Goal: Task Accomplishment & Management: Manage account settings

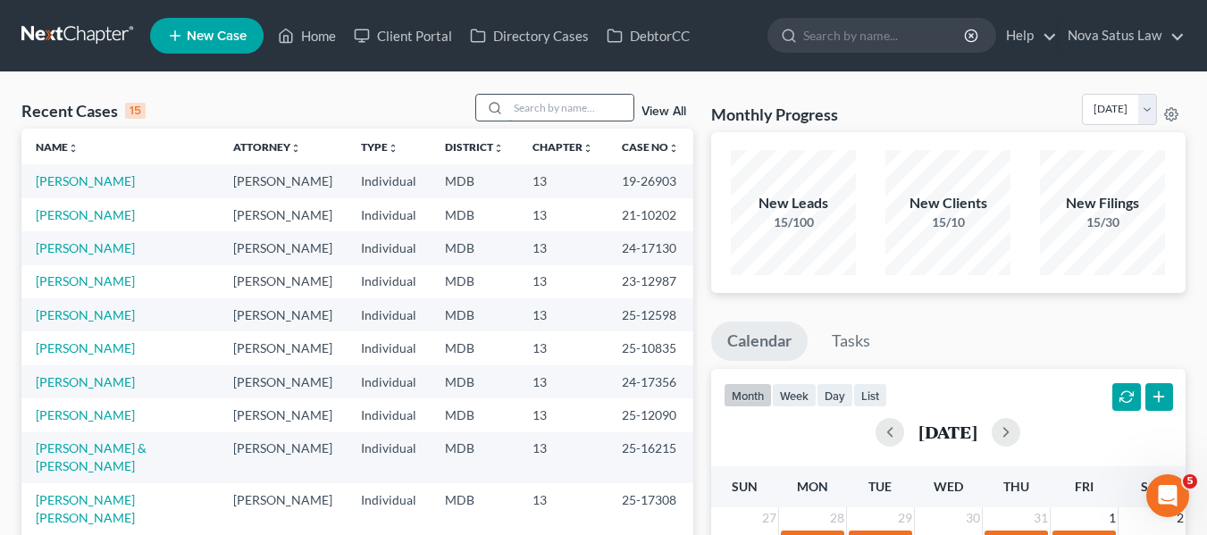
click at [526, 110] on input "search" at bounding box center [570, 108] width 125 height 26
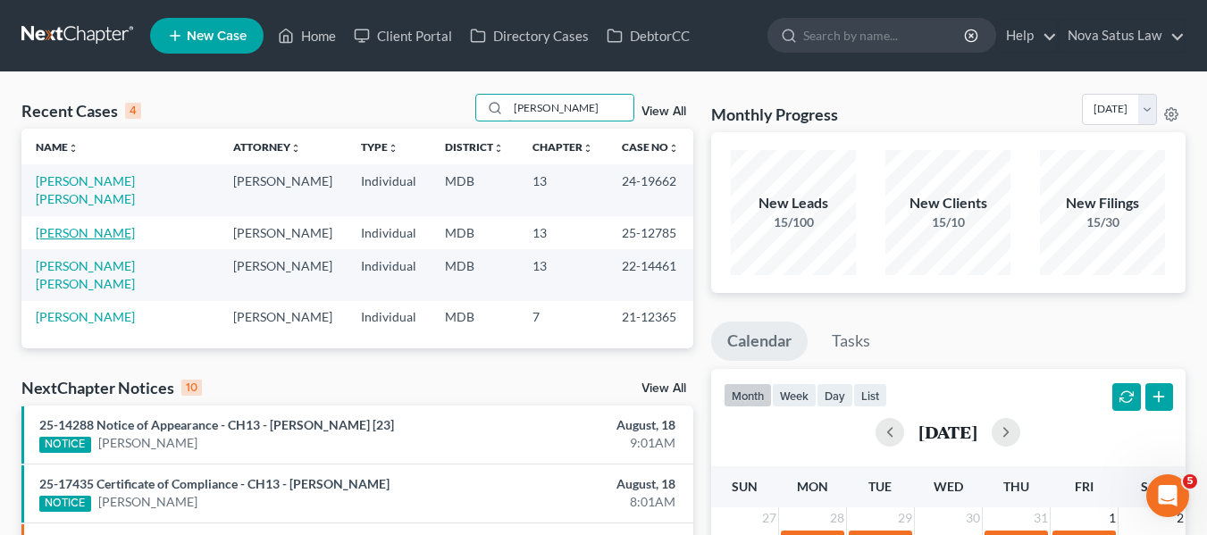
type input "[PERSON_NAME]"
click at [80, 225] on link "[PERSON_NAME]" at bounding box center [85, 232] width 99 height 15
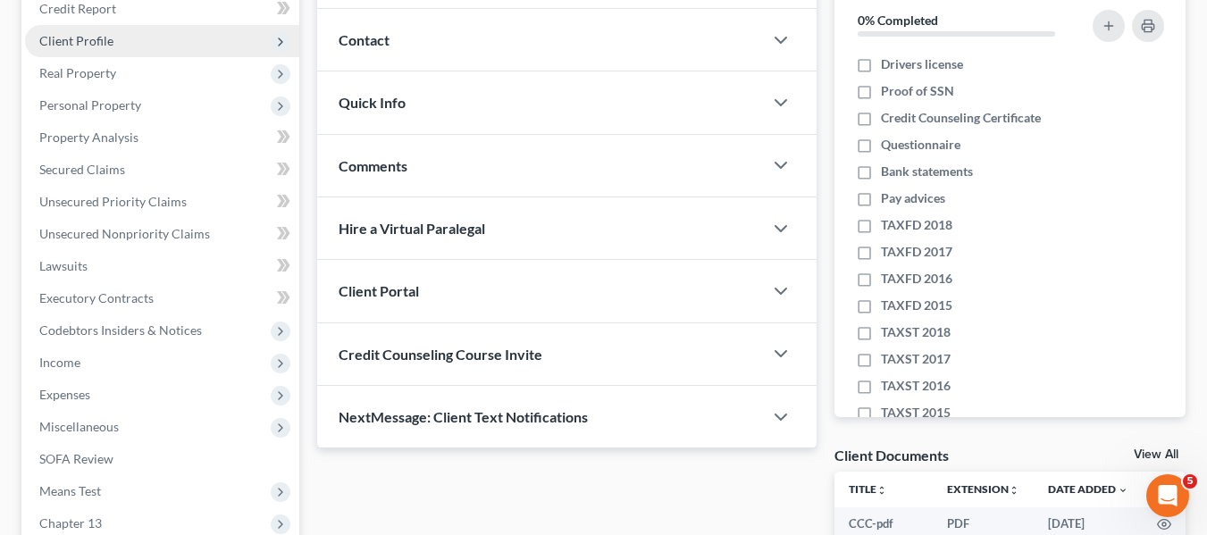
scroll to position [479, 0]
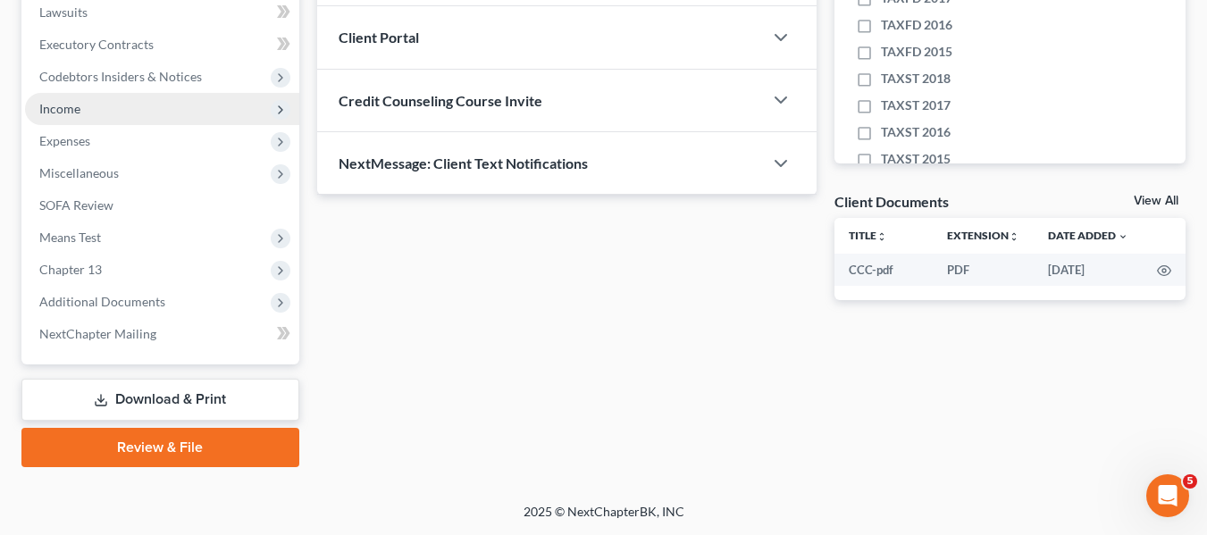
click at [71, 119] on span "Income" at bounding box center [162, 109] width 274 height 32
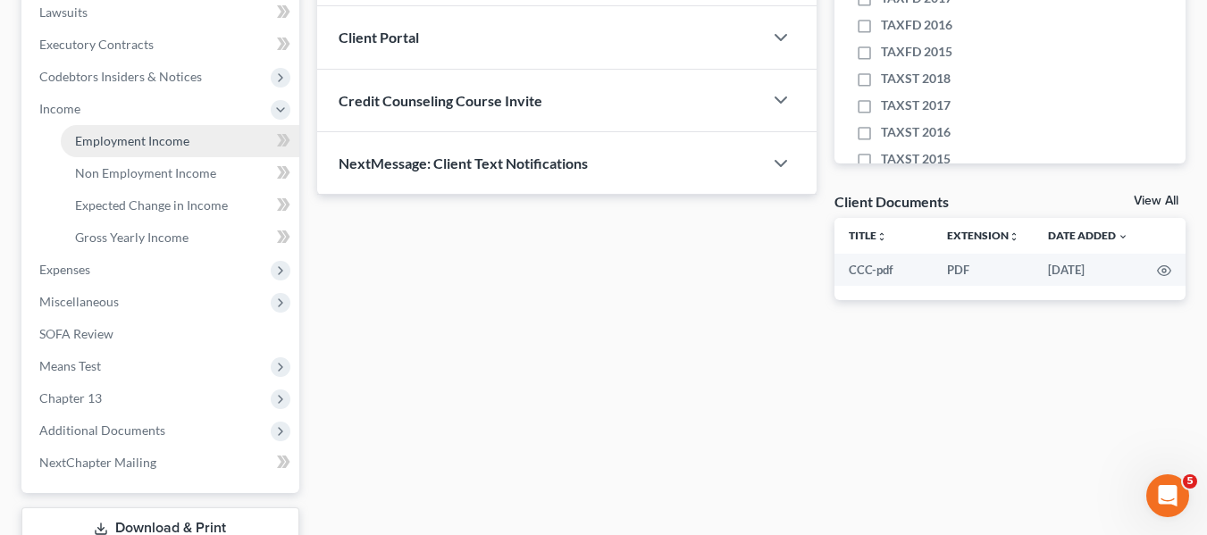
click at [87, 154] on link "Employment Income" at bounding box center [180, 141] width 239 height 32
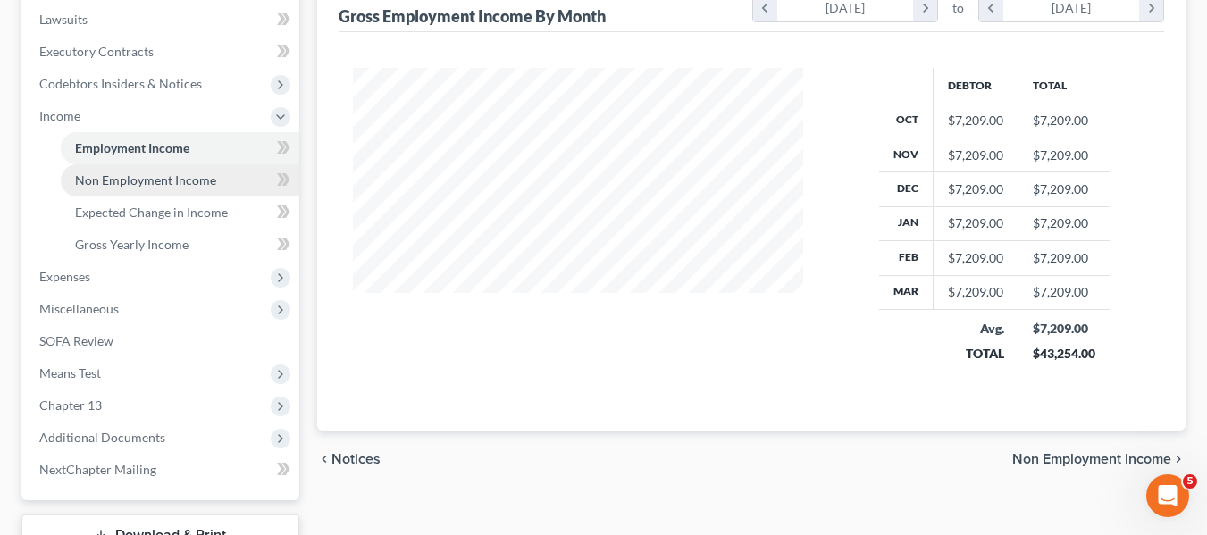
scroll to position [473, 0]
click at [95, 185] on span "Non Employment Income" at bounding box center [145, 179] width 141 height 15
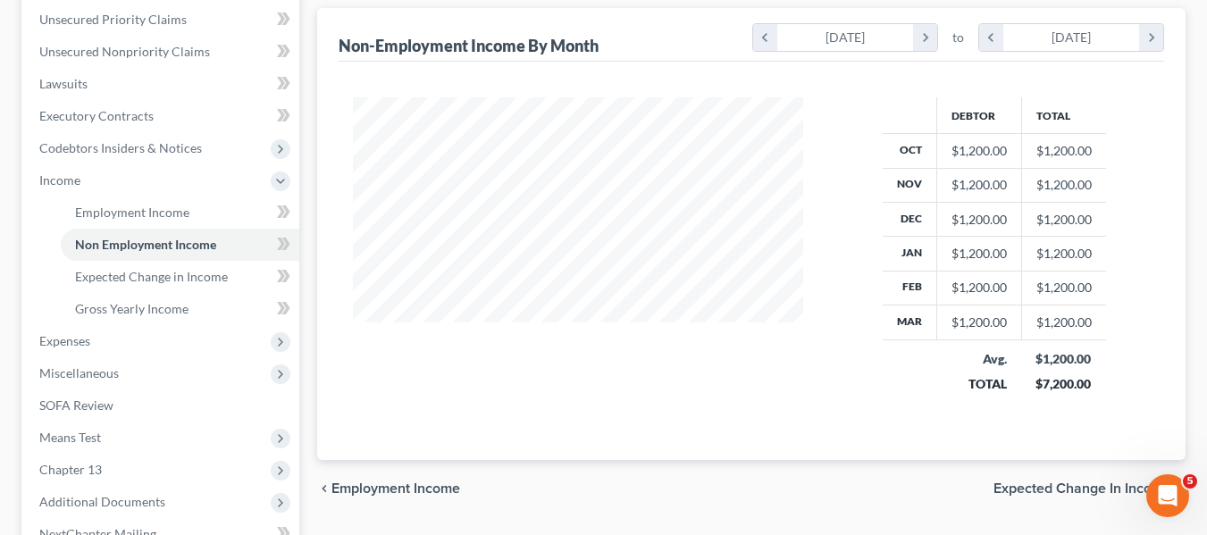
scroll to position [608, 0]
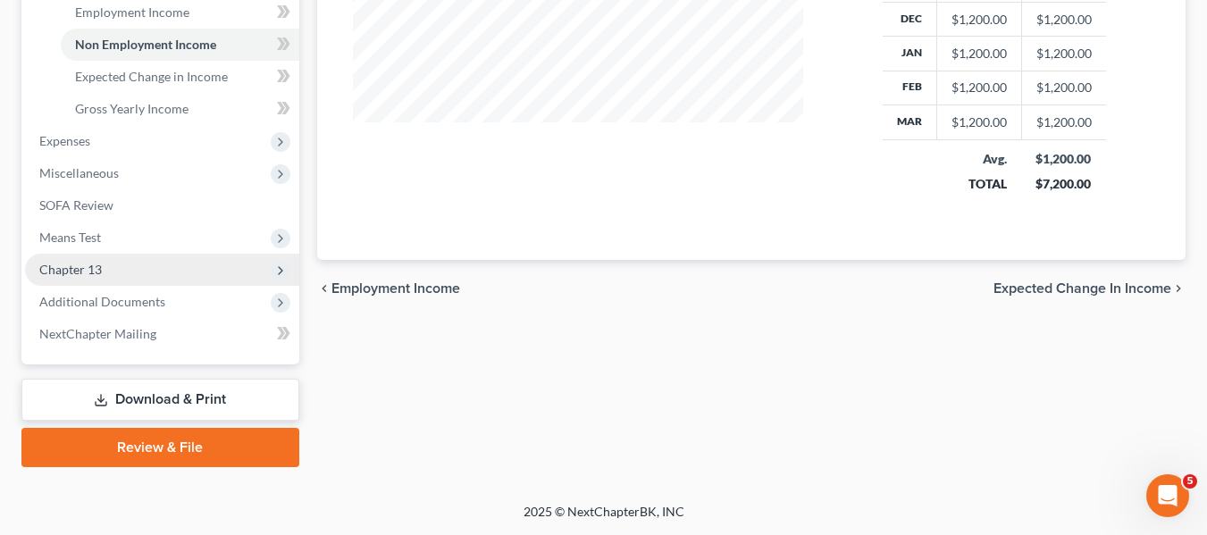
click at [58, 273] on span "Chapter 13" at bounding box center [70, 269] width 63 height 15
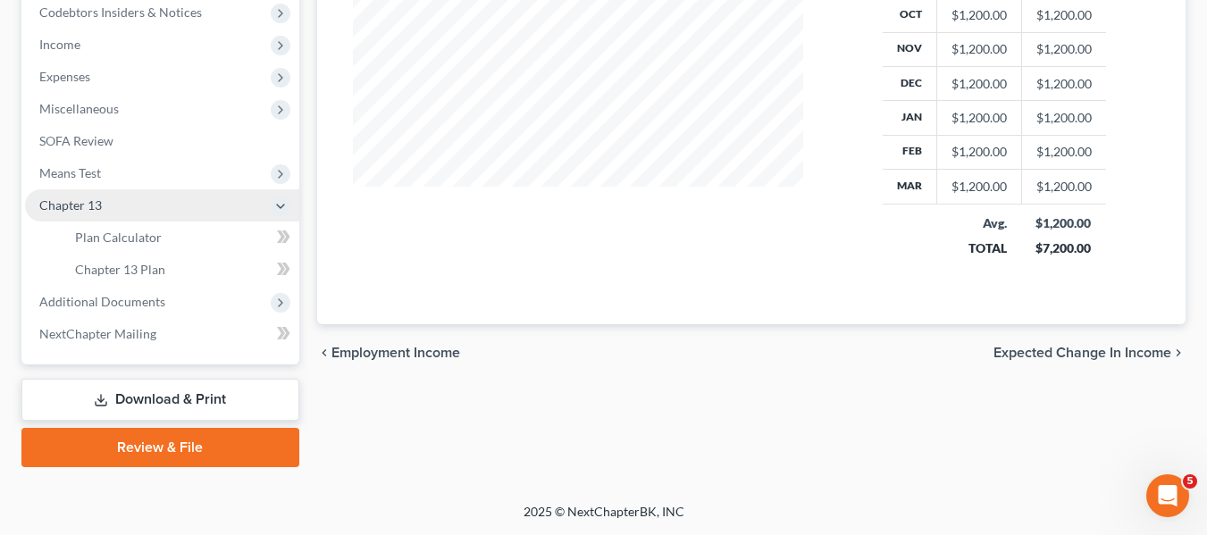
scroll to position [543, 0]
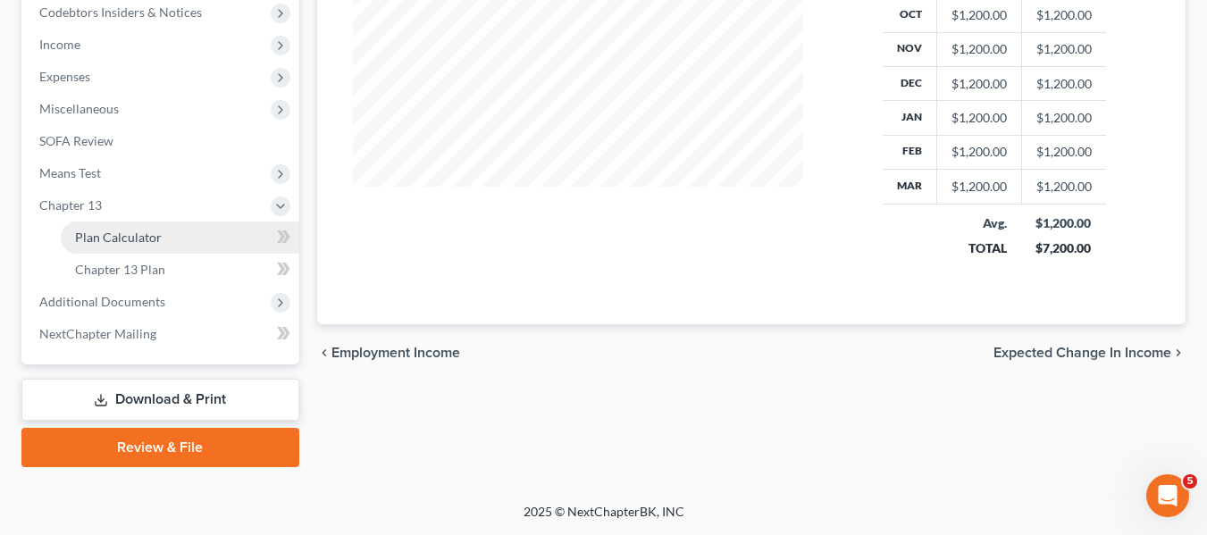
click at [99, 243] on span "Plan Calculator" at bounding box center [118, 237] width 87 height 15
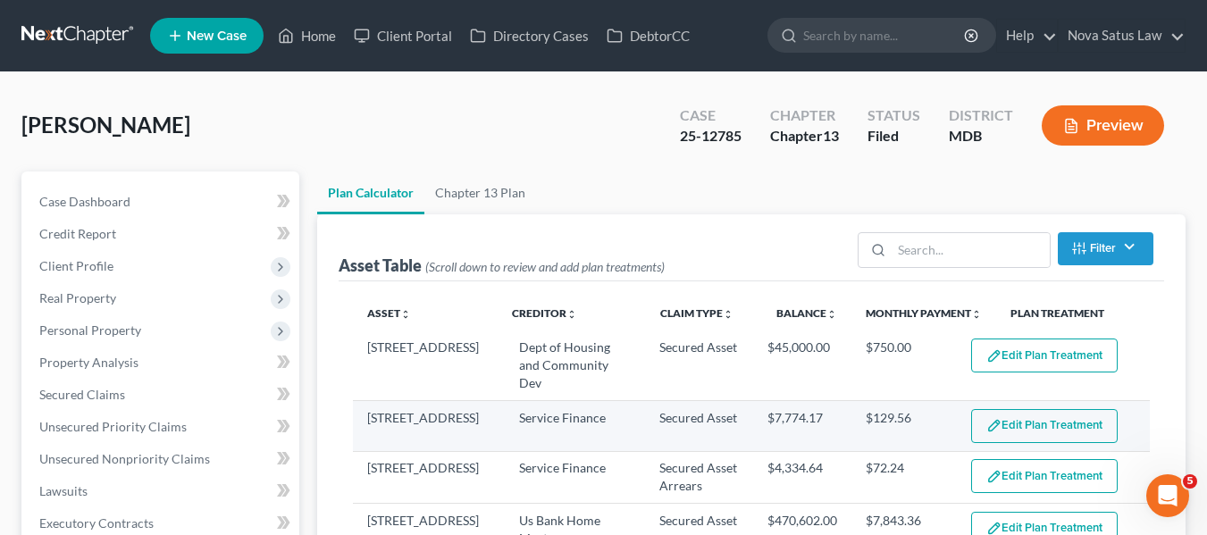
select select "59"
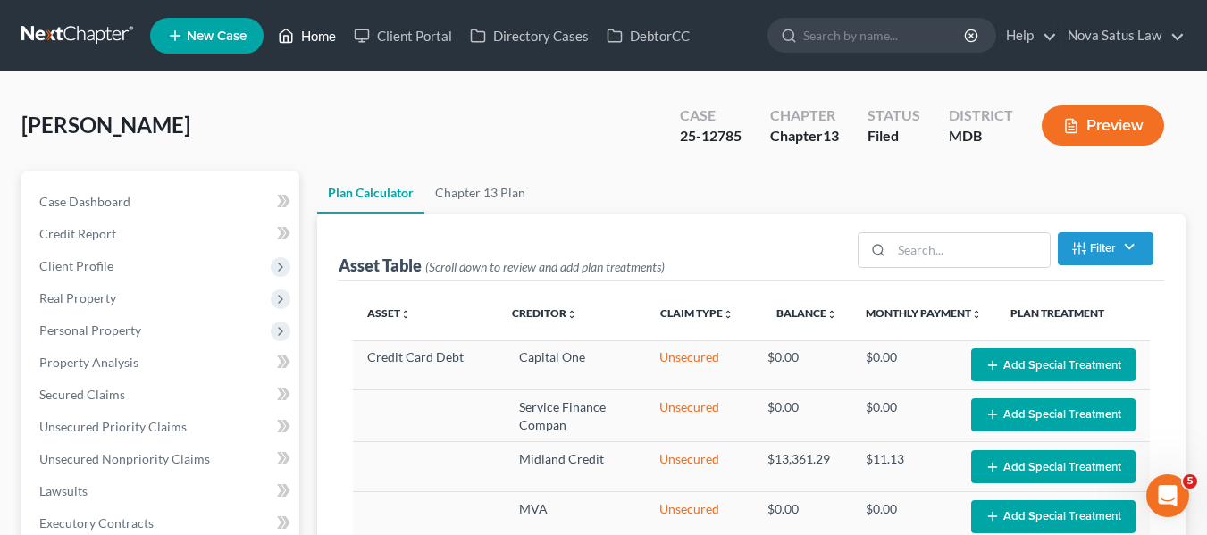
click at [311, 31] on link "Home" at bounding box center [307, 36] width 76 height 32
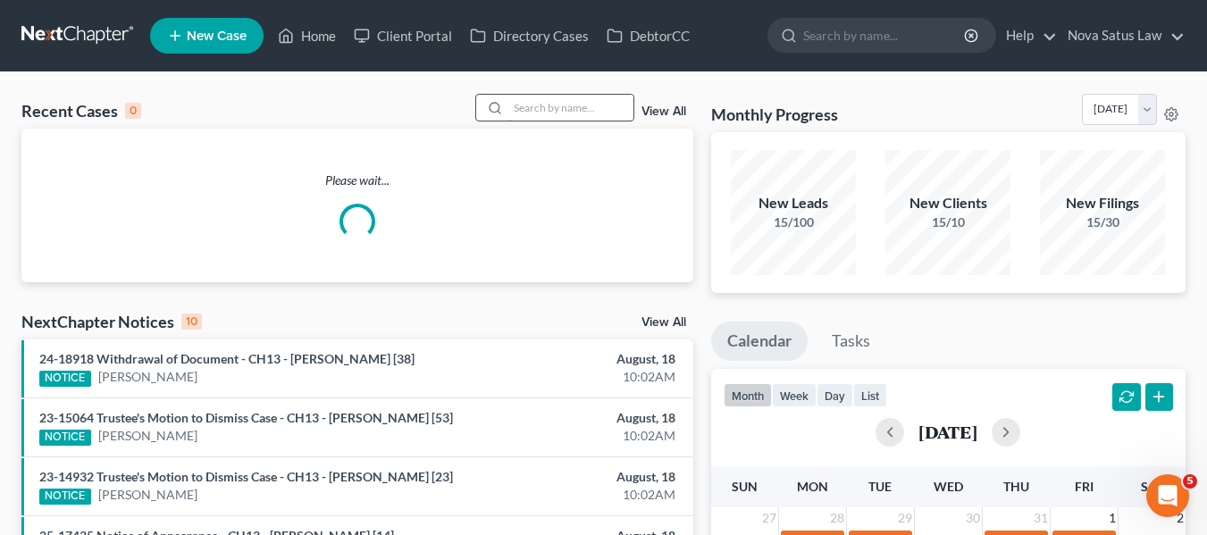
click at [571, 102] on input "search" at bounding box center [570, 108] width 125 height 26
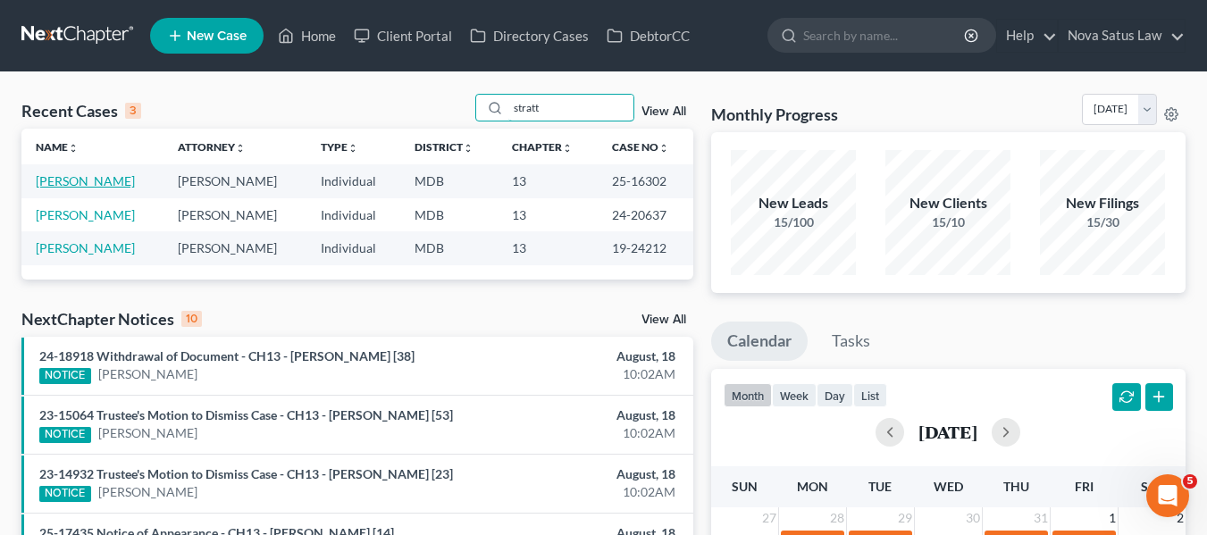
type input "stratt"
click at [71, 180] on link "[PERSON_NAME]" at bounding box center [85, 180] width 99 height 15
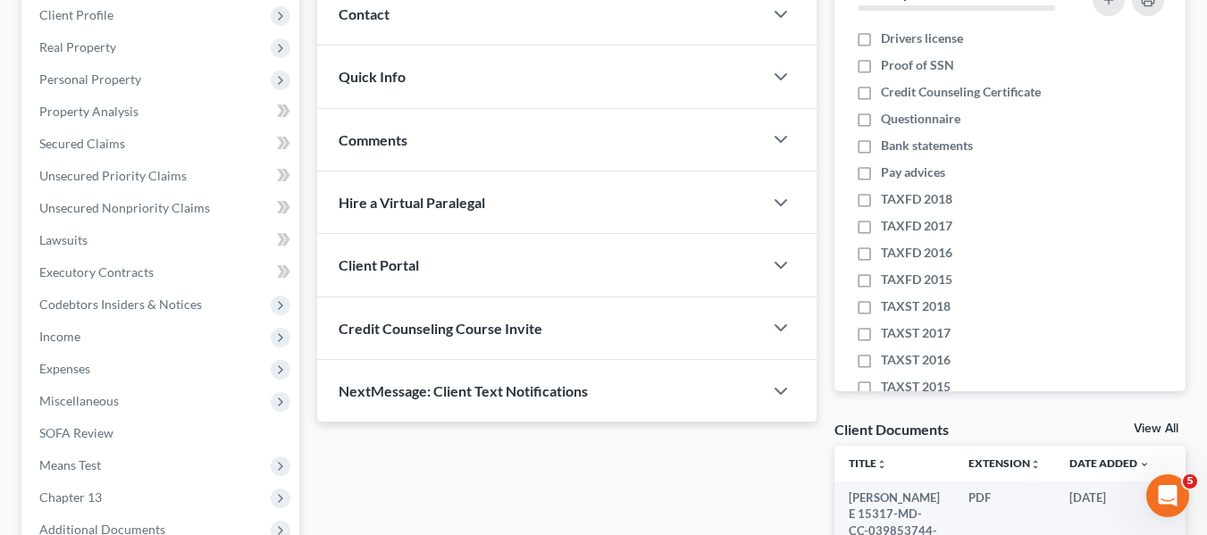
scroll to position [252, 0]
click at [64, 343] on span "Income" at bounding box center [162, 336] width 274 height 32
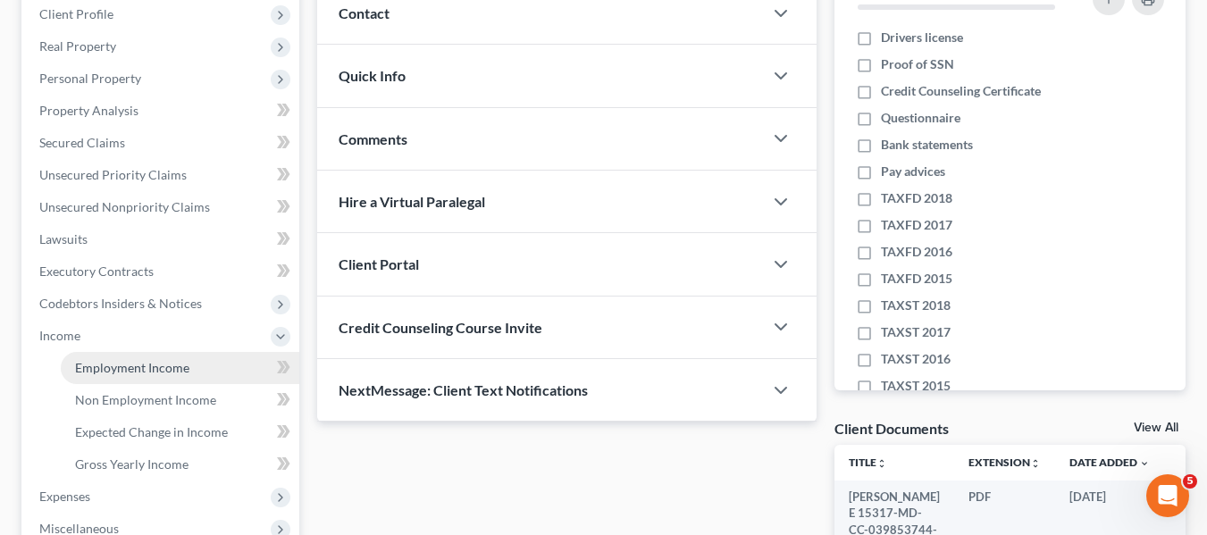
click at [94, 365] on span "Employment Income" at bounding box center [132, 367] width 114 height 15
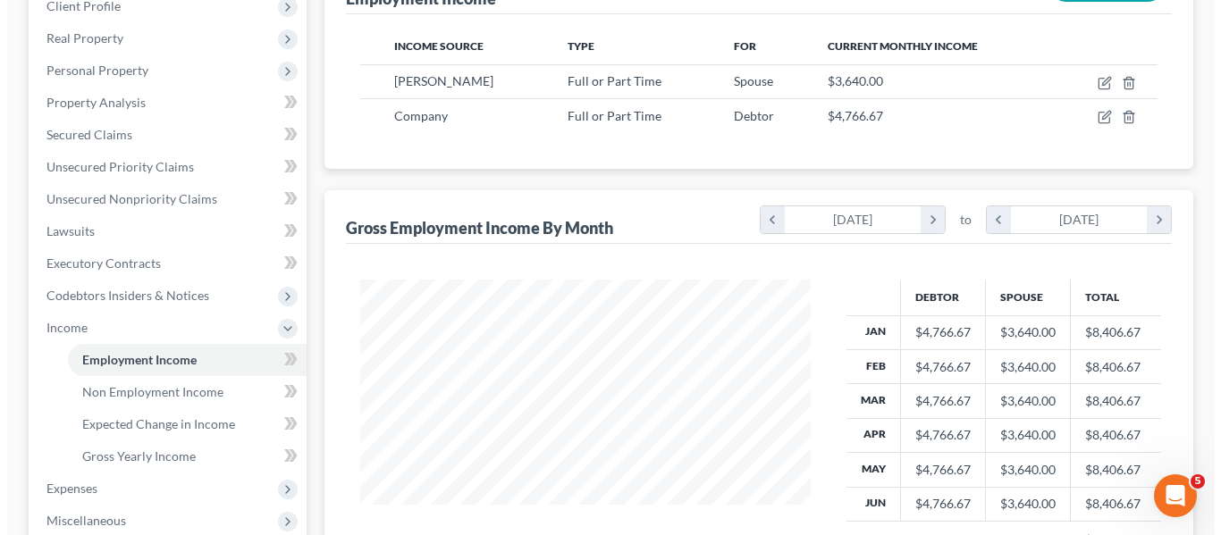
scroll to position [264, 0]
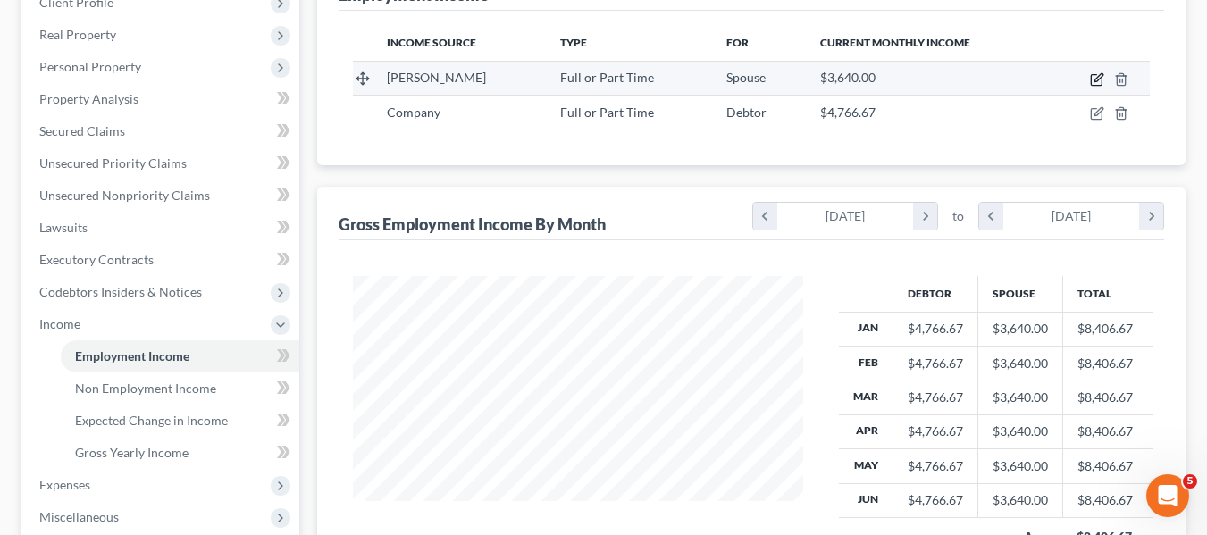
click at [1098, 75] on icon "button" at bounding box center [1097, 79] width 14 height 14
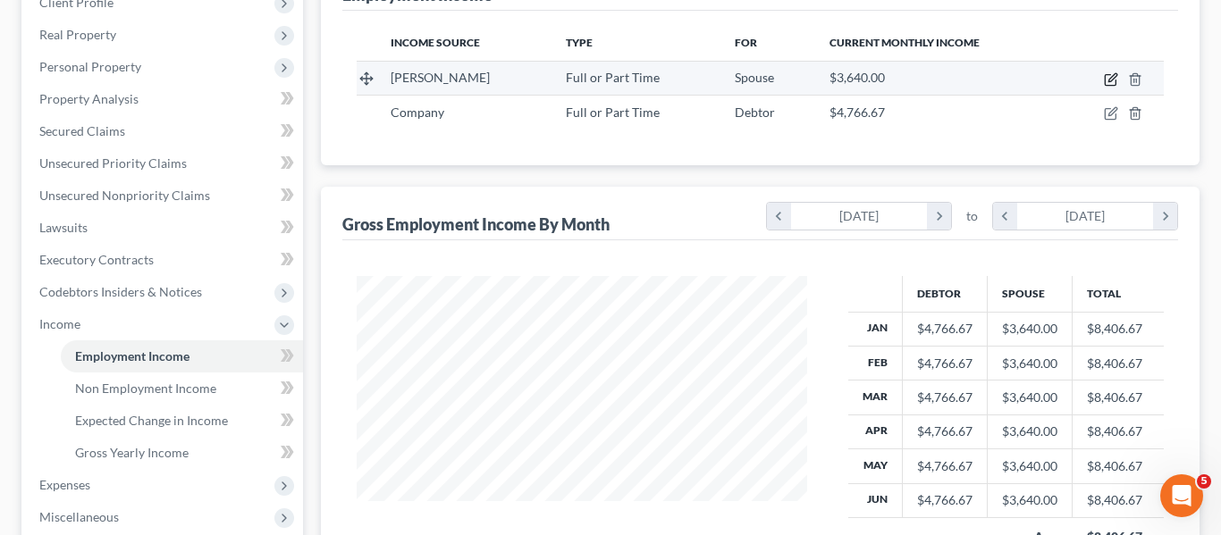
select select "0"
select select "3"
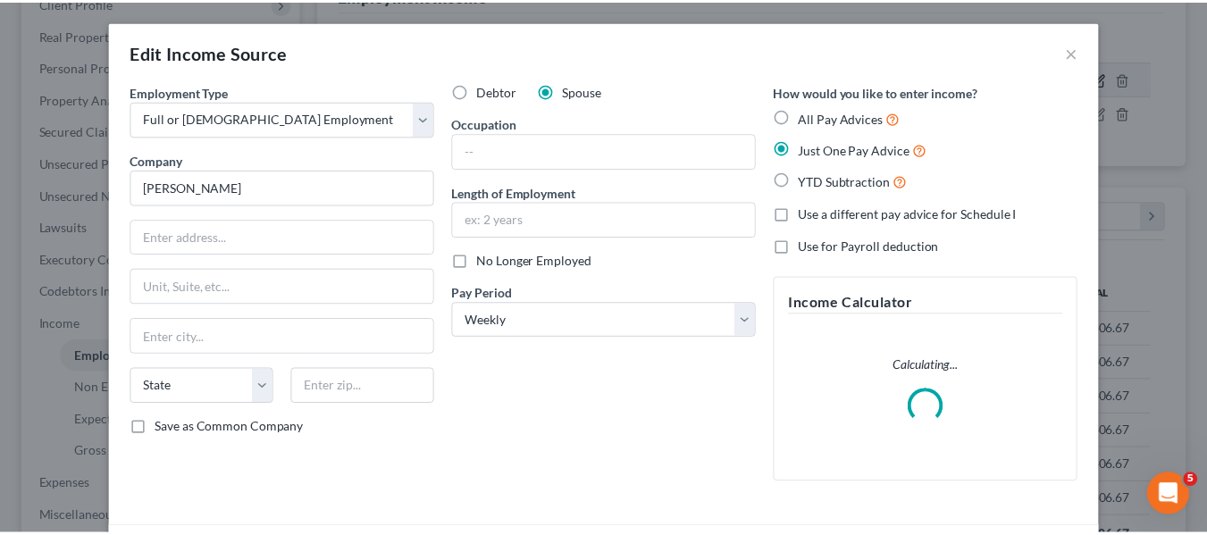
scroll to position [321, 492]
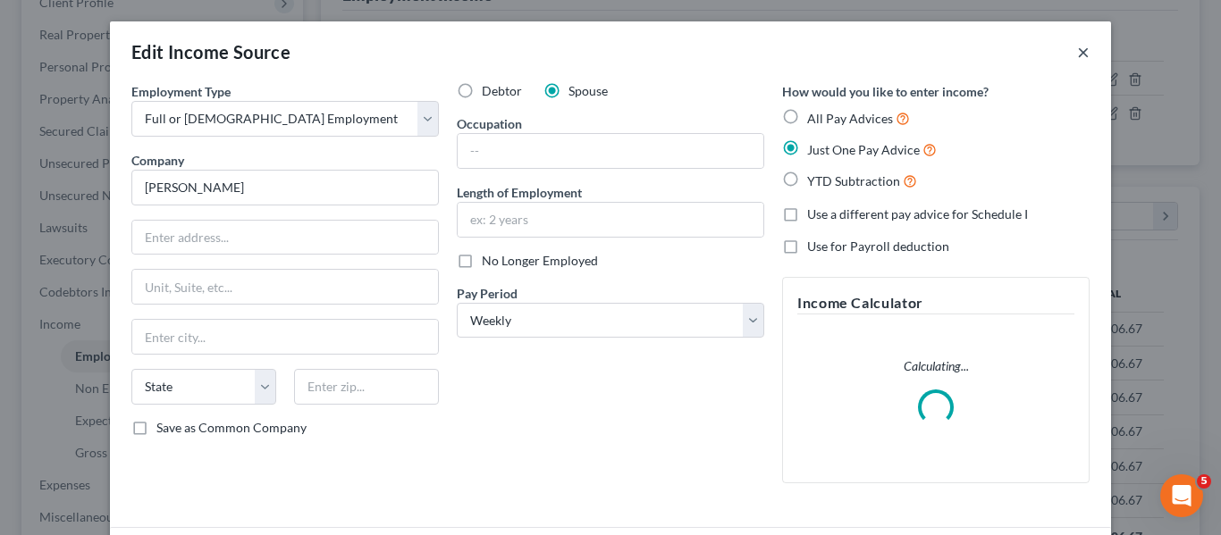
click at [1077, 53] on button "×" at bounding box center [1083, 51] width 13 height 21
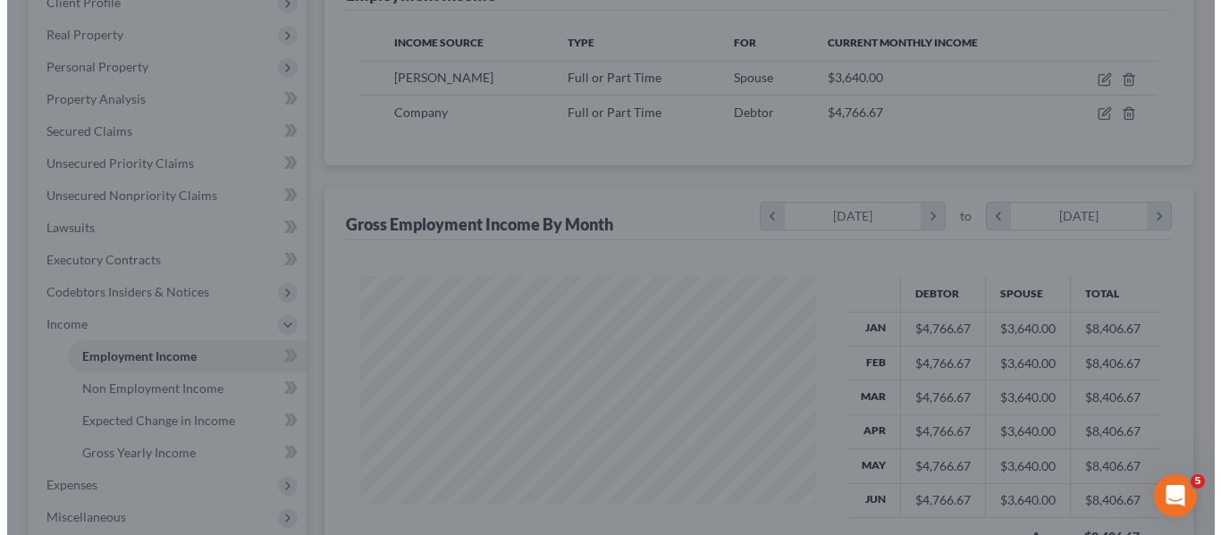
scroll to position [893233, 893067]
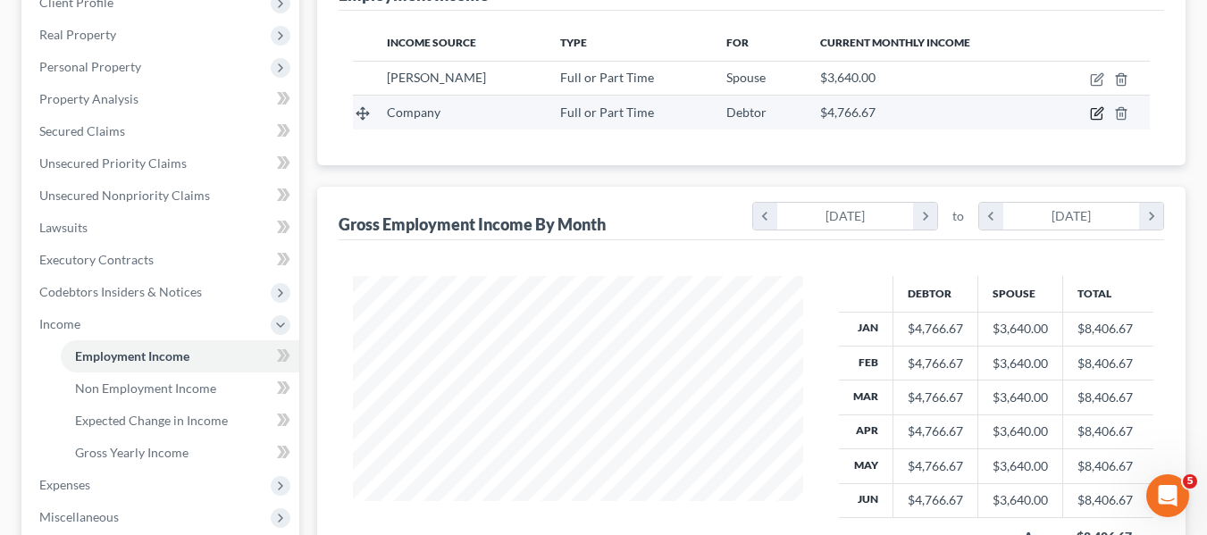
click at [1098, 119] on icon "button" at bounding box center [1097, 113] width 14 height 14
select select "0"
select select "3"
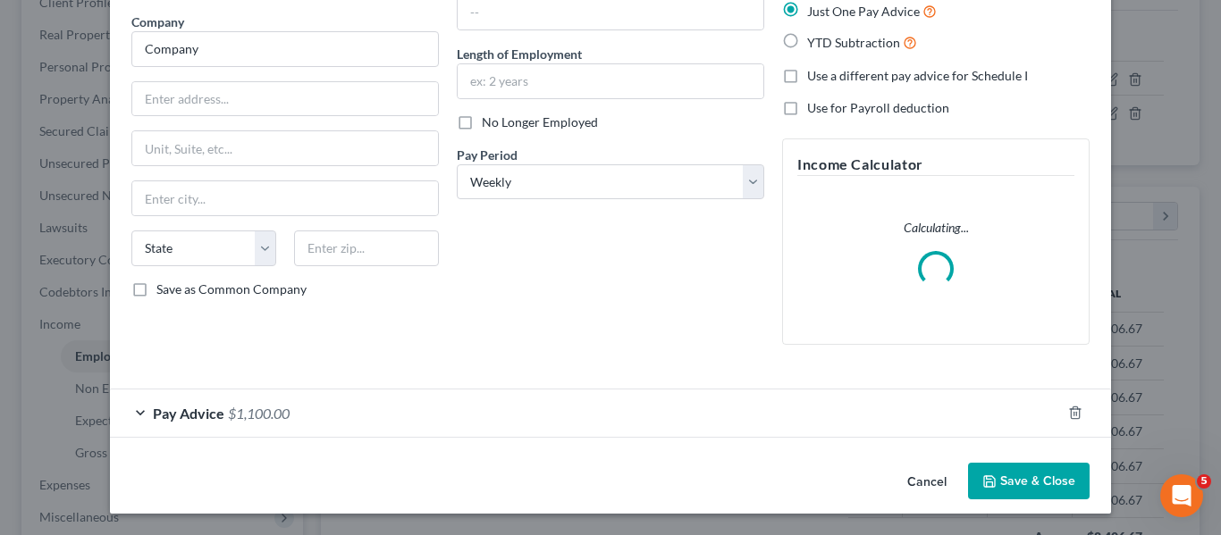
scroll to position [139, 0]
click at [181, 414] on form "Employment Type * Select Full or [DEMOGRAPHIC_DATA] Employment Self Employment …" at bounding box center [610, 191] width 958 height 494
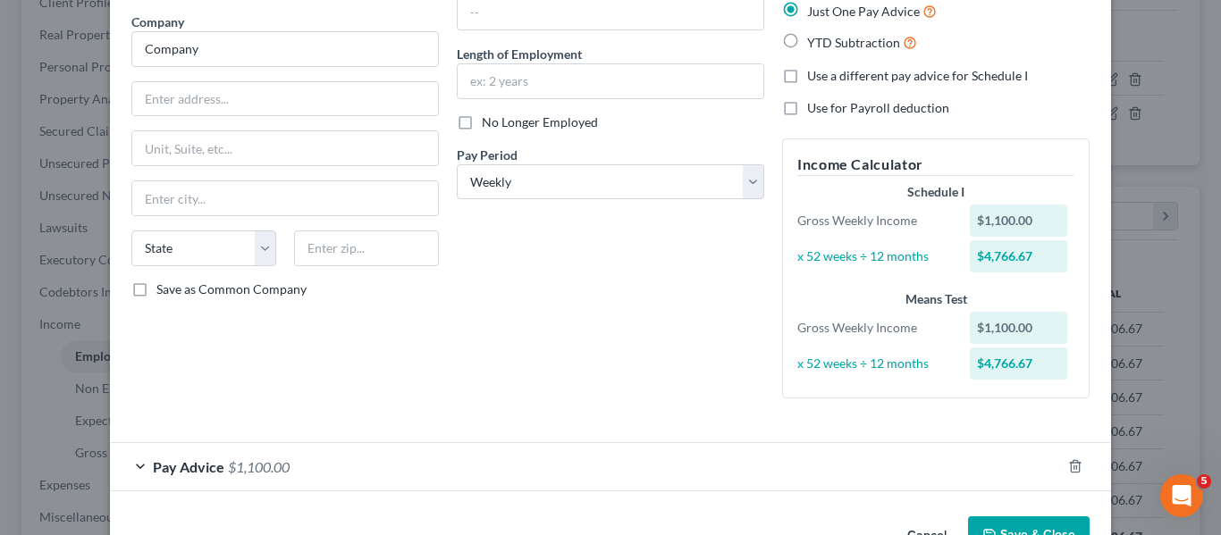
scroll to position [192, 0]
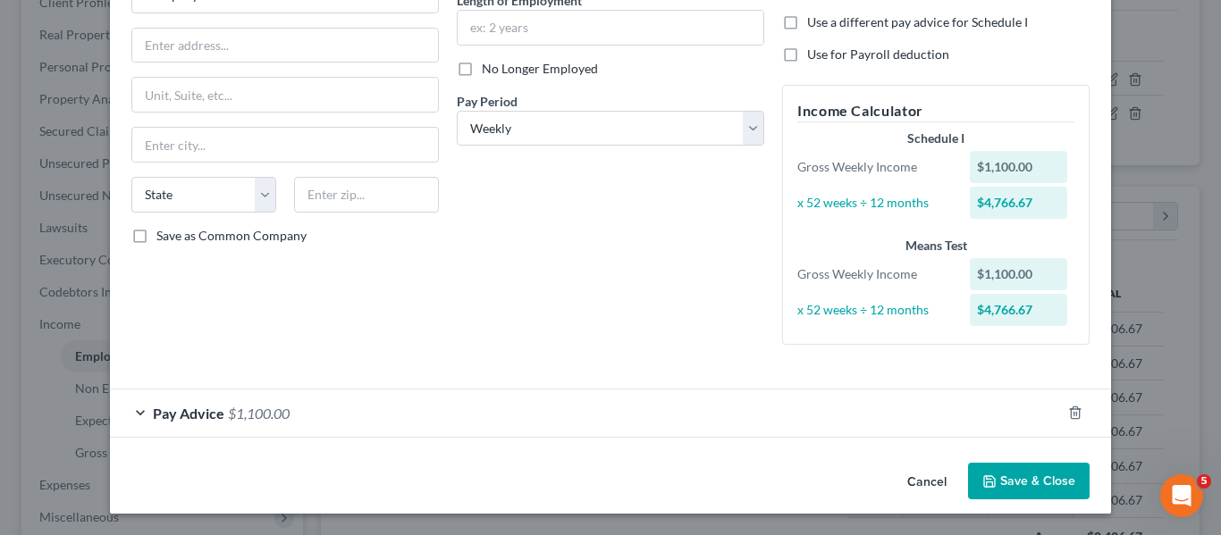
click at [181, 414] on span "Pay Advice" at bounding box center [188, 413] width 71 height 17
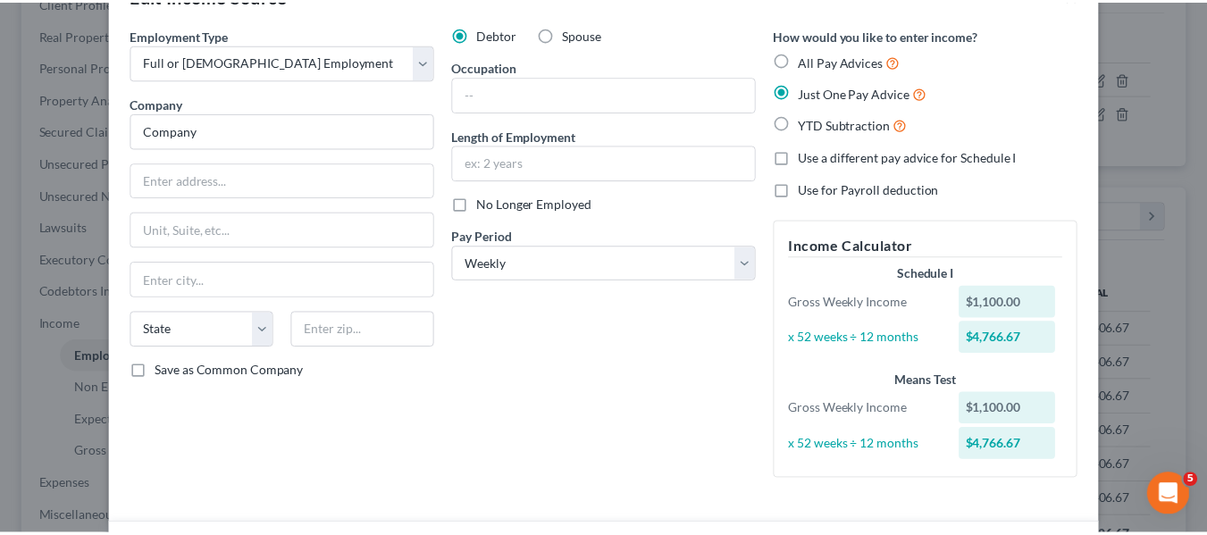
scroll to position [0, 0]
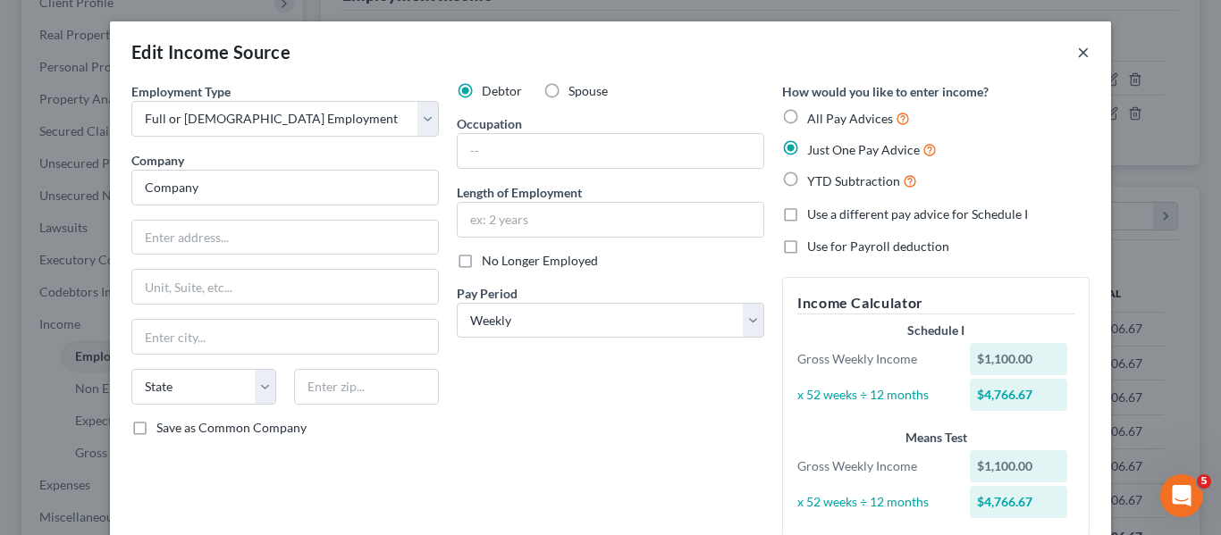
click at [1079, 52] on button "×" at bounding box center [1083, 51] width 13 height 21
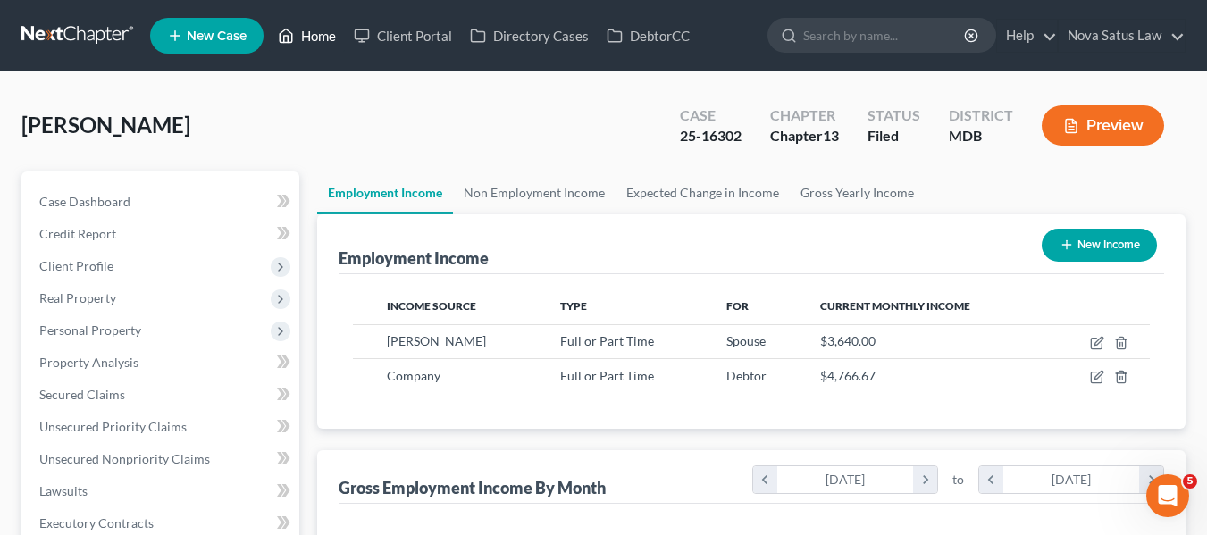
click at [316, 31] on link "Home" at bounding box center [307, 36] width 76 height 32
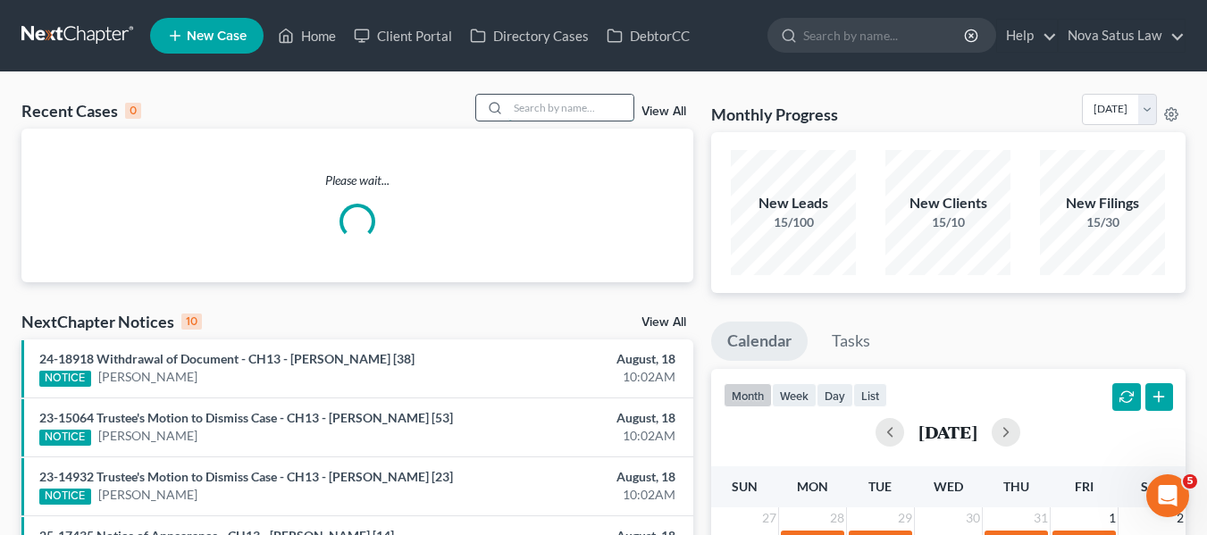
click at [532, 108] on input "search" at bounding box center [570, 108] width 125 height 26
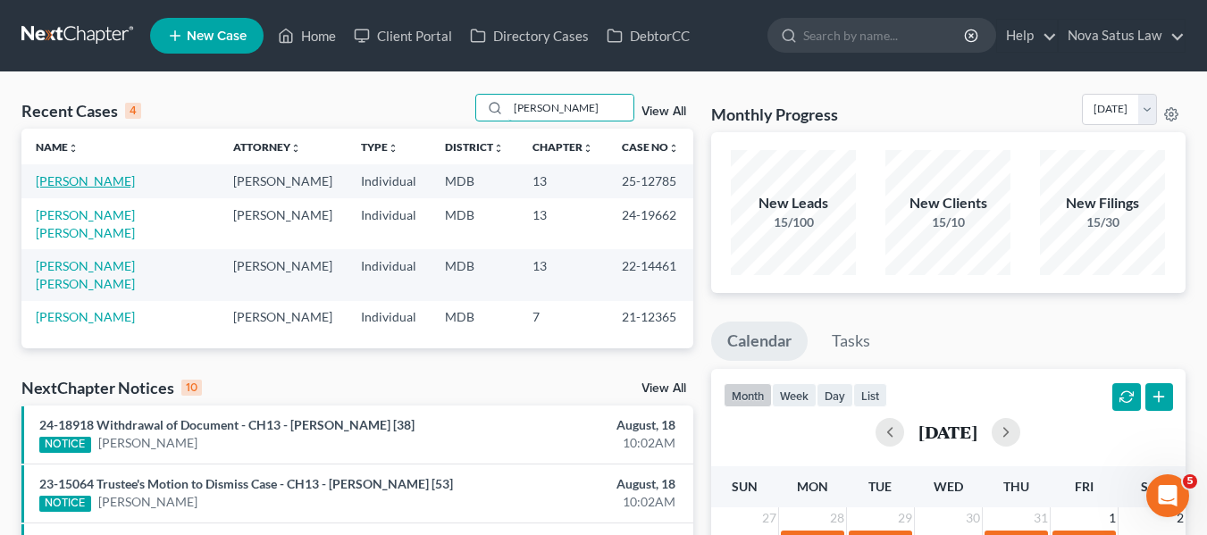
type input "[PERSON_NAME]"
click at [59, 181] on link "[PERSON_NAME]" at bounding box center [85, 180] width 99 height 15
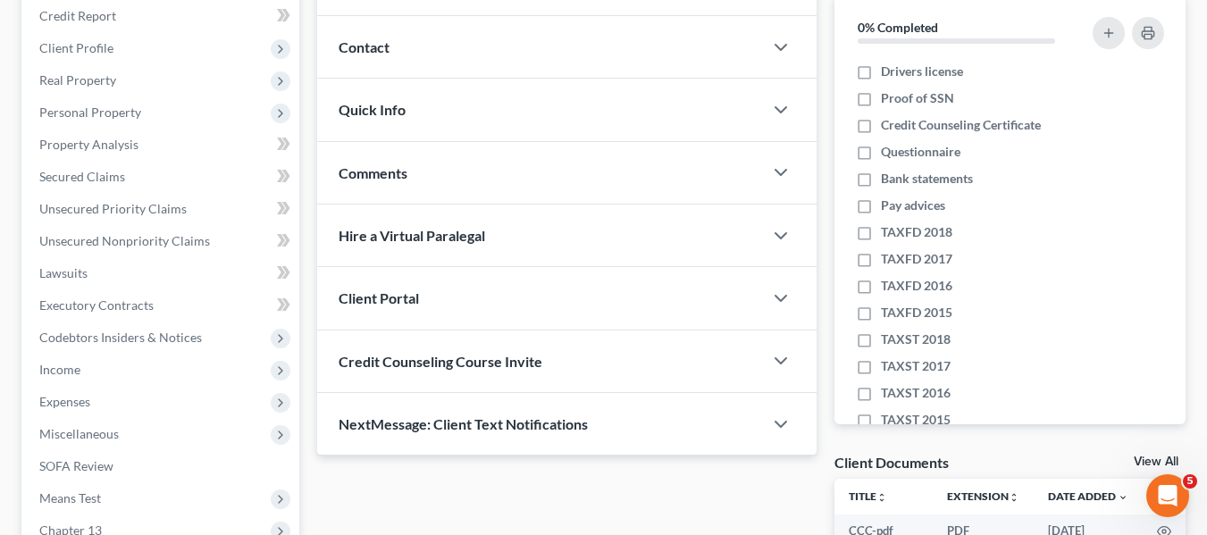
scroll to position [219, 0]
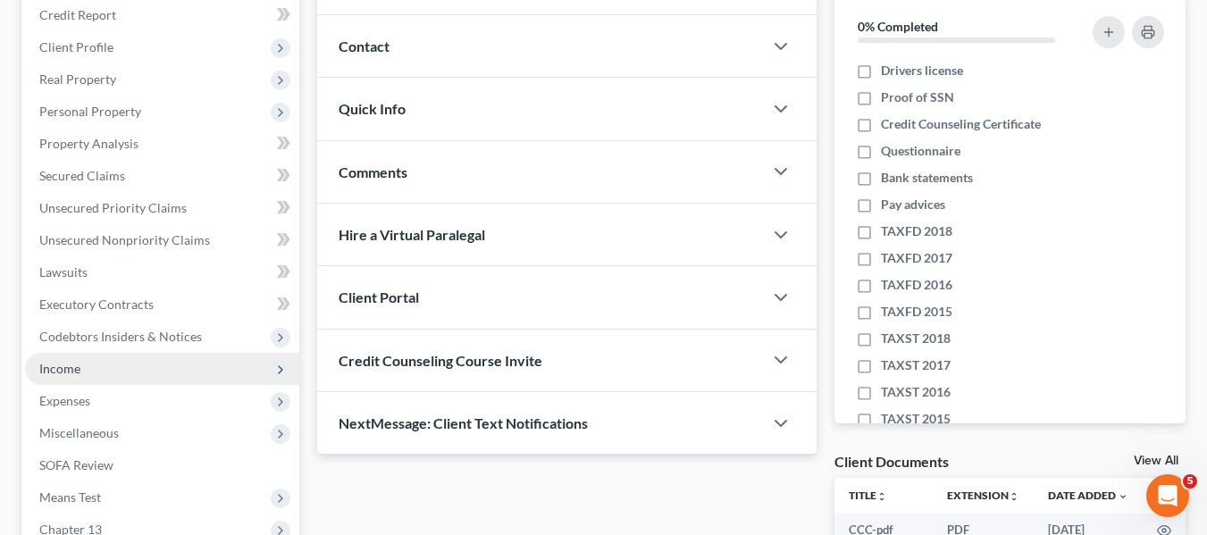
click at [52, 365] on span "Income" at bounding box center [59, 368] width 41 height 15
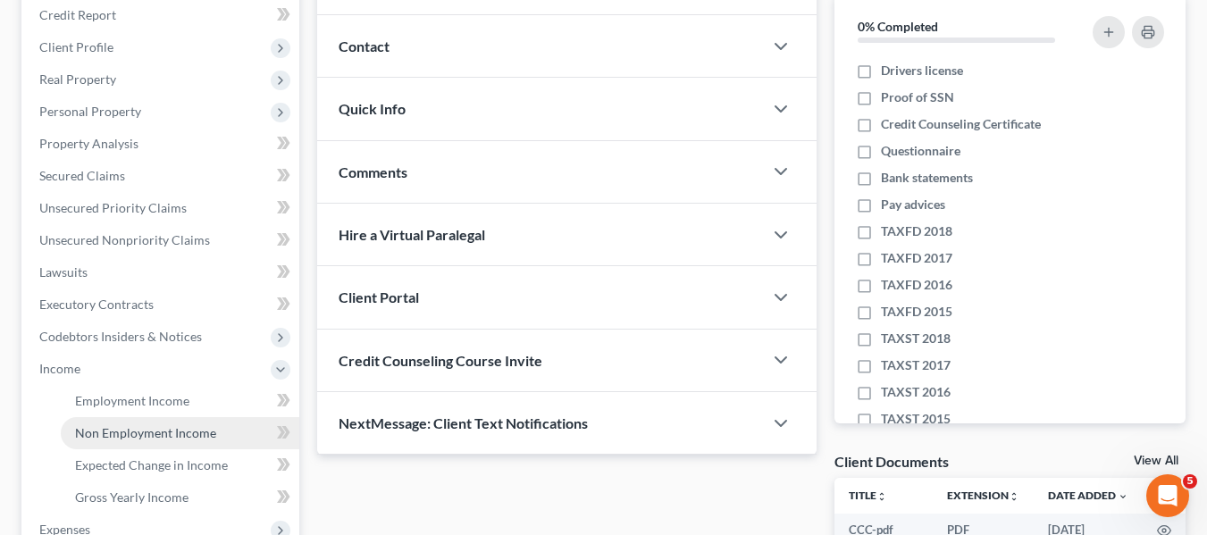
click at [99, 430] on span "Non Employment Income" at bounding box center [145, 432] width 141 height 15
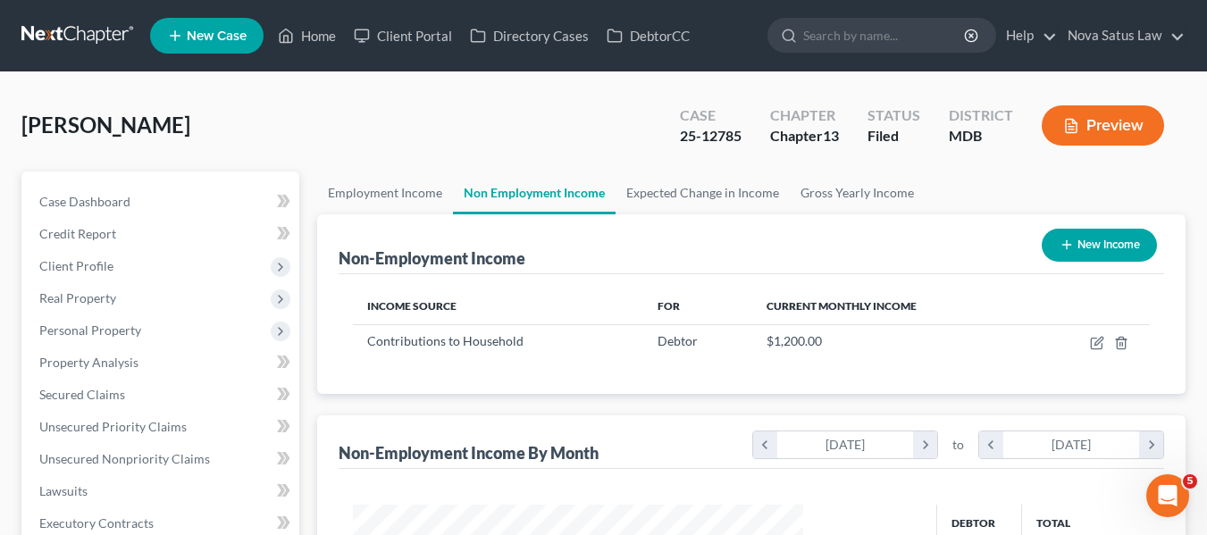
scroll to position [321, 486]
click at [1121, 348] on icon "button" at bounding box center [1121, 343] width 8 height 12
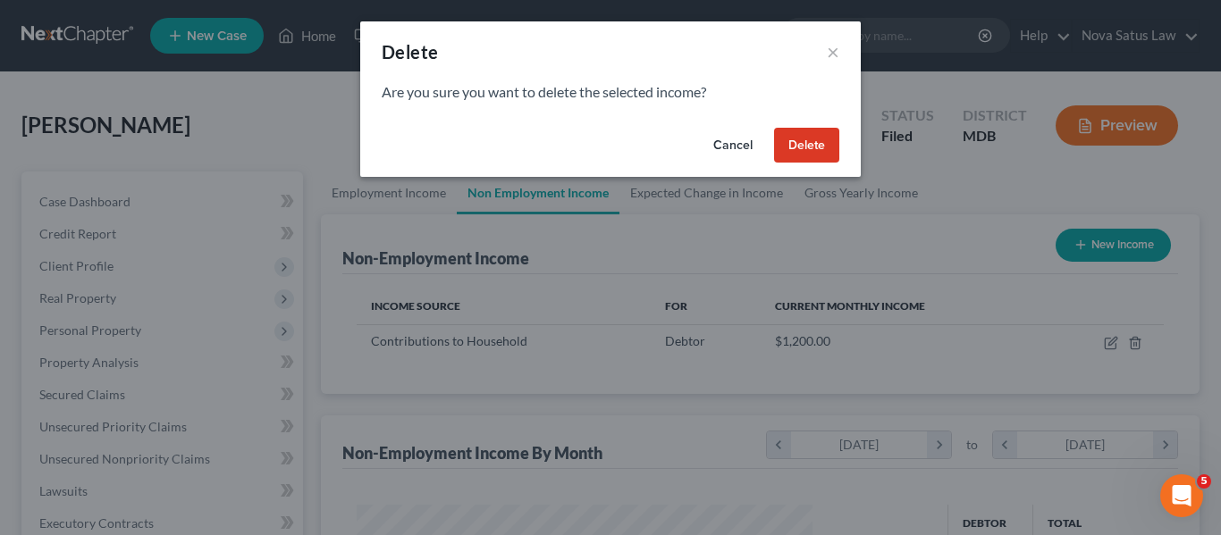
click at [804, 146] on button "Delete" at bounding box center [806, 146] width 65 height 36
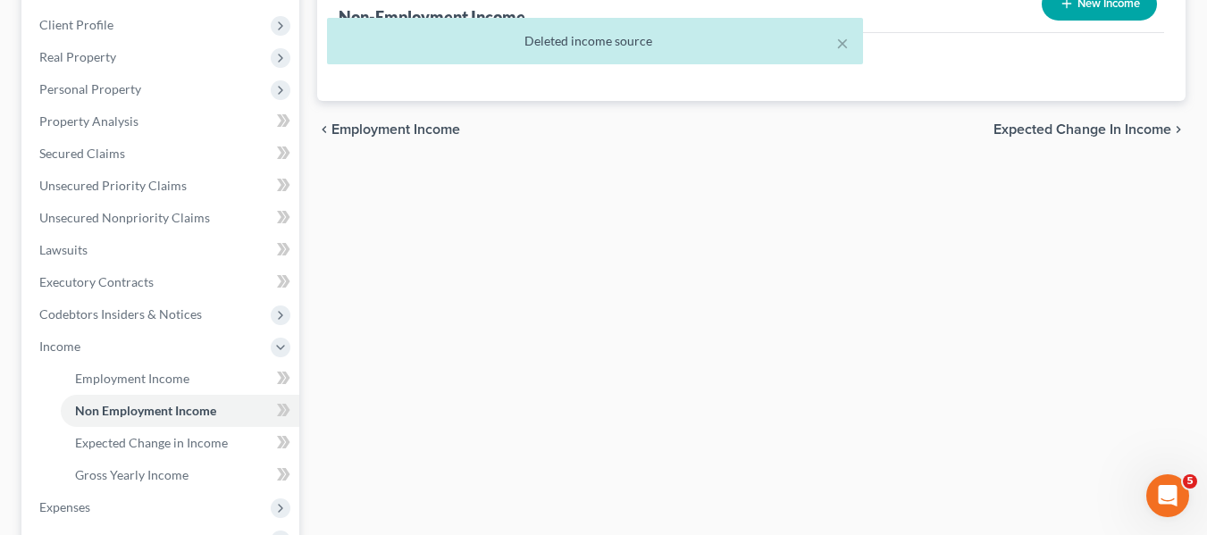
scroll to position [243, 0]
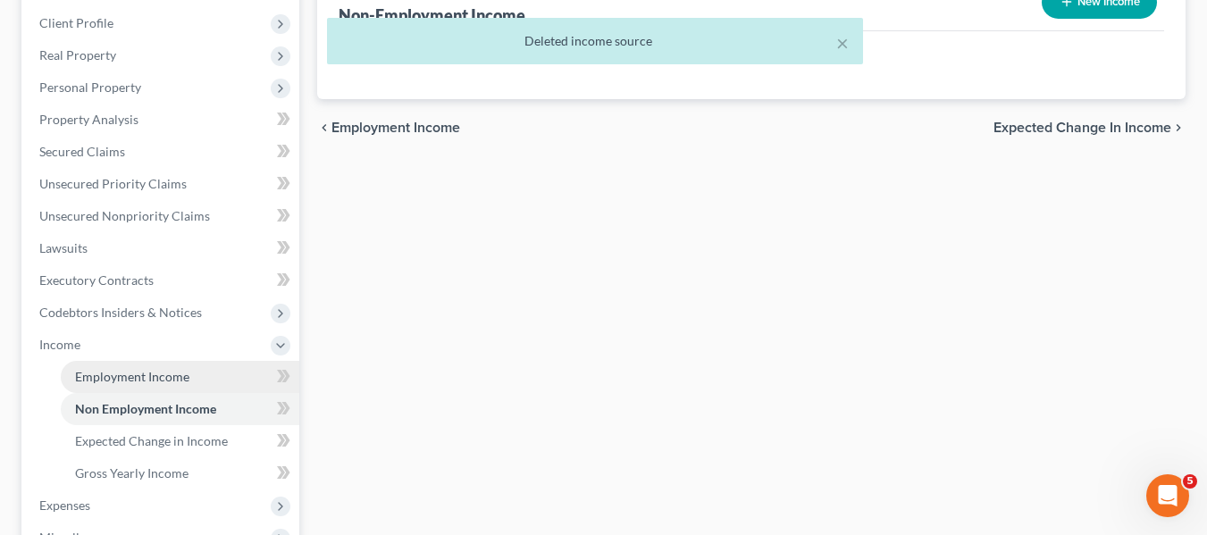
click at [156, 369] on span "Employment Income" at bounding box center [132, 376] width 114 height 15
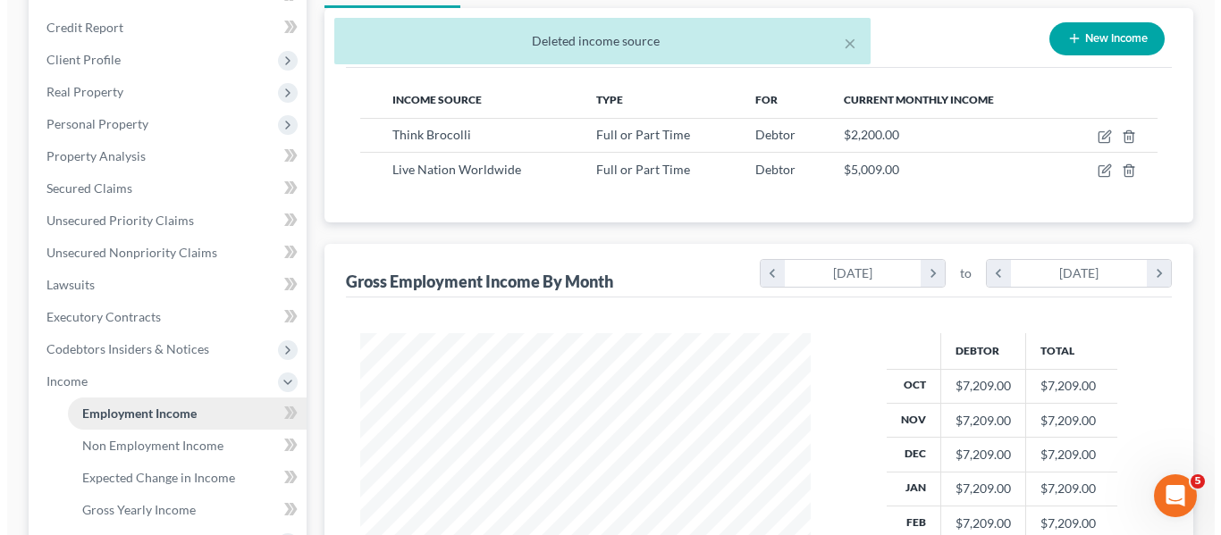
scroll to position [207, 0]
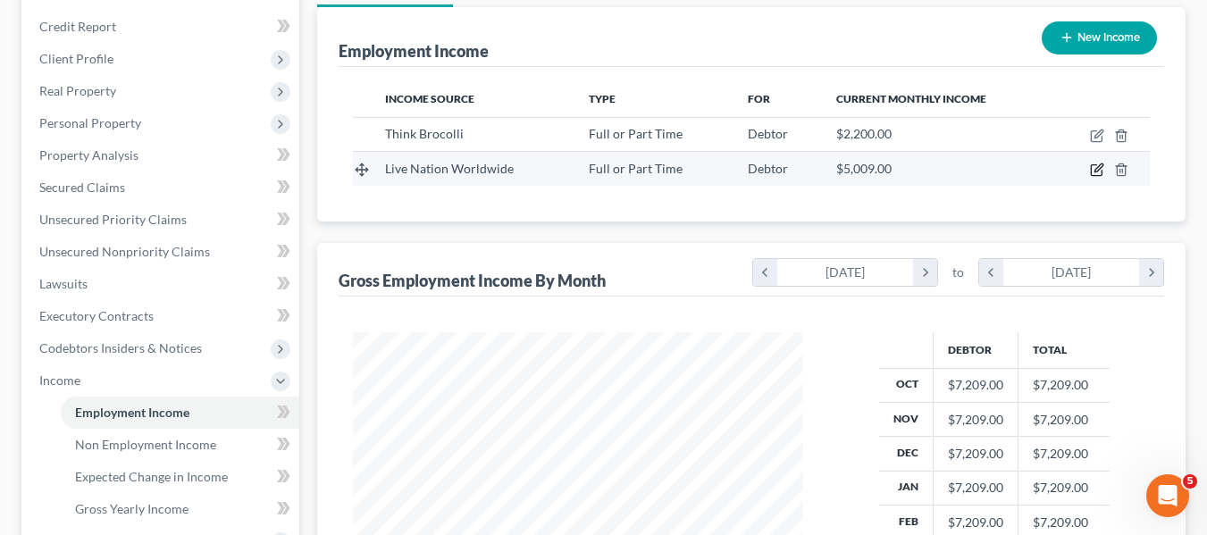
click at [1095, 170] on icon "button" at bounding box center [1099, 168] width 8 height 8
select select "0"
select select "45"
select select "1"
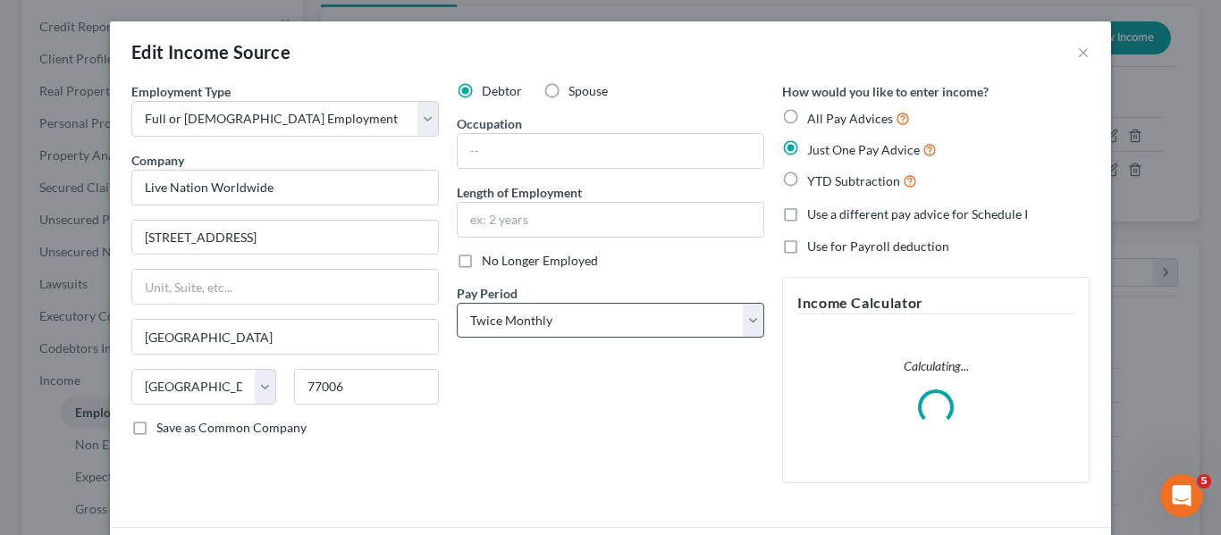
scroll to position [139, 0]
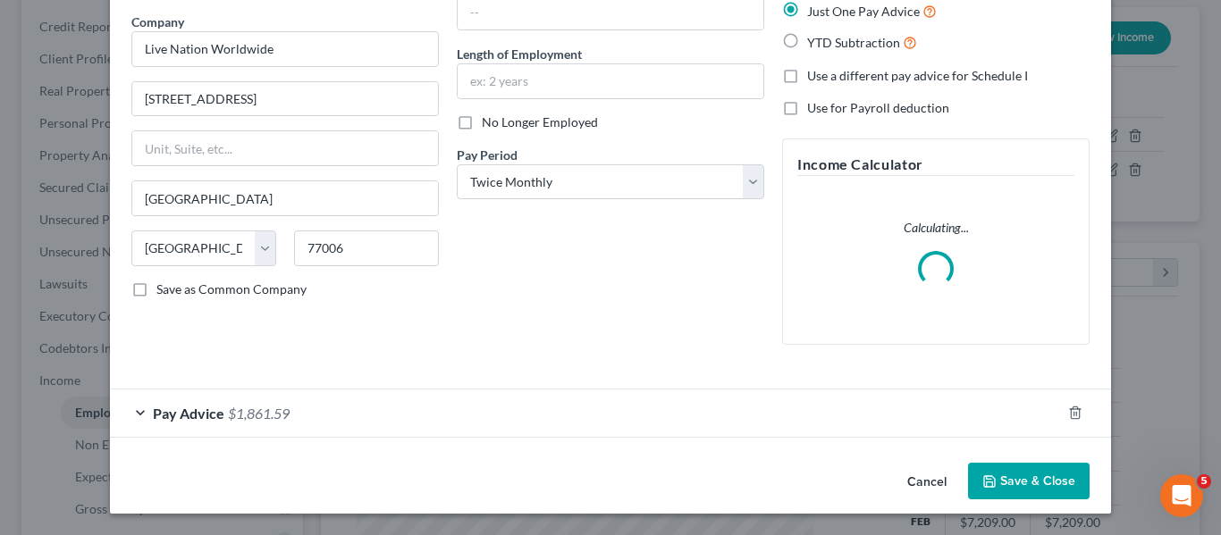
click at [191, 408] on span "Pay Advice" at bounding box center [188, 413] width 71 height 17
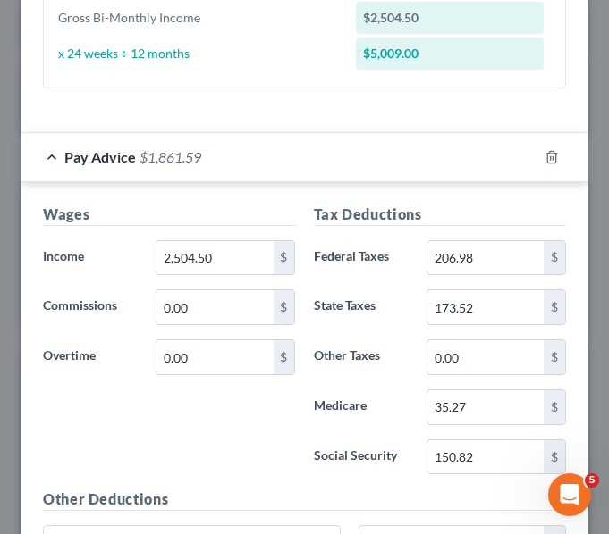
scroll to position [818, 0]
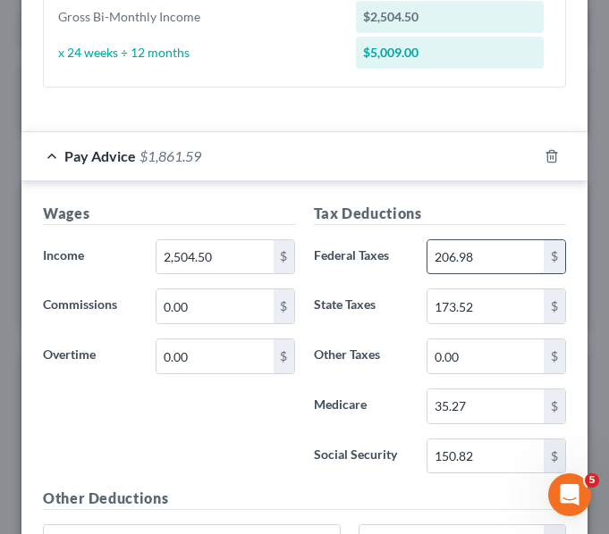
click at [508, 271] on input "206.98" at bounding box center [485, 257] width 116 height 34
type input "194.98"
type input "165.57"
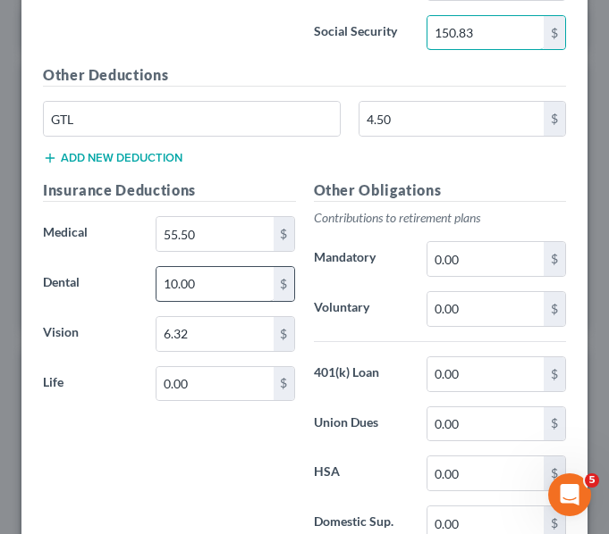
scroll to position [1244, 0]
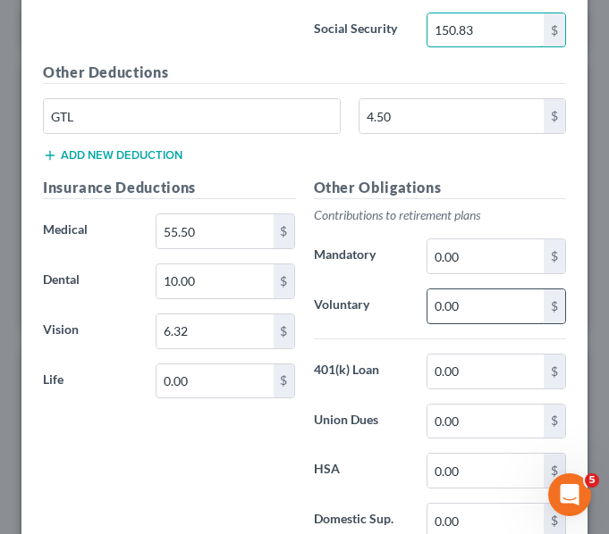
type input "150.83"
click at [466, 316] on input "0.00" at bounding box center [485, 307] width 116 height 34
type input "100"
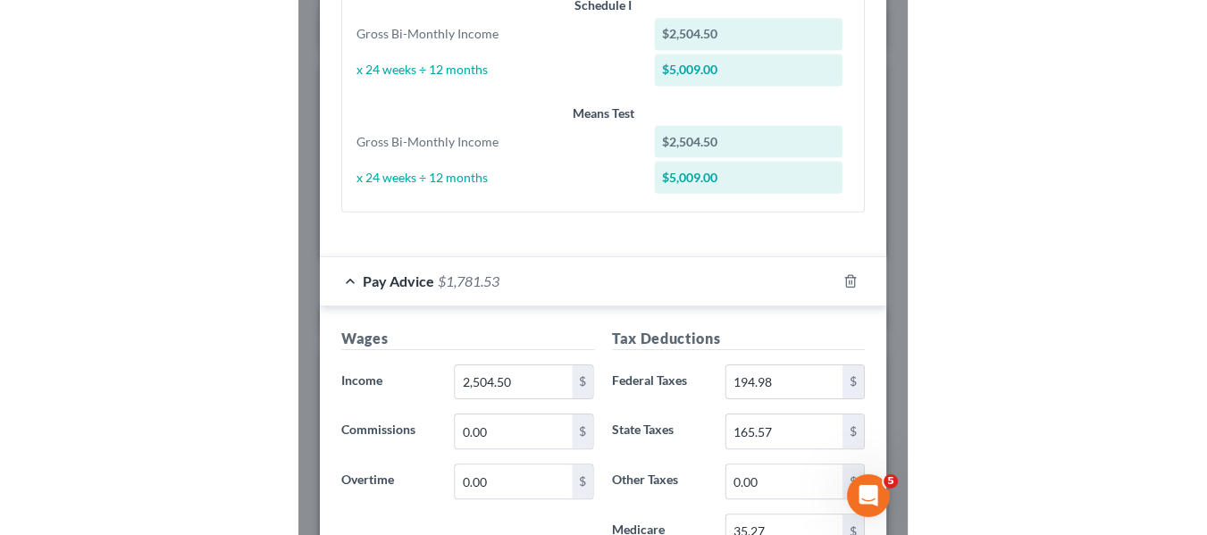
scroll to position [629, 0]
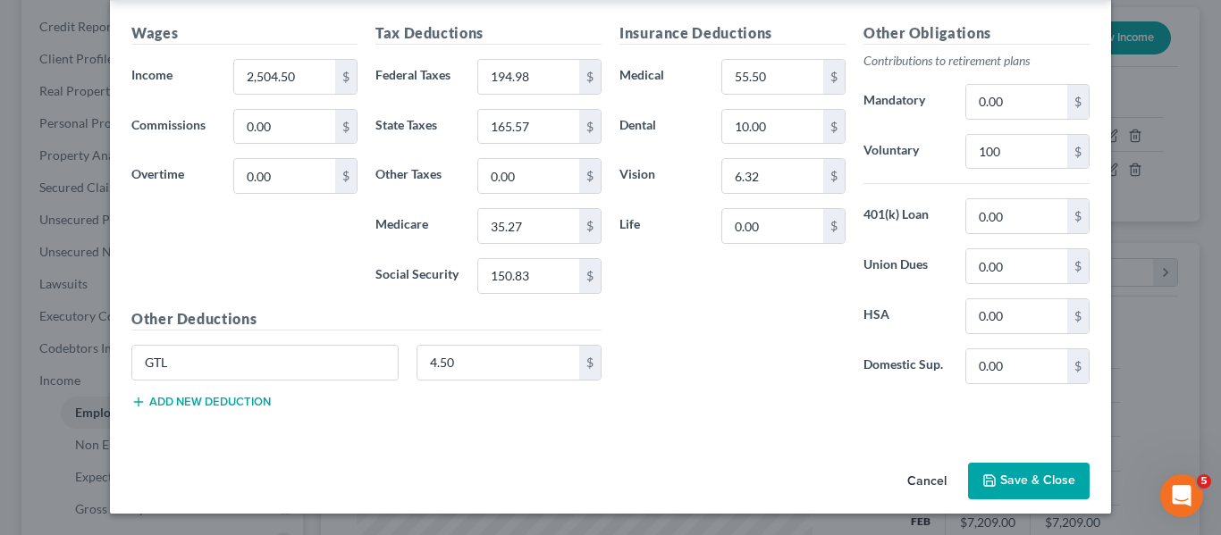
click at [982, 473] on button "Save & Close" at bounding box center [1029, 482] width 122 height 38
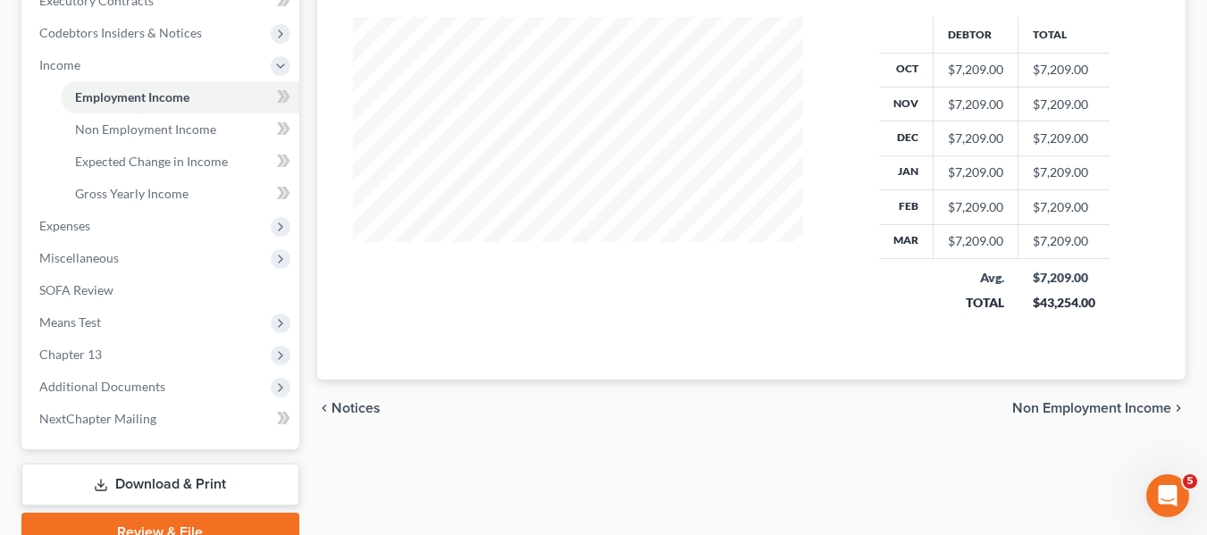
scroll to position [534, 0]
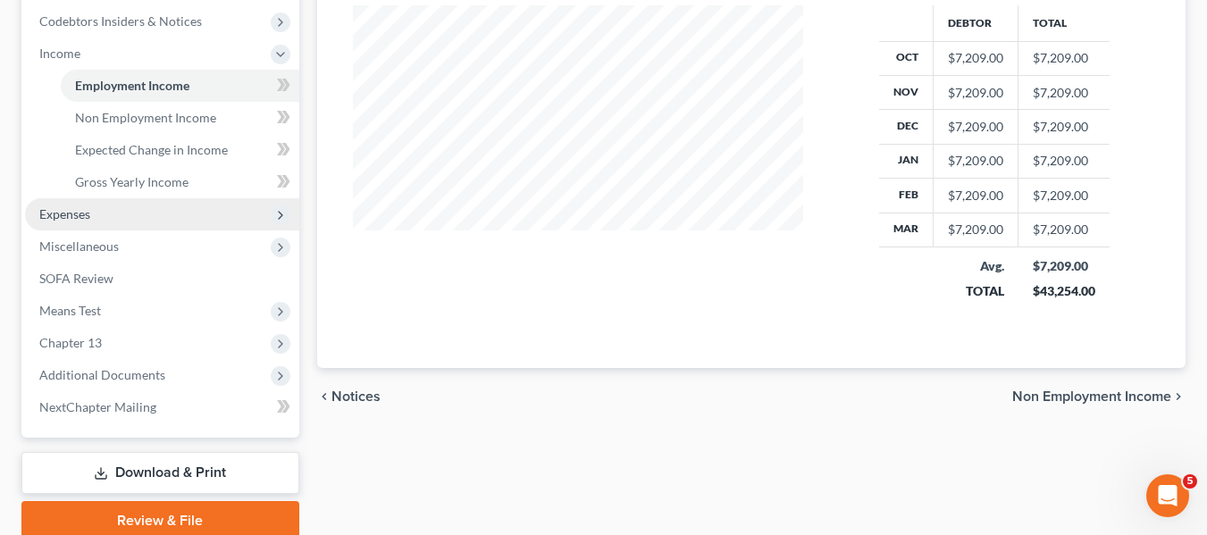
click at [90, 226] on span "Expenses" at bounding box center [162, 214] width 274 height 32
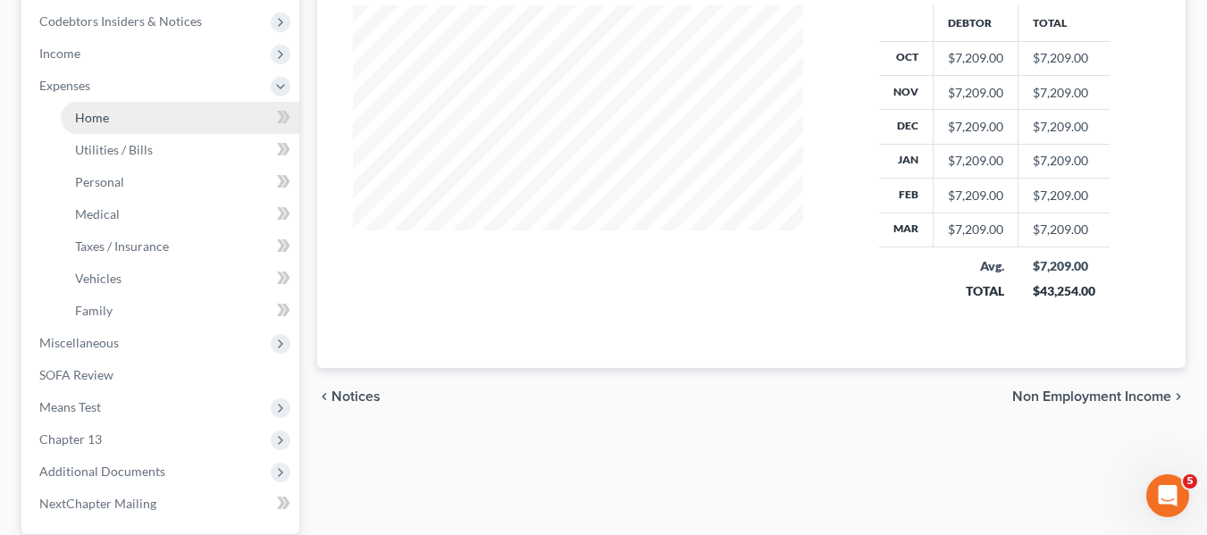
click at [92, 128] on link "Home" at bounding box center [180, 118] width 239 height 32
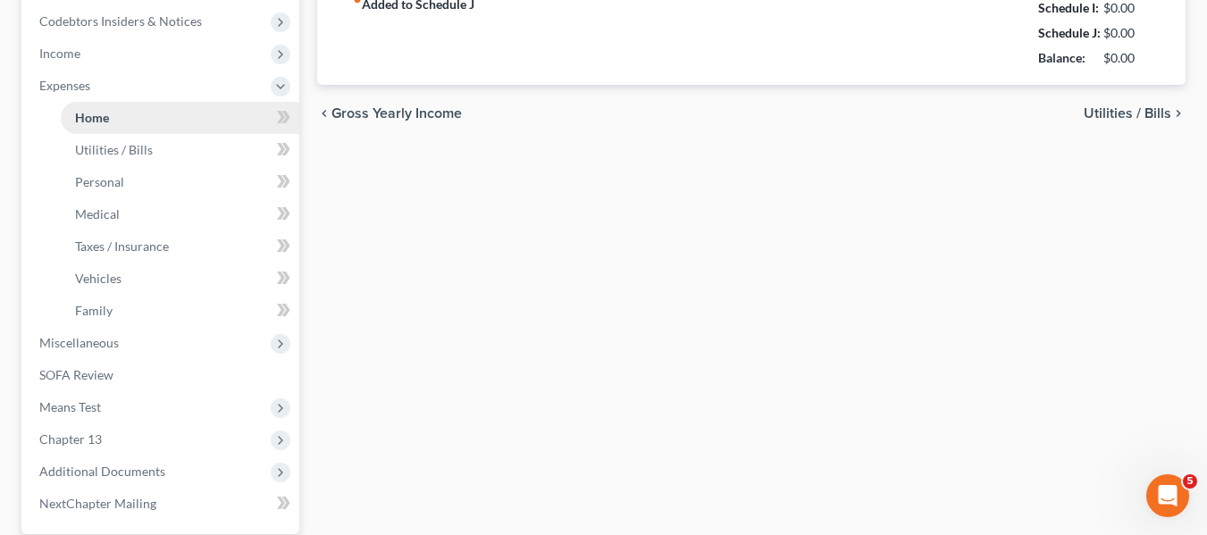
type input "2,911.00"
type input "0.00"
radio input "true"
type input "0.00"
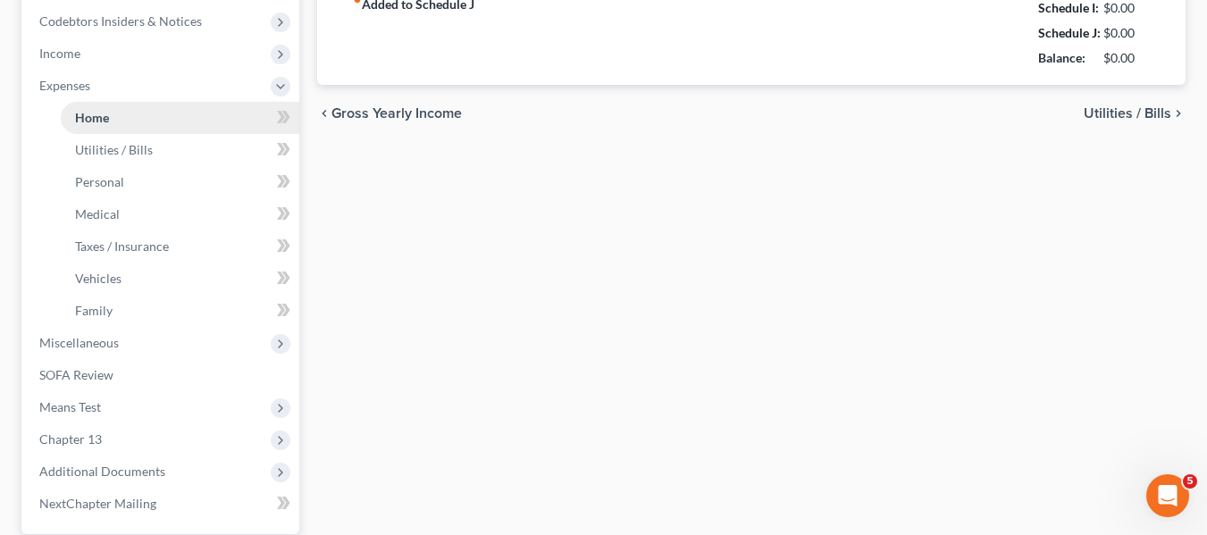
type input "0.00"
type input "150.00"
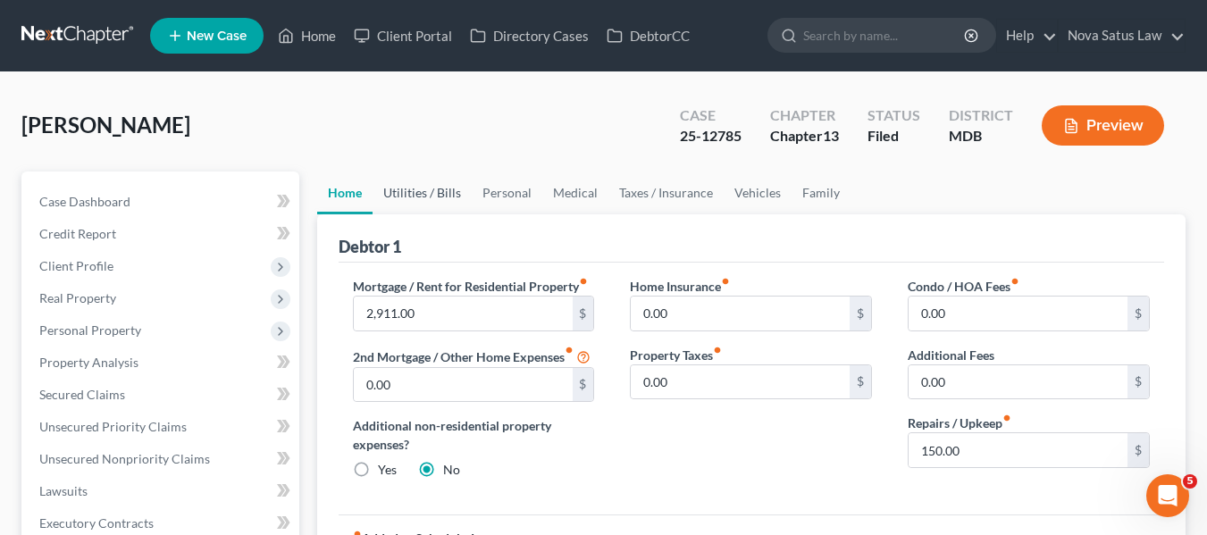
click at [437, 189] on link "Utilities / Bills" at bounding box center [422, 193] width 99 height 43
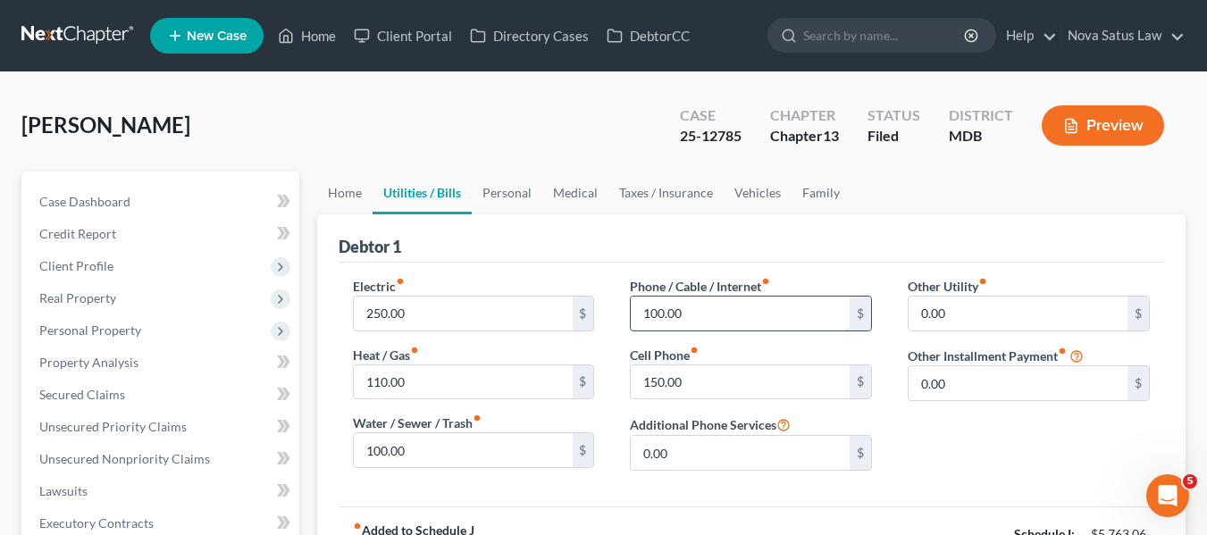
click at [706, 316] on input "100.00" at bounding box center [740, 314] width 219 height 34
type input "125"
type input "0"
click at [499, 193] on link "Personal" at bounding box center [507, 193] width 71 height 43
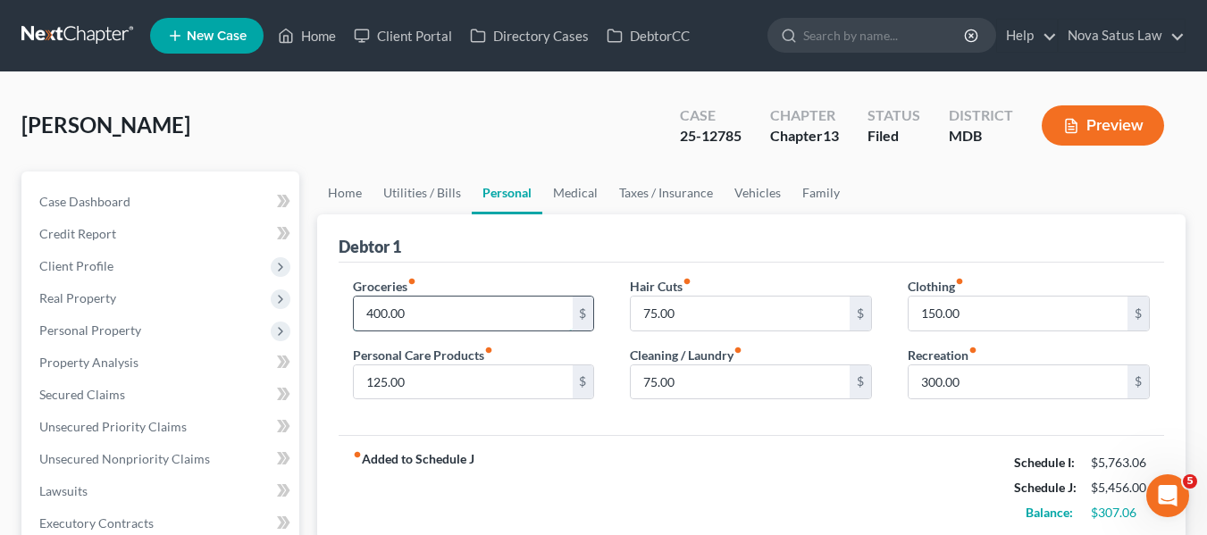
click at [447, 310] on input "400.00" at bounding box center [463, 314] width 219 height 34
type input "300"
click at [752, 192] on link "Vehicles" at bounding box center [758, 193] width 68 height 43
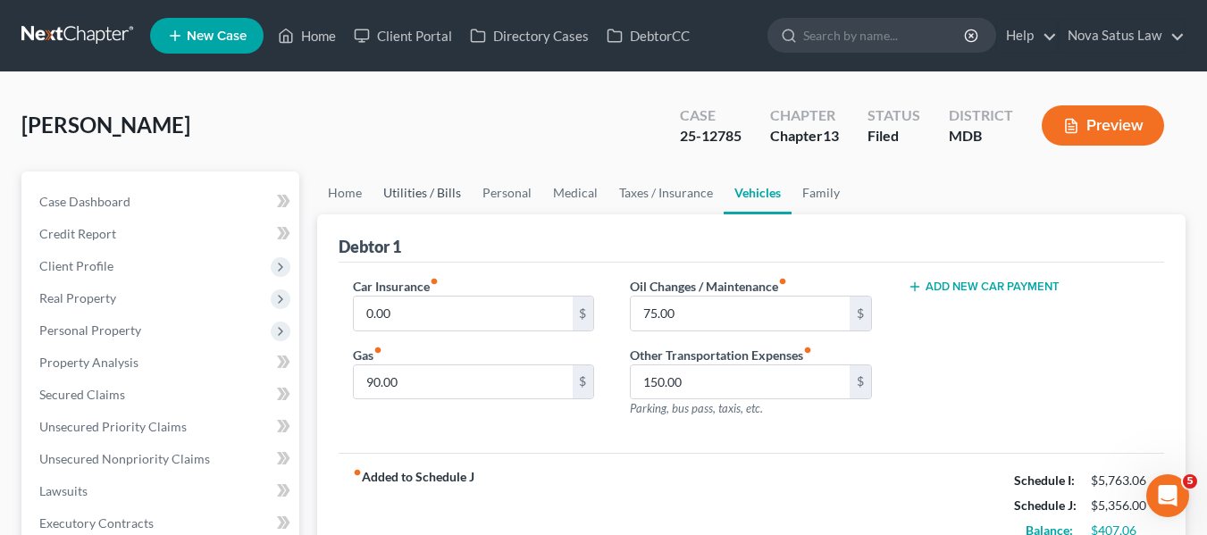
click at [438, 195] on link "Utilities / Bills" at bounding box center [422, 193] width 99 height 43
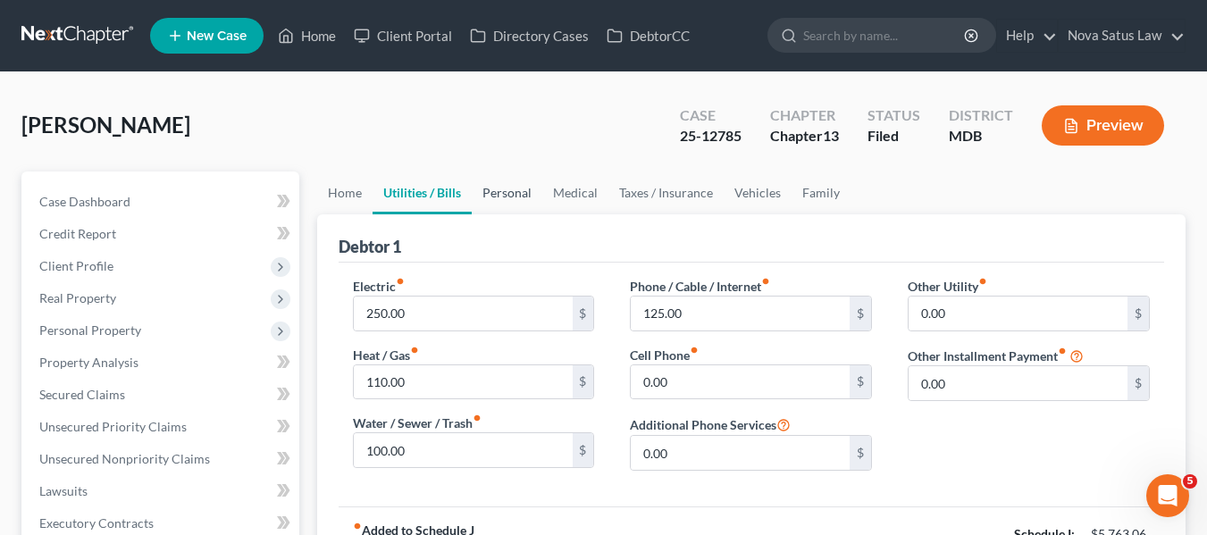
click at [491, 200] on link "Personal" at bounding box center [507, 193] width 71 height 43
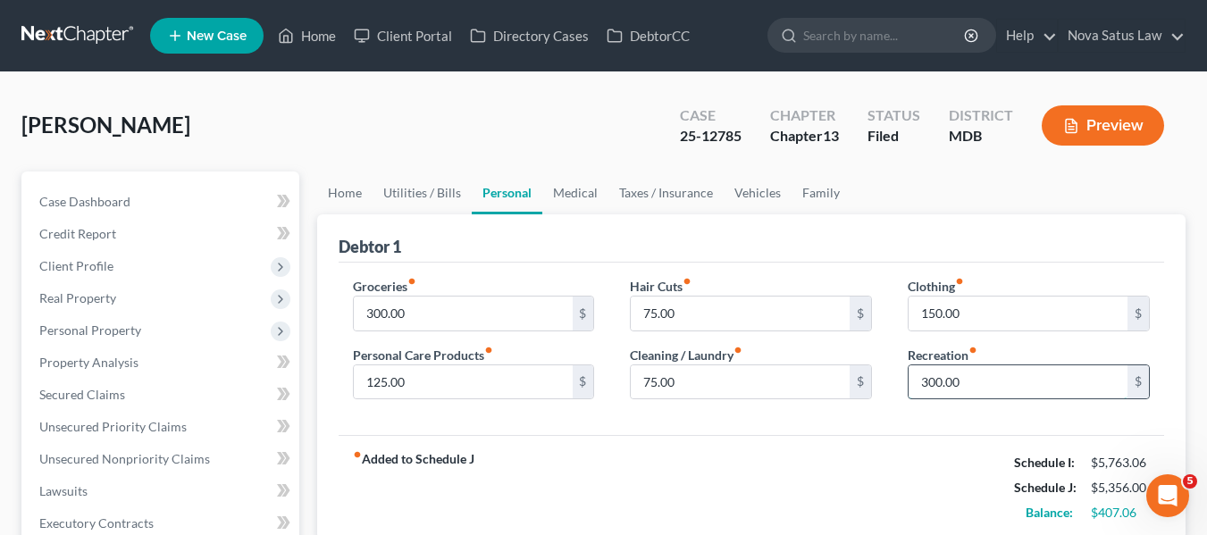
click at [997, 394] on input "300.00" at bounding box center [1018, 382] width 219 height 34
type input "100"
click at [581, 198] on link "Medical" at bounding box center [575, 193] width 66 height 43
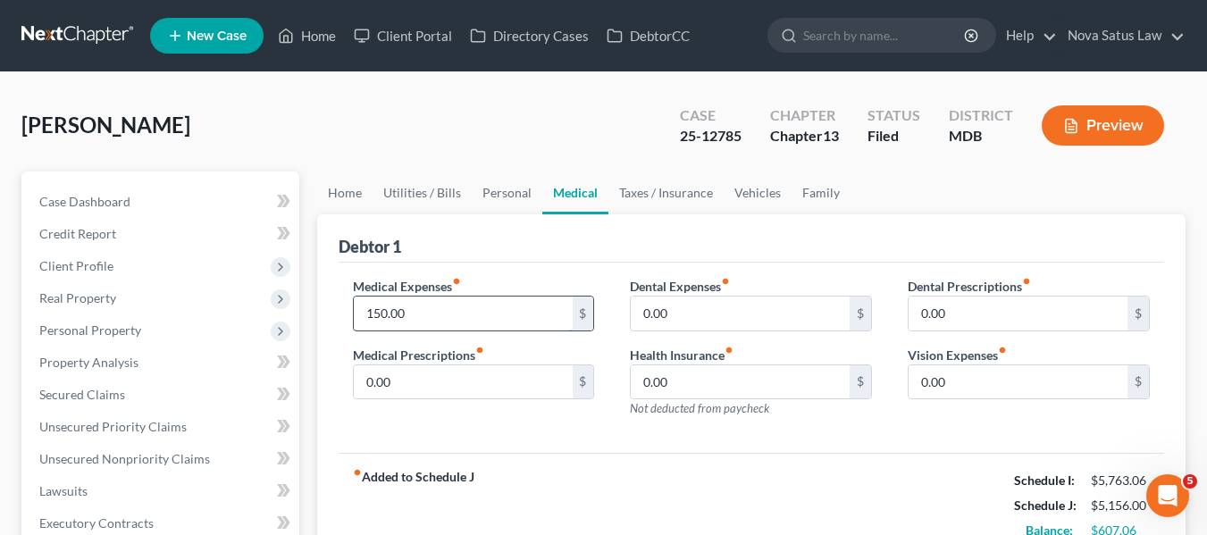
click at [449, 322] on input "150.00" at bounding box center [463, 314] width 219 height 34
type input "75"
click at [508, 197] on link "Personal" at bounding box center [507, 193] width 71 height 43
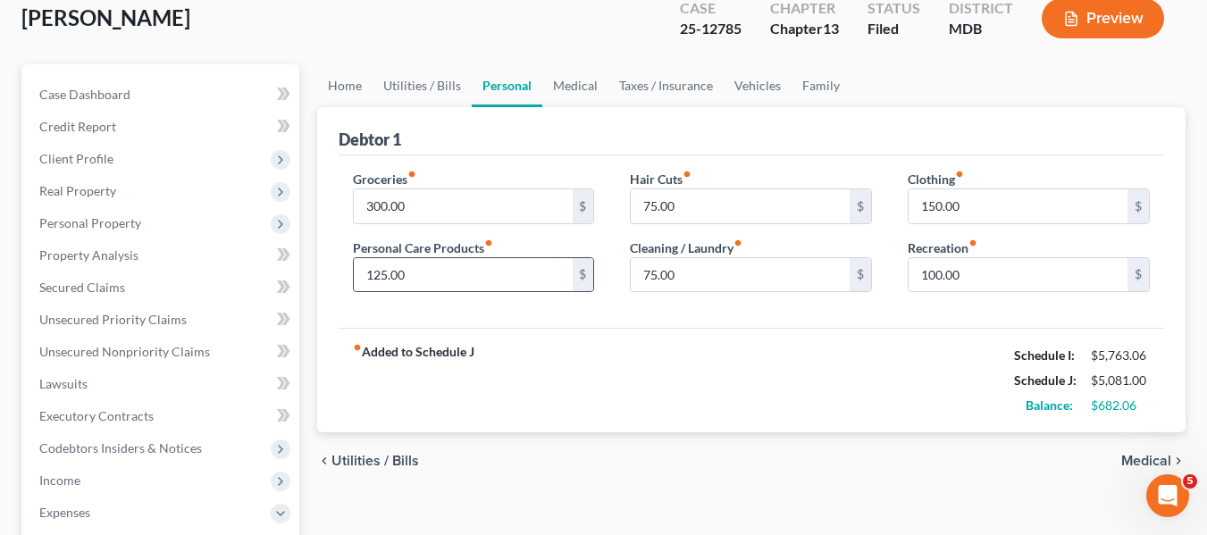
scroll to position [108, 0]
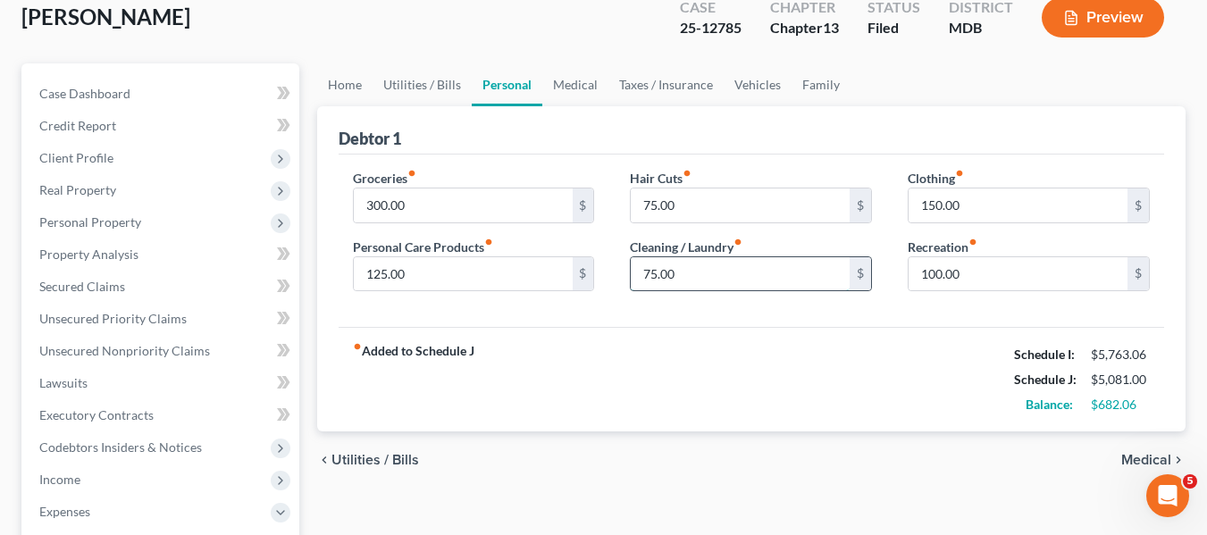
click at [736, 280] on input "75.00" at bounding box center [740, 274] width 219 height 34
type input "0"
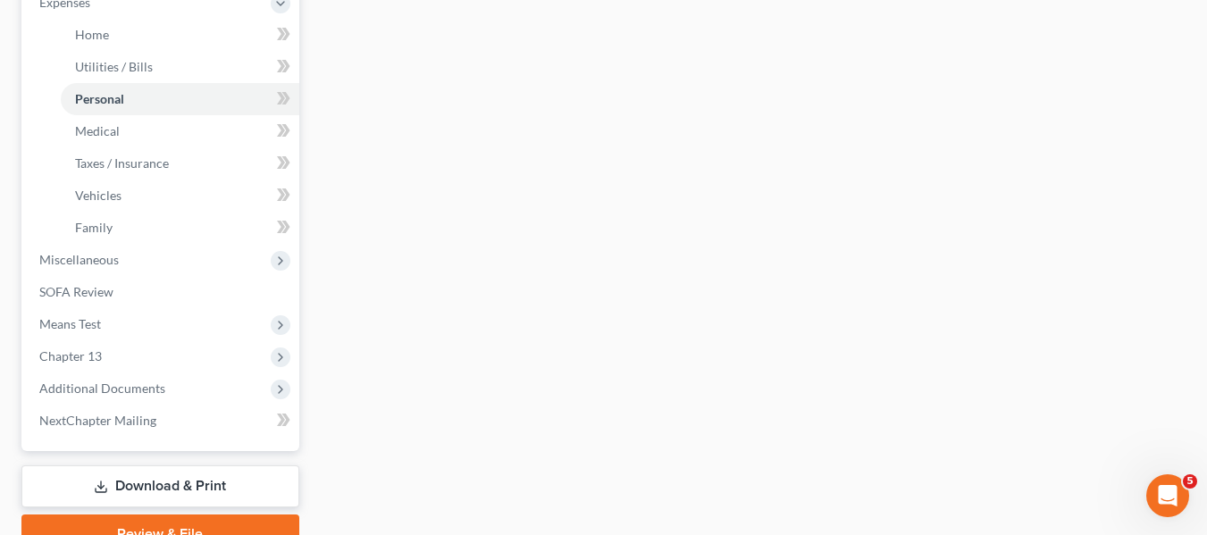
scroll to position [704, 0]
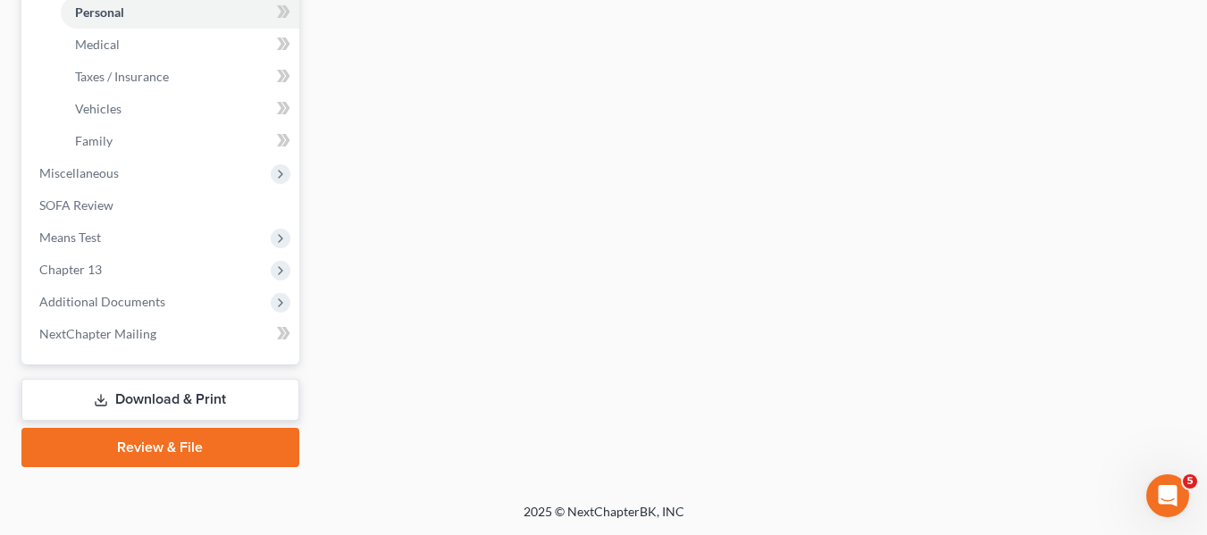
type input "0"
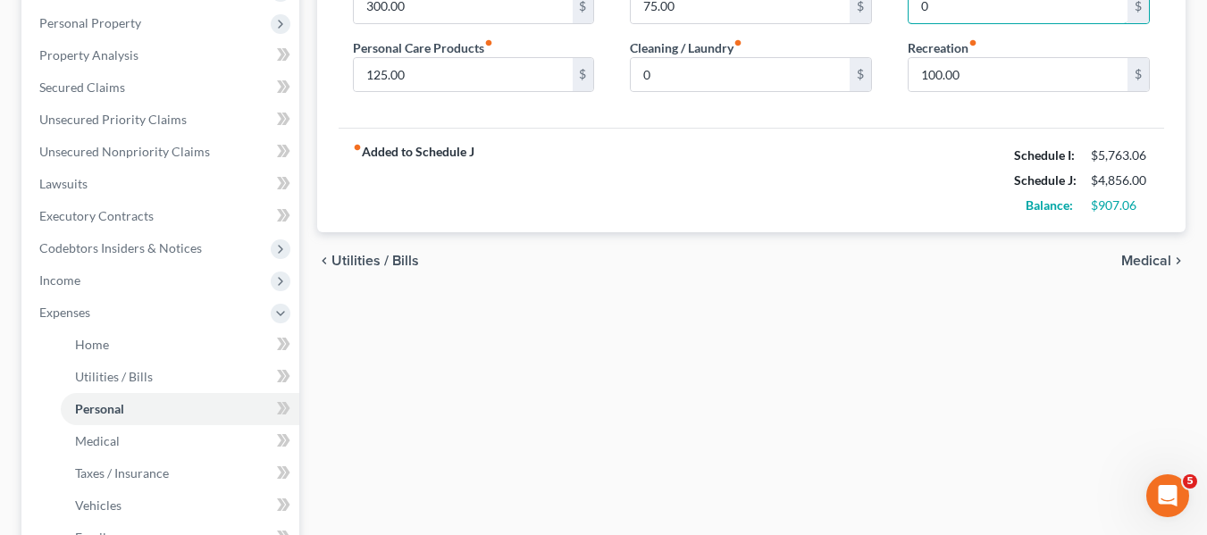
scroll to position [0, 0]
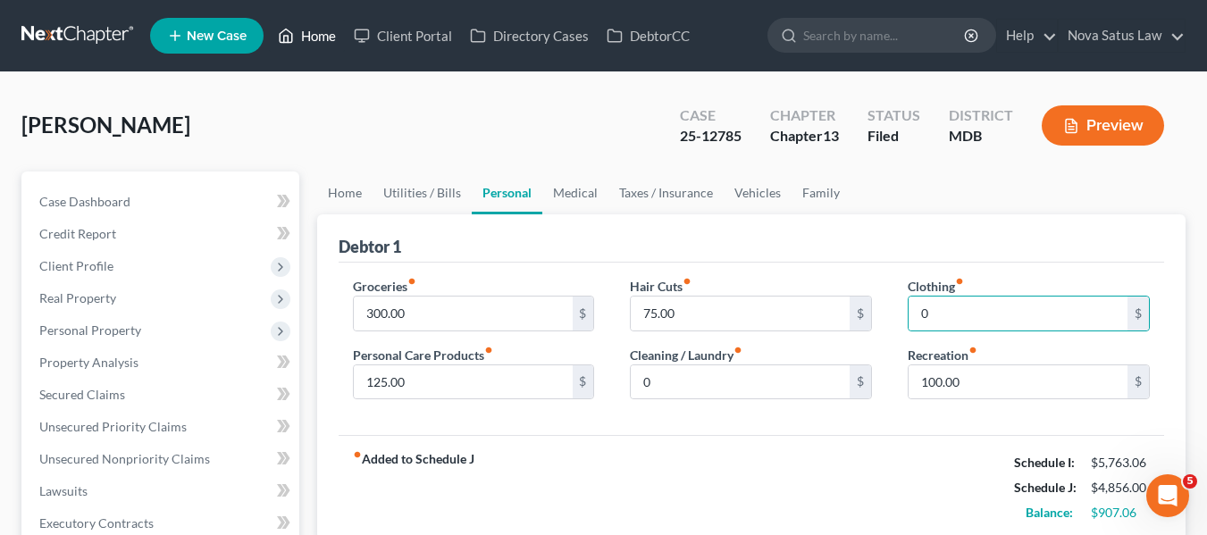
click at [315, 36] on link "Home" at bounding box center [307, 36] width 76 height 32
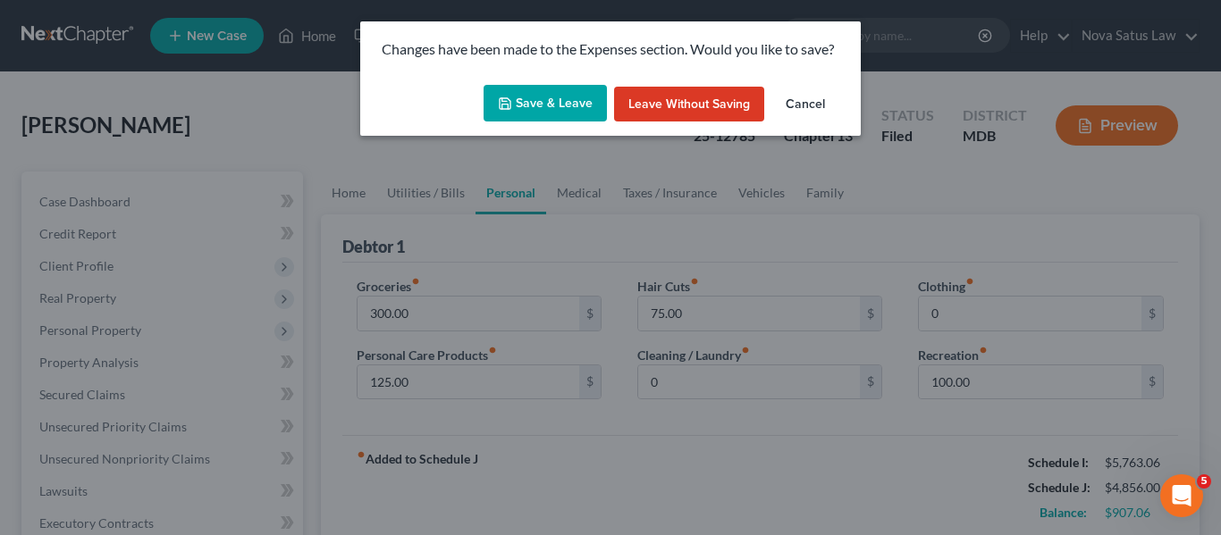
click at [810, 104] on button "Cancel" at bounding box center [805, 105] width 68 height 36
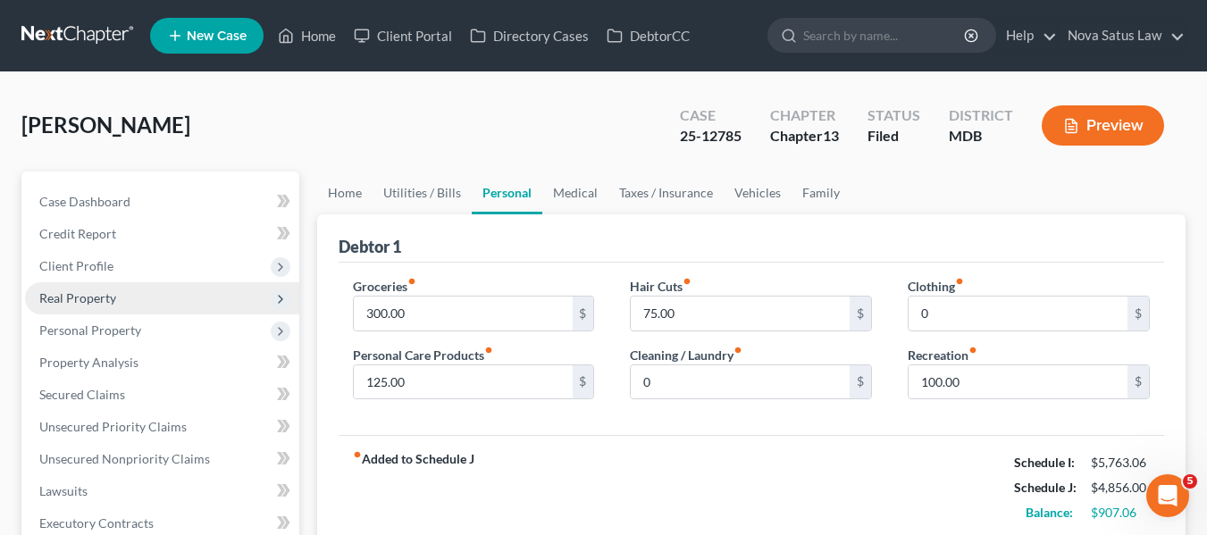
click at [129, 294] on span "Real Property" at bounding box center [162, 298] width 274 height 32
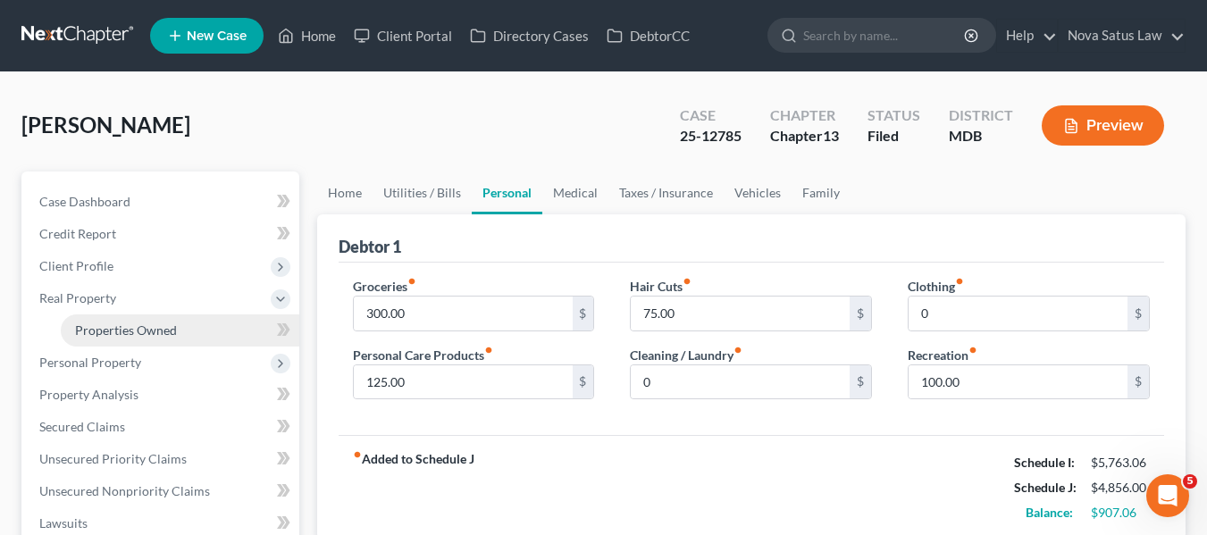
click at [162, 334] on span "Properties Owned" at bounding box center [126, 330] width 102 height 15
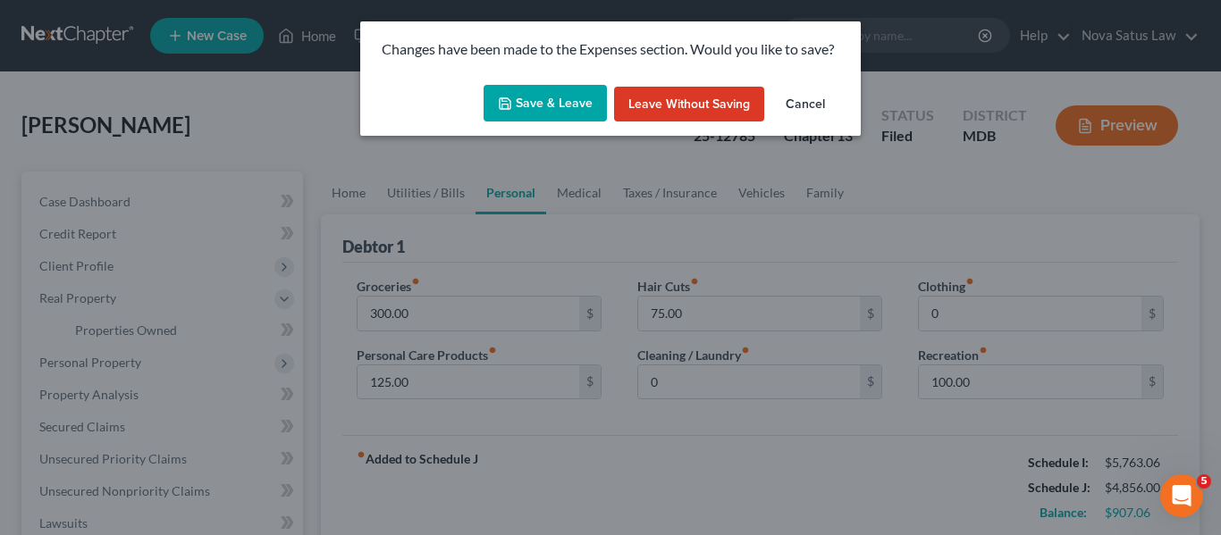
click at [581, 88] on button "Save & Leave" at bounding box center [544, 104] width 123 height 38
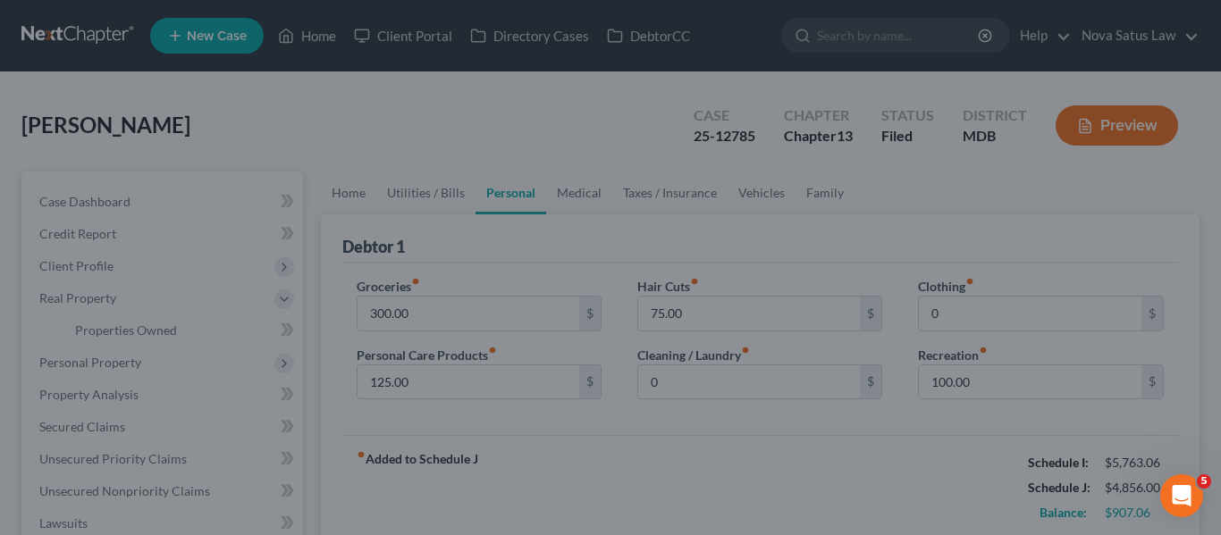
type input "0.00"
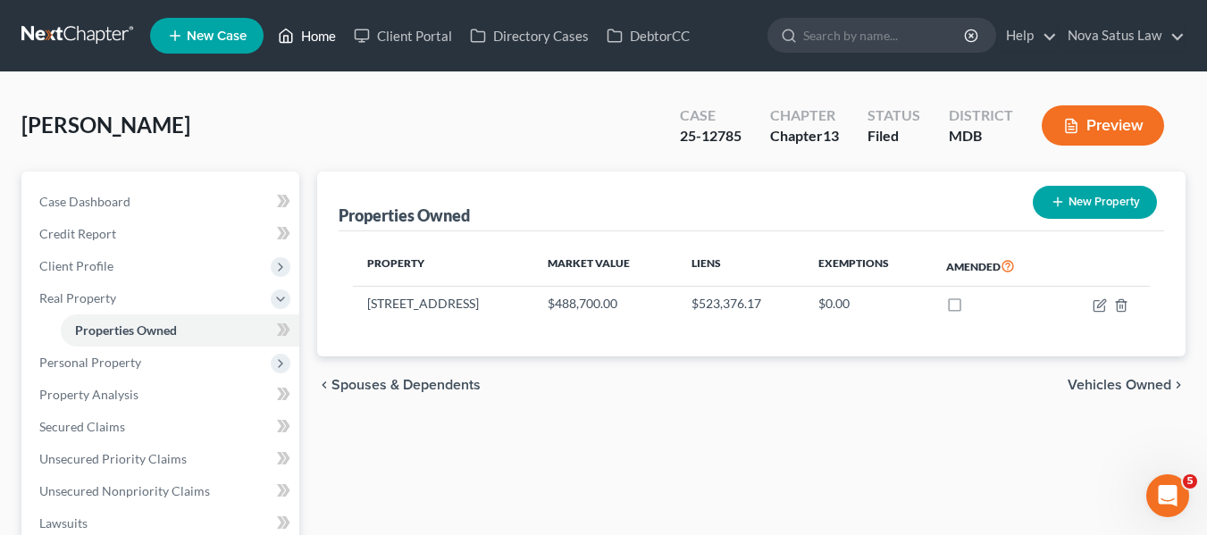
click at [323, 37] on link "Home" at bounding box center [307, 36] width 76 height 32
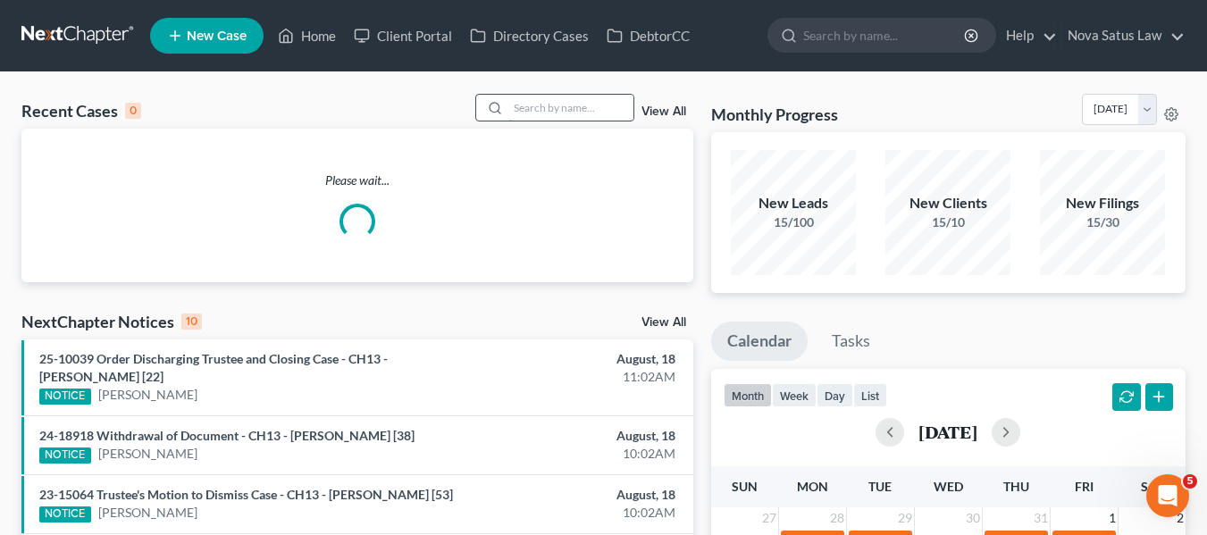
click at [564, 98] on input "search" at bounding box center [570, 108] width 125 height 26
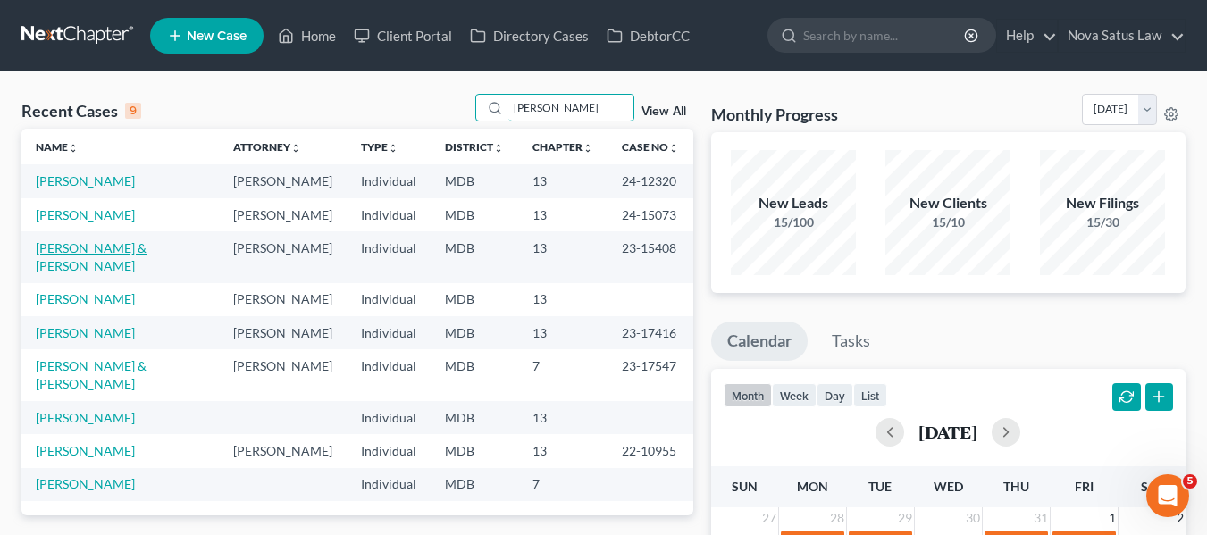
type input "[PERSON_NAME]"
click at [74, 248] on link "[PERSON_NAME] & [PERSON_NAME]" at bounding box center [91, 256] width 111 height 33
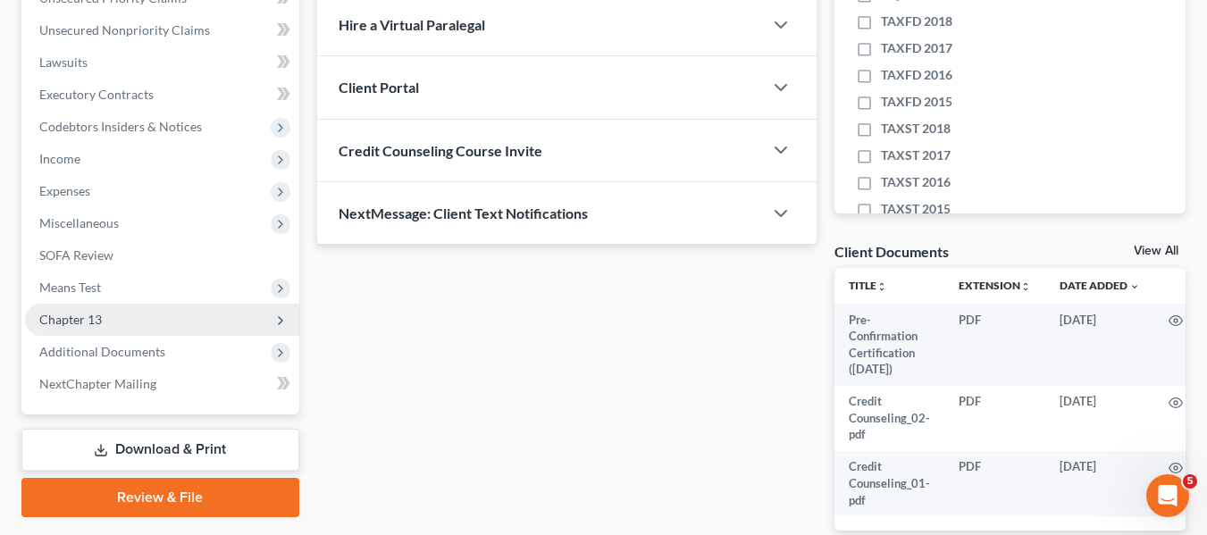
scroll to position [430, 0]
click at [67, 322] on span "Chapter 13" at bounding box center [70, 318] width 63 height 15
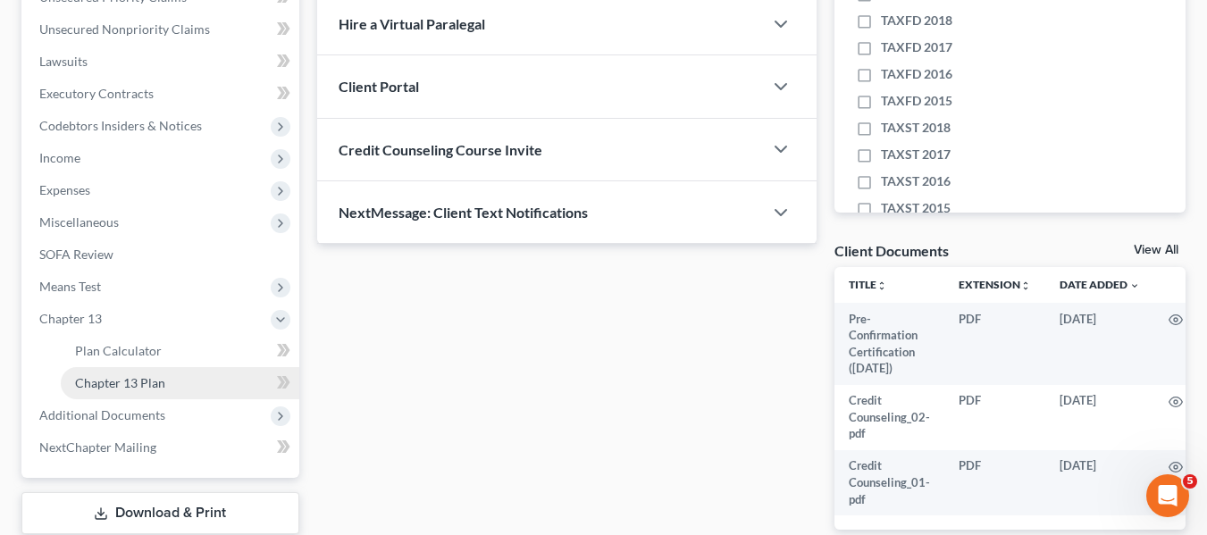
click at [94, 384] on span "Chapter 13 Plan" at bounding box center [120, 382] width 90 height 15
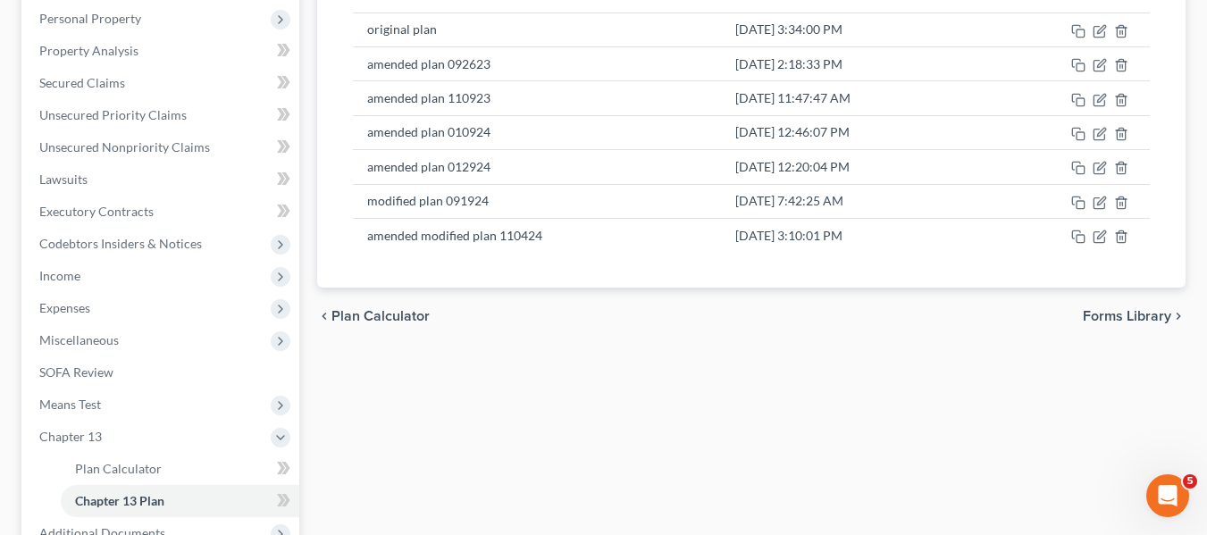
scroll to position [313, 0]
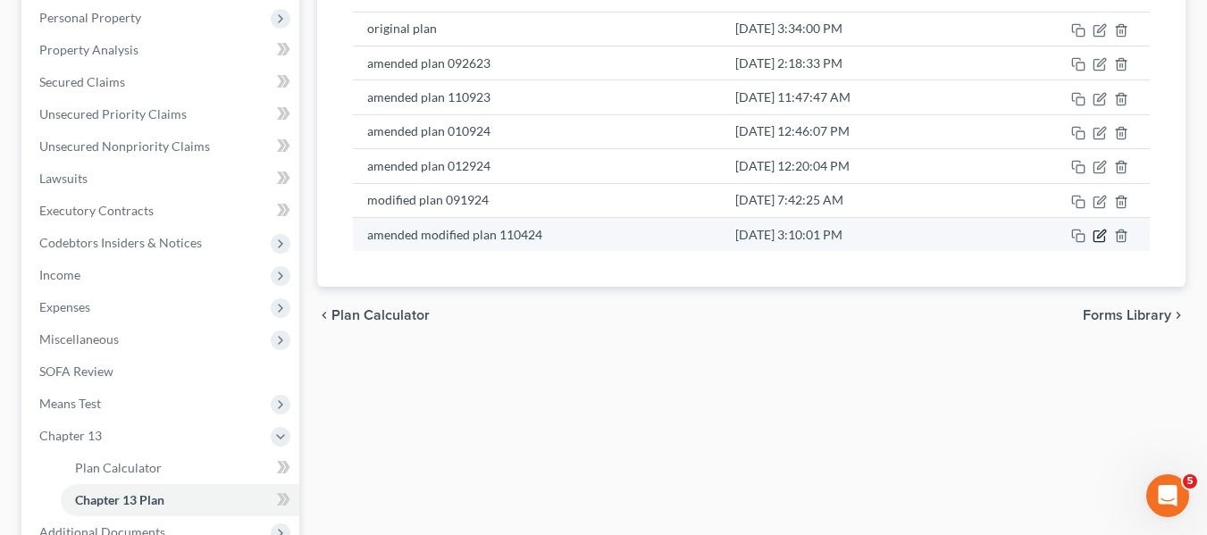
click at [1096, 238] on icon "button" at bounding box center [1100, 236] width 14 height 14
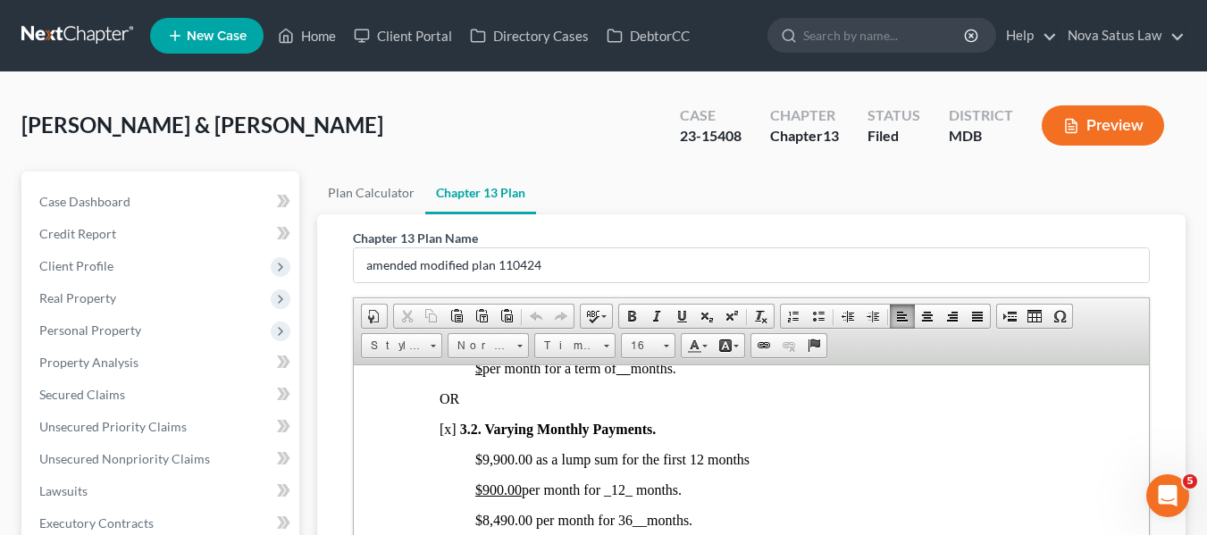
scroll to position [468, 0]
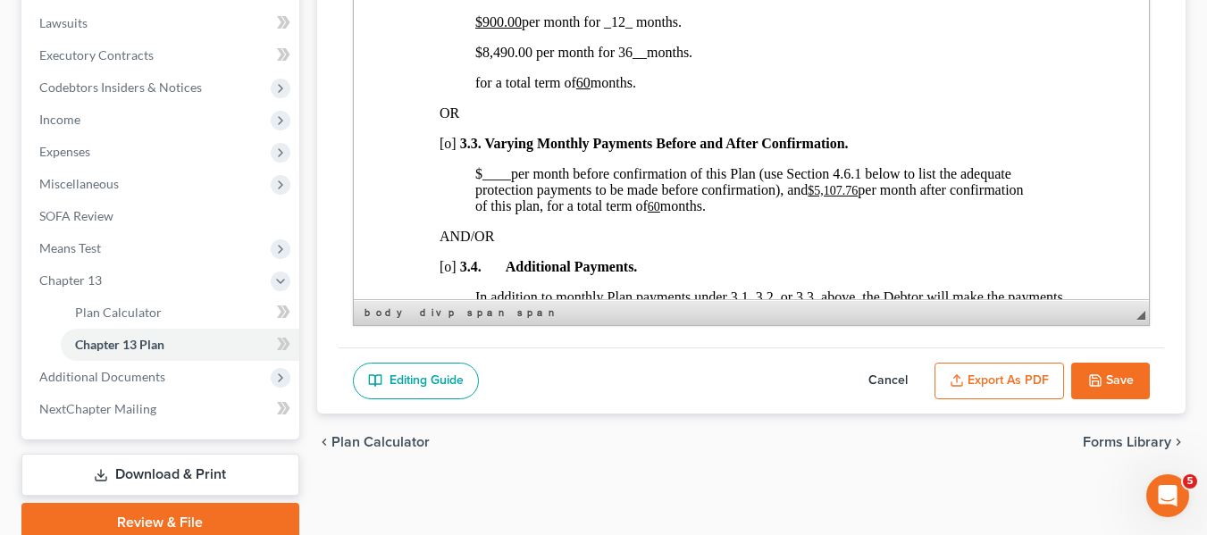
click at [894, 376] on button "Cancel" at bounding box center [888, 382] width 79 height 38
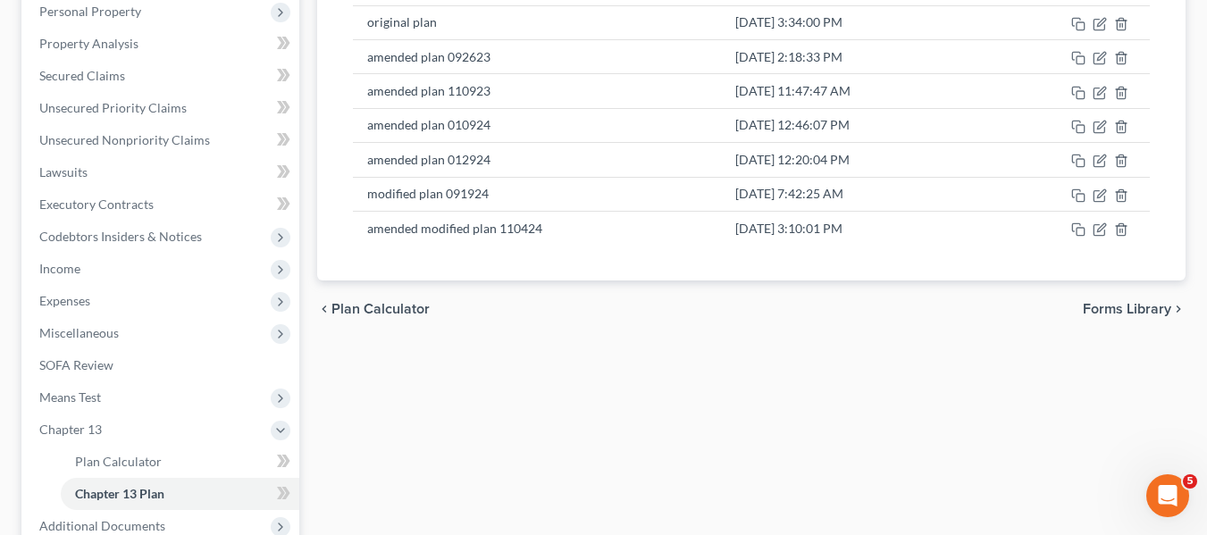
scroll to position [321, 0]
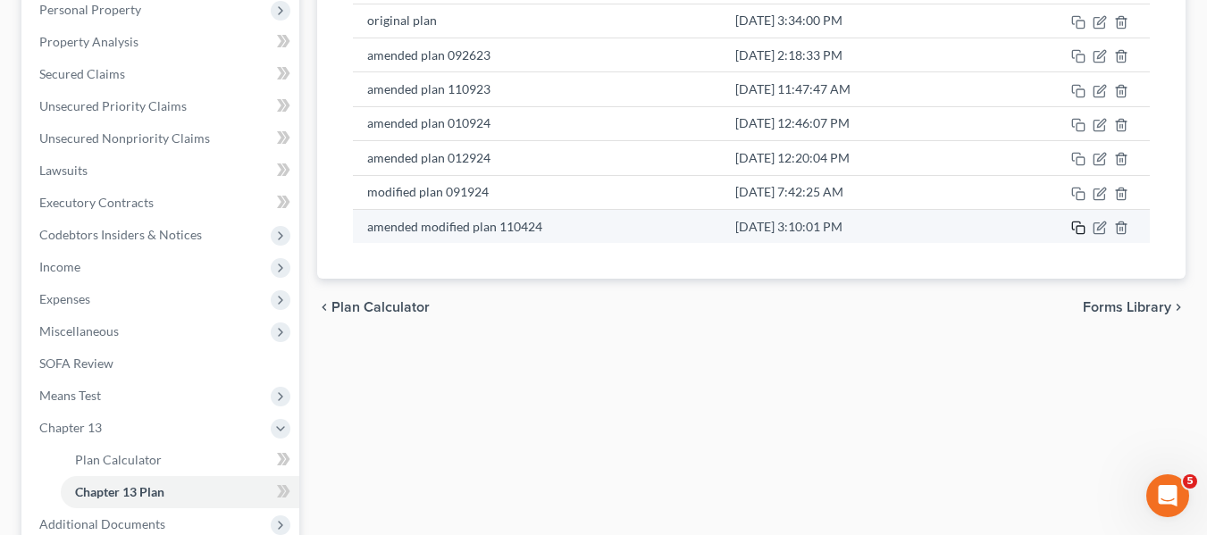
click at [1074, 229] on icon "button" at bounding box center [1078, 228] width 14 height 14
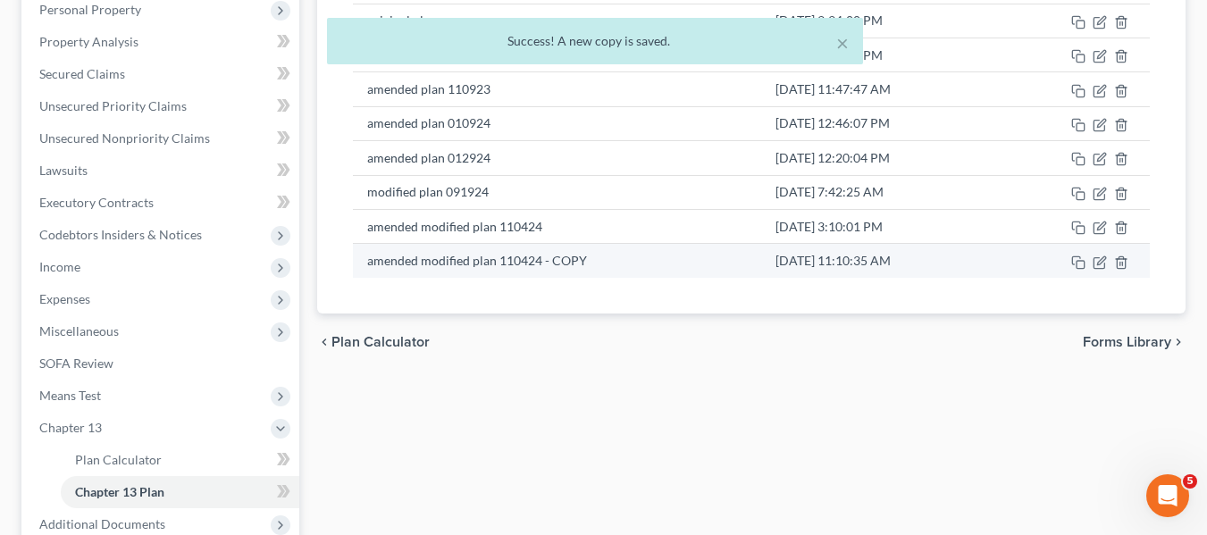
click at [1097, 250] on td at bounding box center [1073, 261] width 153 height 34
click at [1100, 263] on icon "button" at bounding box center [1100, 263] width 14 height 14
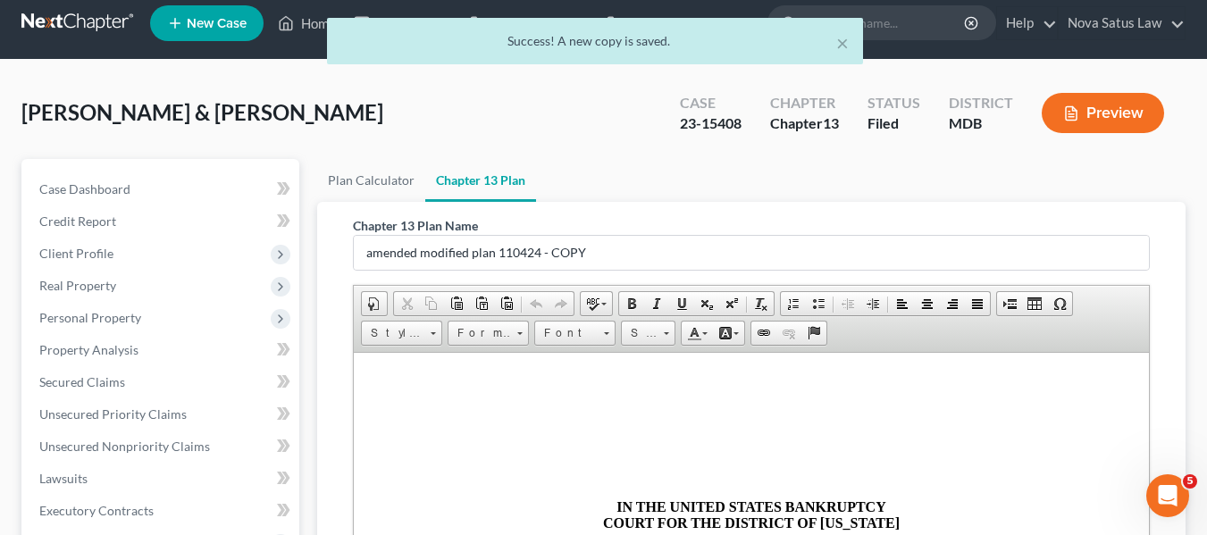
scroll to position [0, 0]
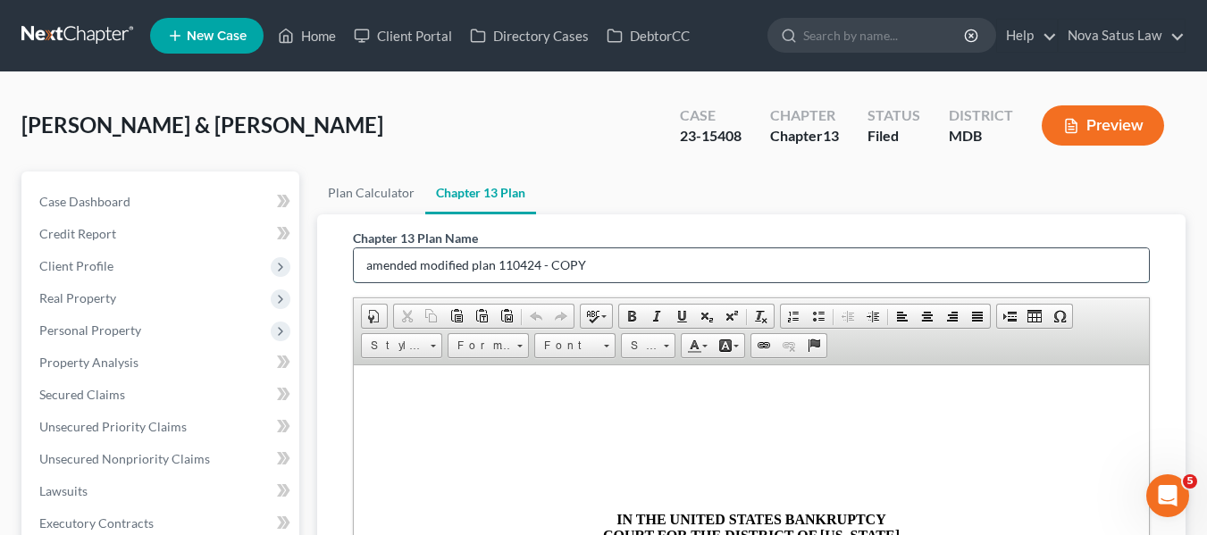
click at [422, 260] on input "amended modified plan 110424 - COPY" at bounding box center [751, 265] width 795 height 34
click at [536, 264] on input "modified plan 110424 - COPY" at bounding box center [751, 265] width 795 height 34
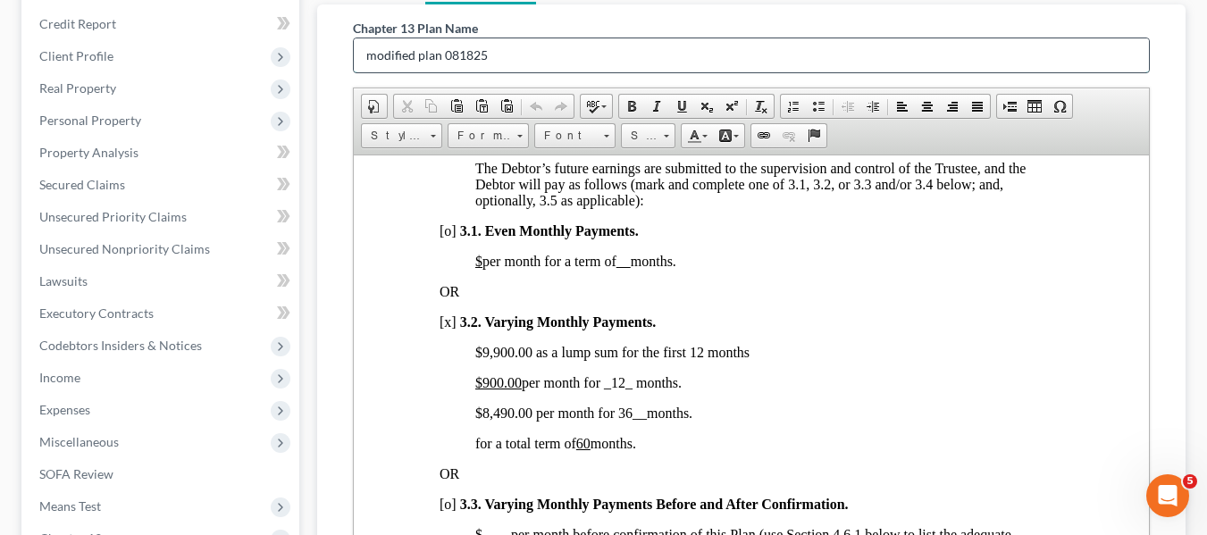
scroll to position [1294, 0]
type input "modified plan 081825"
click at [480, 359] on p "$9,900.00 as a lump sum for the first 12 months" at bounding box center [768, 351] width 588 height 16
click at [503, 359] on p "$18 ,900.00 as a lump sum for the first 12 months" at bounding box center [768, 351] width 588 height 16
click at [696, 359] on p "$18 ,000 .00 as a lump sum for the first 12 months" at bounding box center [768, 351] width 588 height 16
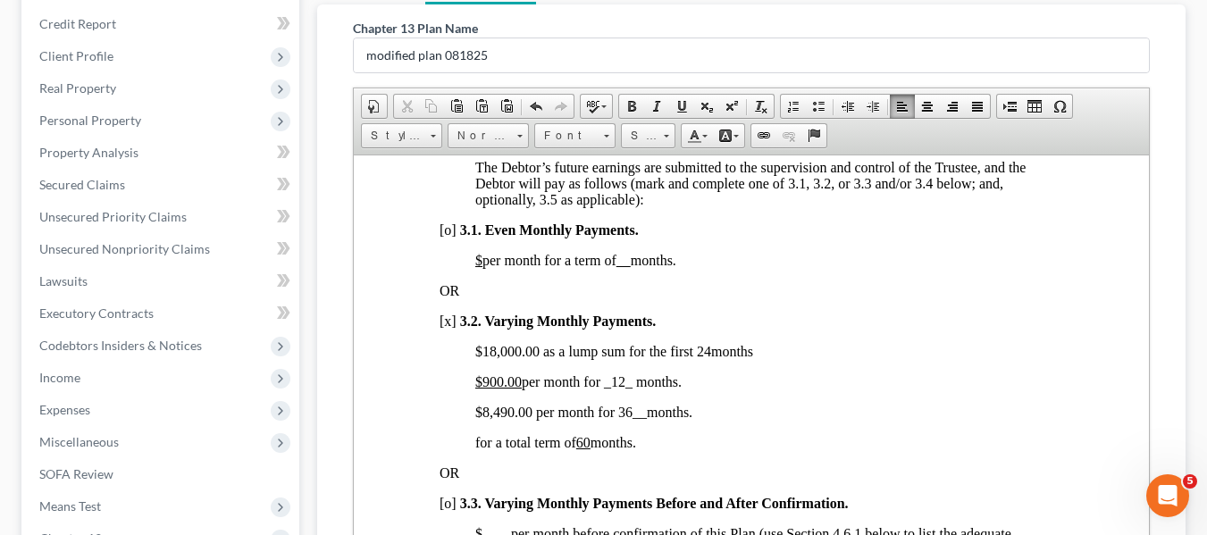
click at [619, 419] on span "$8,490.00 per month for 36 __ months." at bounding box center [582, 411] width 217 height 15
click at [484, 419] on span "$8,490.00 per month for 36 __ months." at bounding box center [582, 411] width 217 height 15
click at [629, 419] on span "$12,400 .00 per month for 36 __ months." at bounding box center [586, 411] width 224 height 15
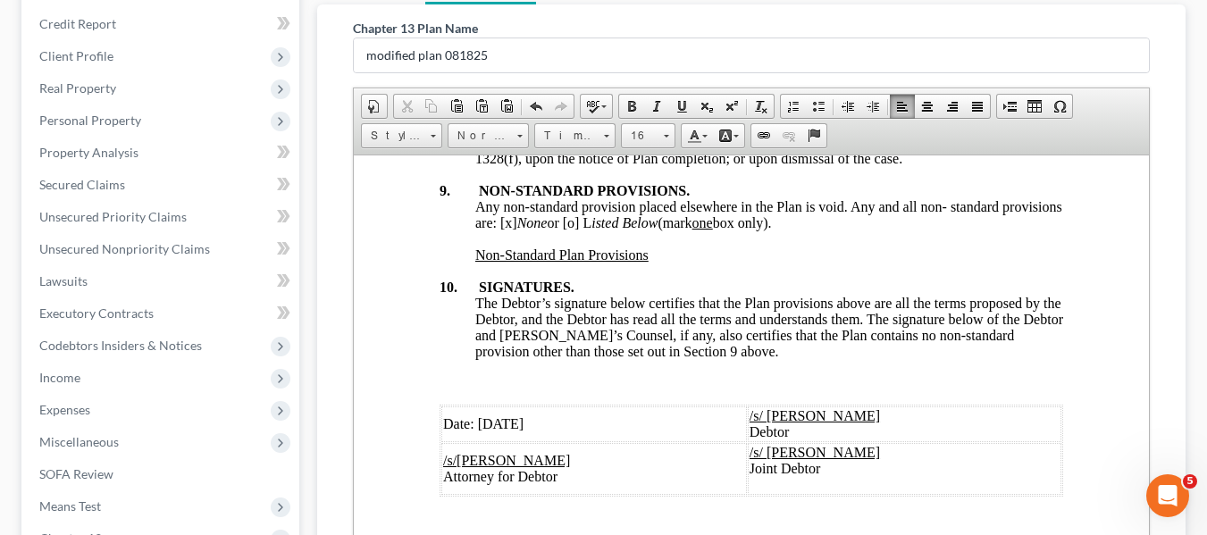
scroll to position [7147, 0]
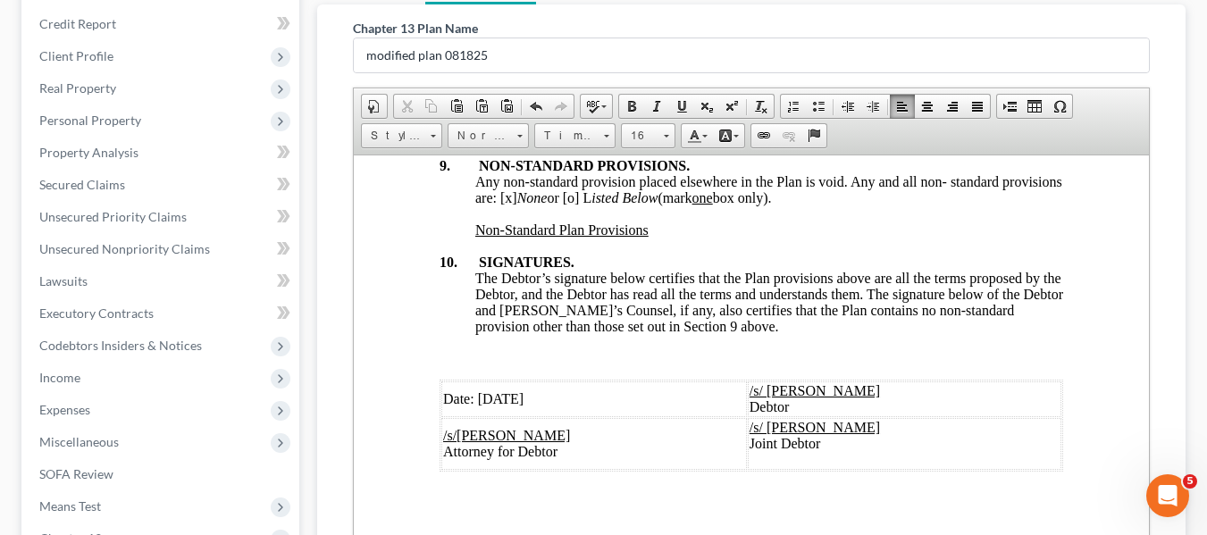
click at [480, 390] on span "Date: [DATE]" at bounding box center [482, 397] width 80 height 15
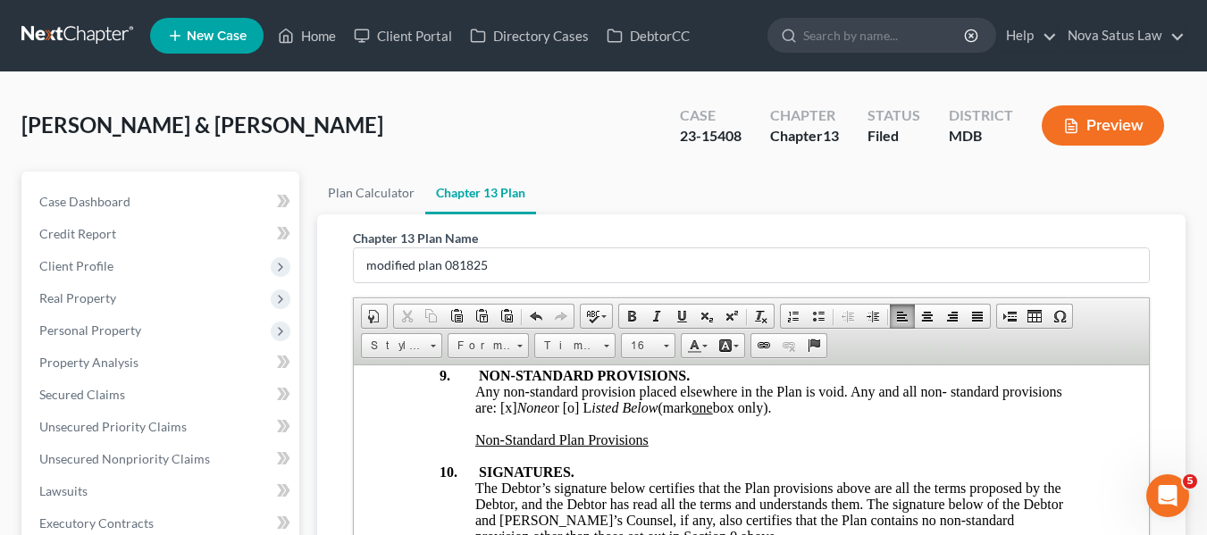
scroll to position [468, 0]
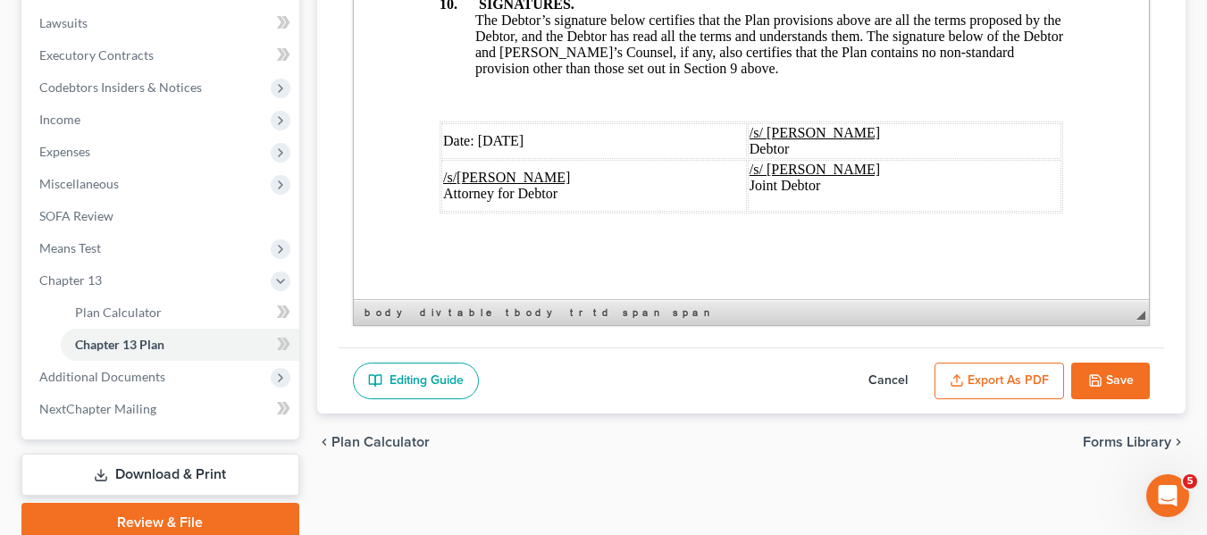
click at [989, 380] on button "Export as PDF" at bounding box center [1000, 382] width 130 height 38
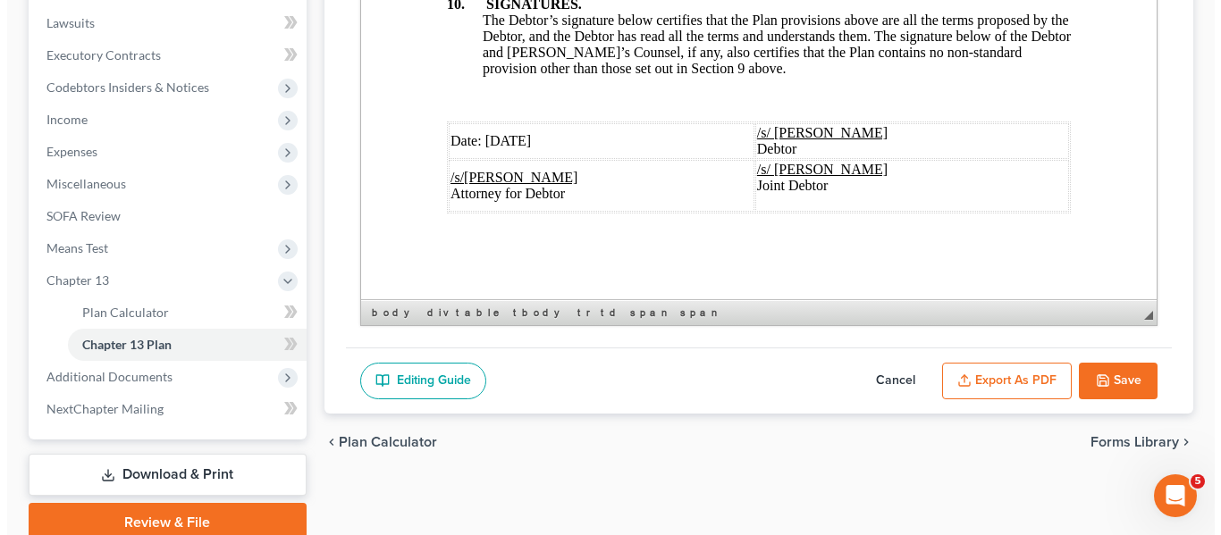
scroll to position [7082, 0]
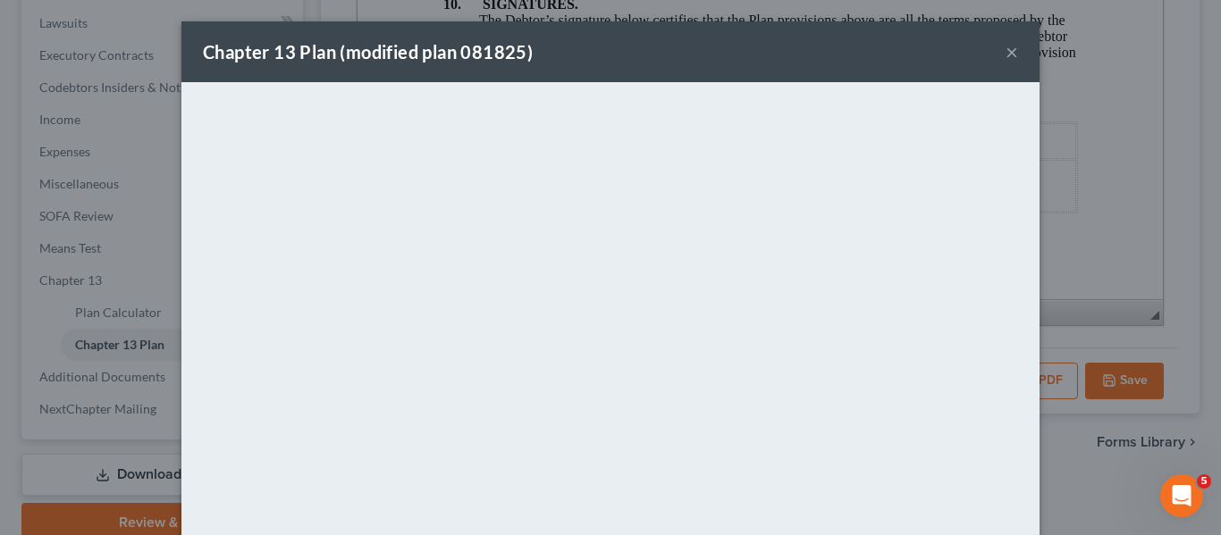
click at [724, 46] on div "Chapter 13 Plan (modified plan 081825) ×" at bounding box center [610, 51] width 858 height 61
click at [1007, 48] on button "×" at bounding box center [1011, 51] width 13 height 21
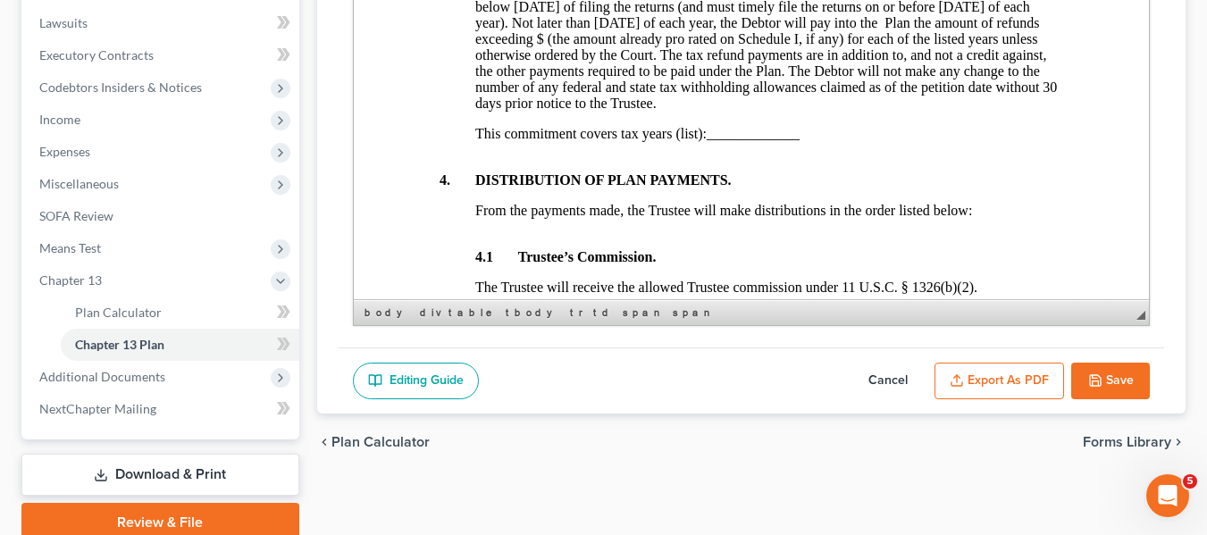
scroll to position [1306, 0]
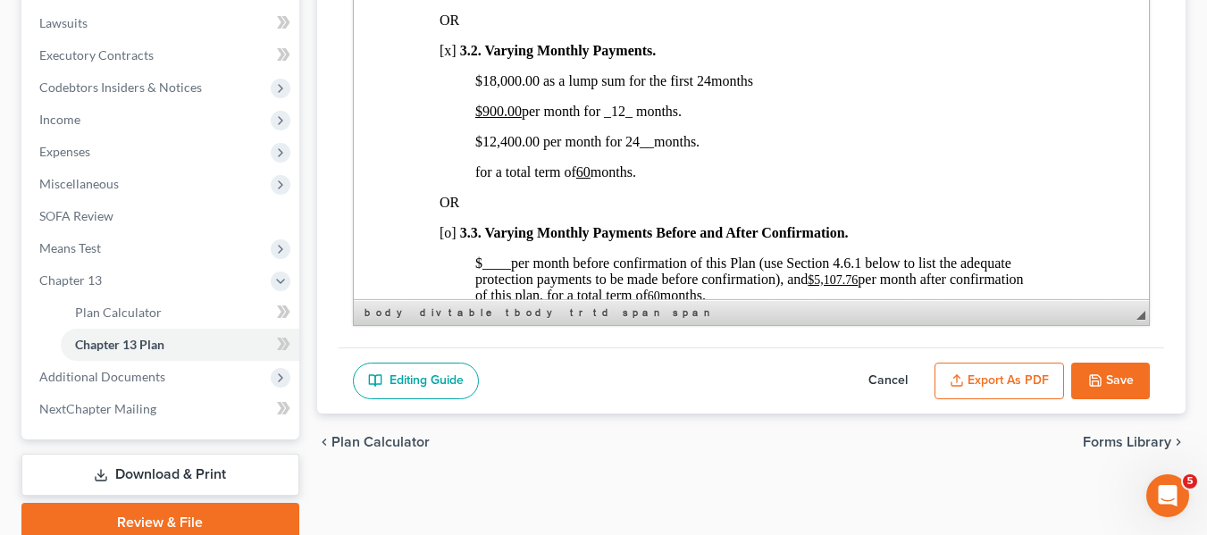
click at [1096, 375] on icon "button" at bounding box center [1095, 381] width 14 height 14
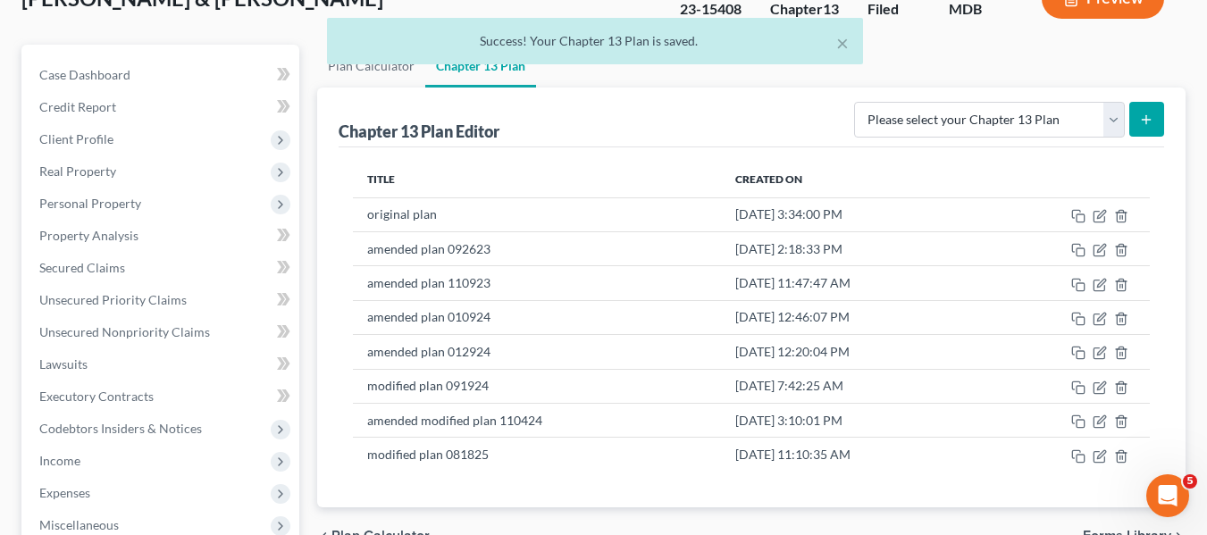
scroll to position [0, 0]
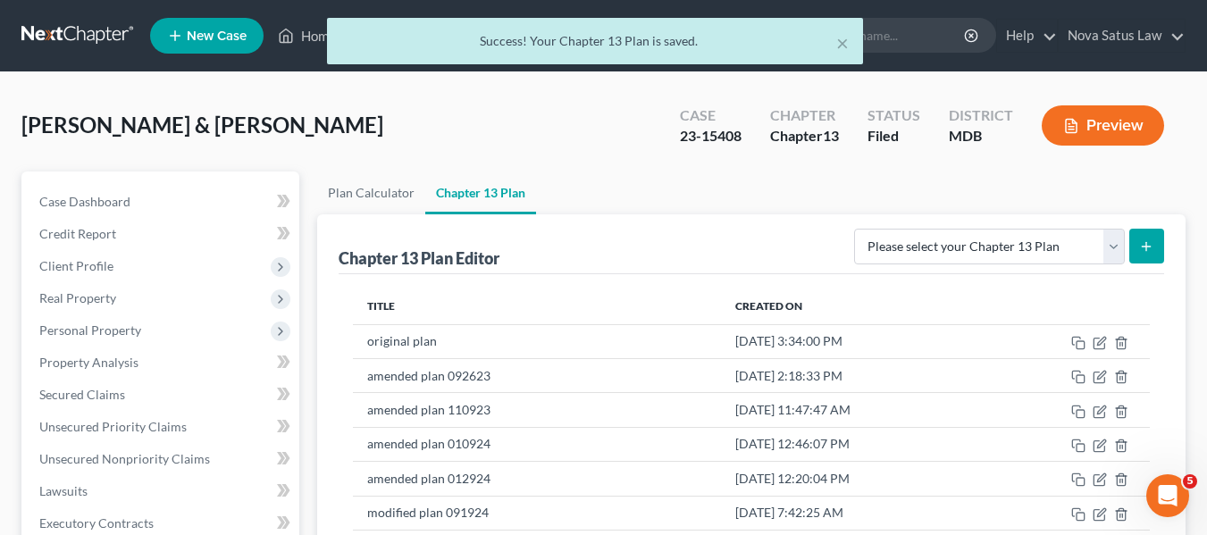
click at [316, 36] on div "× Success! Your Chapter 13 Plan is saved." at bounding box center [594, 45] width 1207 height 55
click at [317, 38] on div "× Success! Your Chapter 13 Plan is saved." at bounding box center [594, 45] width 1207 height 55
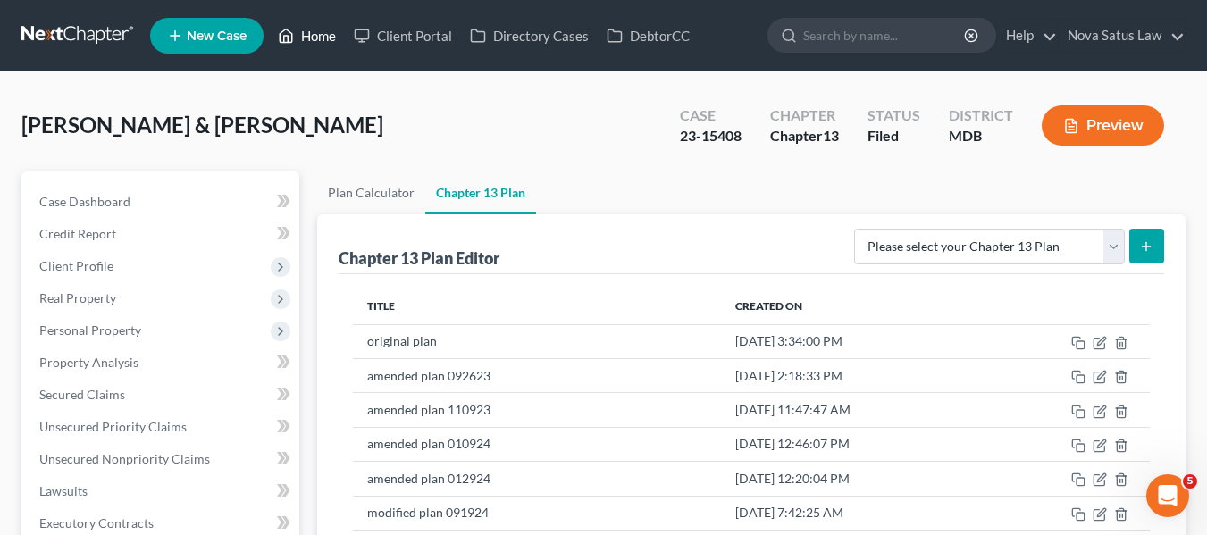
click at [313, 36] on link "Home" at bounding box center [307, 36] width 76 height 32
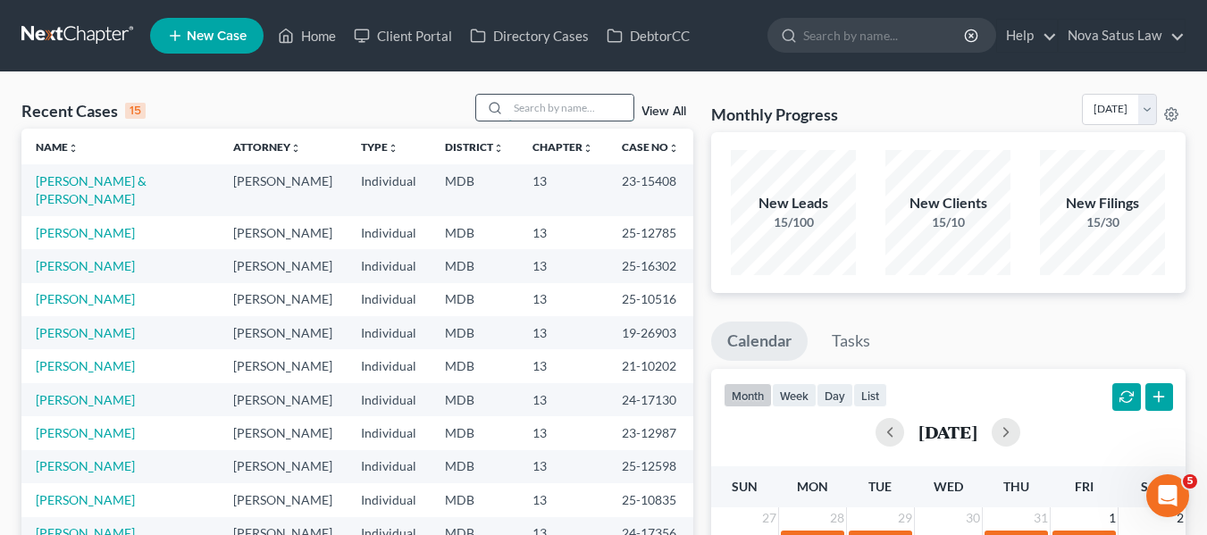
click at [528, 115] on input "search" at bounding box center [570, 108] width 125 height 26
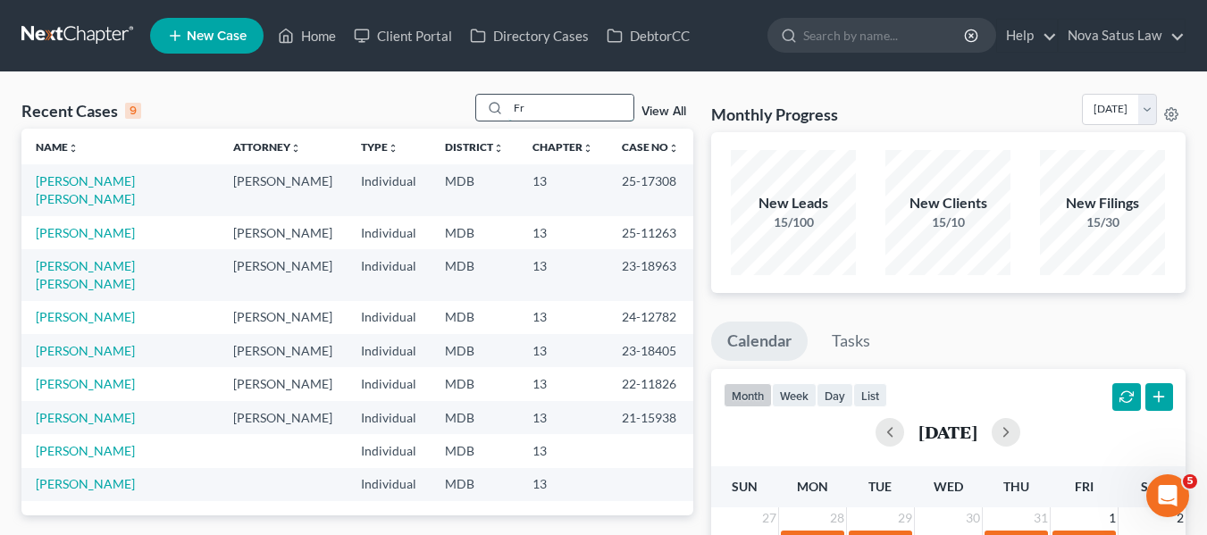
type input "F"
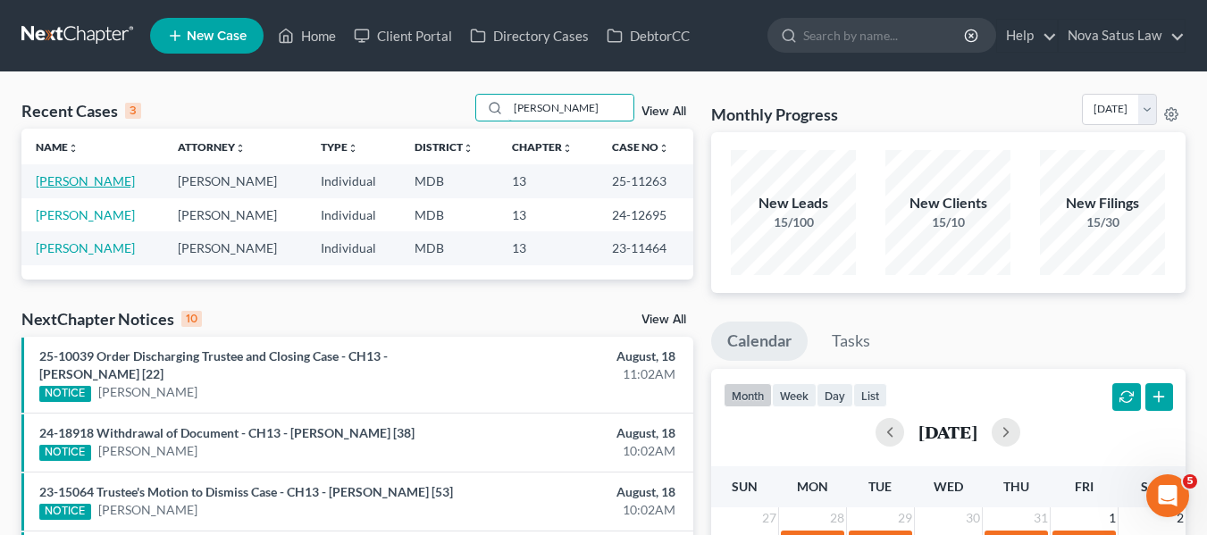
type input "[PERSON_NAME]"
click at [77, 179] on link "[PERSON_NAME]" at bounding box center [85, 180] width 99 height 15
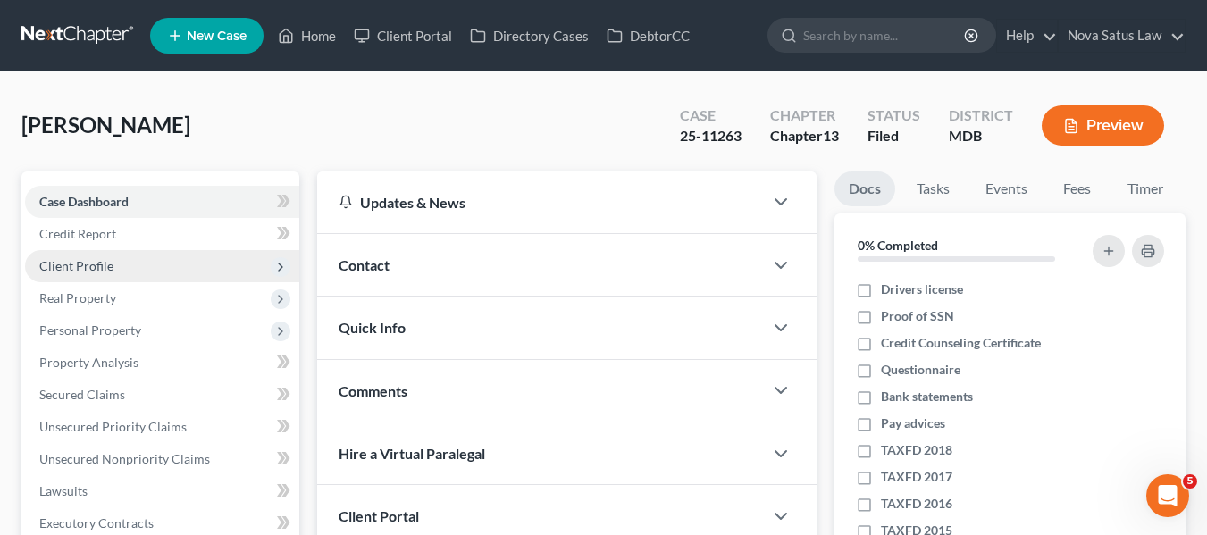
click at [66, 263] on span "Client Profile" at bounding box center [76, 265] width 74 height 15
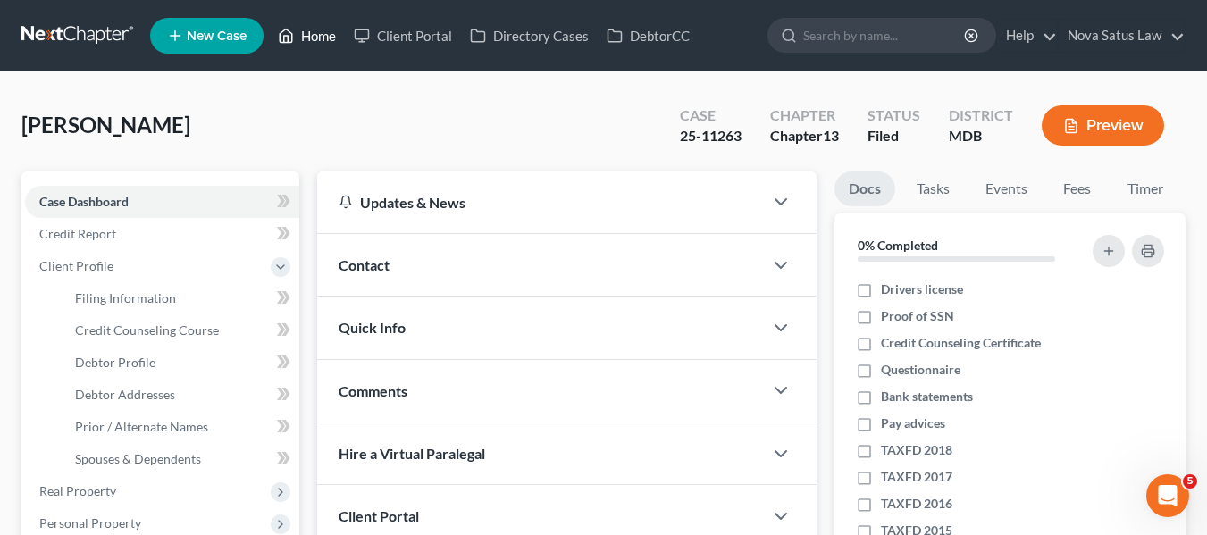
click at [319, 41] on link "Home" at bounding box center [307, 36] width 76 height 32
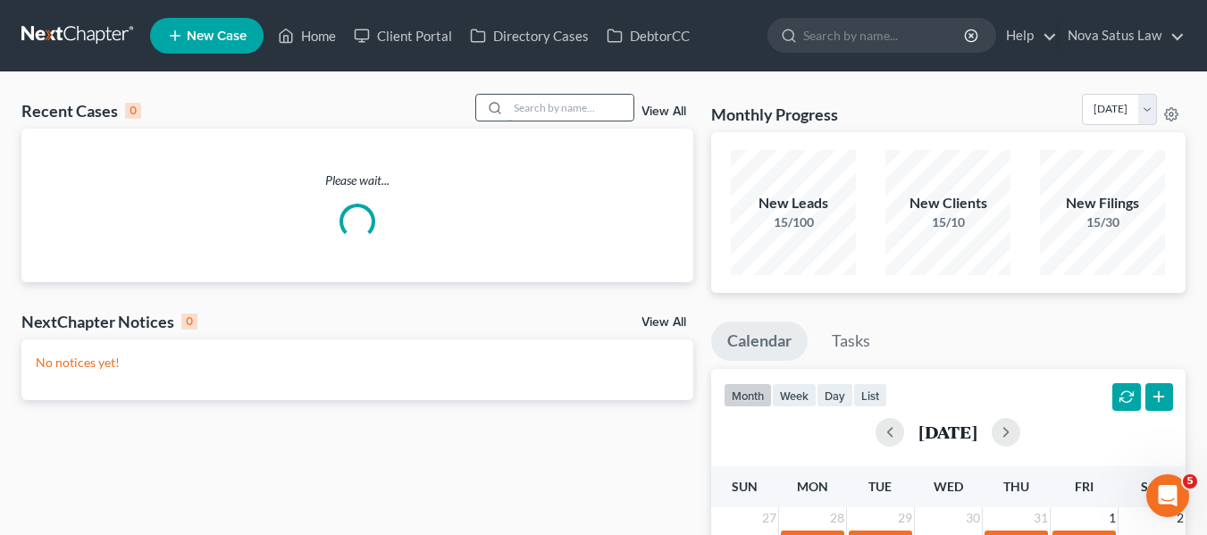
click at [514, 114] on input "search" at bounding box center [570, 108] width 125 height 26
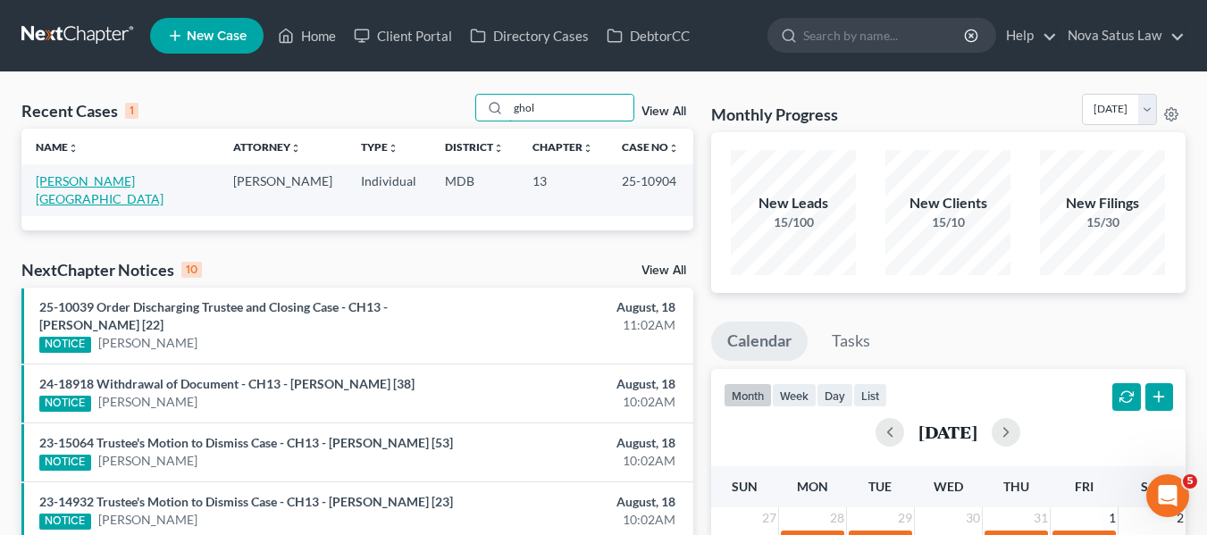
type input "ghol"
click at [85, 178] on link "[PERSON_NAME][GEOGRAPHIC_DATA]" at bounding box center [100, 189] width 128 height 33
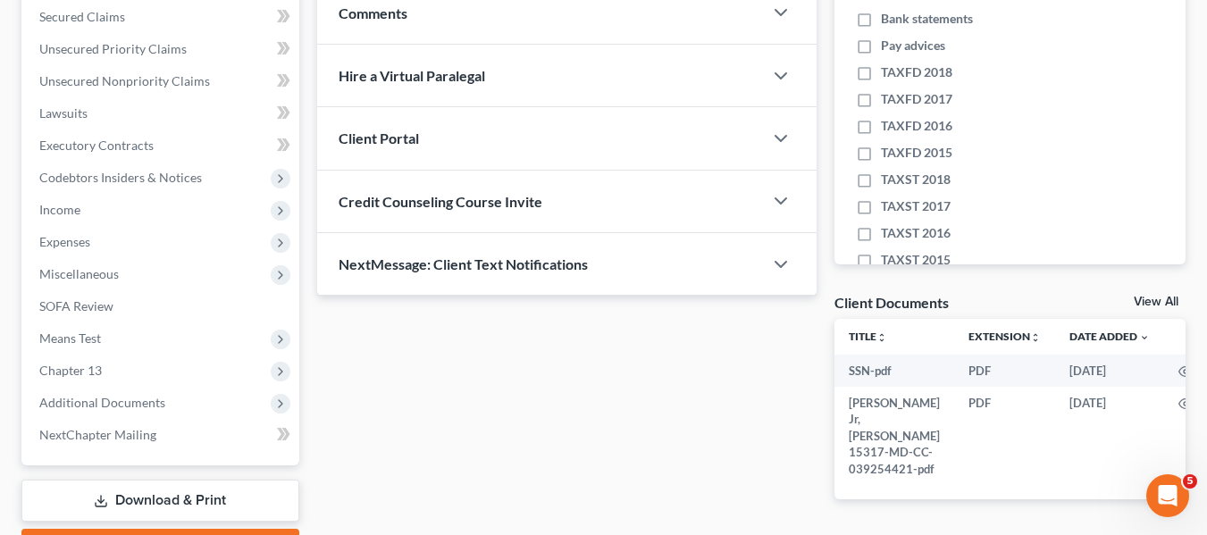
scroll to position [384, 0]
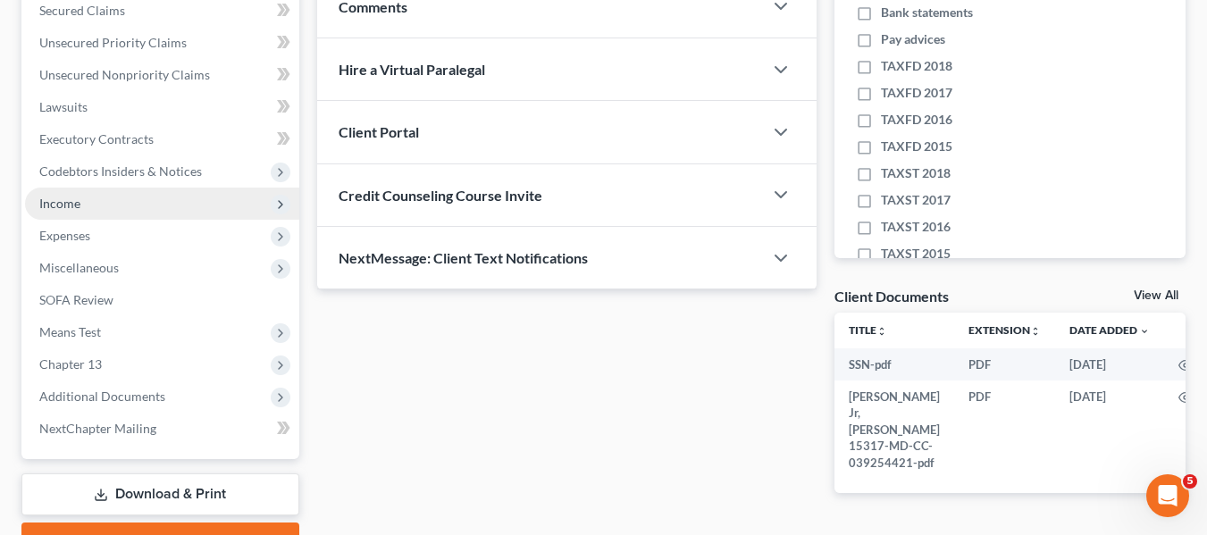
click at [62, 215] on span "Income" at bounding box center [162, 204] width 274 height 32
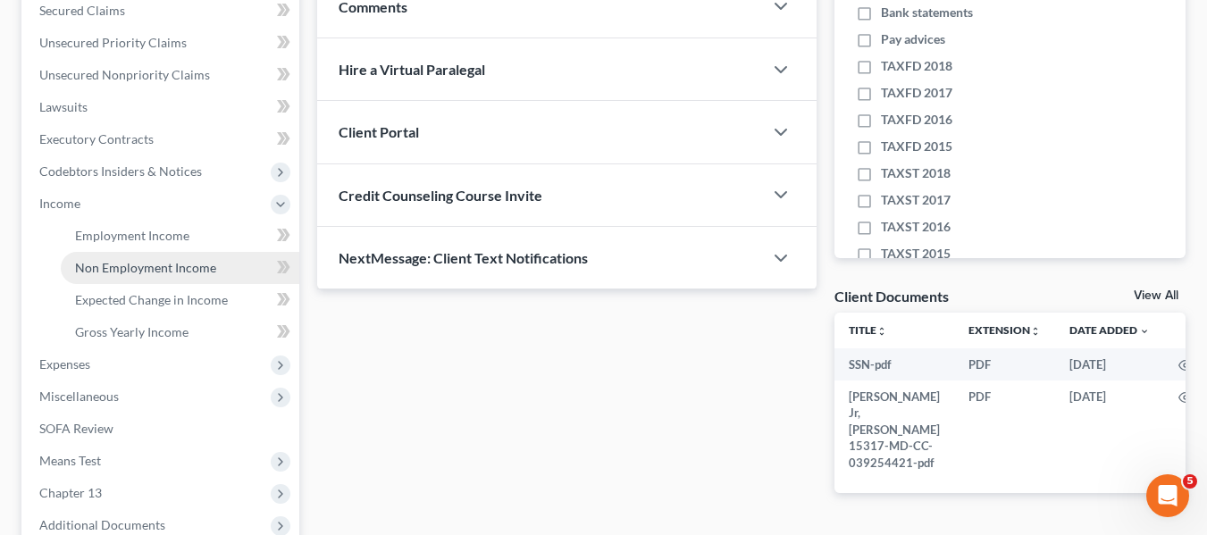
click at [95, 264] on span "Non Employment Income" at bounding box center [145, 267] width 141 height 15
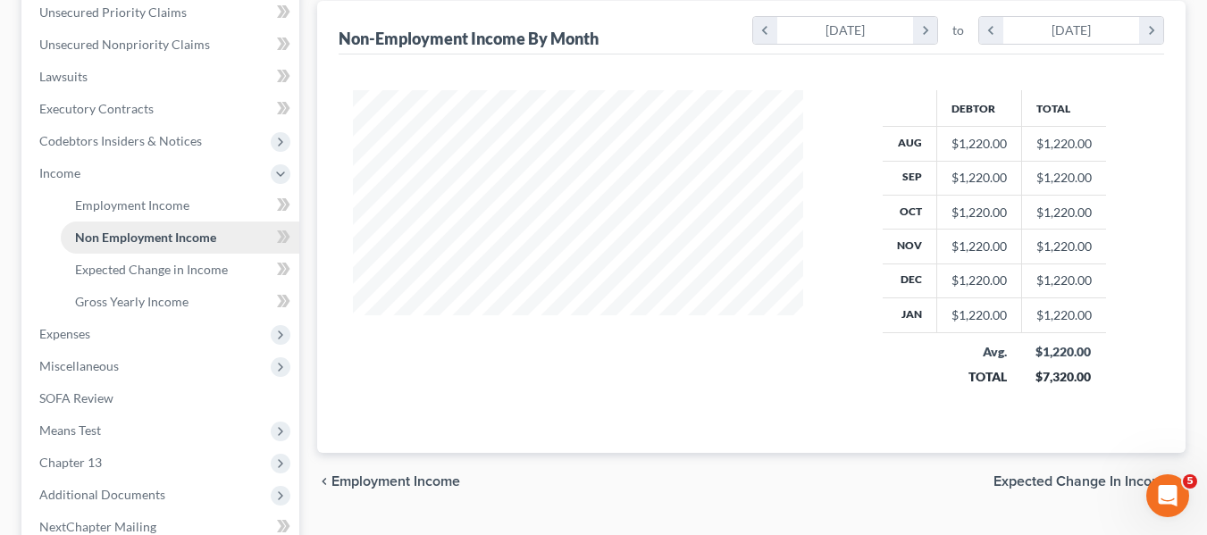
scroll to position [416, 0]
click at [65, 334] on span "Expenses" at bounding box center [64, 332] width 51 height 15
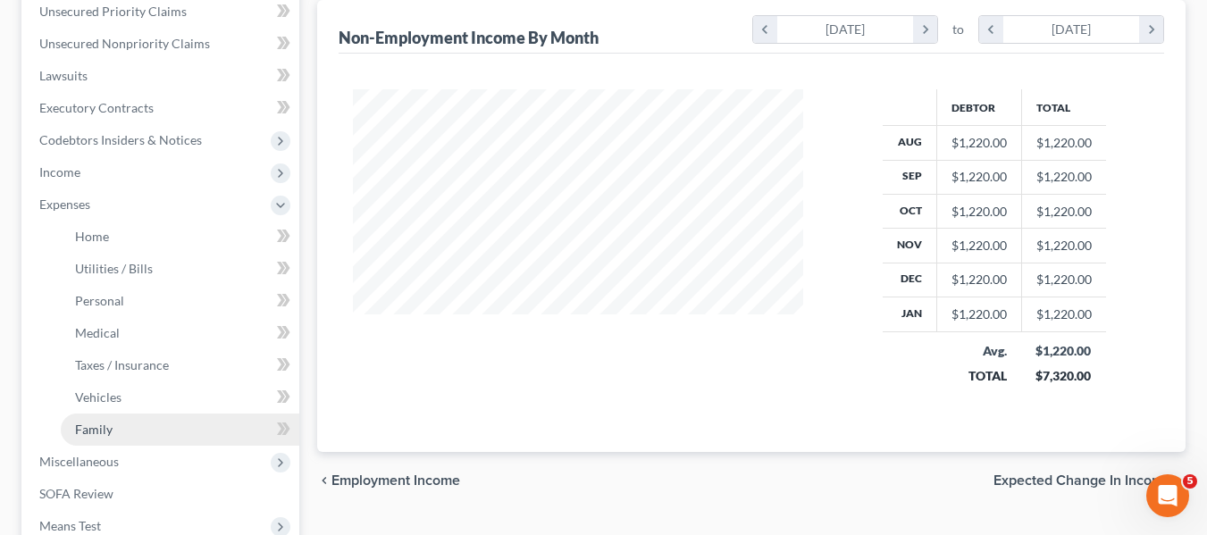
click at [92, 427] on span "Family" at bounding box center [94, 429] width 38 height 15
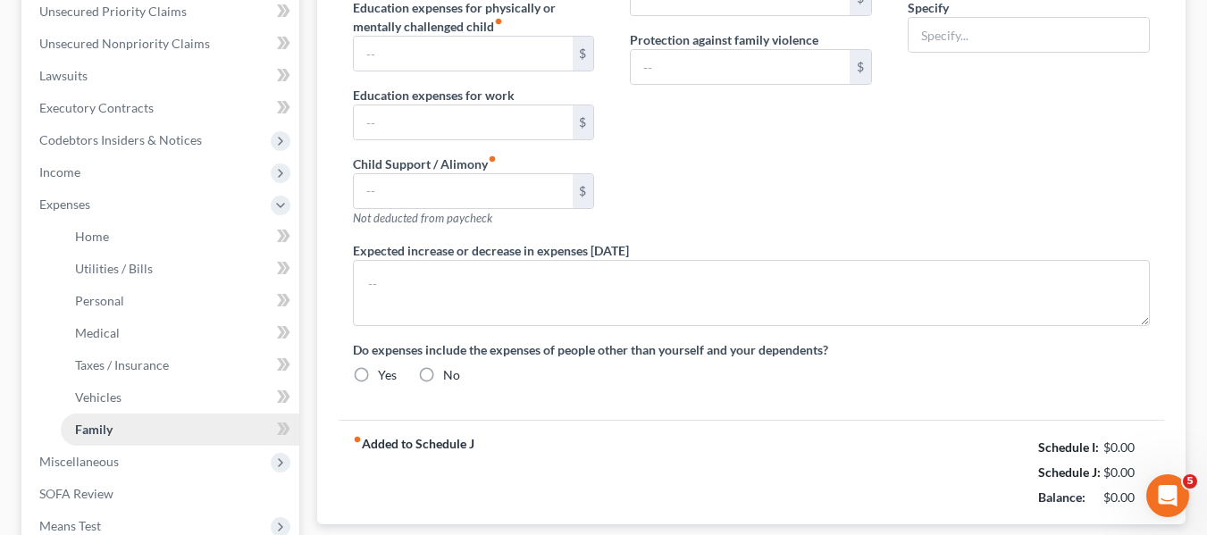
scroll to position [151, 0]
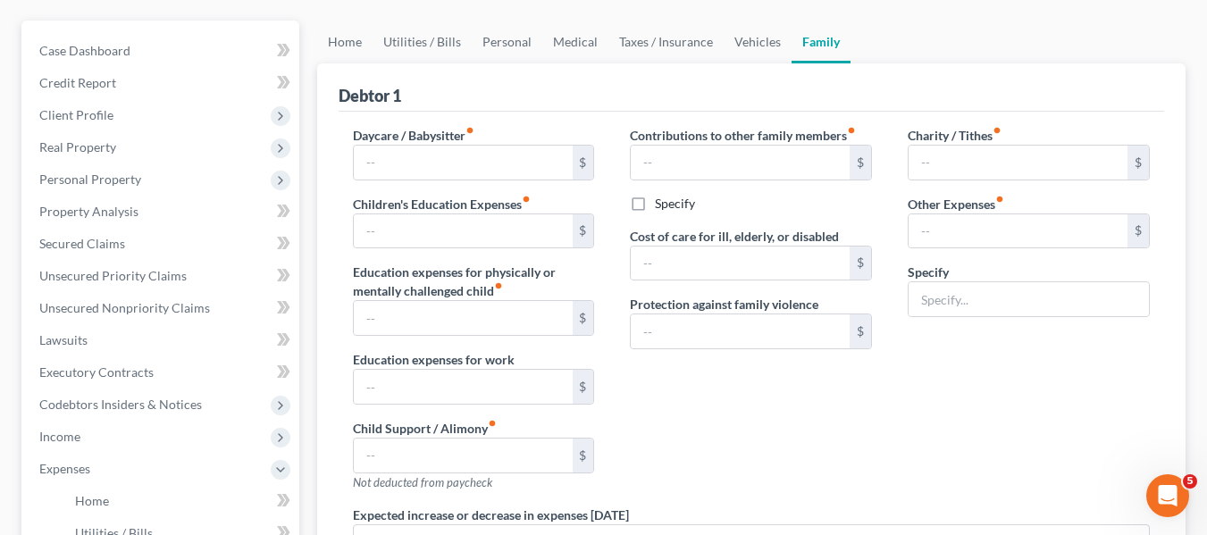
type input "0.00"
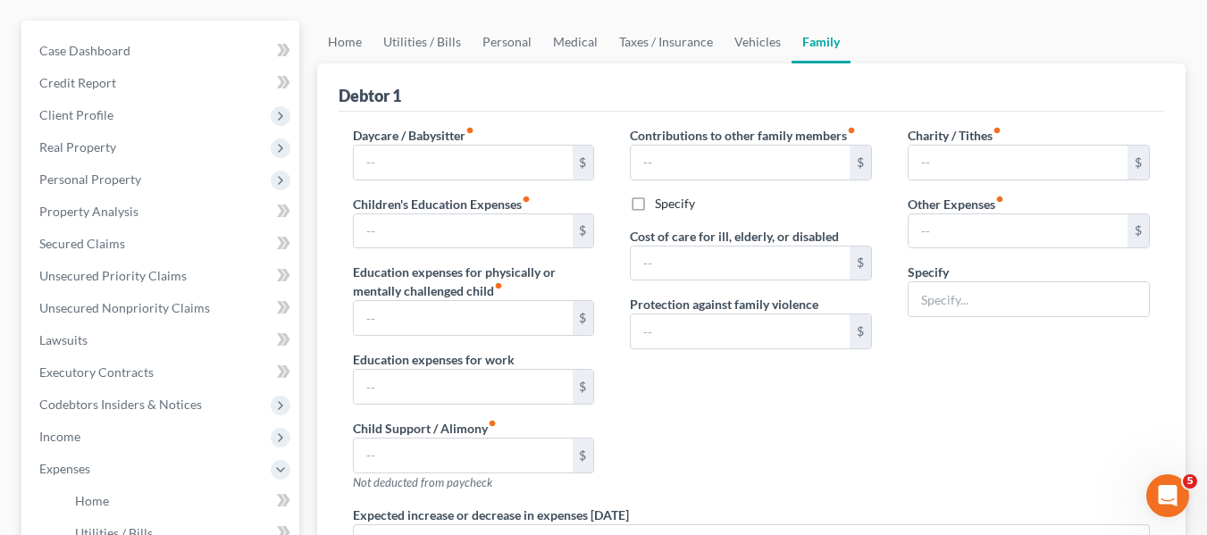
type input "0.00"
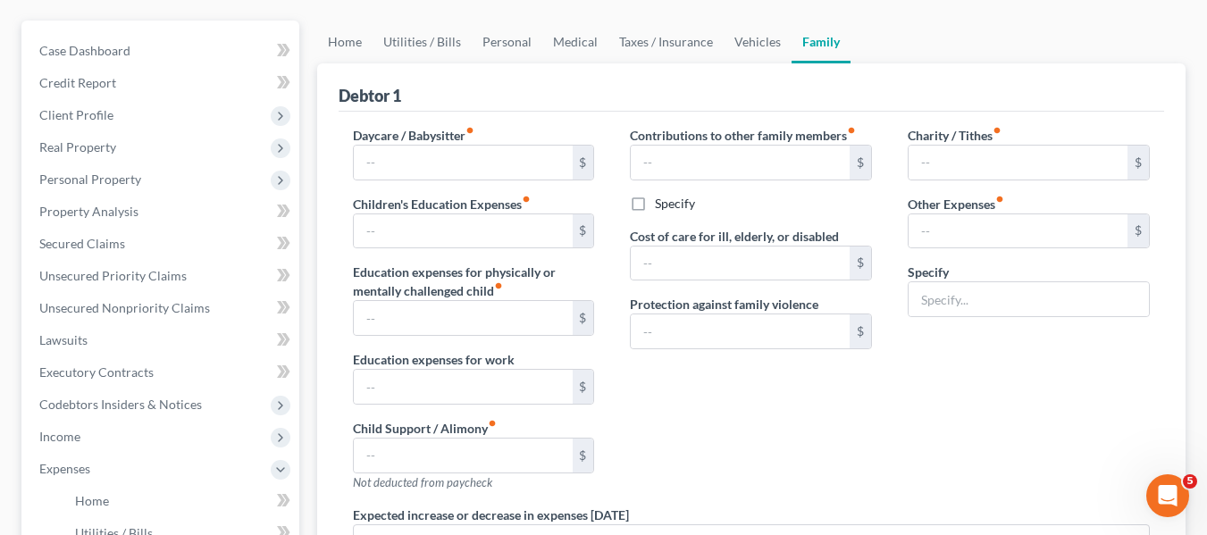
radio input "true"
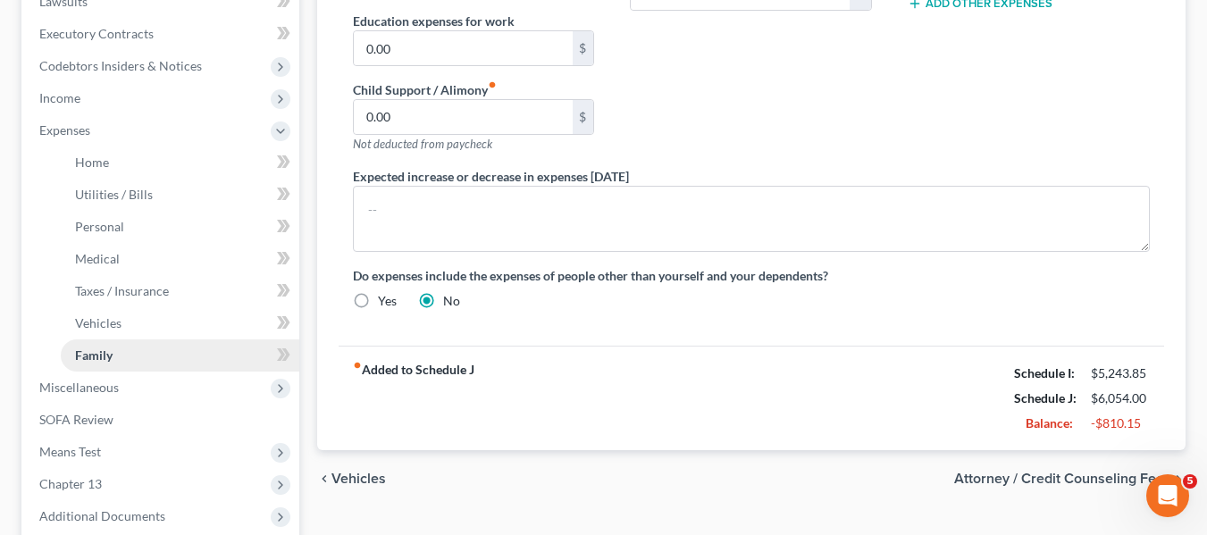
scroll to position [491, 0]
click at [80, 328] on span "Vehicles" at bounding box center [98, 322] width 46 height 15
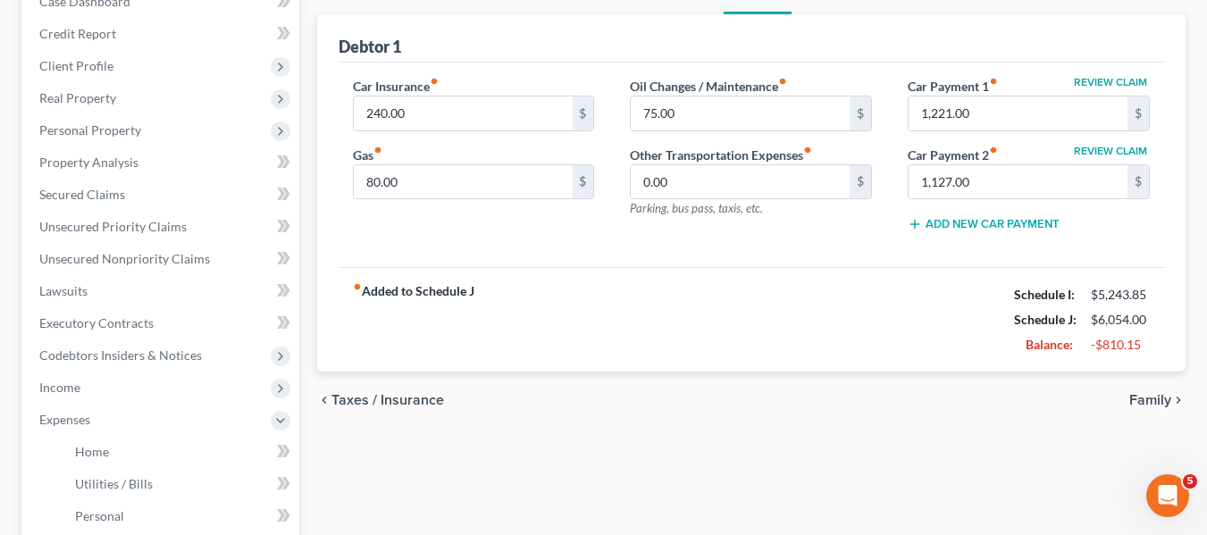
scroll to position [201, 0]
click at [1004, 194] on input "1,127.00" at bounding box center [1018, 181] width 219 height 34
click at [991, 107] on input "1,221.00" at bounding box center [1018, 113] width 219 height 34
type input "0"
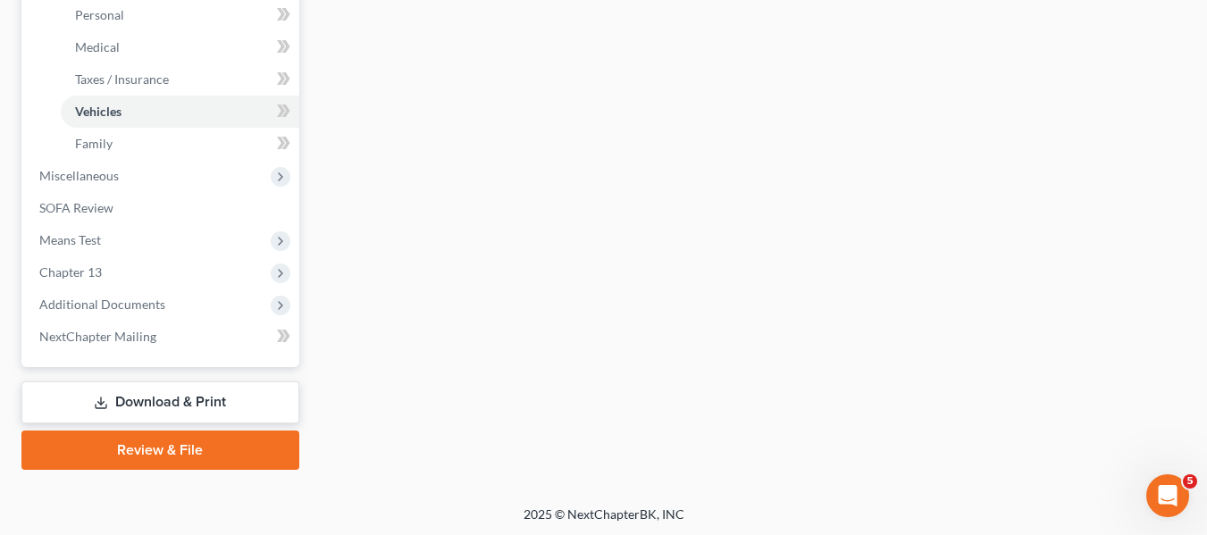
scroll to position [704, 0]
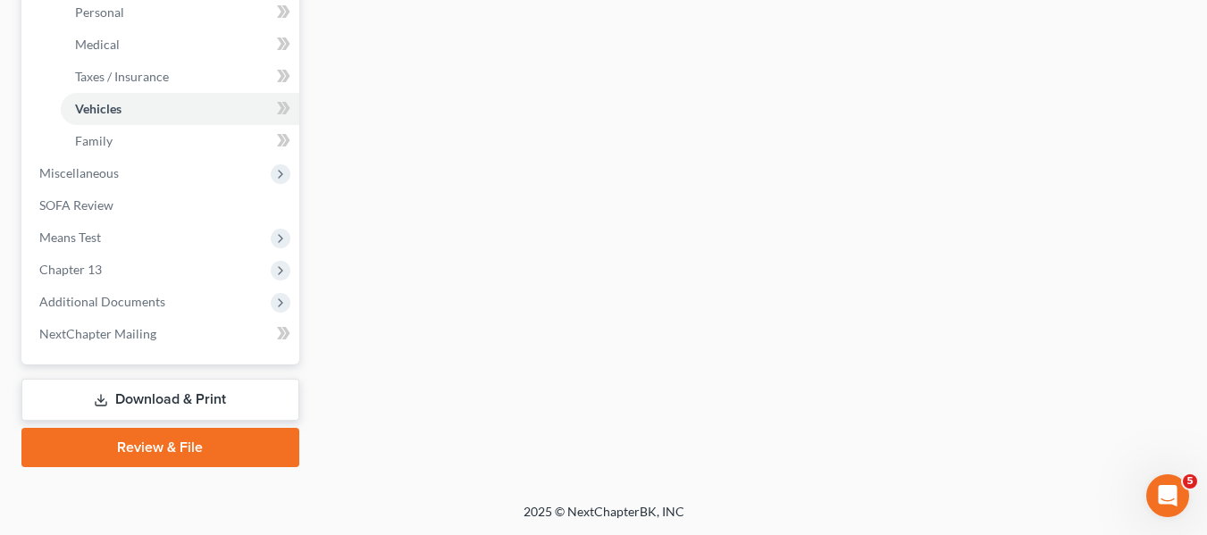
click at [122, 391] on link "Download & Print" at bounding box center [160, 400] width 278 height 42
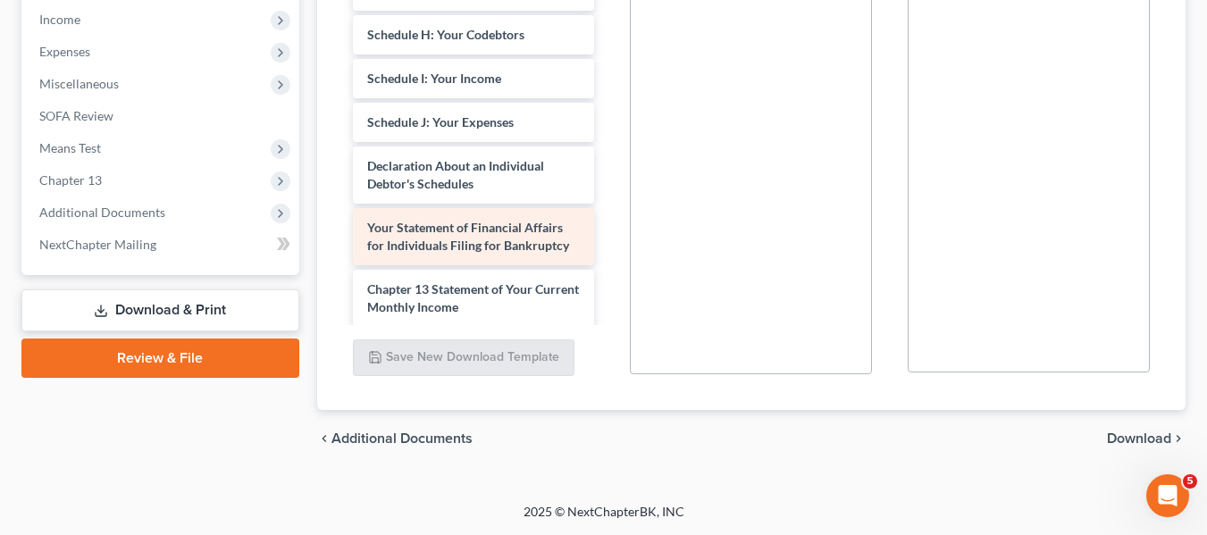
scroll to position [359, 0]
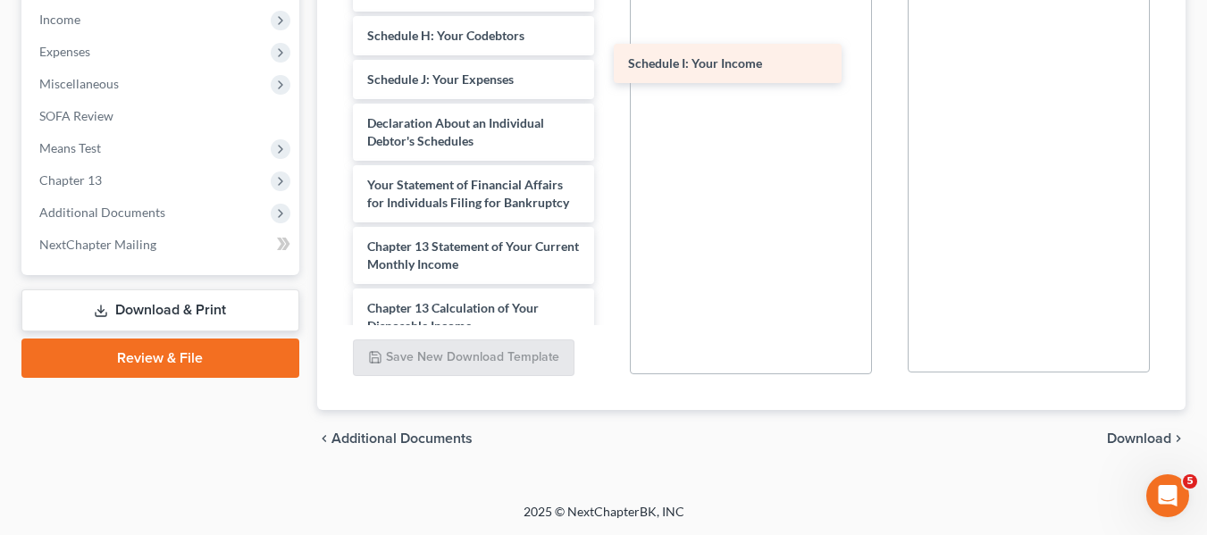
drag, startPoint x: 388, startPoint y: 71, endPoint x: 649, endPoint y: 74, distance: 260.9
click at [609, 74] on div "Schedule I: Your Income SSN-pdf [PERSON_NAME] Jr, [PERSON_NAME] 15317-MD-CC-039…" at bounding box center [474, 18] width 271 height 1078
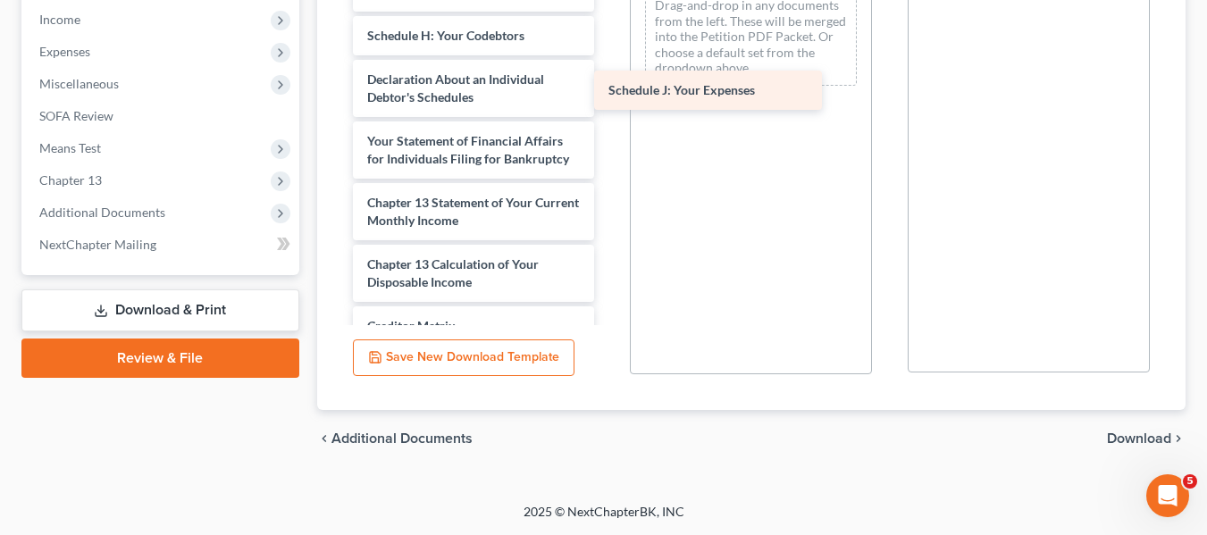
drag, startPoint x: 466, startPoint y: 55, endPoint x: 707, endPoint y: 84, distance: 242.1
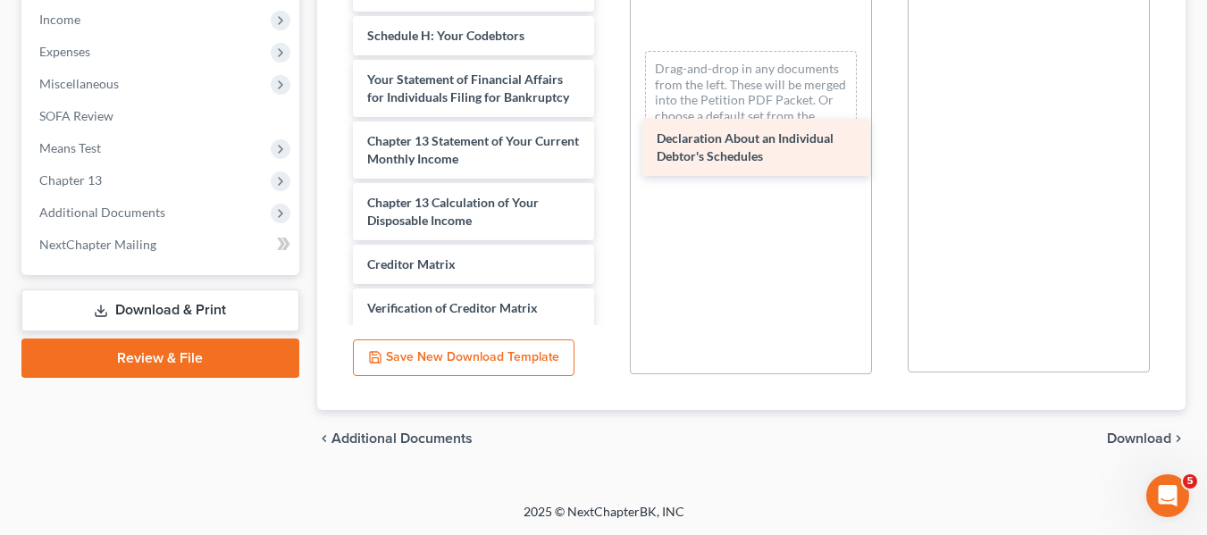
drag, startPoint x: 431, startPoint y: 77, endPoint x: 739, endPoint y: 149, distance: 316.7
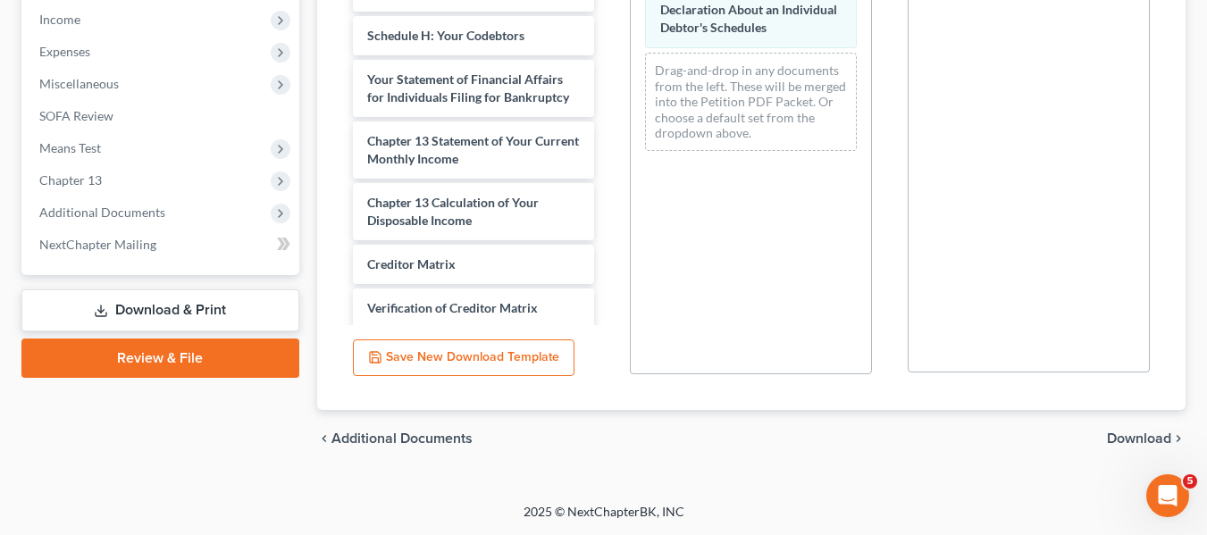
scroll to position [100, 0]
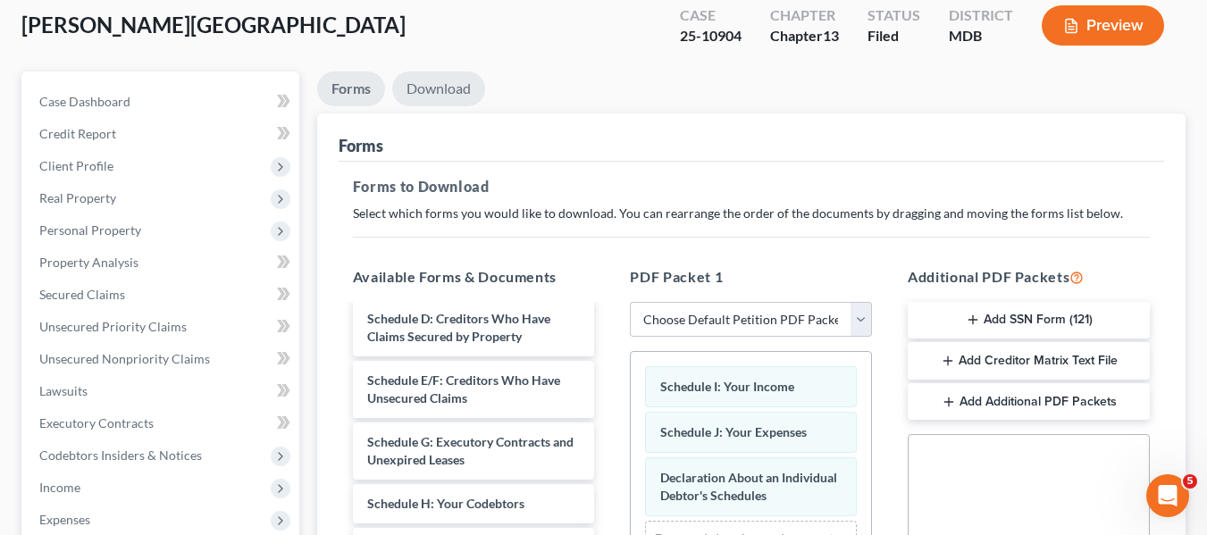
click at [470, 85] on link "Download" at bounding box center [438, 88] width 93 height 35
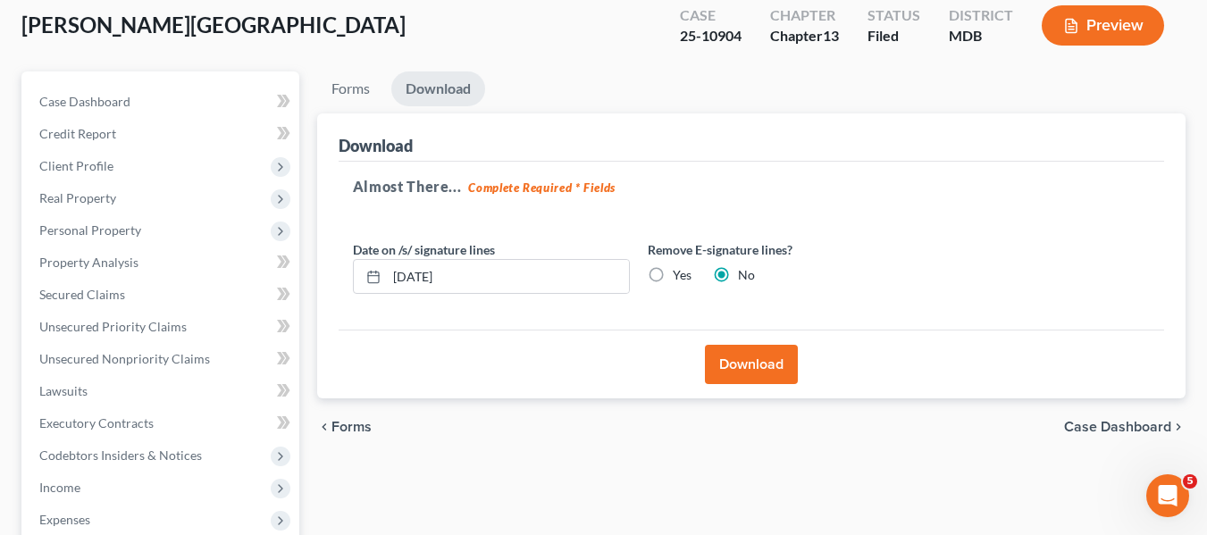
click at [771, 369] on button "Download" at bounding box center [751, 364] width 93 height 39
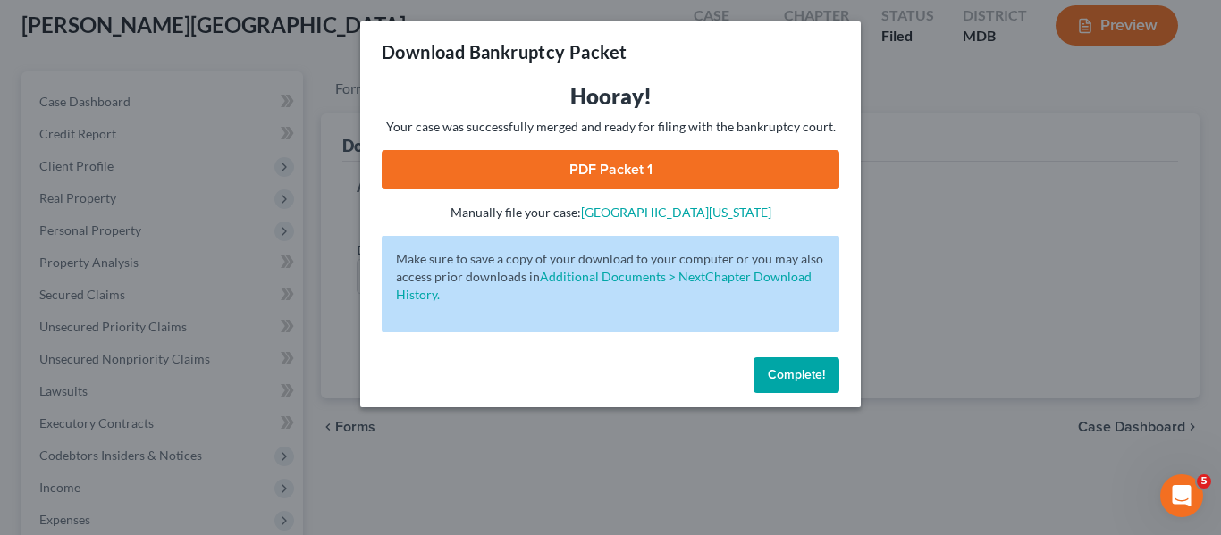
click at [587, 173] on link "PDF Packet 1" at bounding box center [610, 169] width 457 height 39
click at [806, 381] on span "Complete!" at bounding box center [796, 374] width 57 height 15
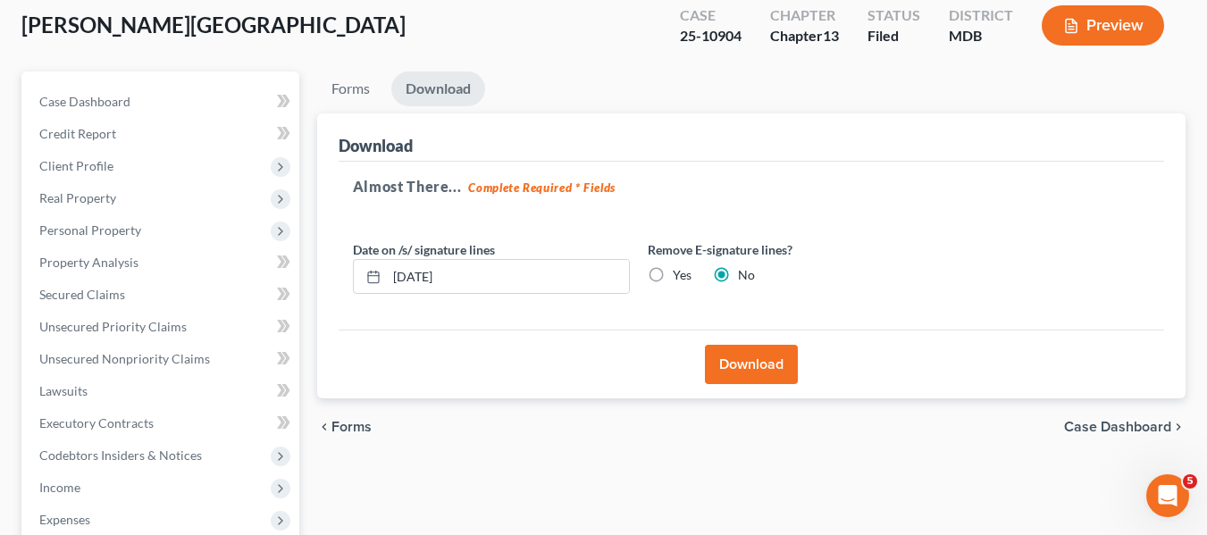
scroll to position [0, 0]
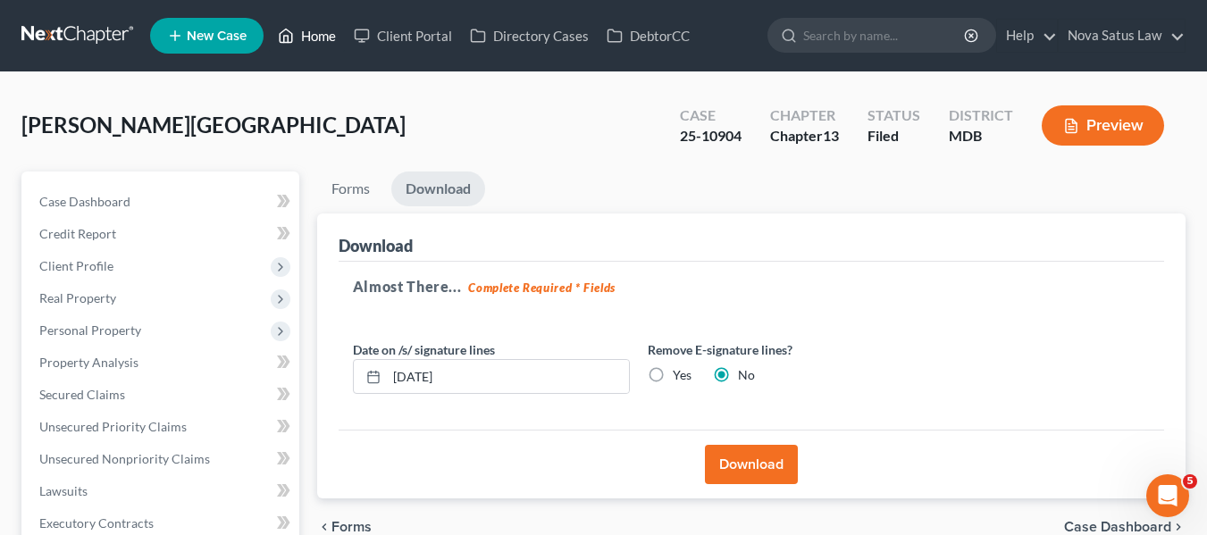
click at [319, 31] on link "Home" at bounding box center [307, 36] width 76 height 32
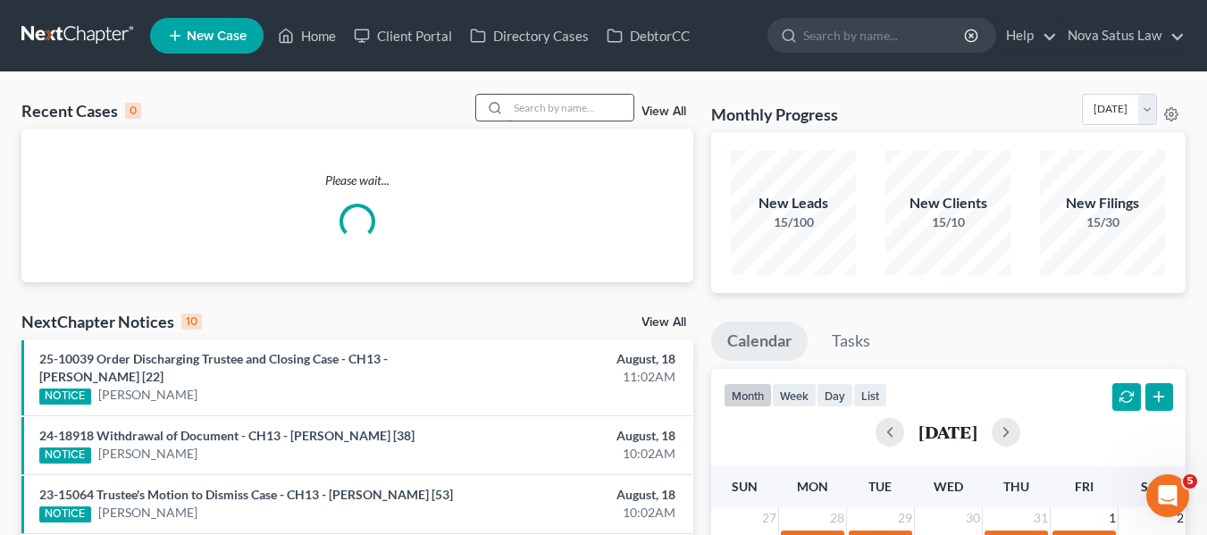
click at [557, 115] on input "search" at bounding box center [570, 108] width 125 height 26
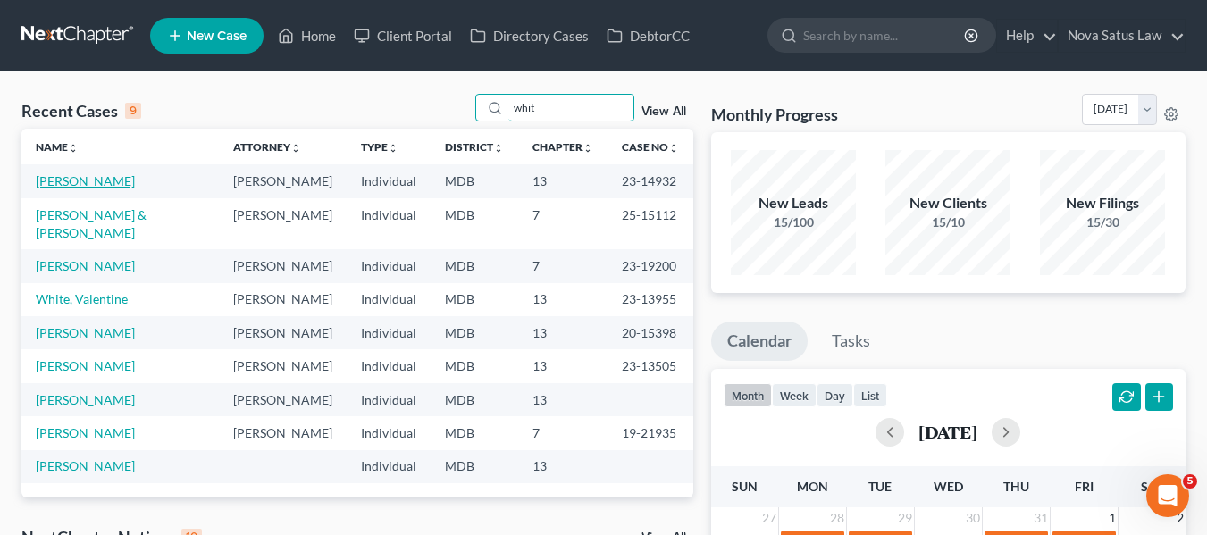
type input "whit"
click at [93, 180] on link "[PERSON_NAME]" at bounding box center [85, 180] width 99 height 15
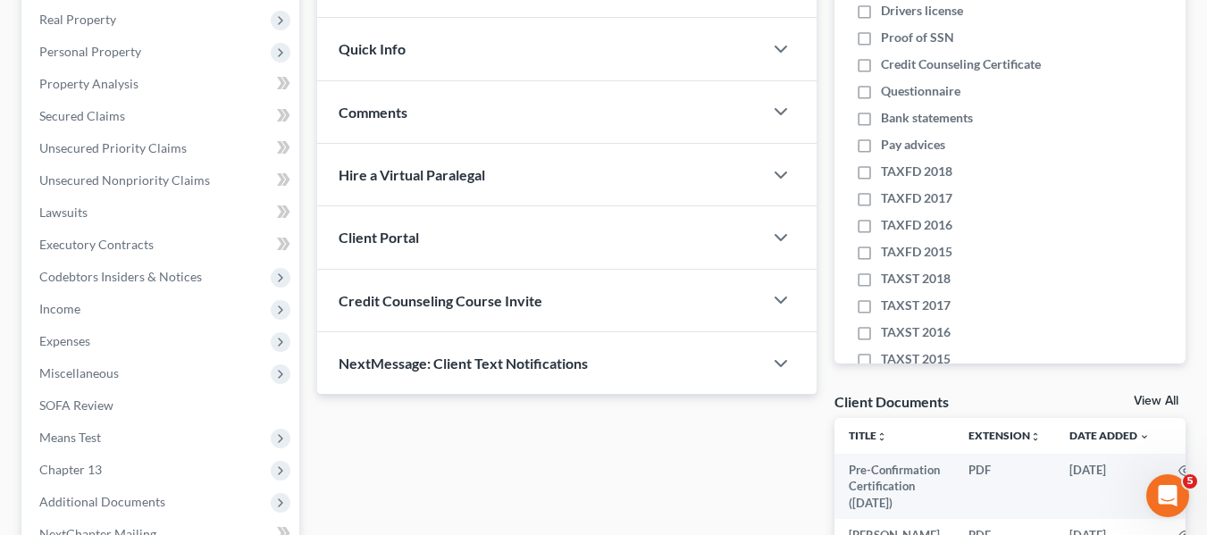
scroll to position [493, 0]
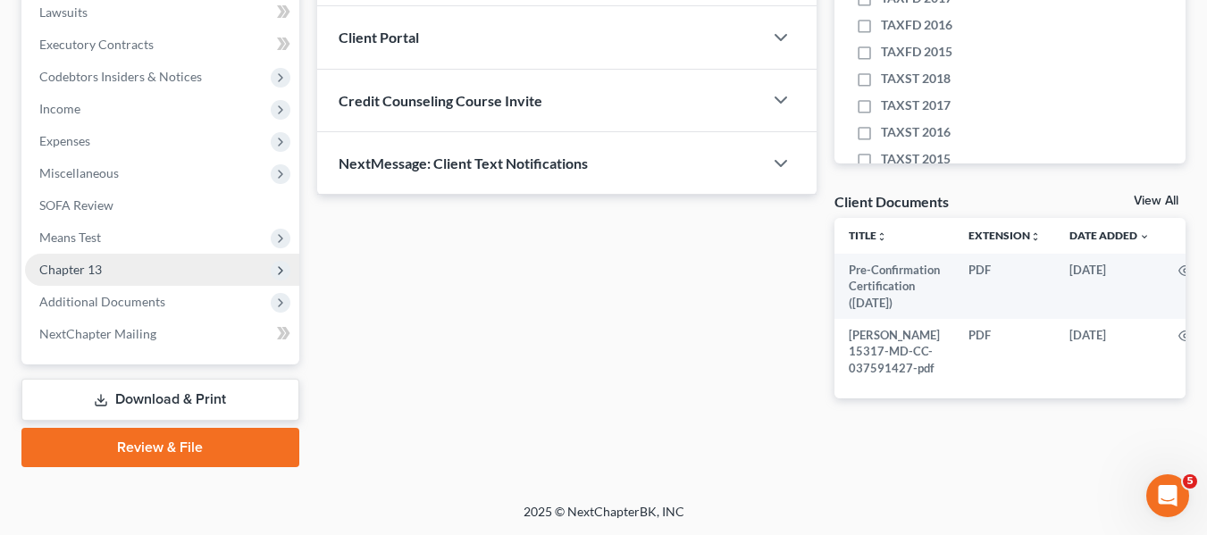
click at [86, 262] on span "Chapter 13" at bounding box center [70, 269] width 63 height 15
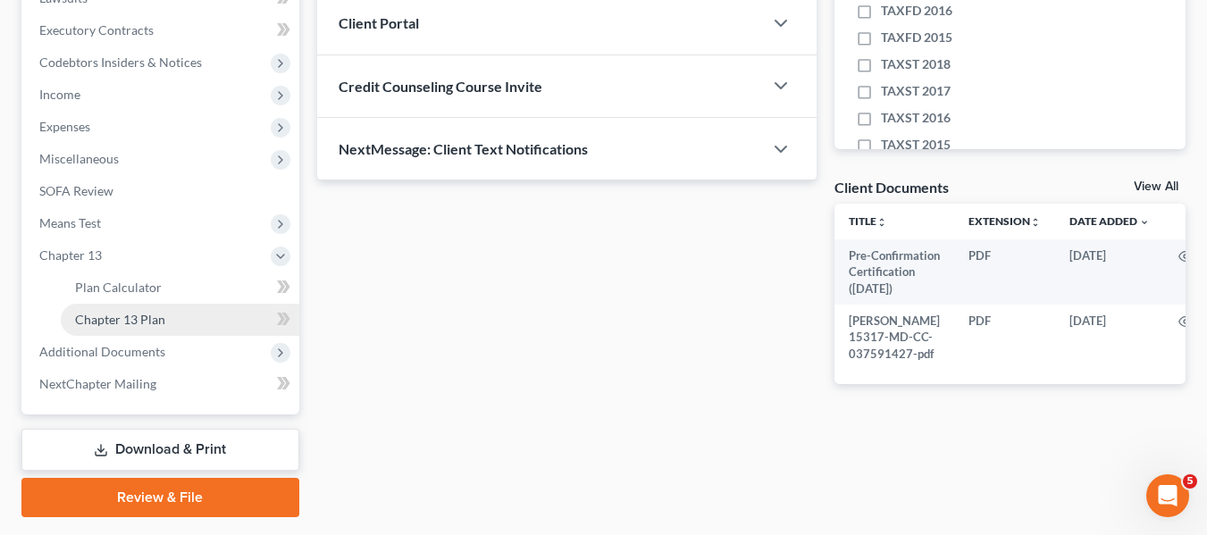
click at [112, 326] on span "Chapter 13 Plan" at bounding box center [120, 319] width 90 height 15
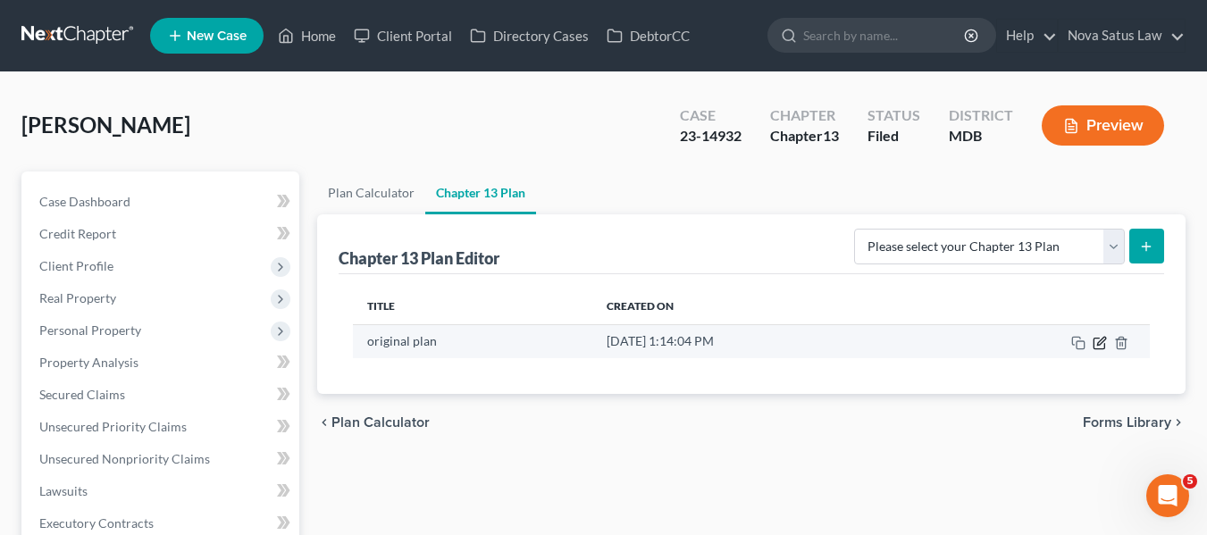
click at [1101, 343] on icon "button" at bounding box center [1101, 341] width 8 height 8
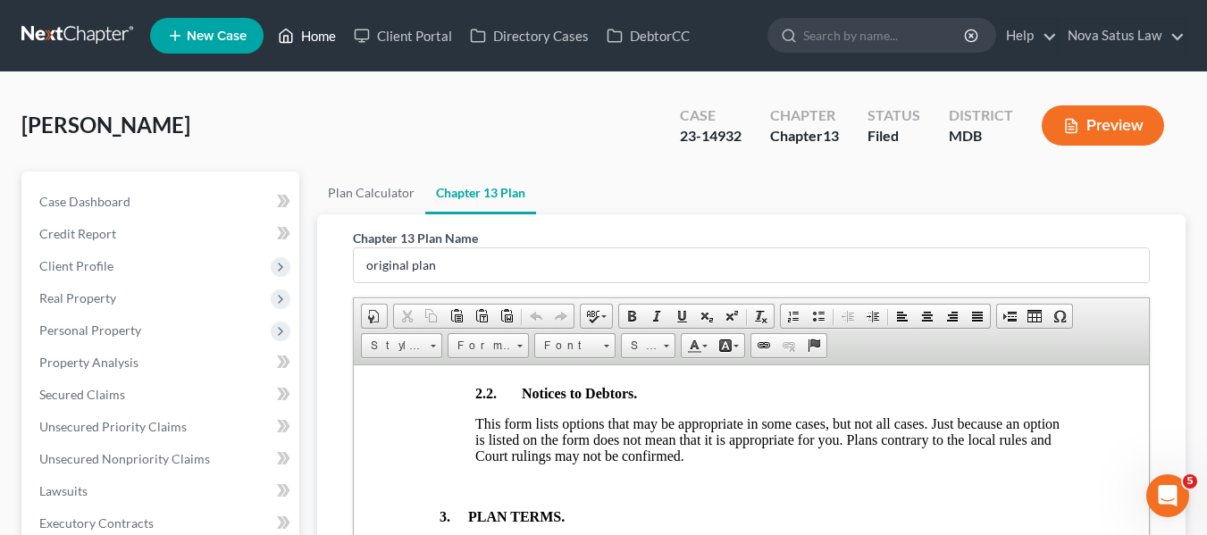
click at [323, 31] on link "Home" at bounding box center [307, 36] width 76 height 32
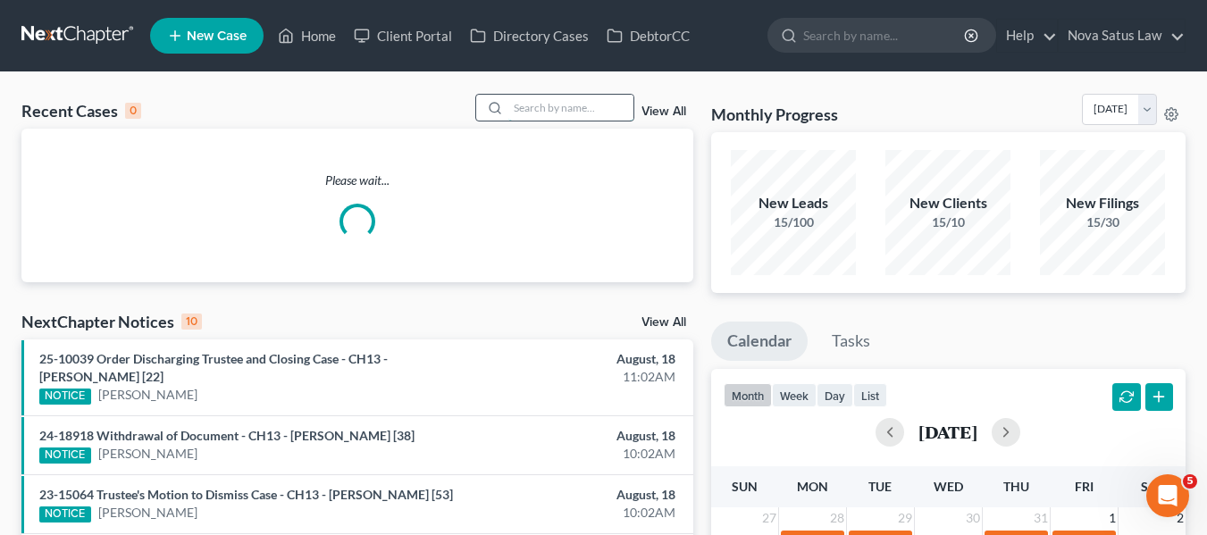
click at [569, 103] on input "search" at bounding box center [570, 108] width 125 height 26
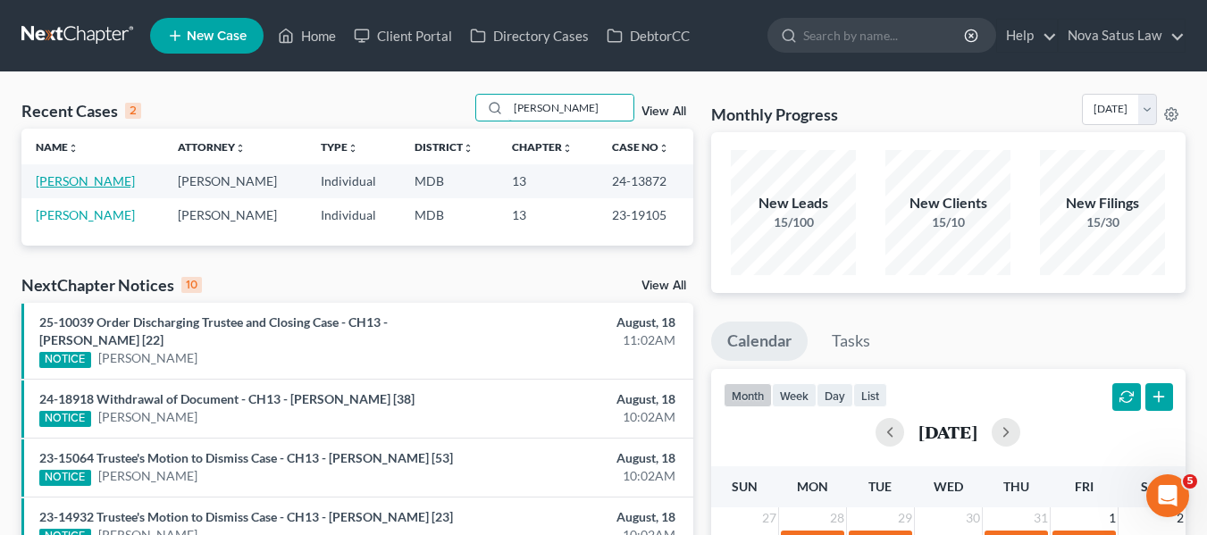
type input "[PERSON_NAME]"
click at [64, 180] on link "[PERSON_NAME]" at bounding box center [85, 180] width 99 height 15
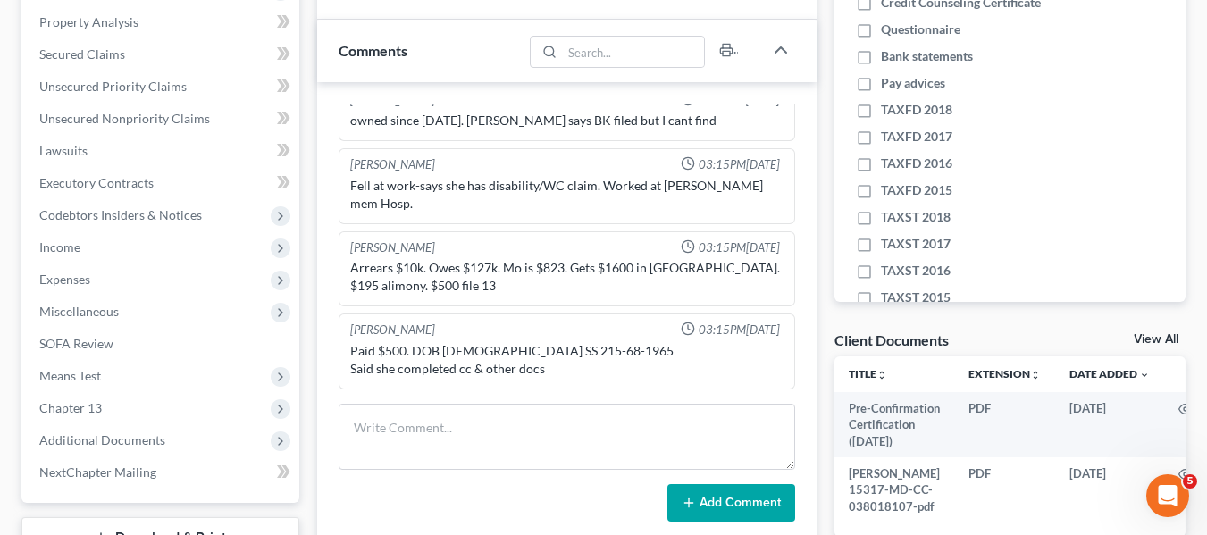
scroll to position [341, 0]
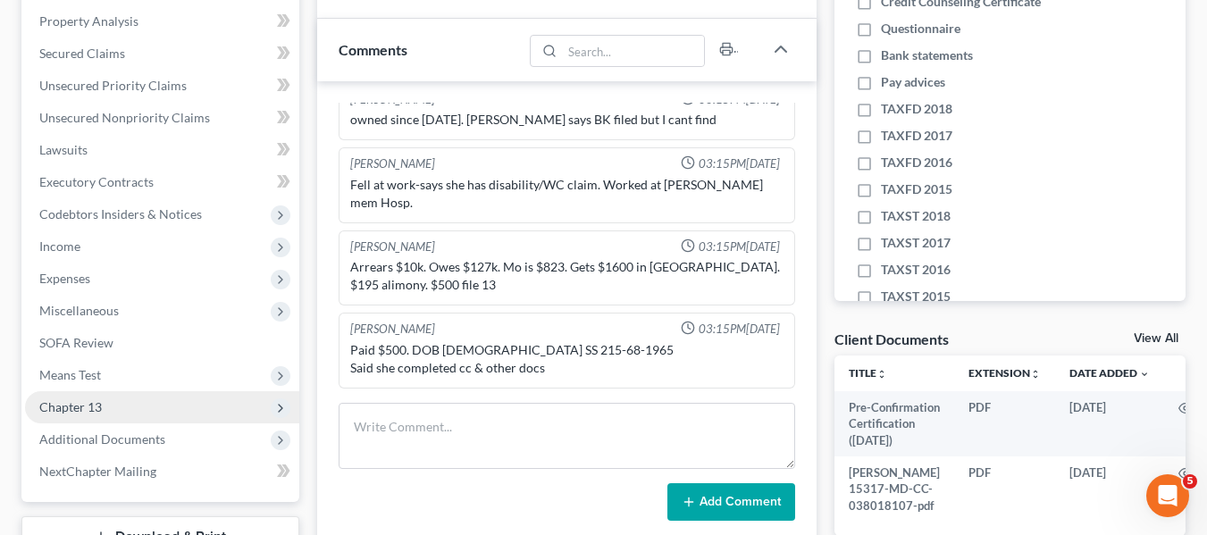
click at [84, 404] on span "Chapter 13" at bounding box center [70, 406] width 63 height 15
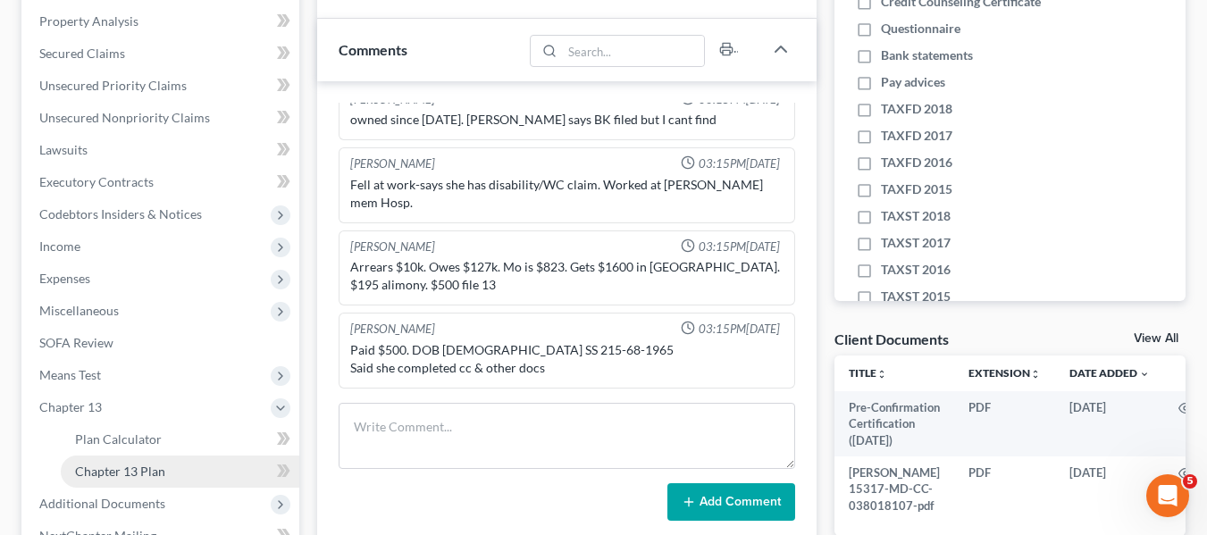
click at [130, 464] on span "Chapter 13 Plan" at bounding box center [120, 471] width 90 height 15
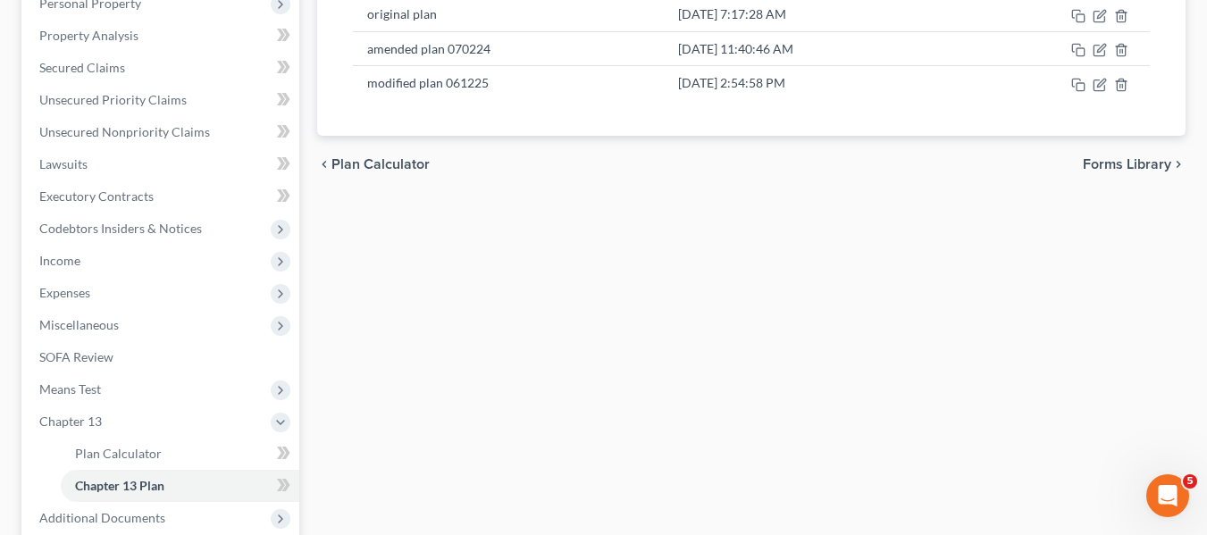
scroll to position [328, 0]
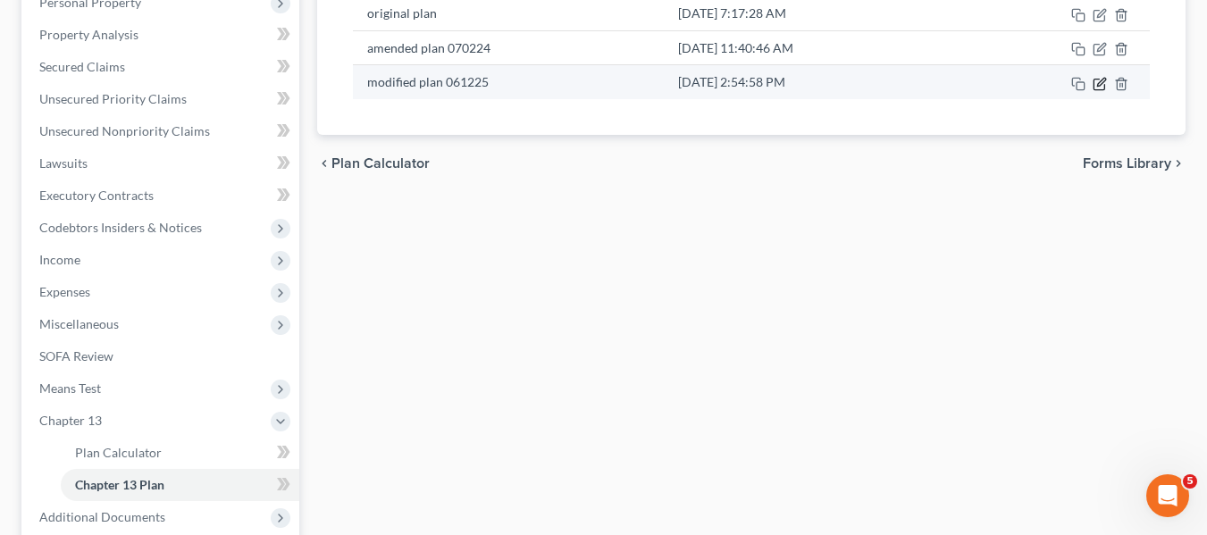
click at [1104, 81] on icon "button" at bounding box center [1101, 82] width 8 height 8
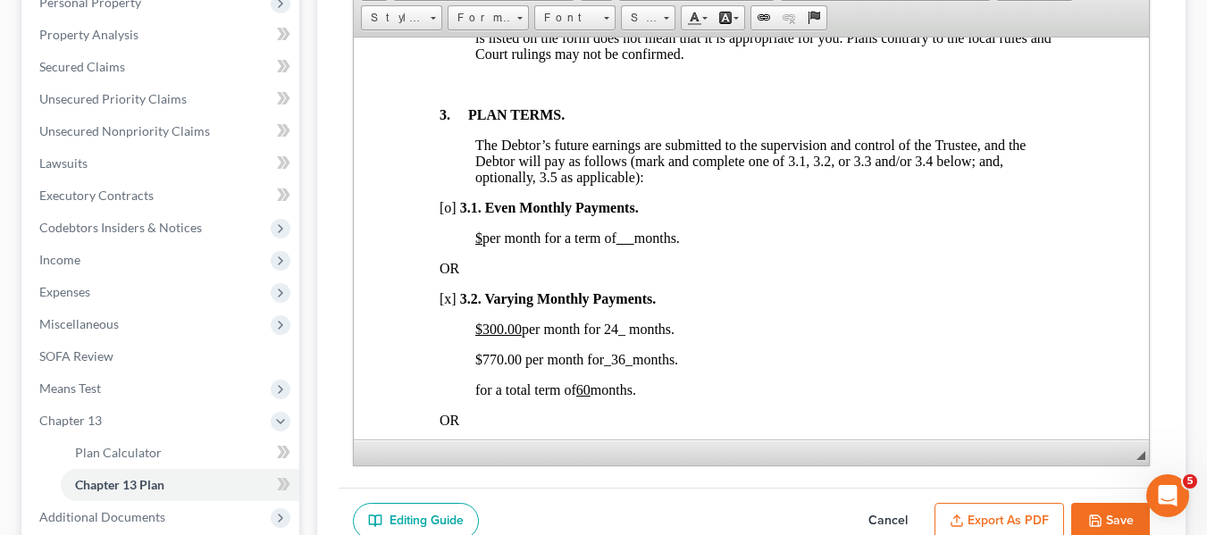
scroll to position [1199, 0]
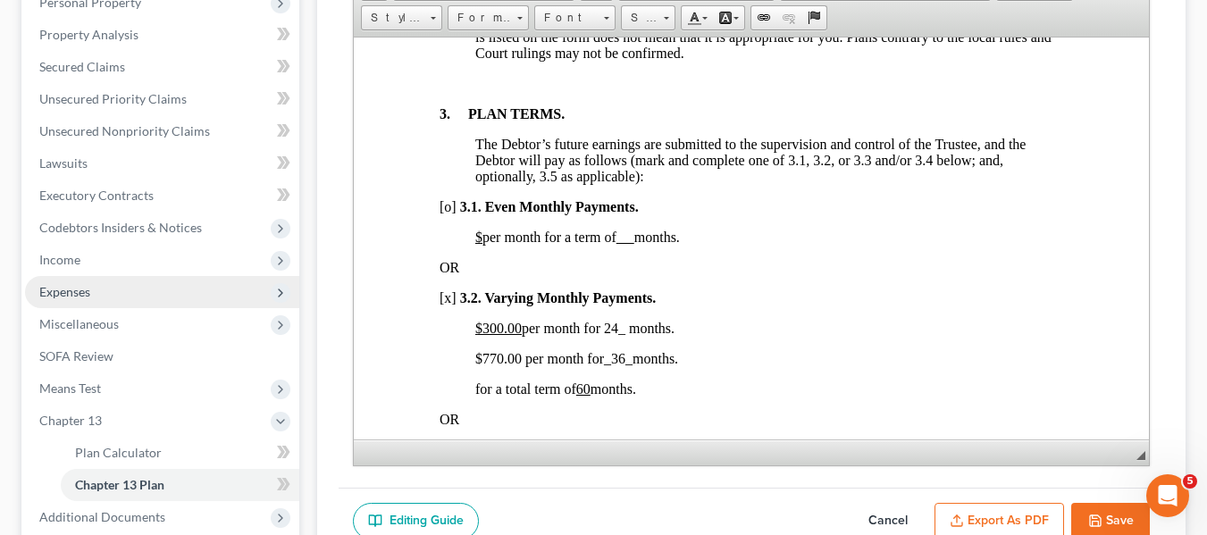
click at [81, 291] on span "Expenses" at bounding box center [64, 291] width 51 height 15
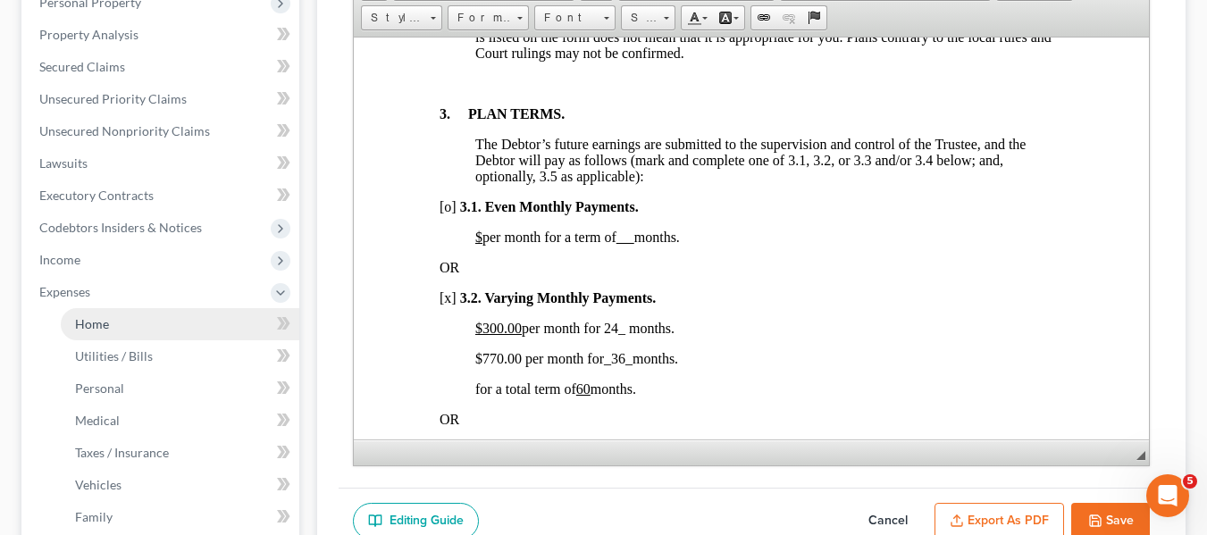
click at [102, 326] on span "Home" at bounding box center [92, 323] width 34 height 15
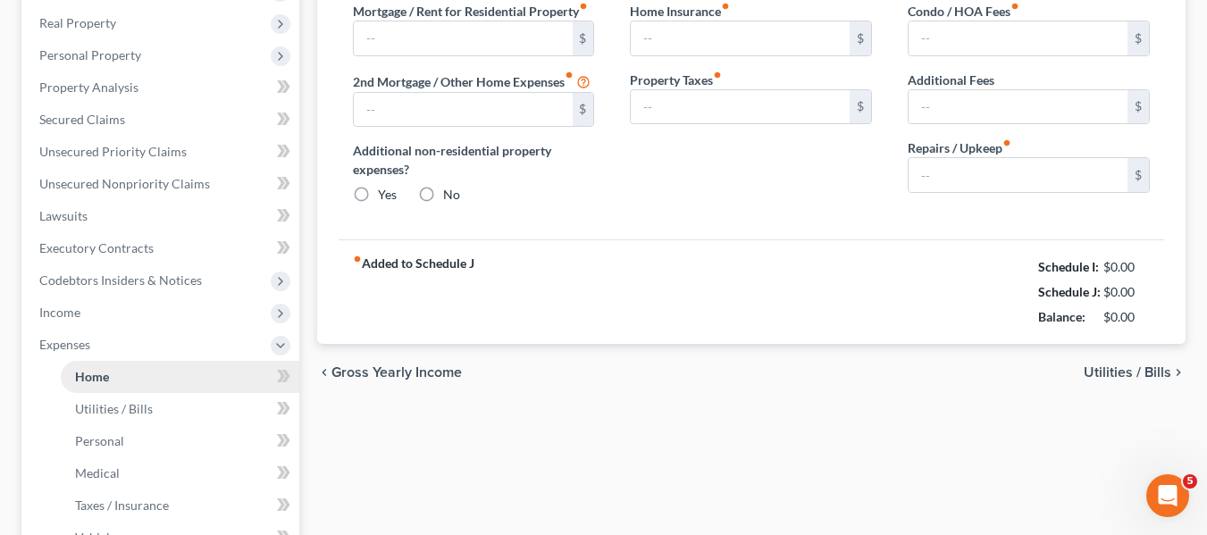
type input "853.00"
type input "0.00"
radio input "true"
type input "0.00"
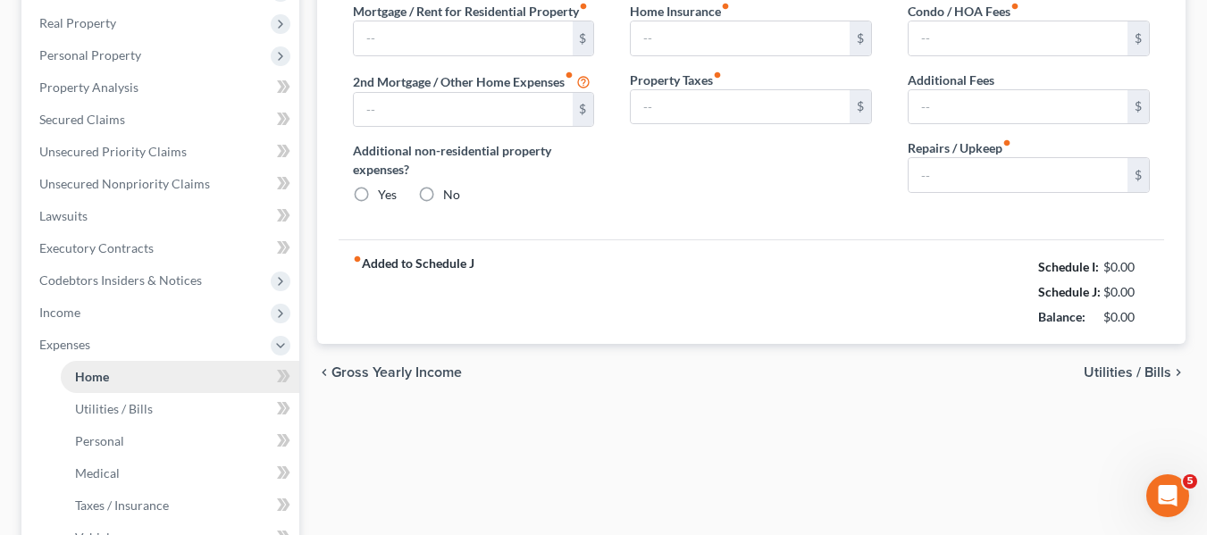
type input "0.00"
type input "75.00"
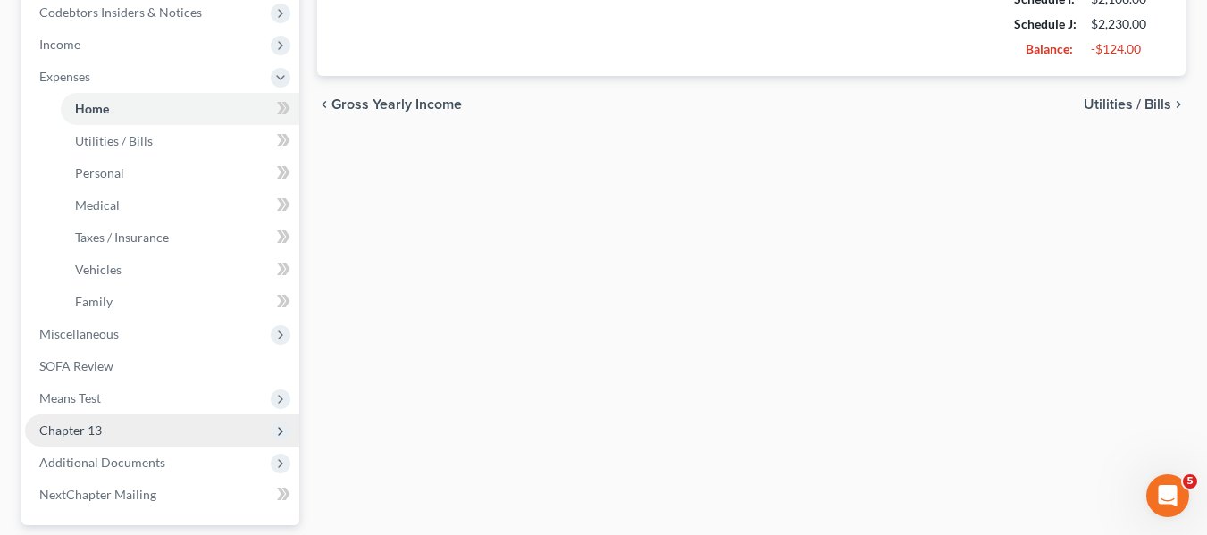
scroll to position [544, 0]
click at [98, 428] on span "Chapter 13" at bounding box center [70, 429] width 63 height 15
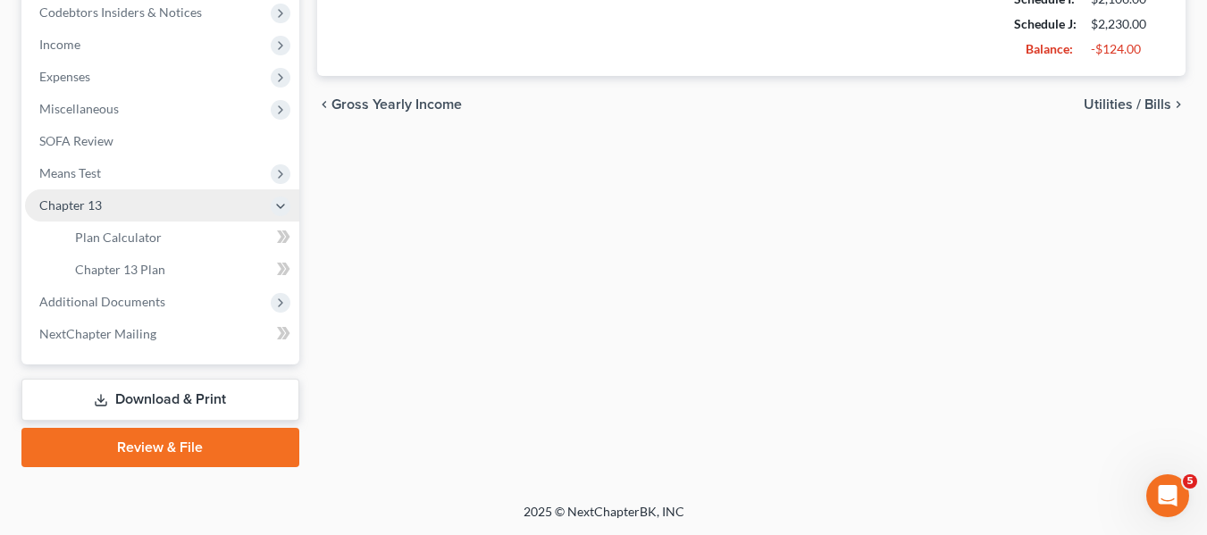
scroll to position [543, 0]
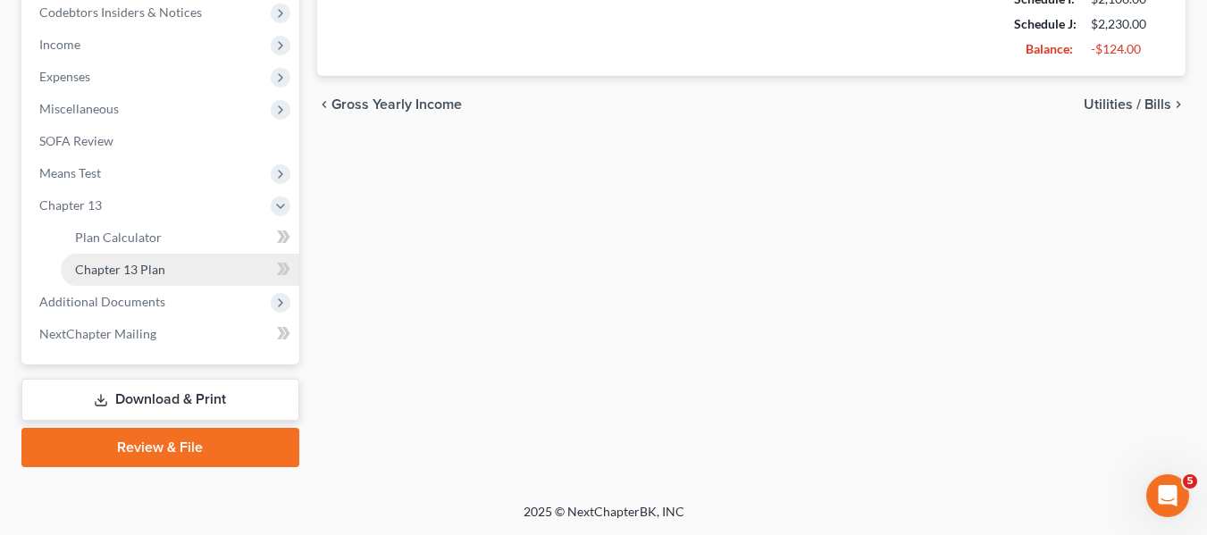
click at [151, 267] on span "Chapter 13 Plan" at bounding box center [120, 269] width 90 height 15
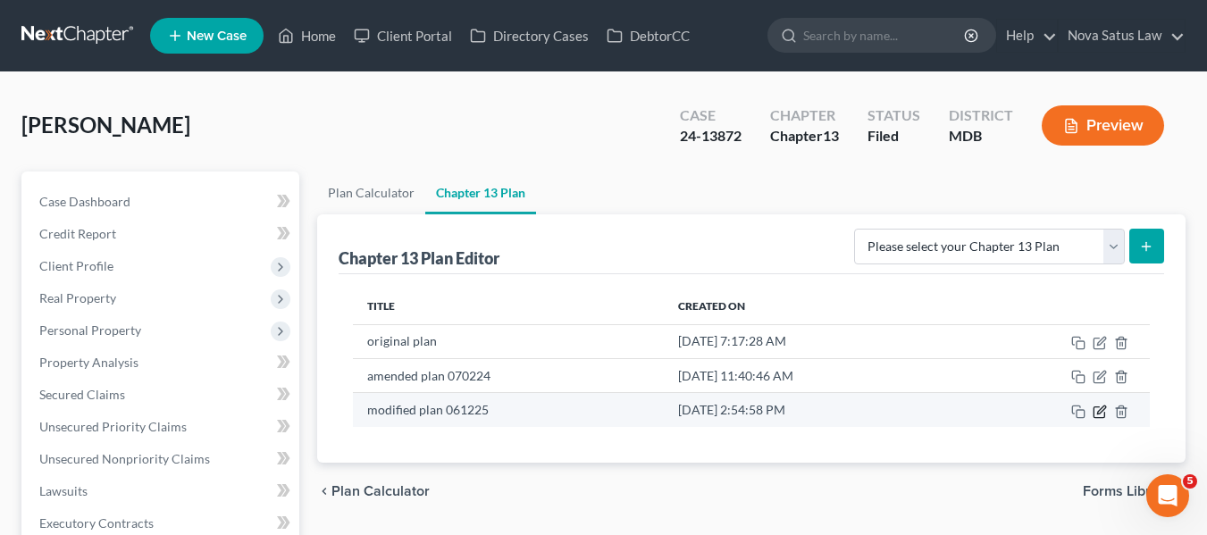
click at [1104, 416] on icon "button" at bounding box center [1100, 412] width 14 height 14
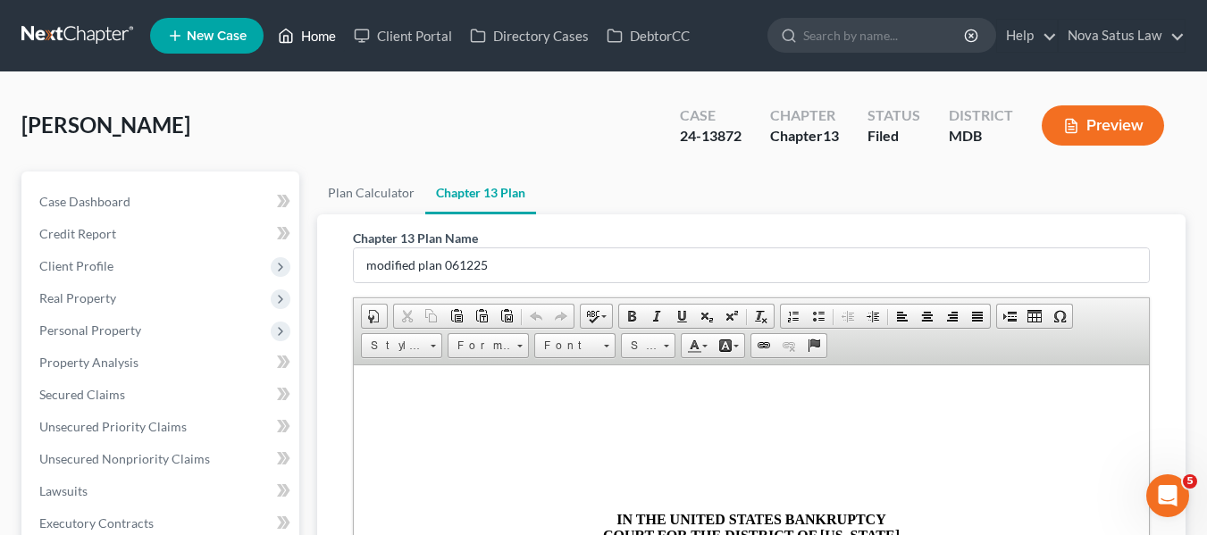
click at [317, 38] on link "Home" at bounding box center [307, 36] width 76 height 32
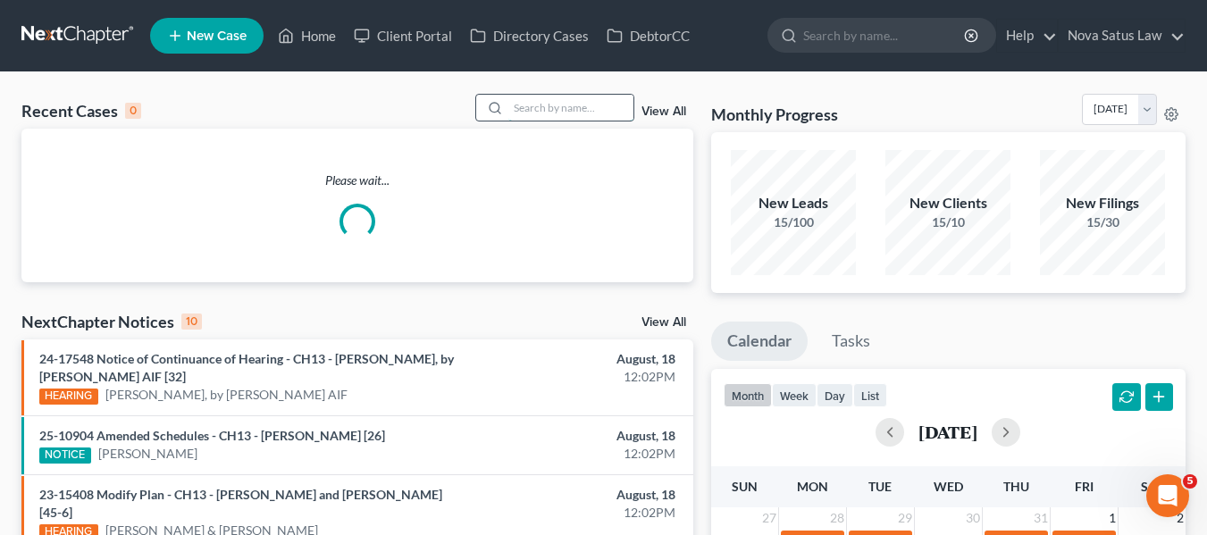
click at [550, 114] on input "search" at bounding box center [570, 108] width 125 height 26
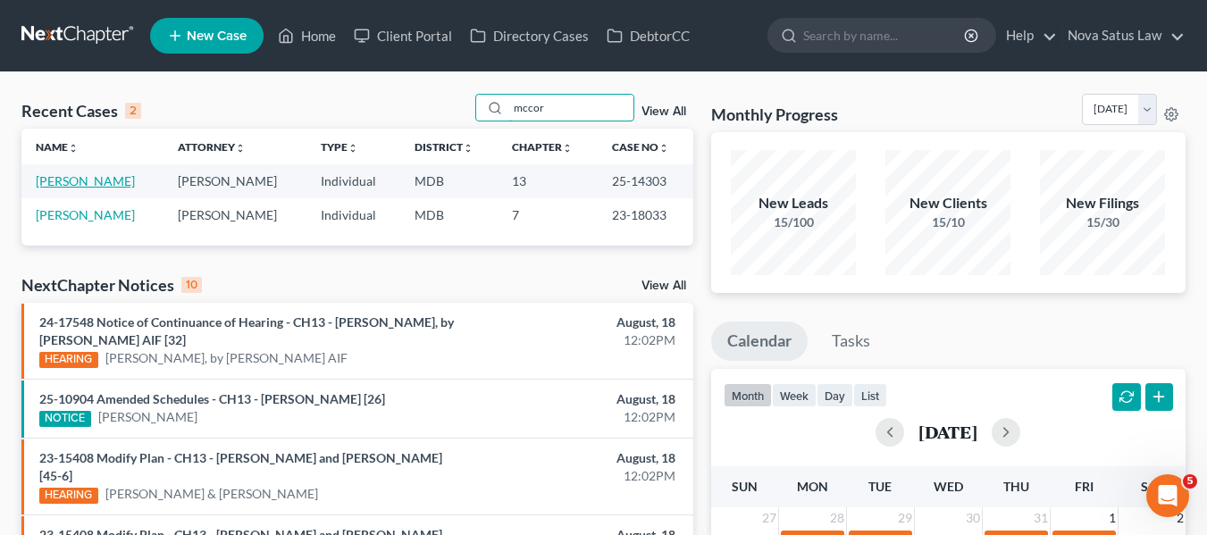
type input "mccor"
click at [67, 179] on link "[PERSON_NAME]" at bounding box center [85, 180] width 99 height 15
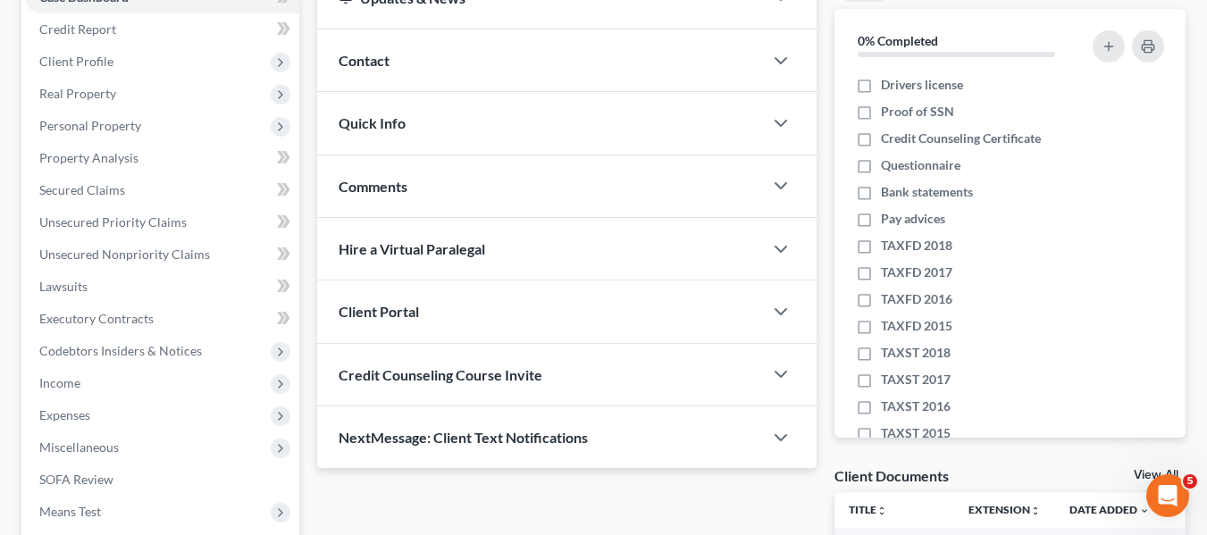
scroll to position [206, 0]
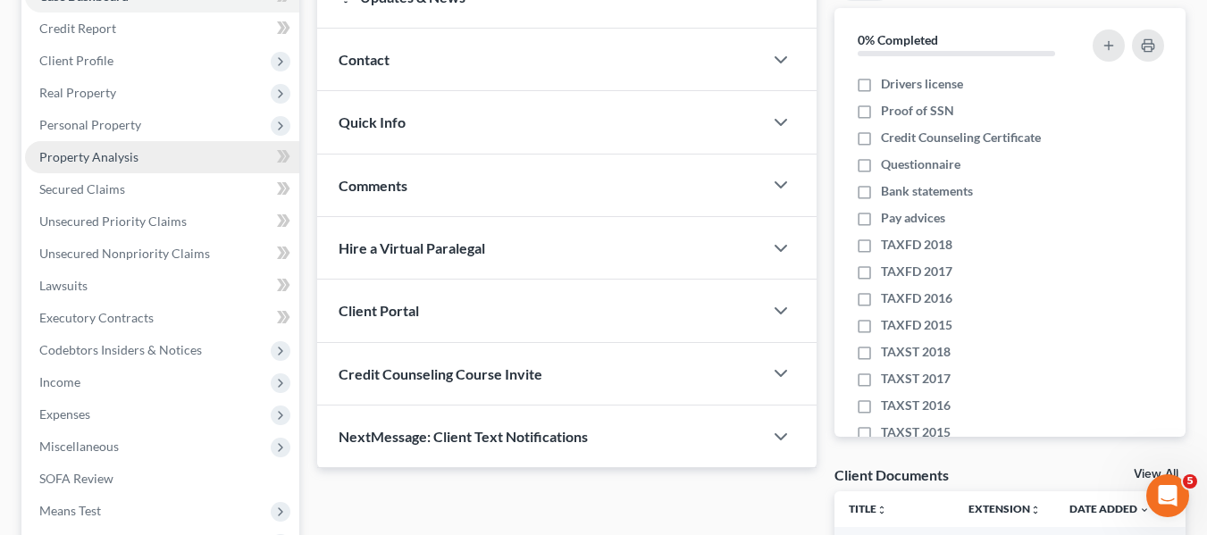
click at [41, 155] on span "Property Analysis" at bounding box center [88, 156] width 99 height 15
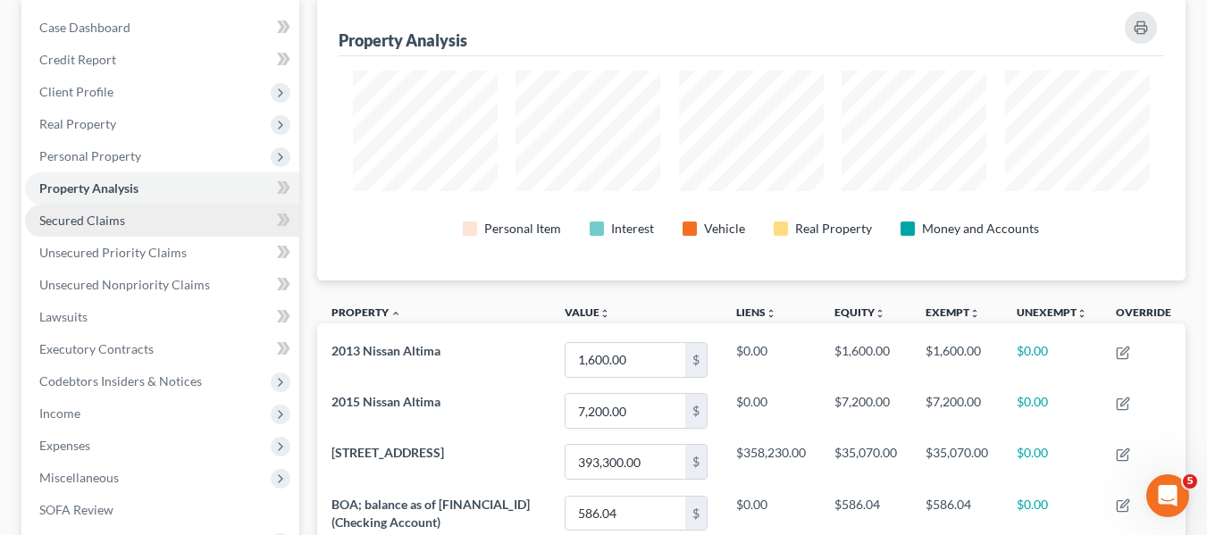
scroll to position [175, 0]
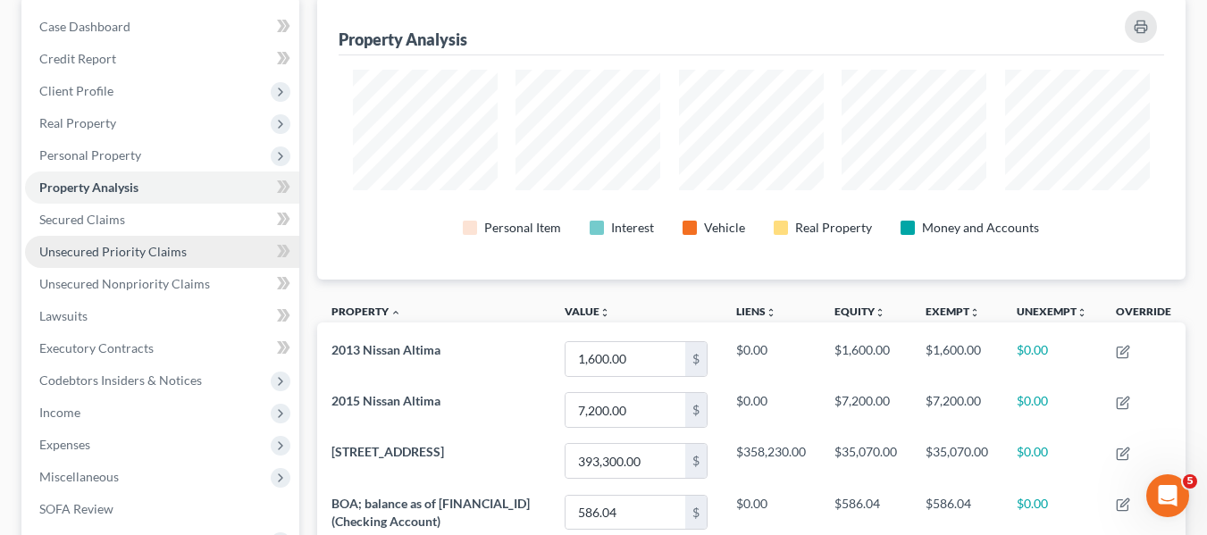
click at [122, 237] on link "Unsecured Priority Claims" at bounding box center [162, 252] width 274 height 32
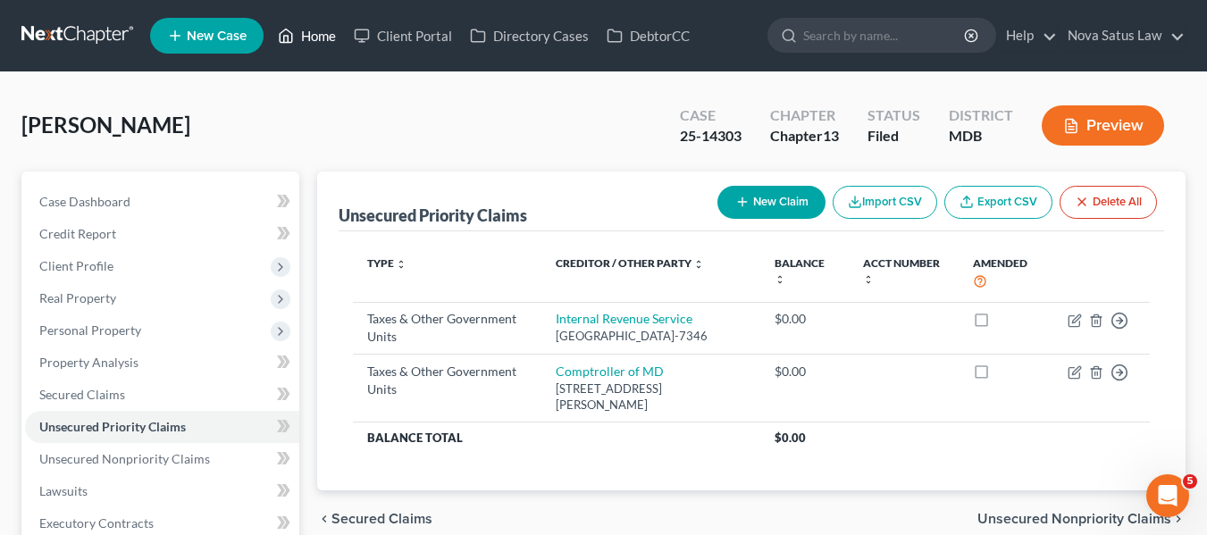
click at [313, 31] on link "Home" at bounding box center [307, 36] width 76 height 32
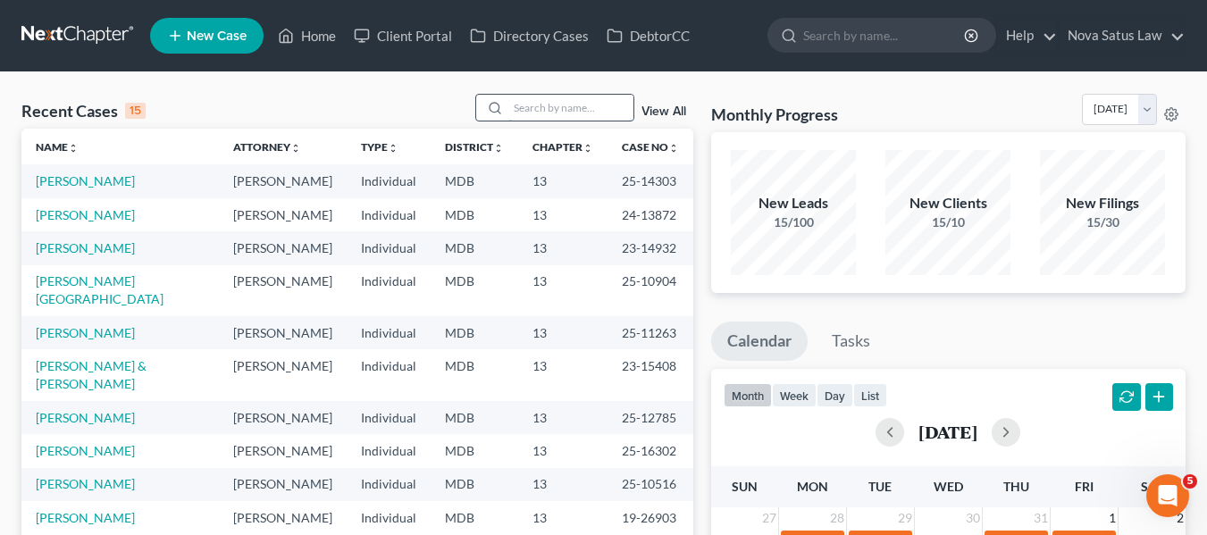
click at [528, 98] on input "search" at bounding box center [570, 108] width 125 height 26
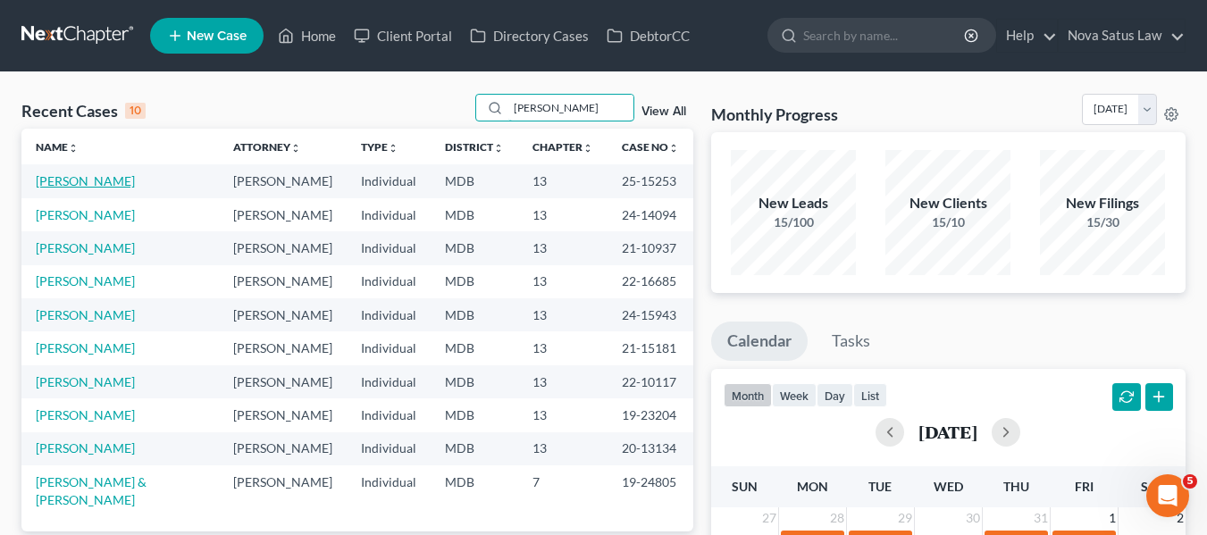
type input "[PERSON_NAME]"
click at [70, 180] on link "[PERSON_NAME]" at bounding box center [85, 180] width 99 height 15
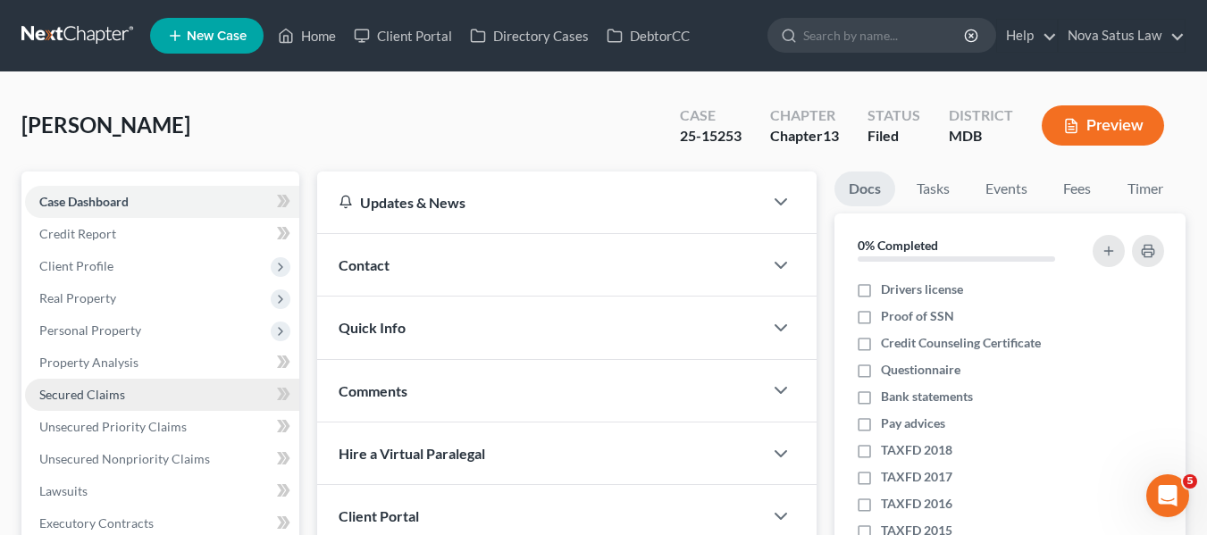
click at [107, 387] on span "Secured Claims" at bounding box center [82, 394] width 86 height 15
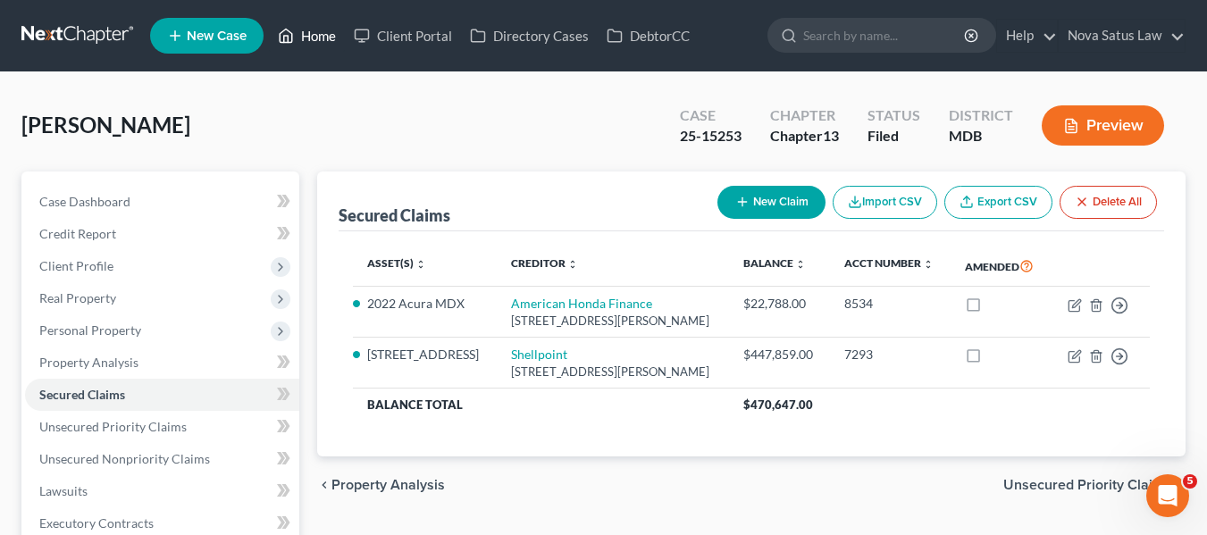
click at [306, 29] on link "Home" at bounding box center [307, 36] width 76 height 32
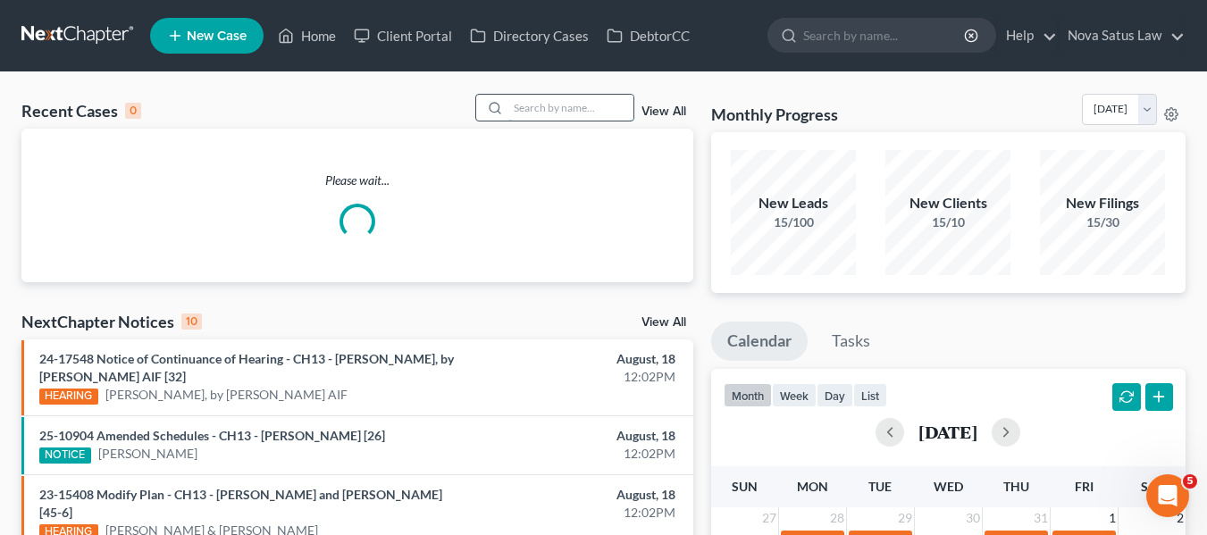
click at [521, 100] on input "search" at bounding box center [570, 108] width 125 height 26
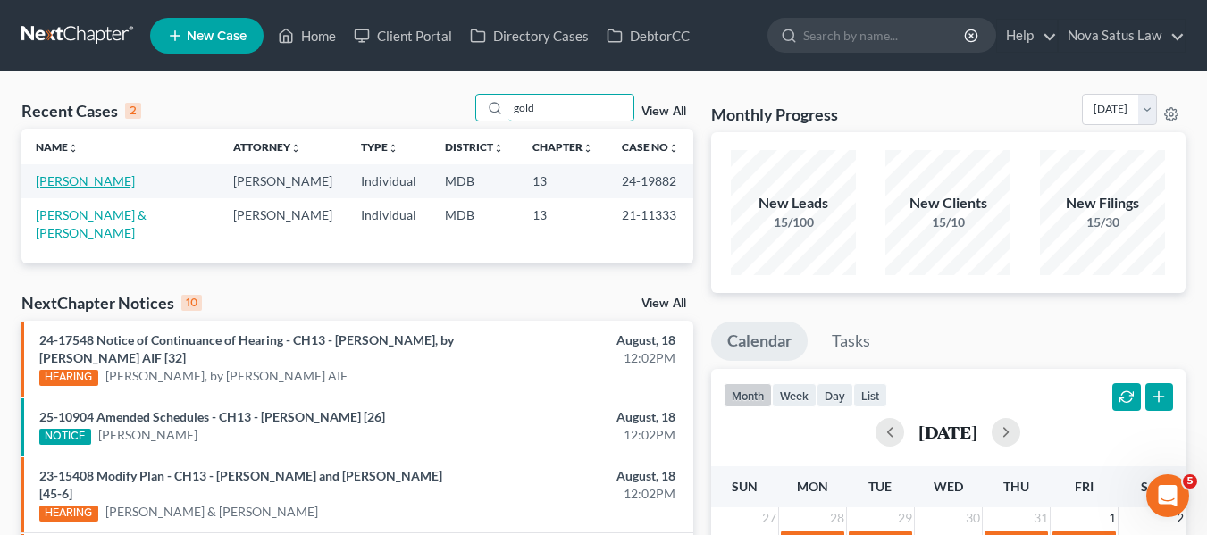
type input "gold"
click at [80, 178] on link "[PERSON_NAME]" at bounding box center [85, 180] width 99 height 15
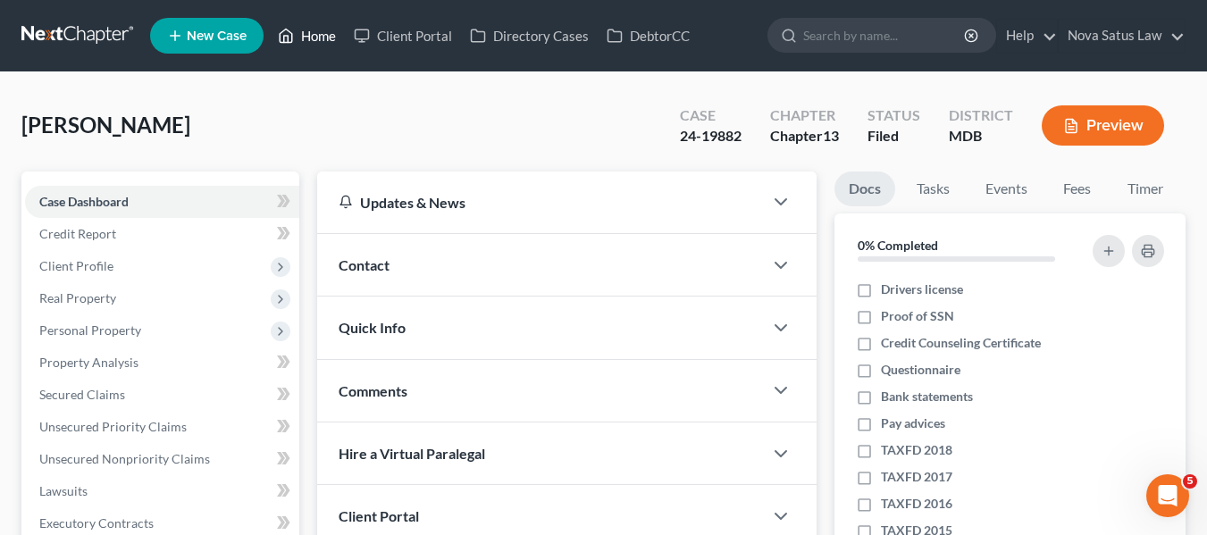
click at [322, 32] on link "Home" at bounding box center [307, 36] width 76 height 32
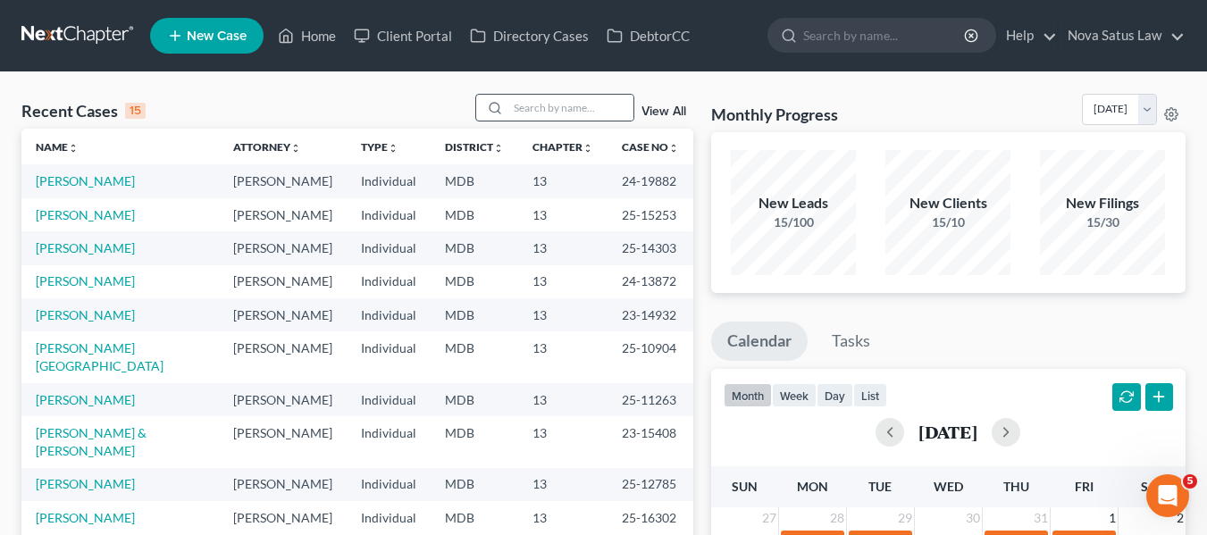
click at [564, 94] on div at bounding box center [554, 108] width 159 height 28
click at [540, 111] on input "search" at bounding box center [570, 108] width 125 height 26
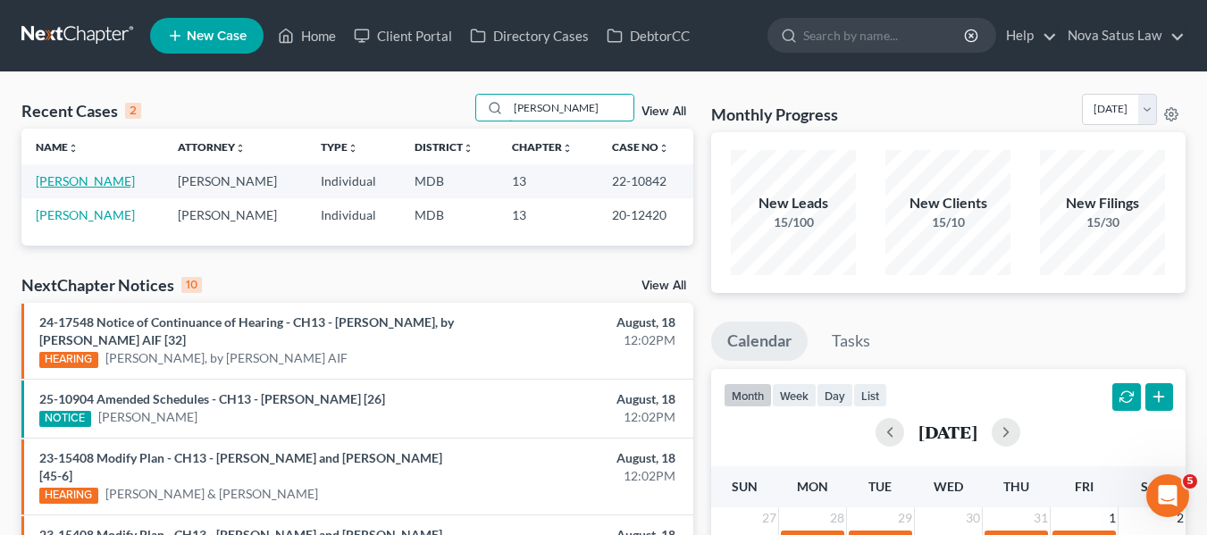
type input "[PERSON_NAME]"
click at [80, 179] on link "[PERSON_NAME]" at bounding box center [85, 180] width 99 height 15
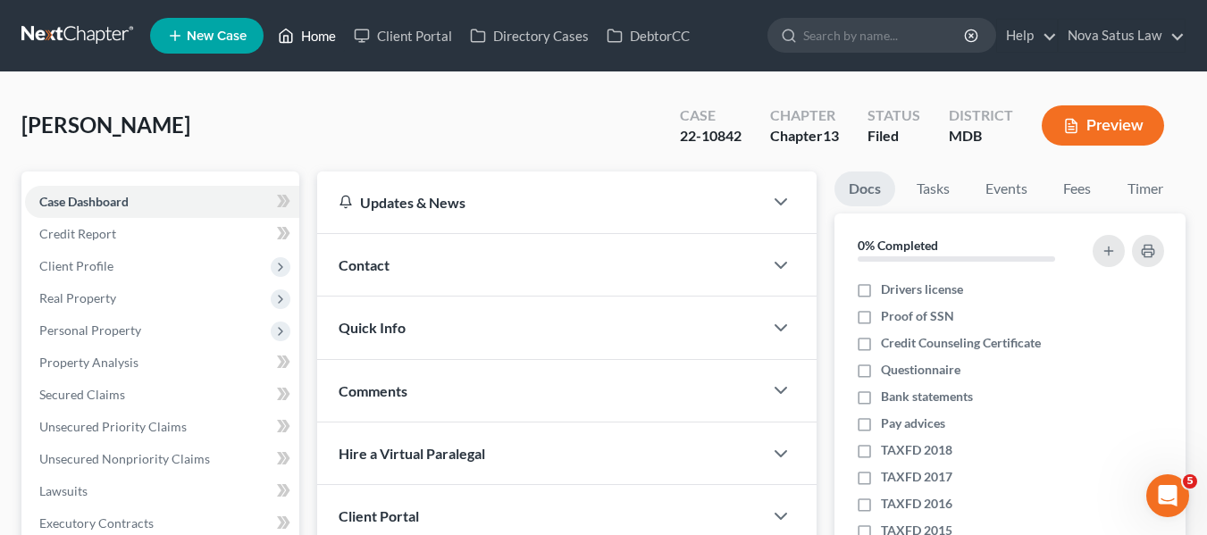
click at [308, 37] on link "Home" at bounding box center [307, 36] width 76 height 32
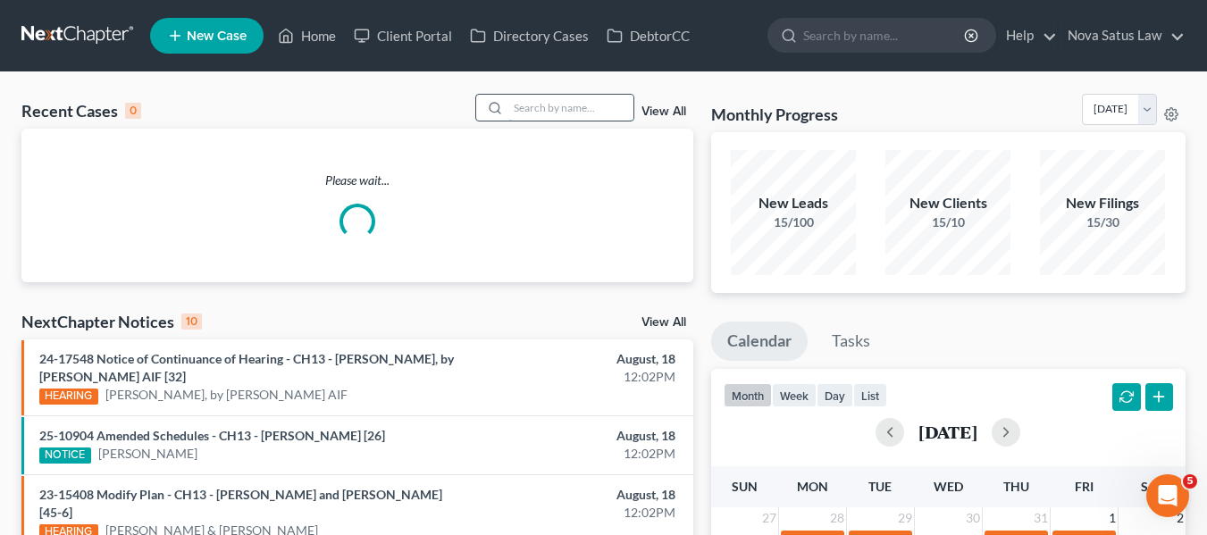
click at [527, 117] on input "search" at bounding box center [570, 108] width 125 height 26
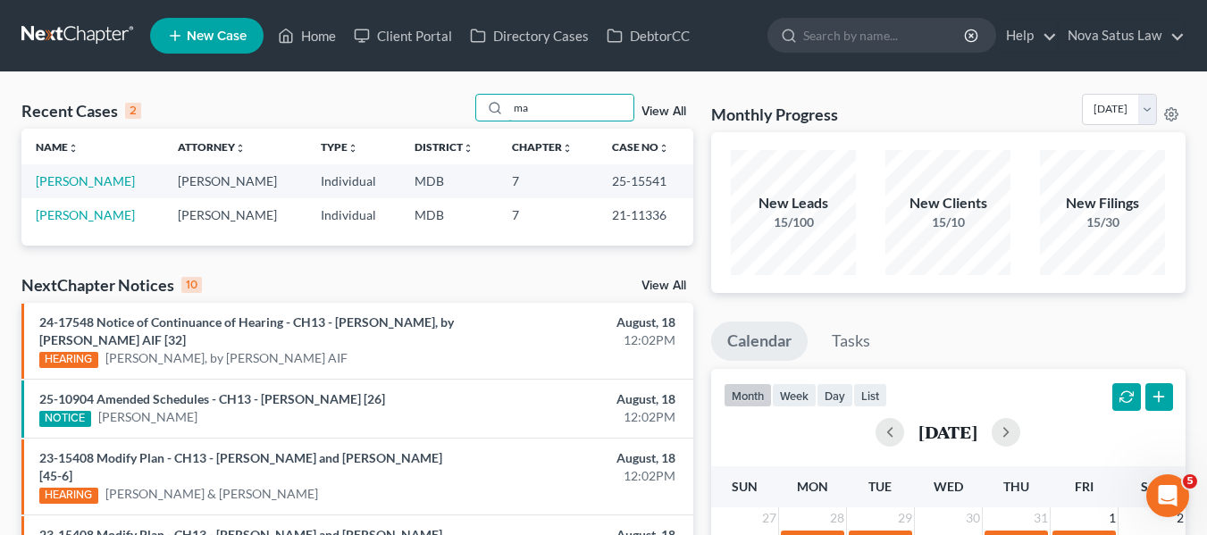
type input "m"
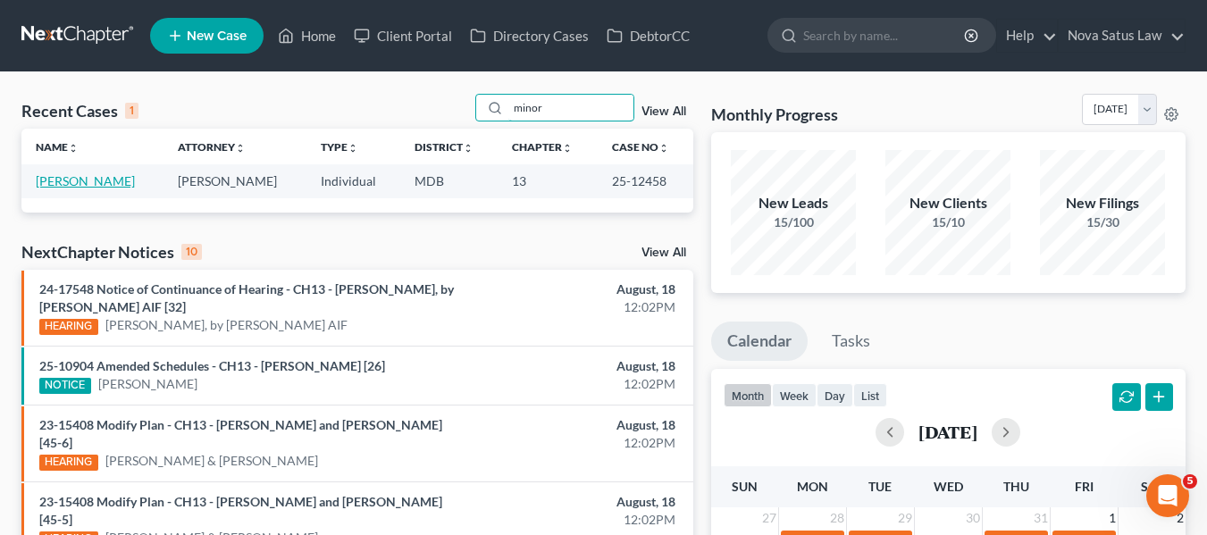
type input "minor"
click at [63, 180] on link "[PERSON_NAME]" at bounding box center [85, 180] width 99 height 15
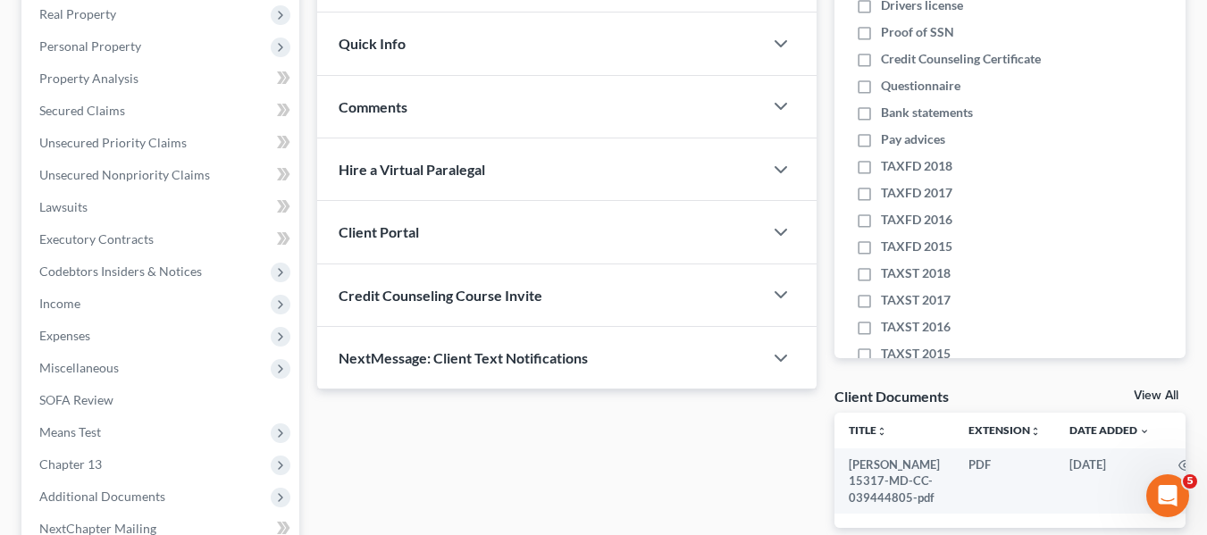
scroll to position [479, 0]
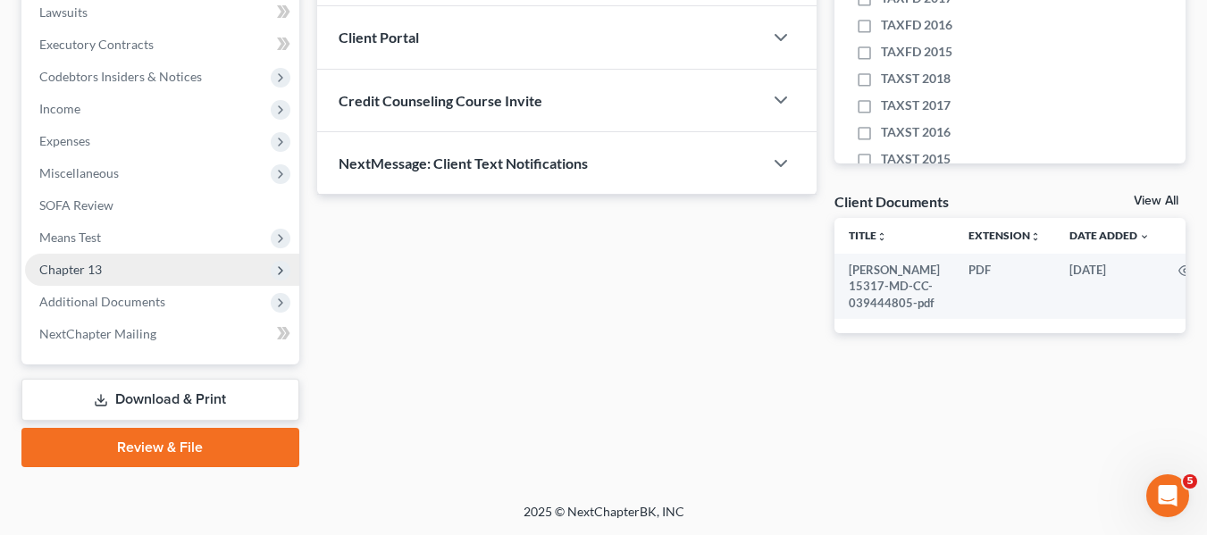
click at [60, 282] on span "Chapter 13" at bounding box center [162, 270] width 274 height 32
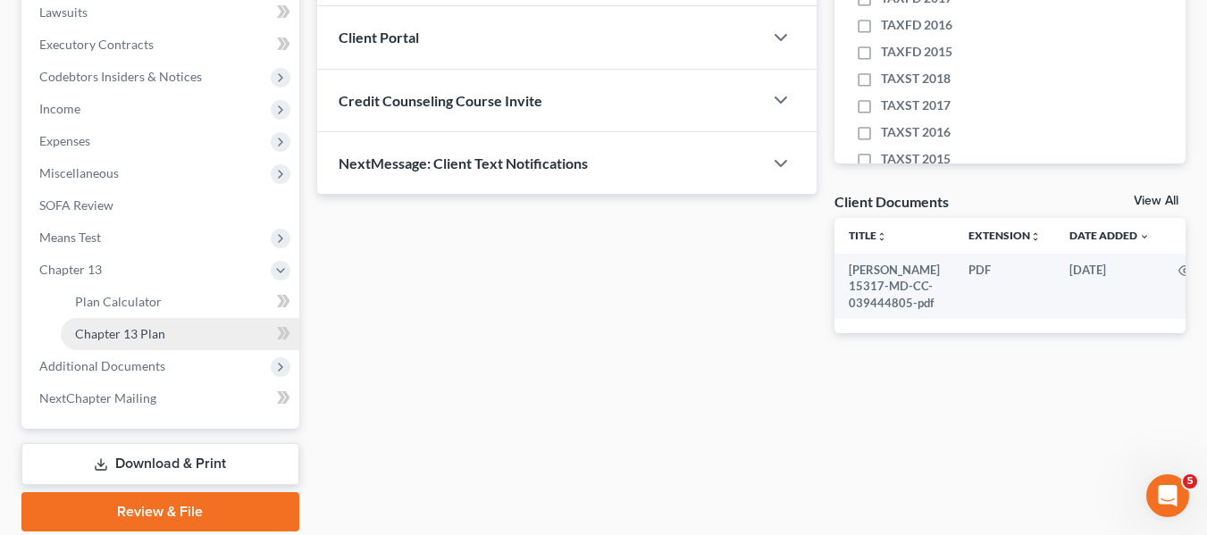
click at [91, 327] on span "Chapter 13 Plan" at bounding box center [120, 333] width 90 height 15
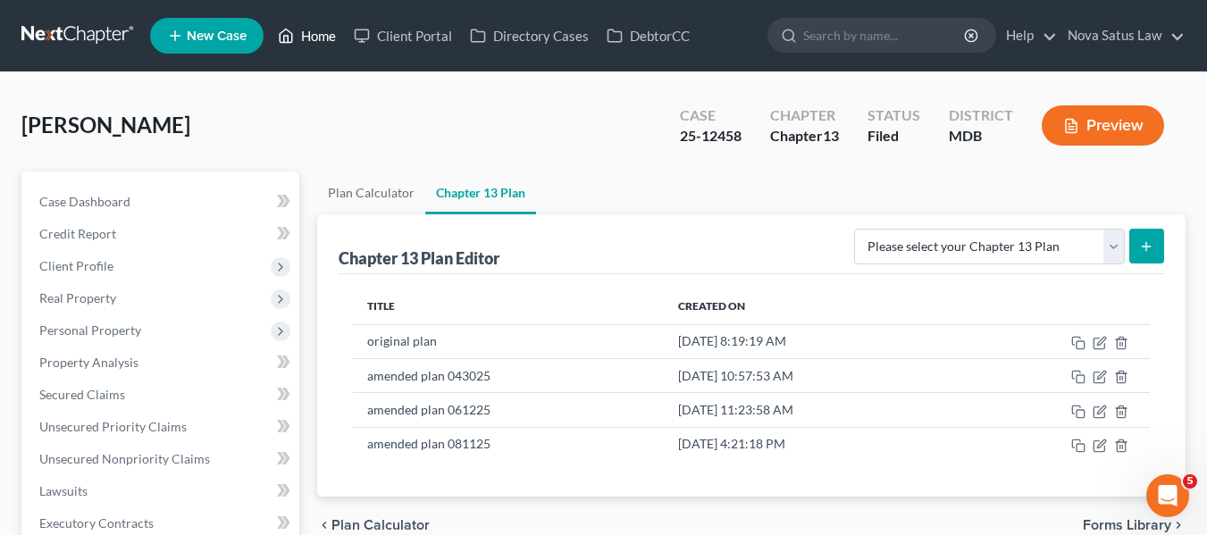
click at [319, 26] on link "Home" at bounding box center [307, 36] width 76 height 32
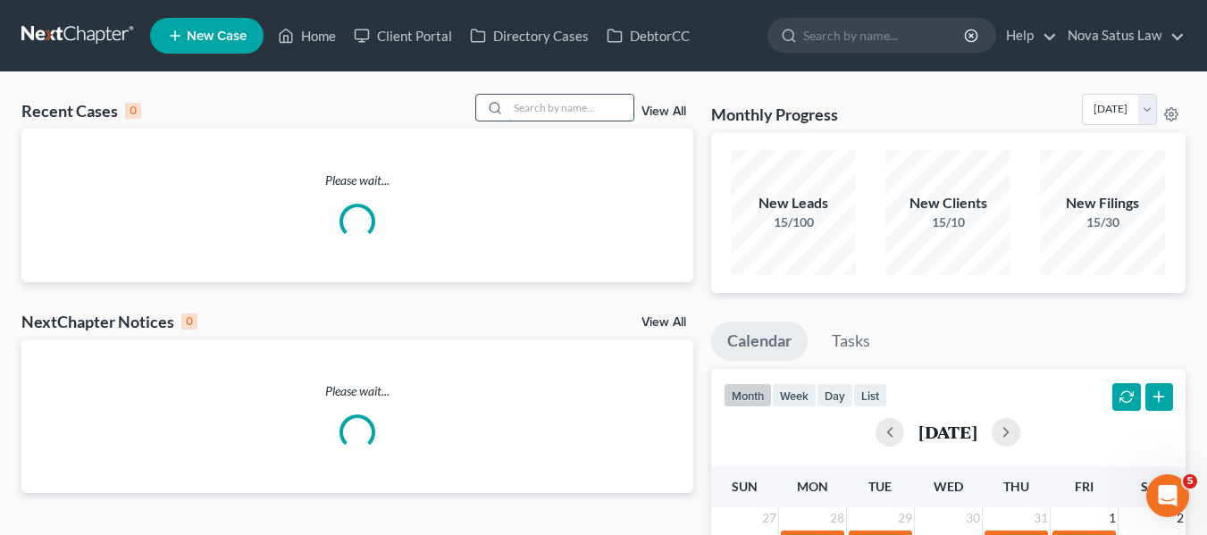
click at [517, 105] on input "search" at bounding box center [570, 108] width 125 height 26
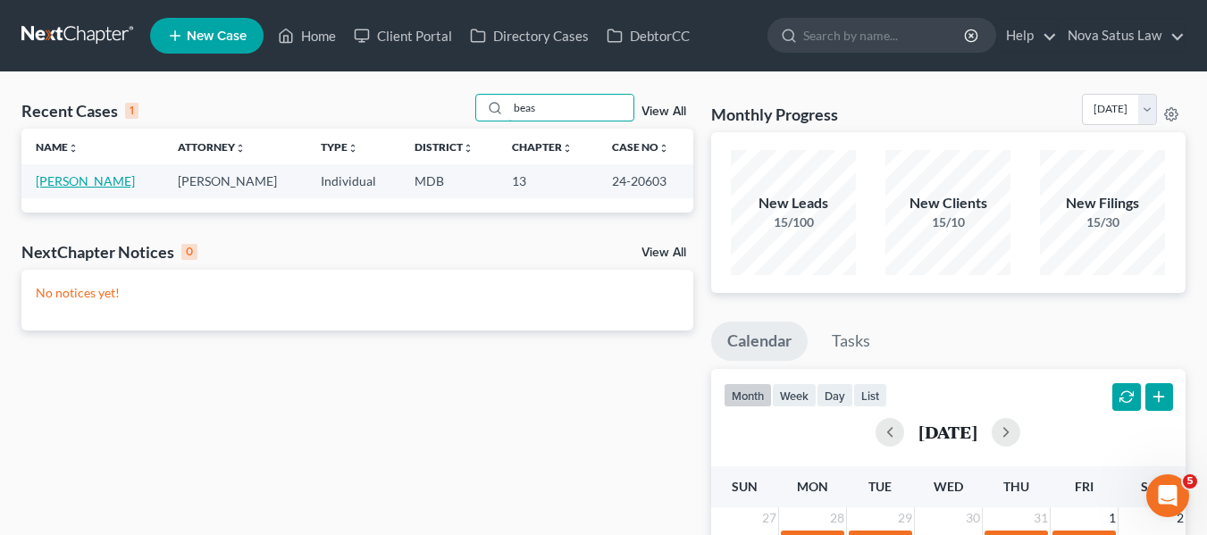
type input "beas"
click at [66, 177] on link "[PERSON_NAME]" at bounding box center [85, 180] width 99 height 15
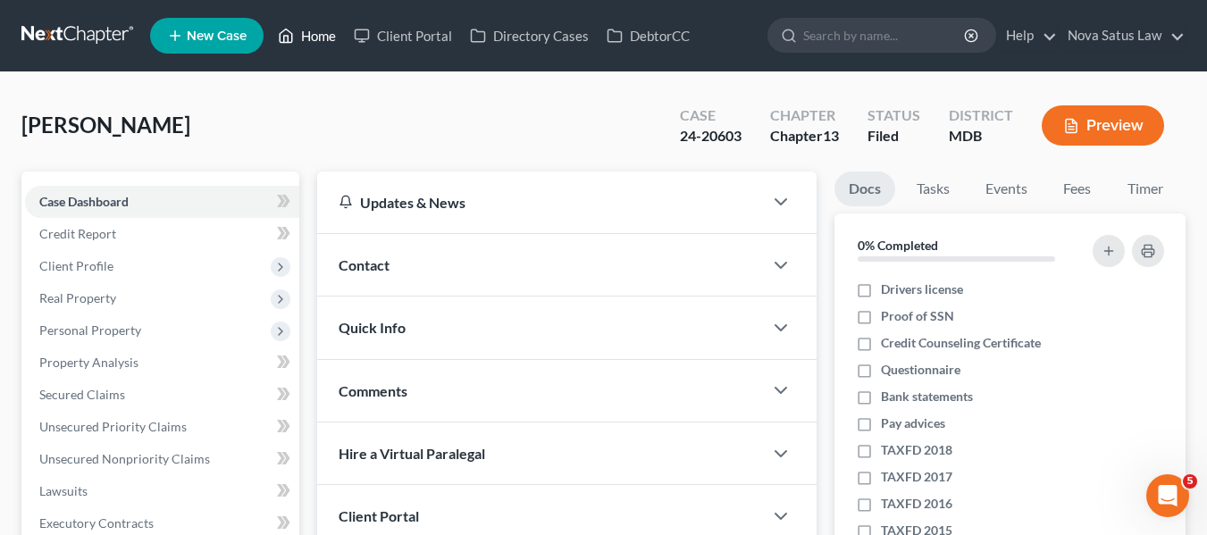
click at [311, 31] on link "Home" at bounding box center [307, 36] width 76 height 32
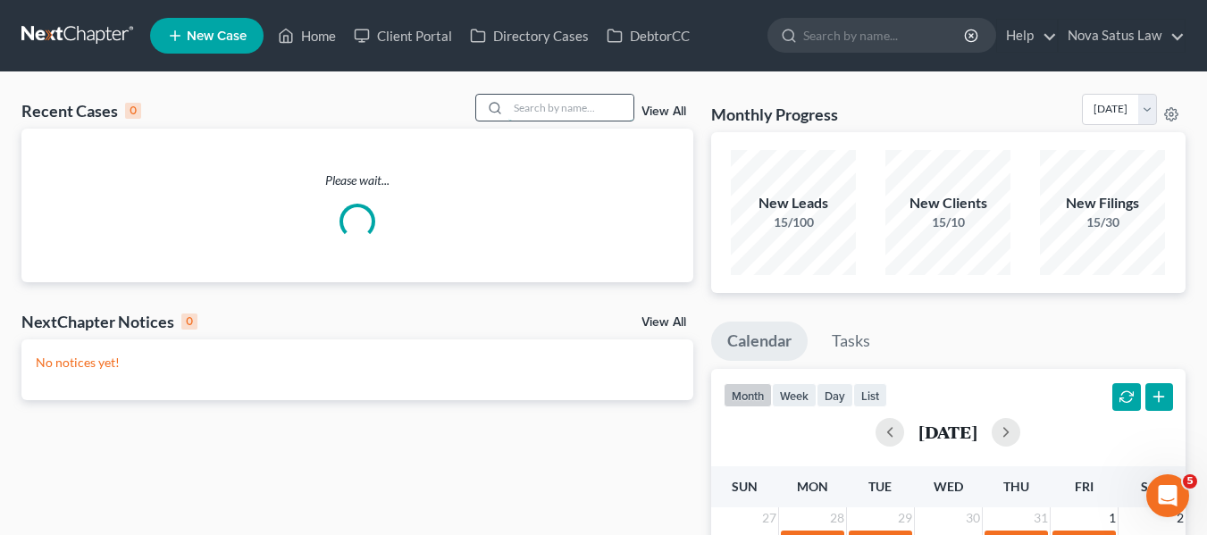
click at [562, 106] on input "search" at bounding box center [570, 108] width 125 height 26
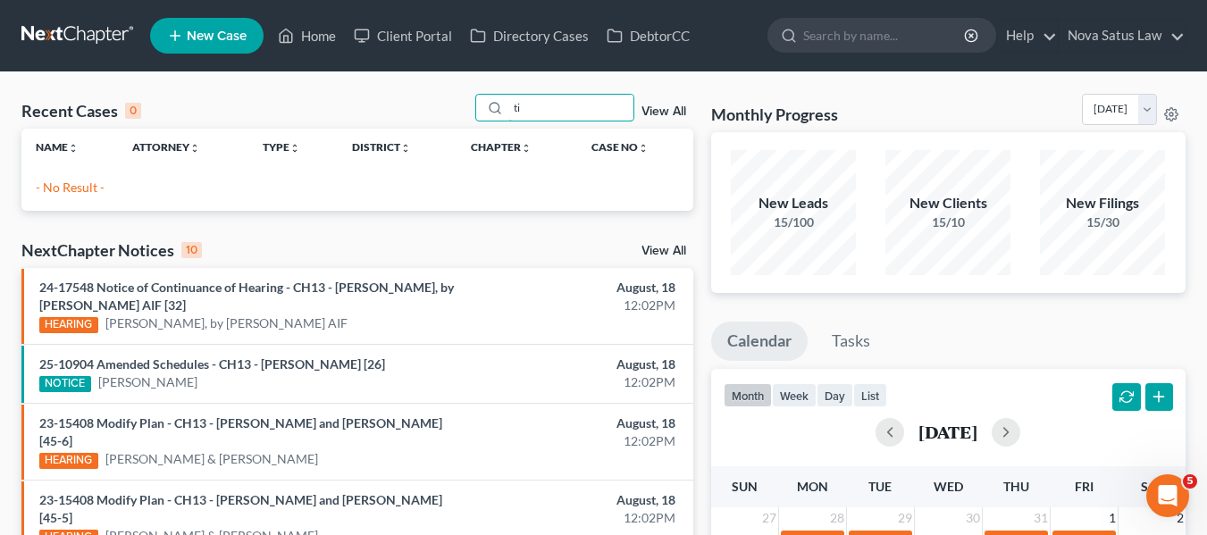
type input "t"
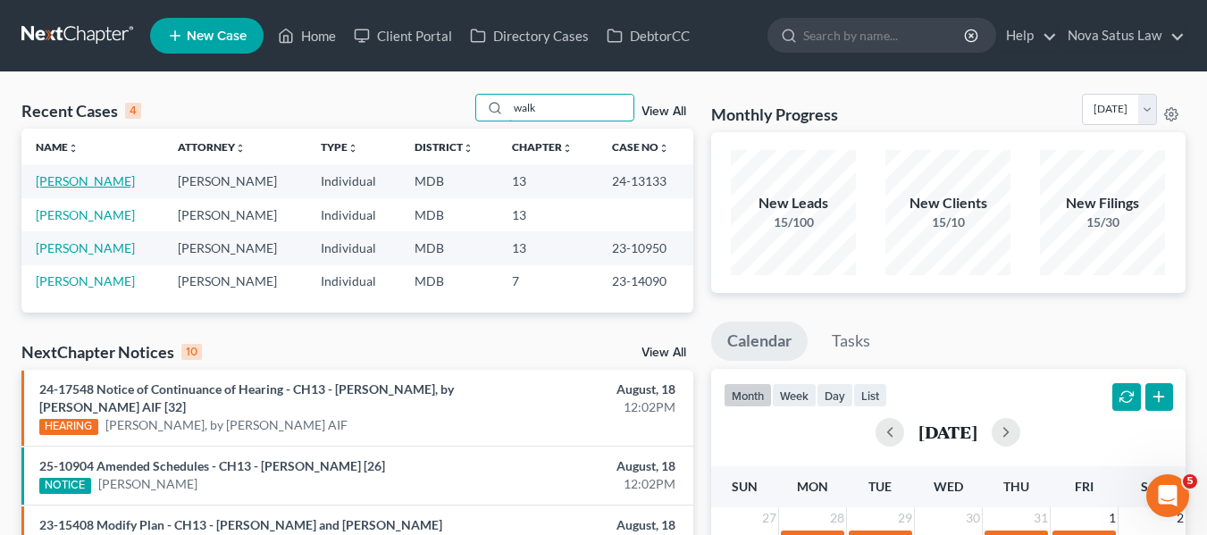
type input "walk"
click at [88, 180] on link "[PERSON_NAME]" at bounding box center [85, 180] width 99 height 15
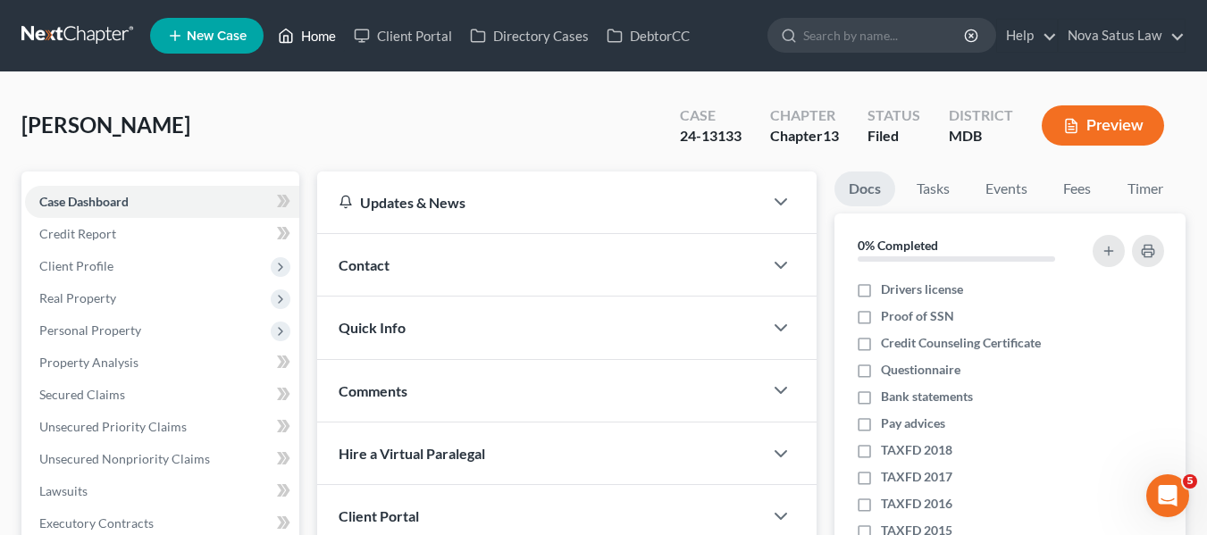
click at [315, 39] on link "Home" at bounding box center [307, 36] width 76 height 32
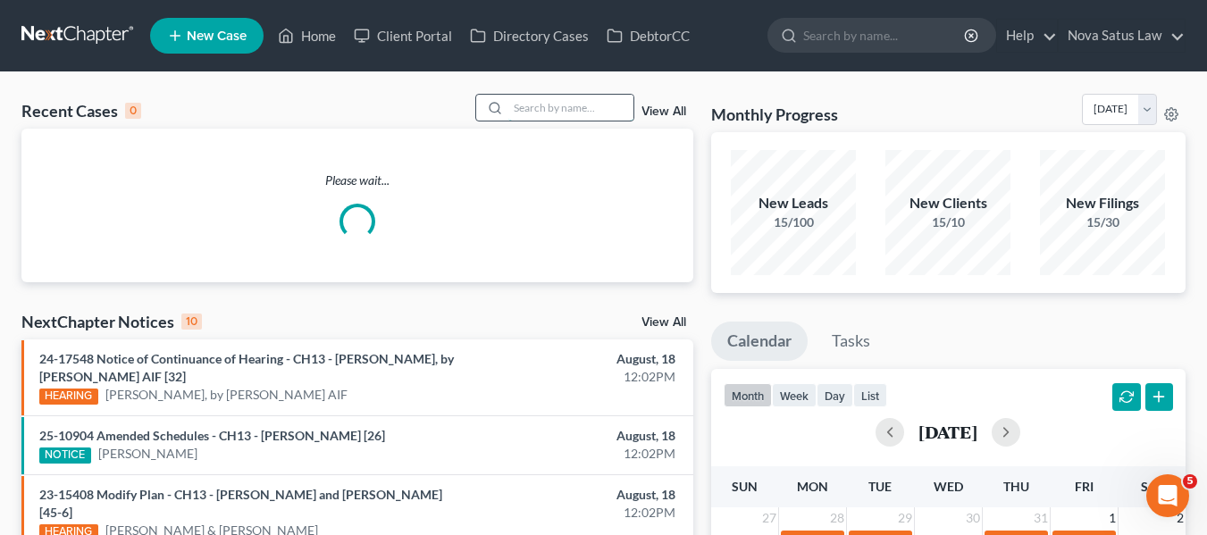
click at [558, 97] on input "search" at bounding box center [570, 108] width 125 height 26
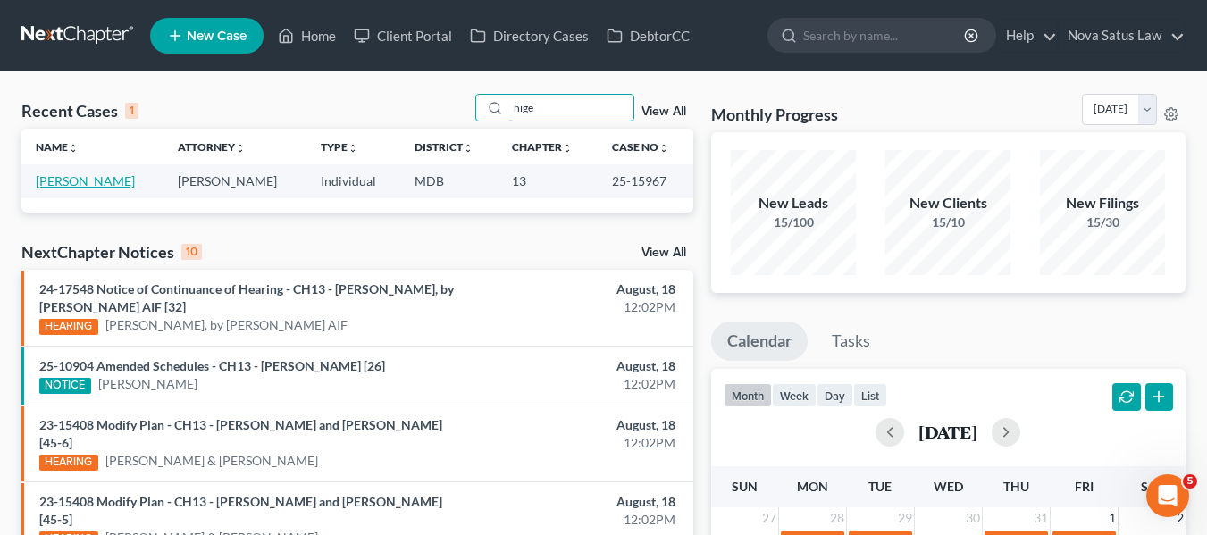
type input "nige"
click at [79, 183] on link "[PERSON_NAME]" at bounding box center [85, 180] width 99 height 15
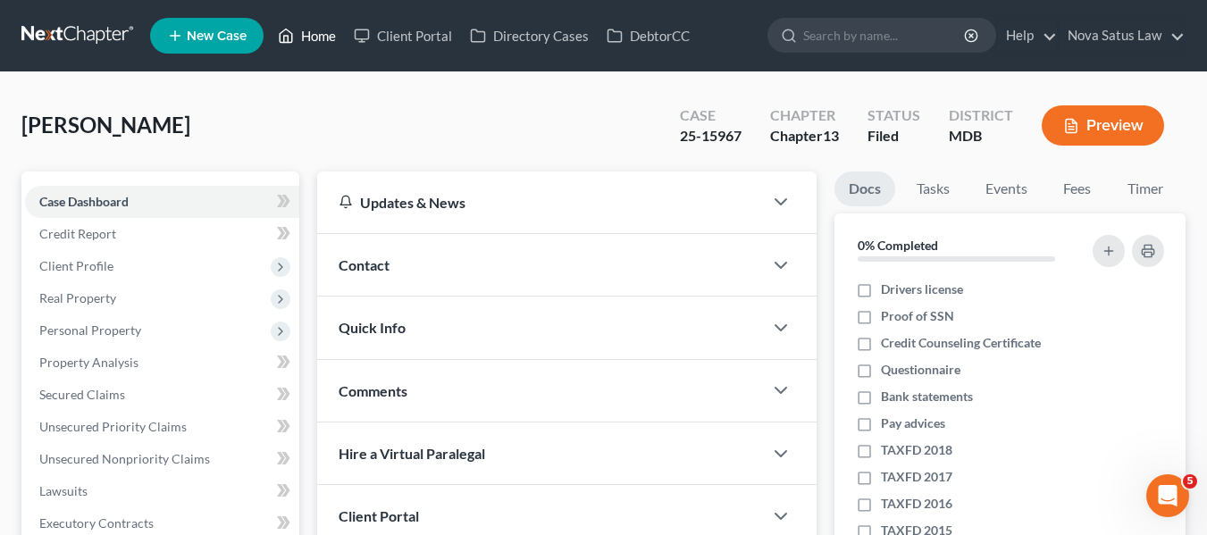
click at [317, 32] on link "Home" at bounding box center [307, 36] width 76 height 32
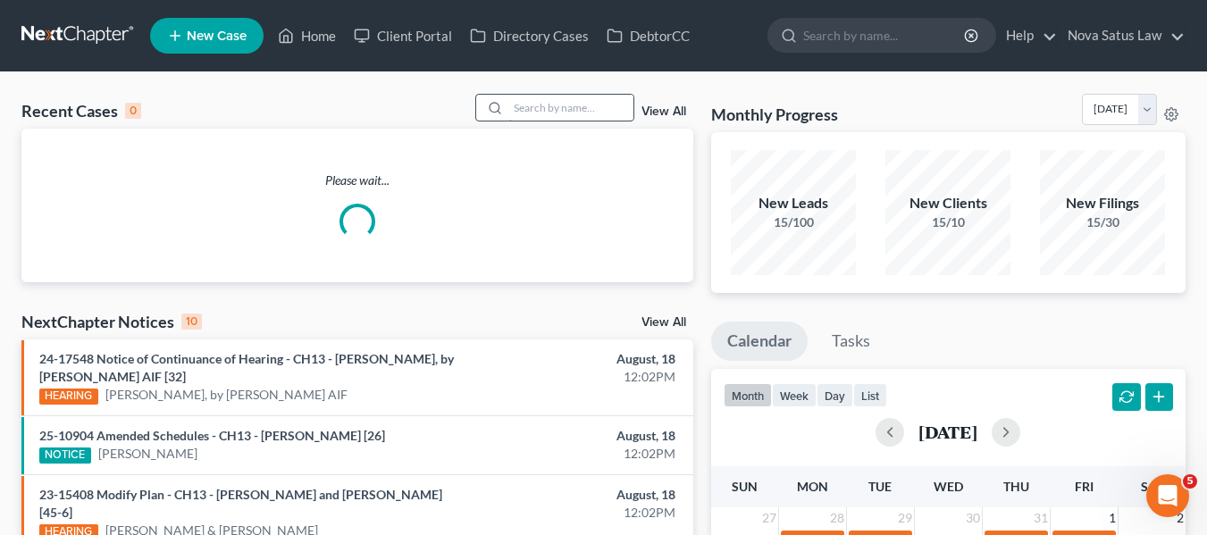
click at [535, 113] on input "search" at bounding box center [570, 108] width 125 height 26
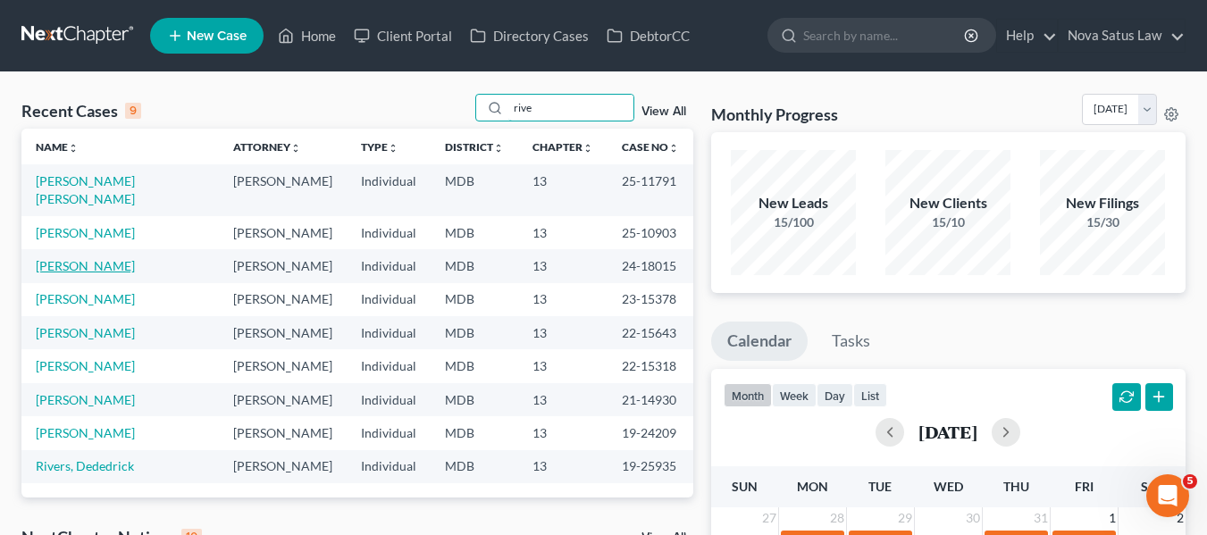
type input "rive"
click at [77, 258] on link "[PERSON_NAME]" at bounding box center [85, 265] width 99 height 15
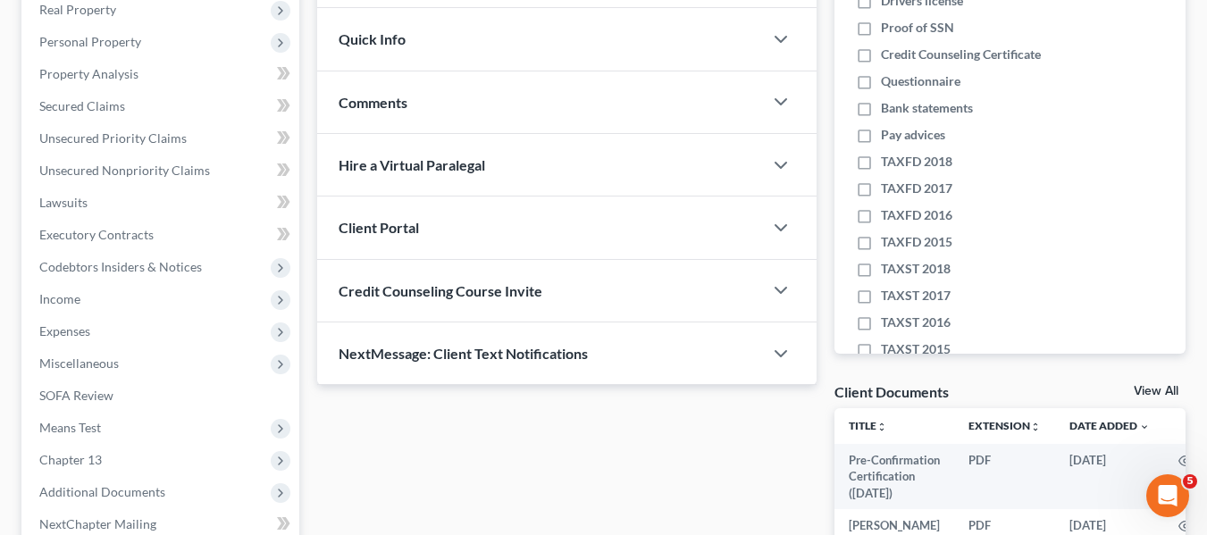
scroll to position [489, 0]
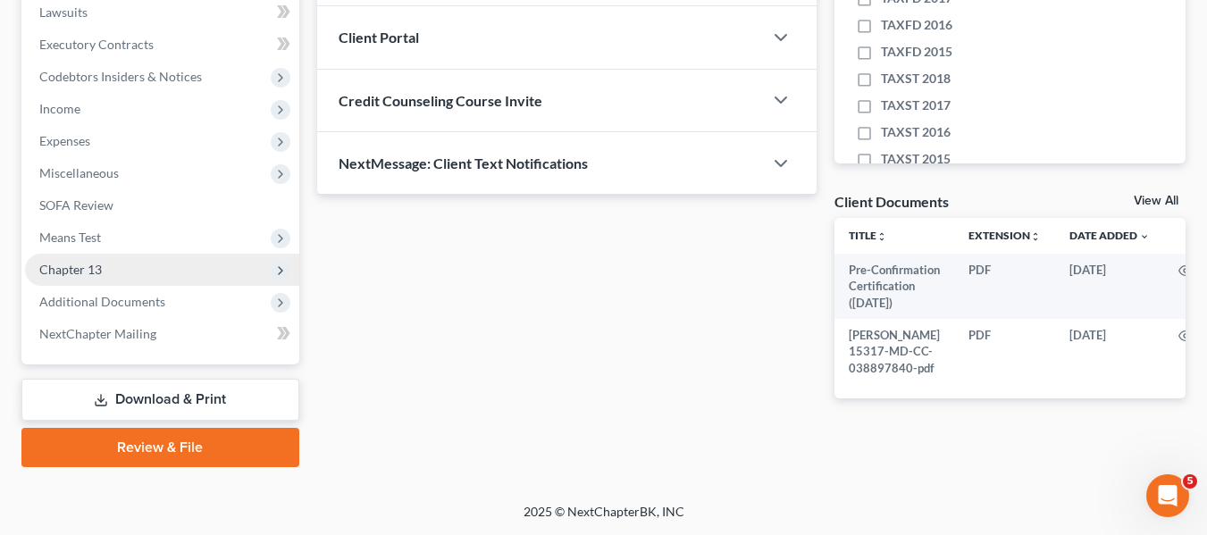
click at [69, 262] on span "Chapter 13" at bounding box center [70, 269] width 63 height 15
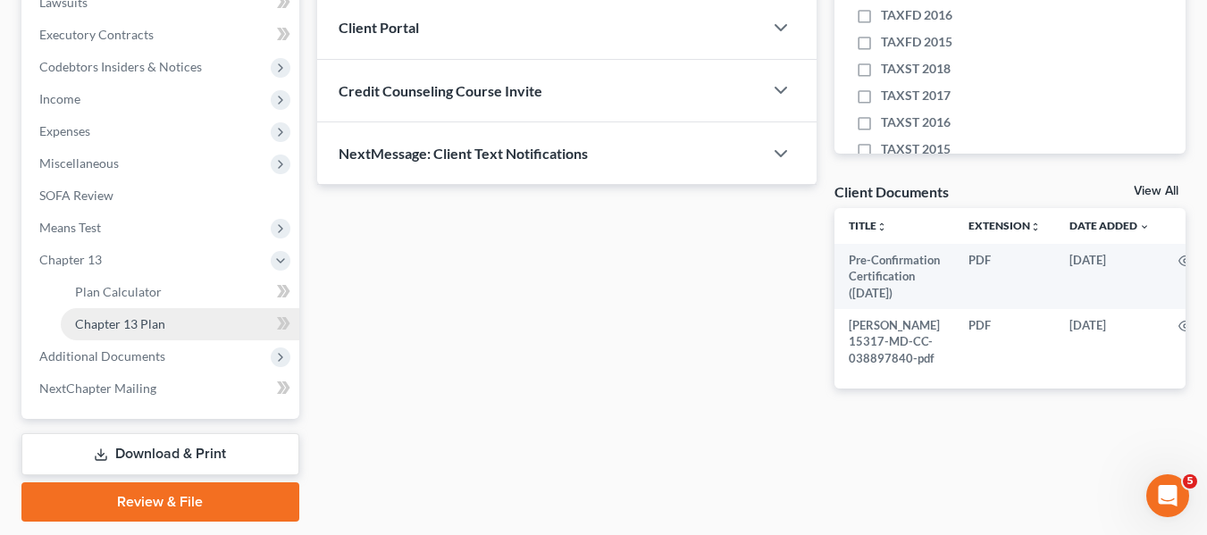
click at [104, 325] on span "Chapter 13 Plan" at bounding box center [120, 323] width 90 height 15
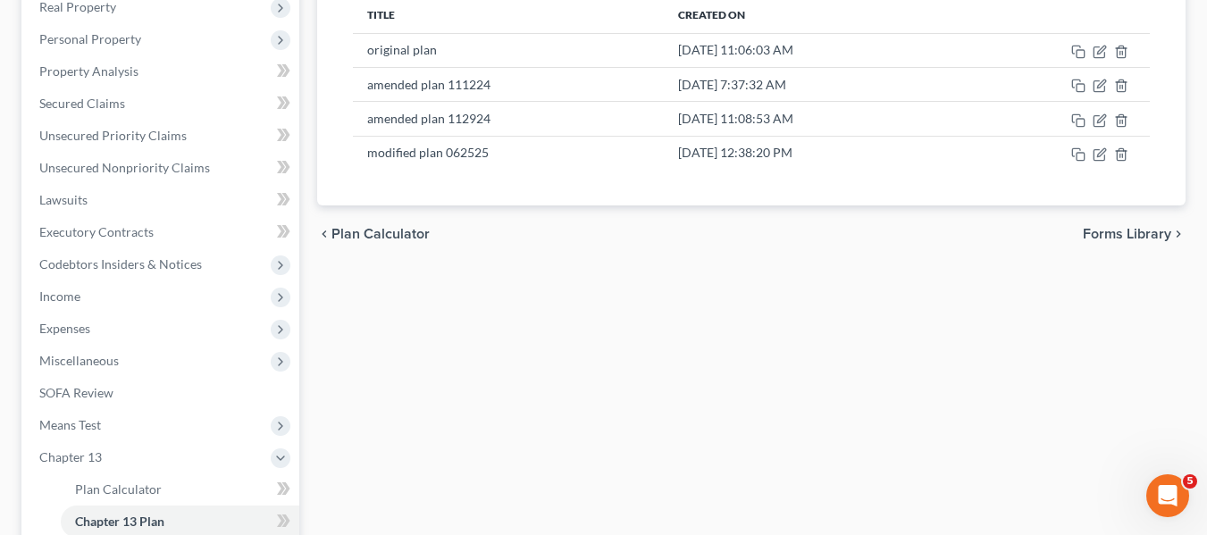
scroll to position [292, 0]
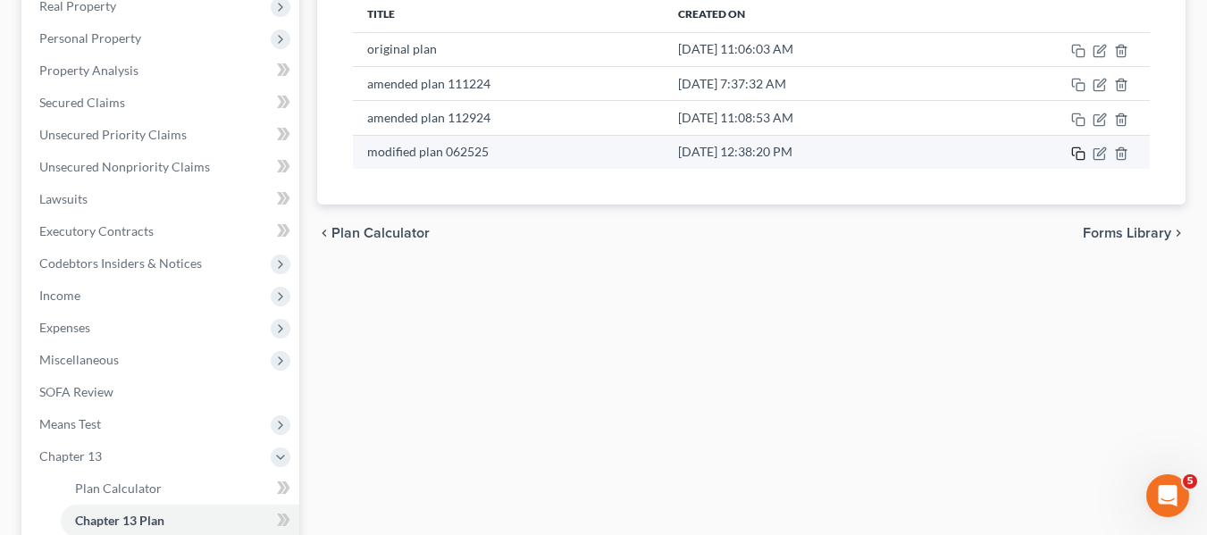
click at [1078, 154] on icon "button" at bounding box center [1078, 154] width 14 height 14
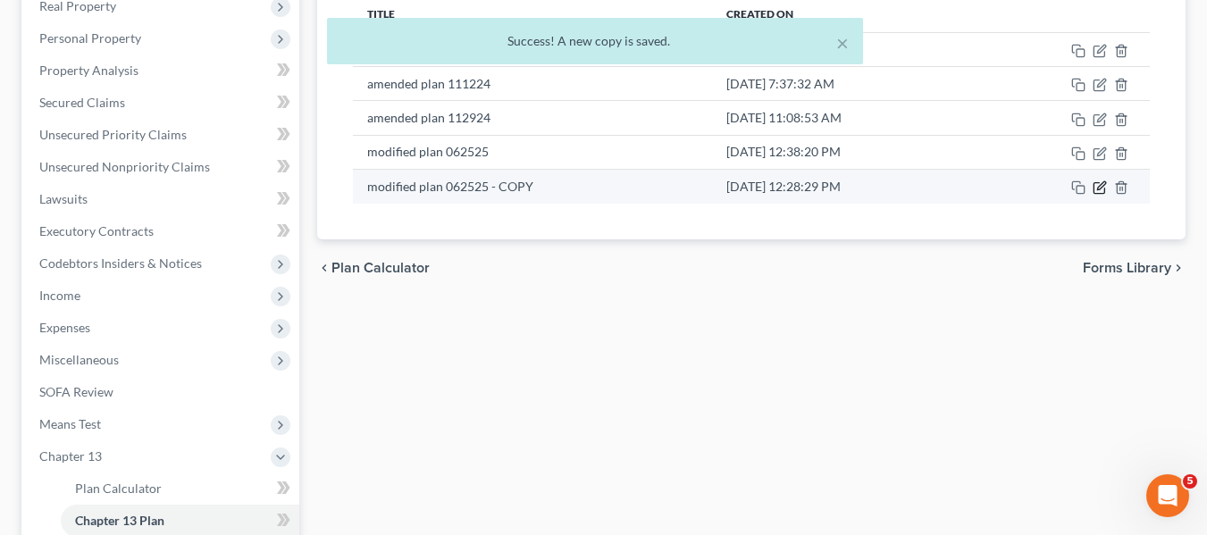
click at [1096, 192] on icon "button" at bounding box center [1100, 187] width 14 height 14
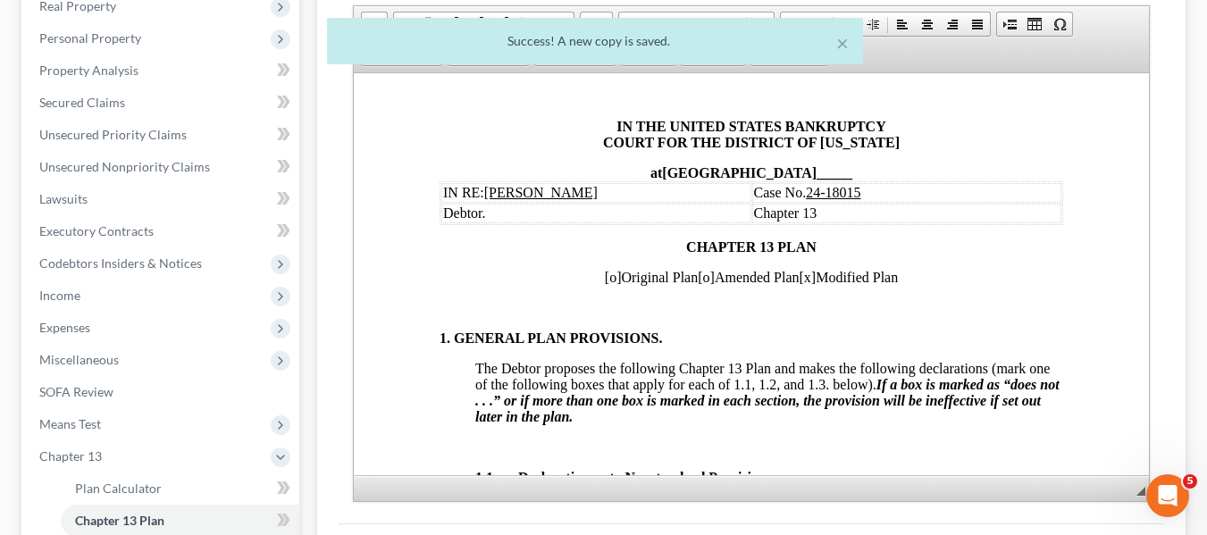
scroll to position [0, 0]
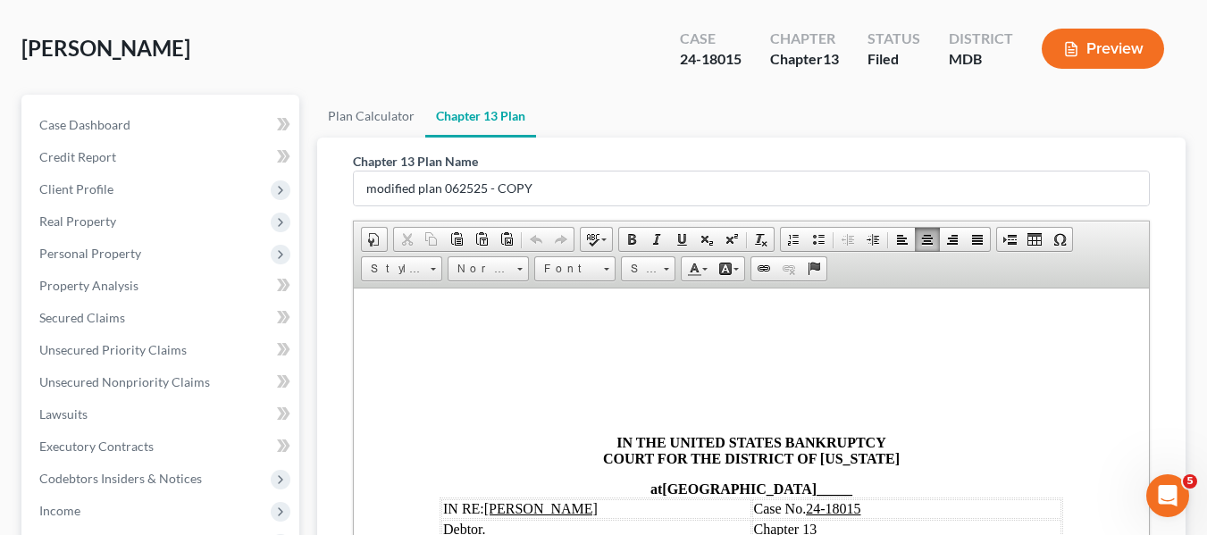
scroll to position [71, 0]
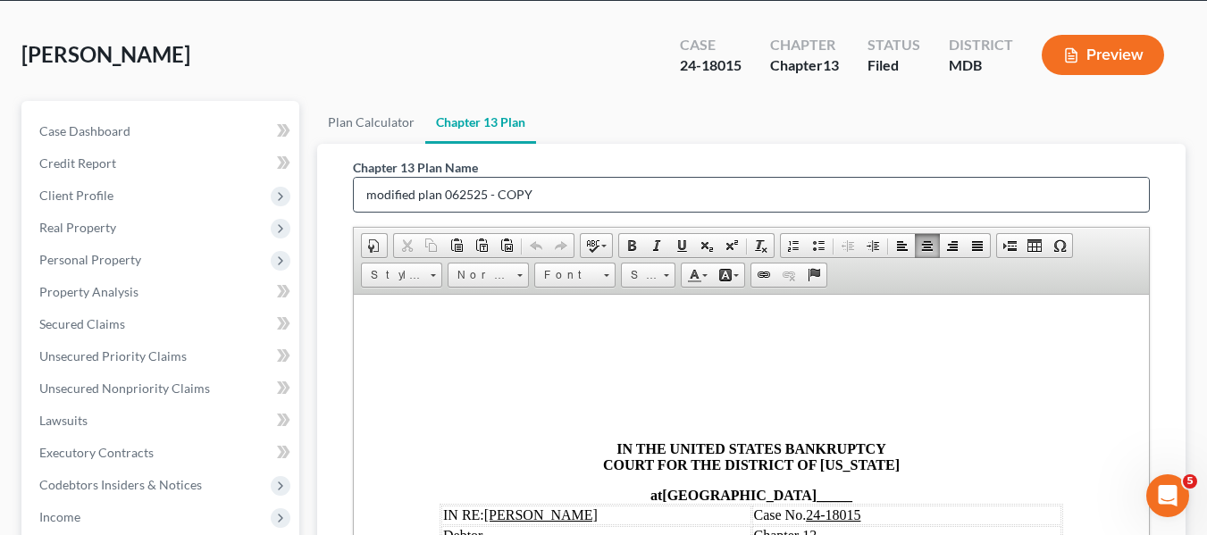
click at [365, 189] on input "modified plan 062525 - COPY" at bounding box center [751, 195] width 795 height 34
click at [658, 190] on input "amended modified plan 062525 - COPY" at bounding box center [751, 195] width 795 height 34
type input "amended modified plan 081825"
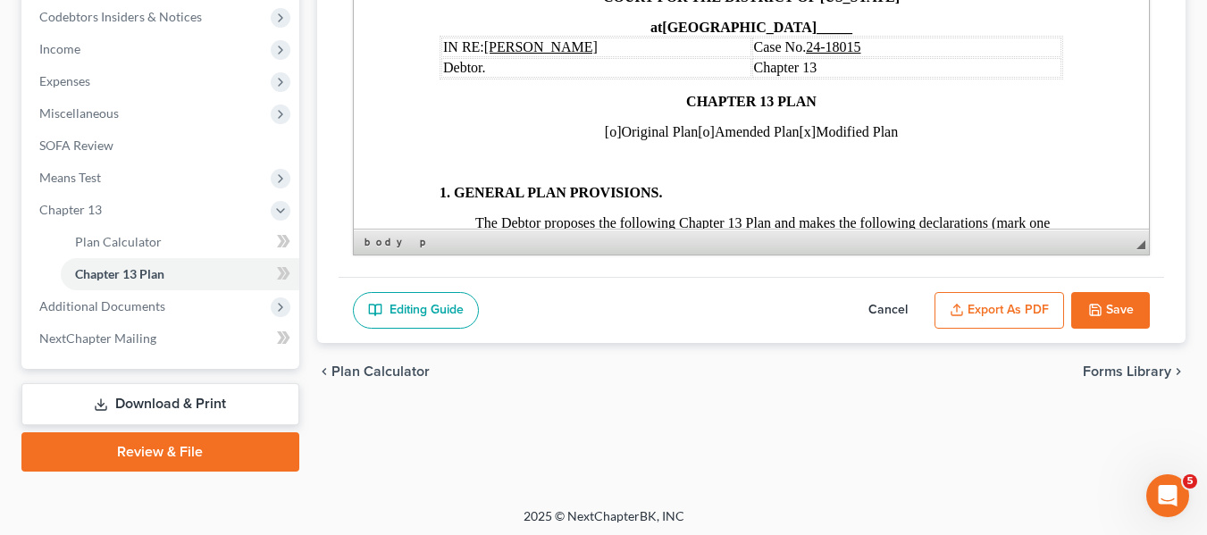
click at [895, 306] on button "Cancel" at bounding box center [888, 311] width 79 height 38
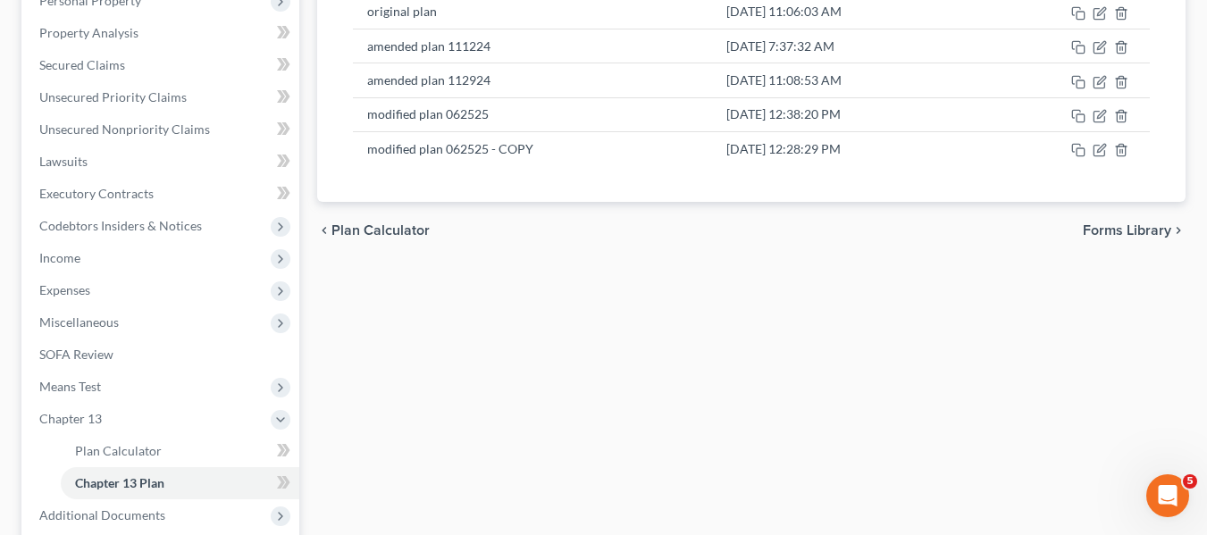
scroll to position [329, 0]
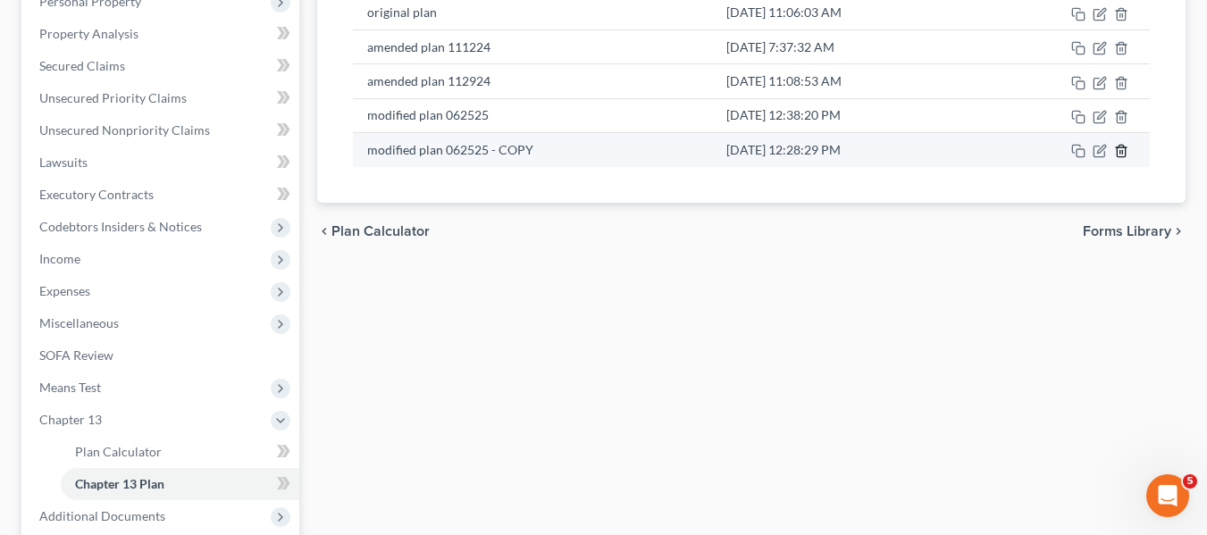
click at [1116, 148] on icon "button" at bounding box center [1121, 151] width 14 height 14
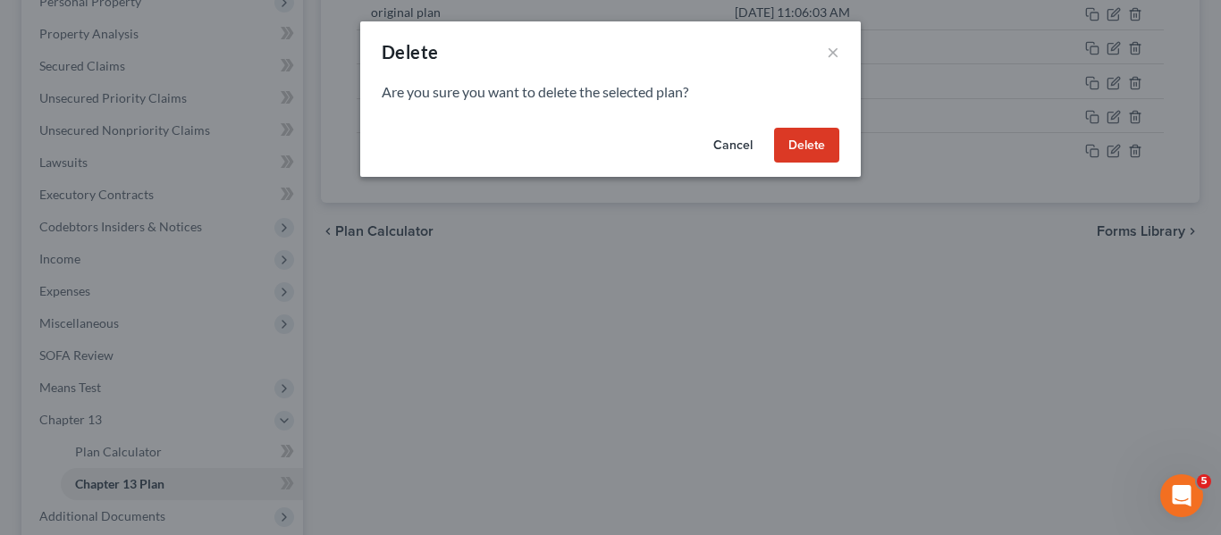
click at [821, 142] on button "Delete" at bounding box center [806, 146] width 65 height 36
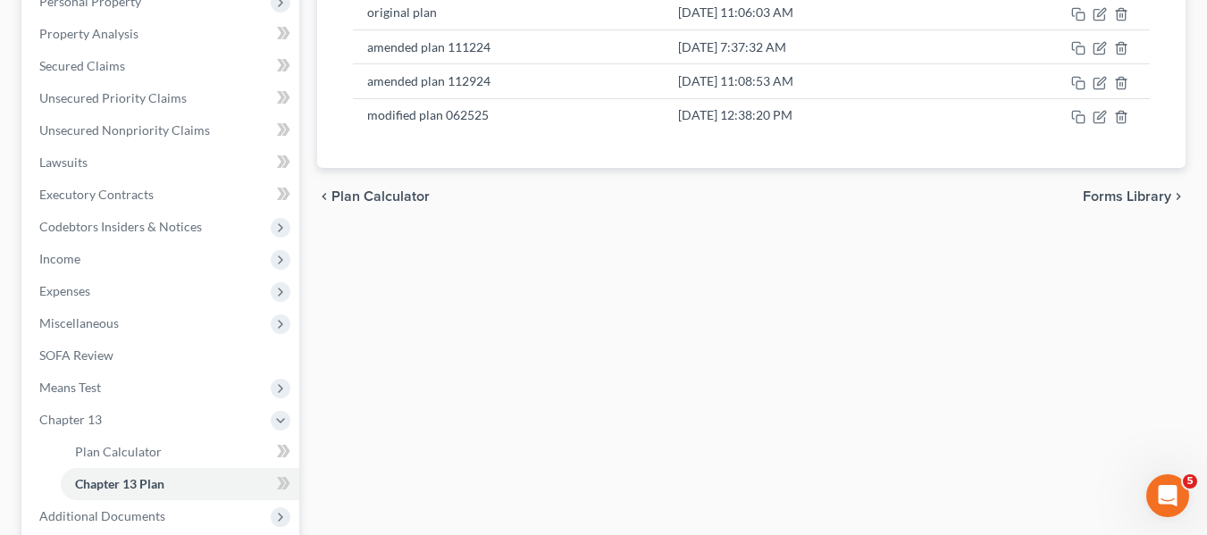
scroll to position [0, 0]
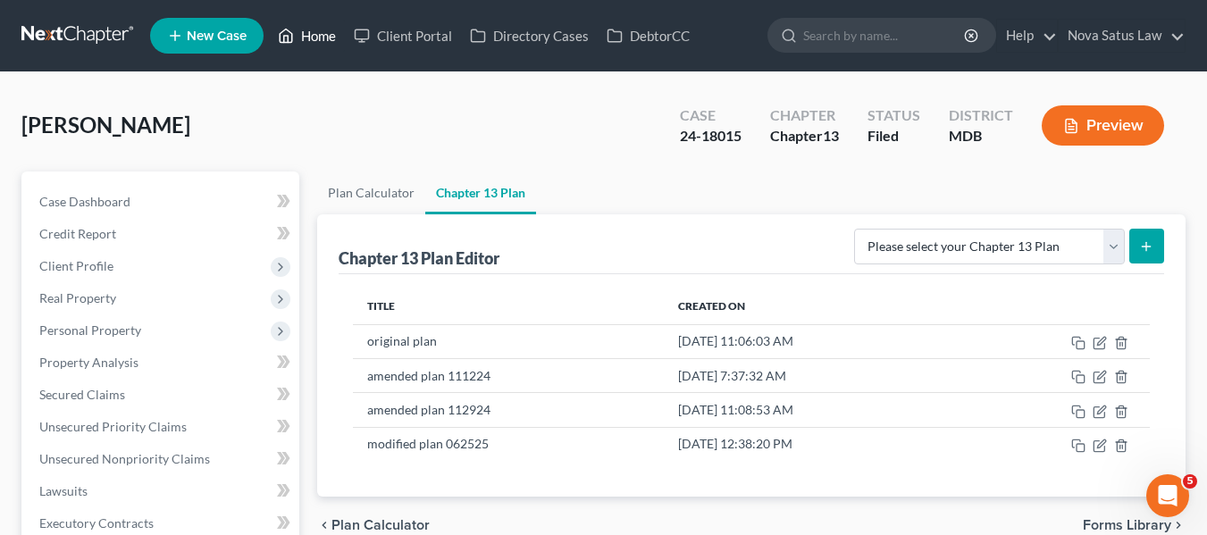
click at [311, 38] on link "Home" at bounding box center [307, 36] width 76 height 32
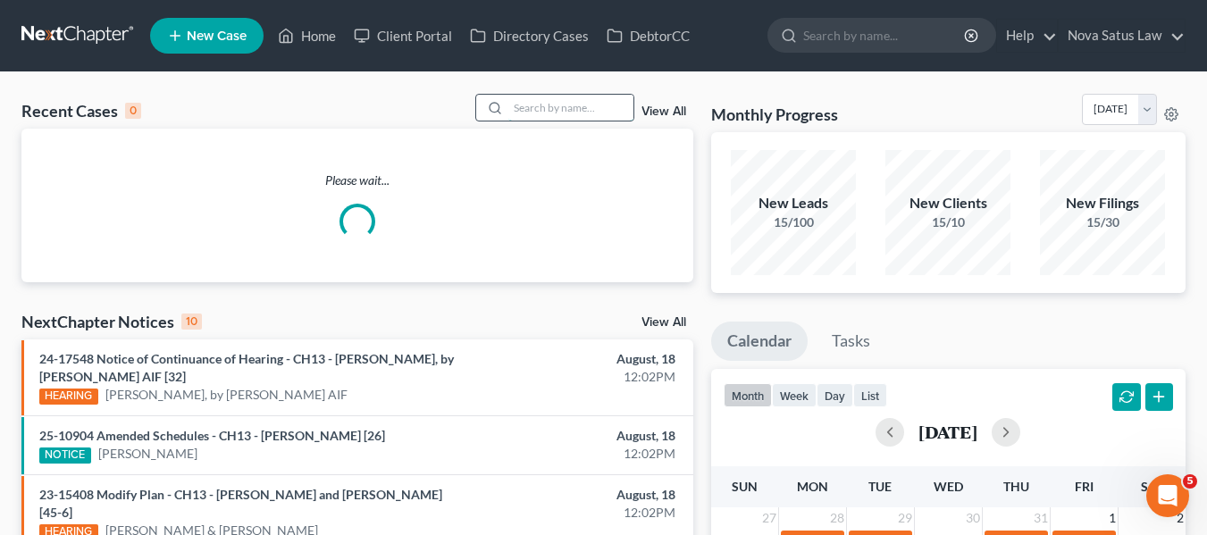
click at [530, 104] on input "search" at bounding box center [570, 108] width 125 height 26
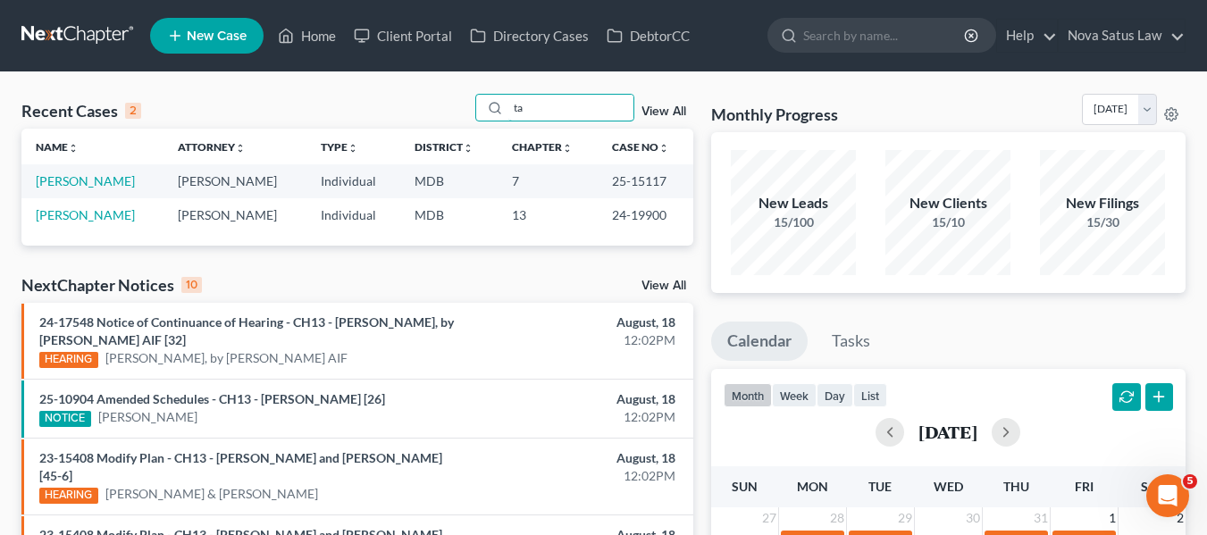
type input "t"
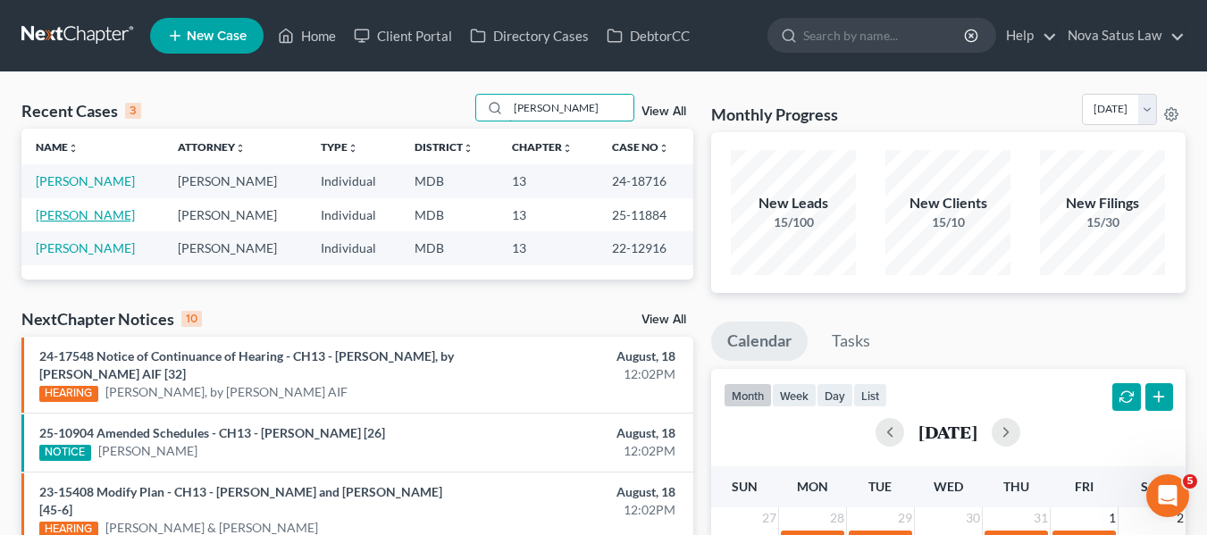
type input "[PERSON_NAME]"
click at [122, 220] on link "[PERSON_NAME]" at bounding box center [85, 214] width 99 height 15
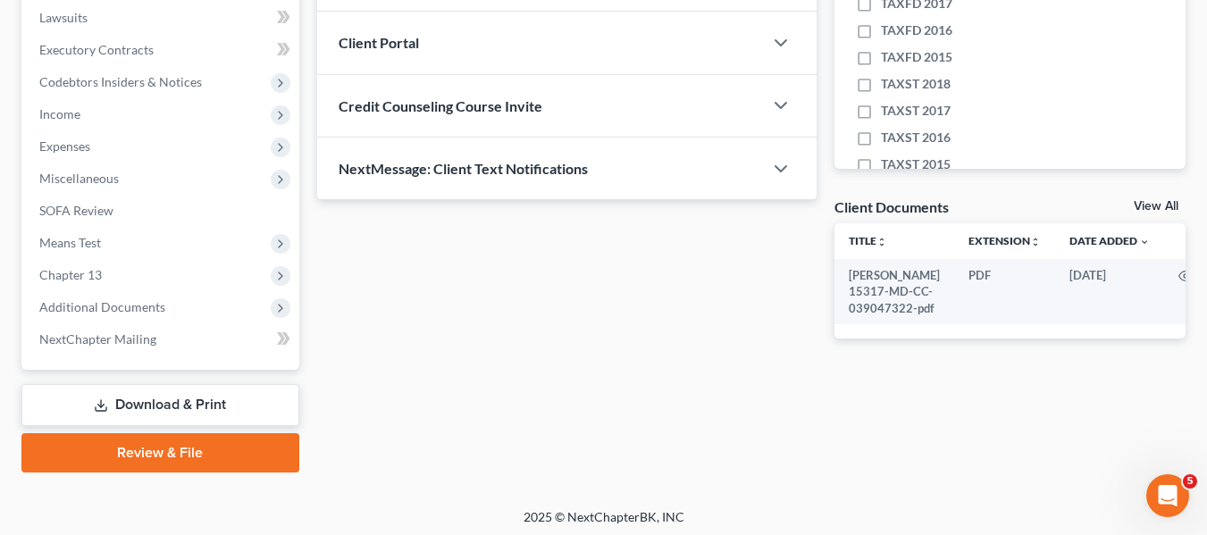
scroll to position [479, 0]
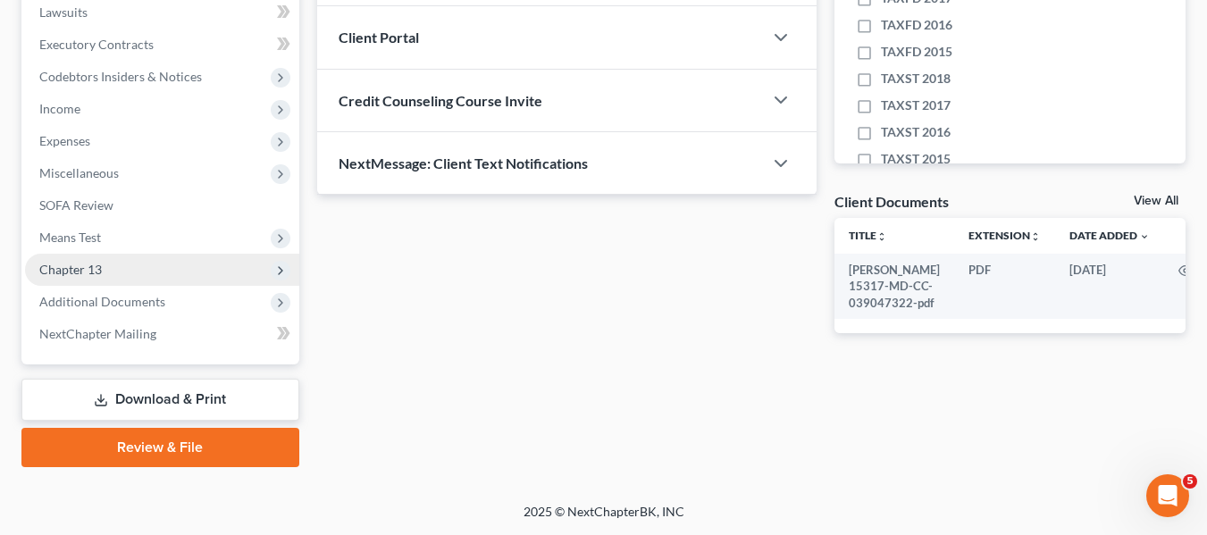
click at [86, 265] on span "Chapter 13" at bounding box center [70, 269] width 63 height 15
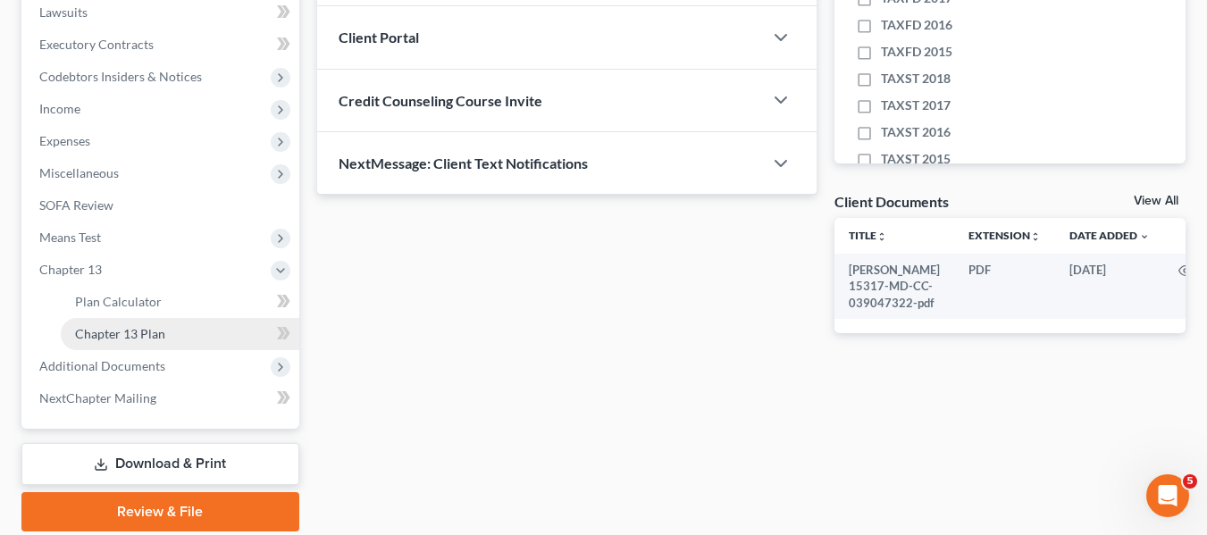
click at [120, 338] on span "Chapter 13 Plan" at bounding box center [120, 333] width 90 height 15
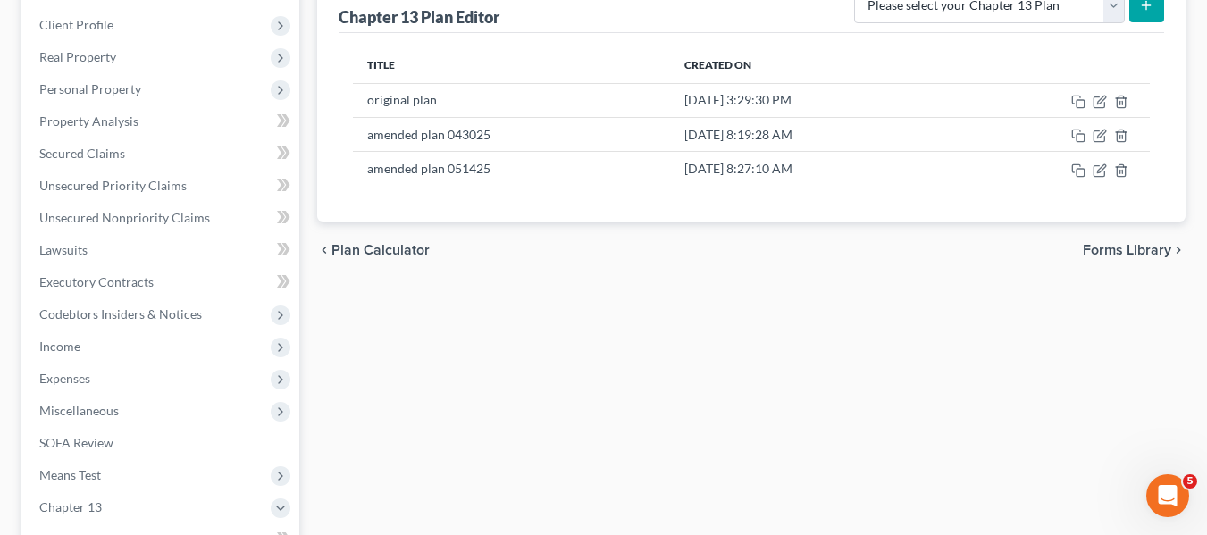
scroll to position [246, 0]
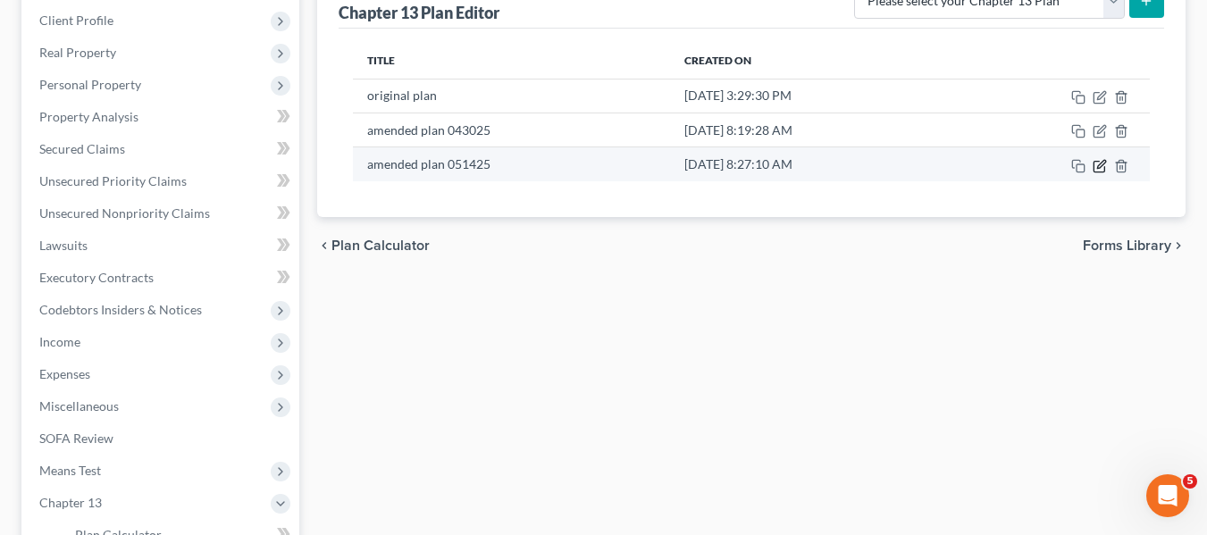
click at [1104, 161] on icon "button" at bounding box center [1101, 164] width 8 height 8
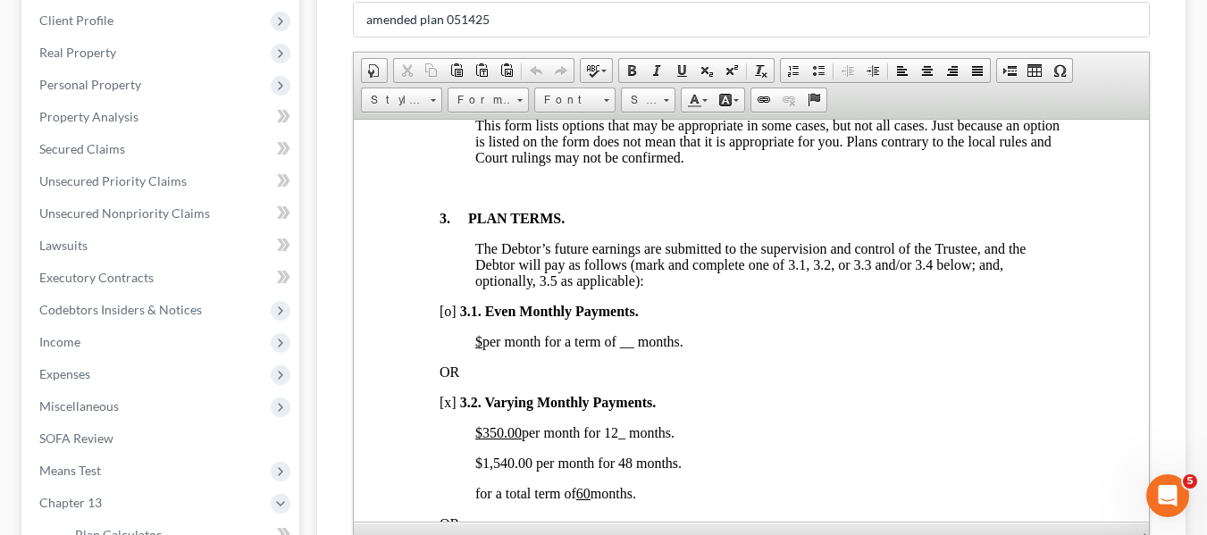
scroll to position [543, 0]
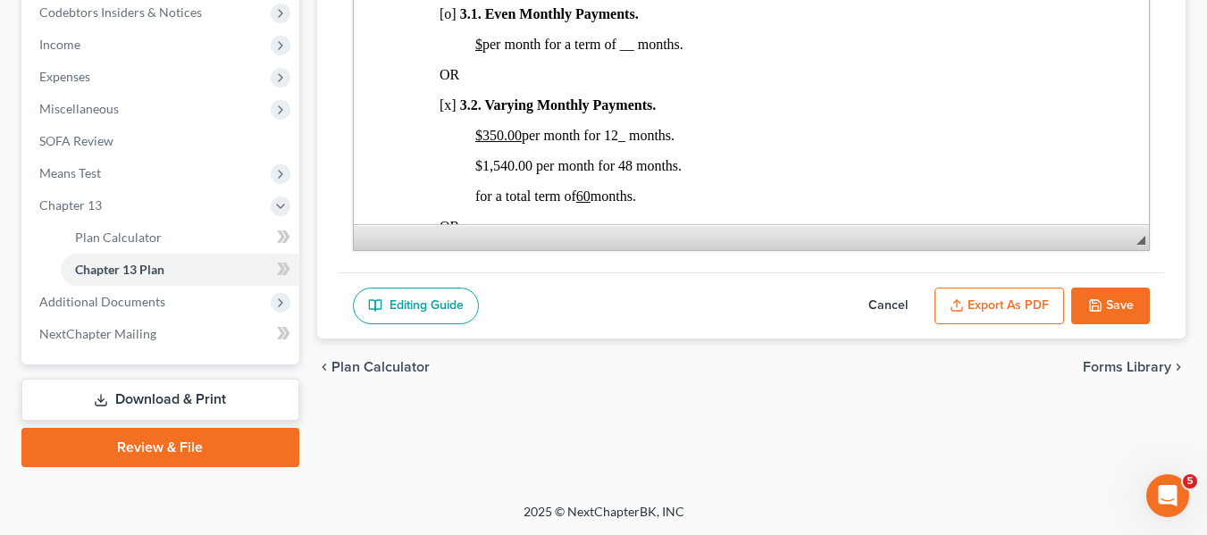
click at [1097, 300] on icon "button" at bounding box center [1095, 305] width 14 height 14
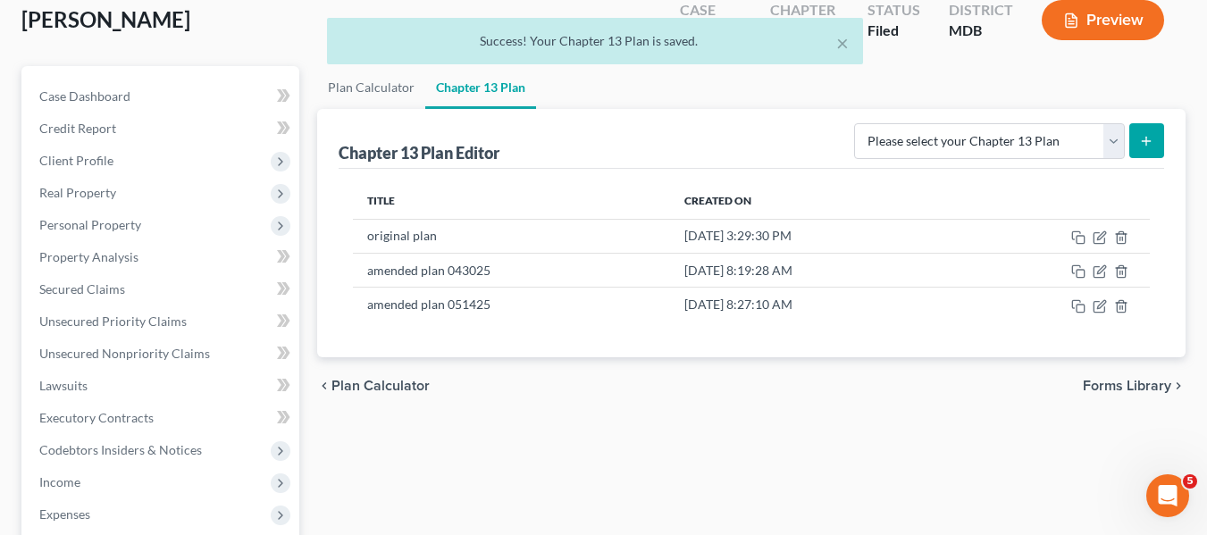
scroll to position [0, 0]
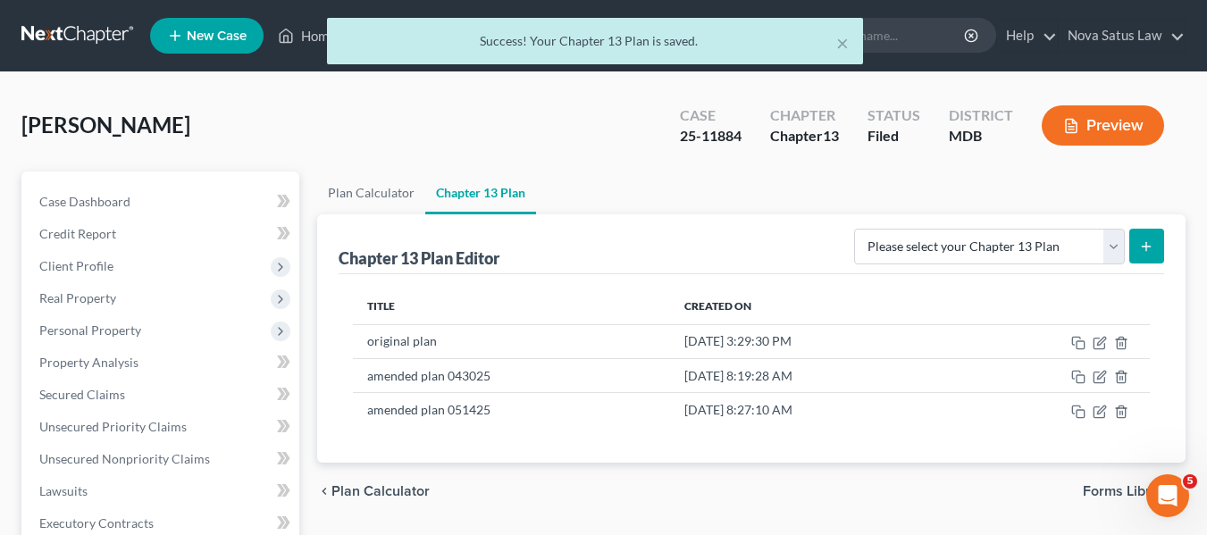
click at [308, 32] on div "× Success! Your Chapter 13 Plan is saved." at bounding box center [594, 45] width 1207 height 55
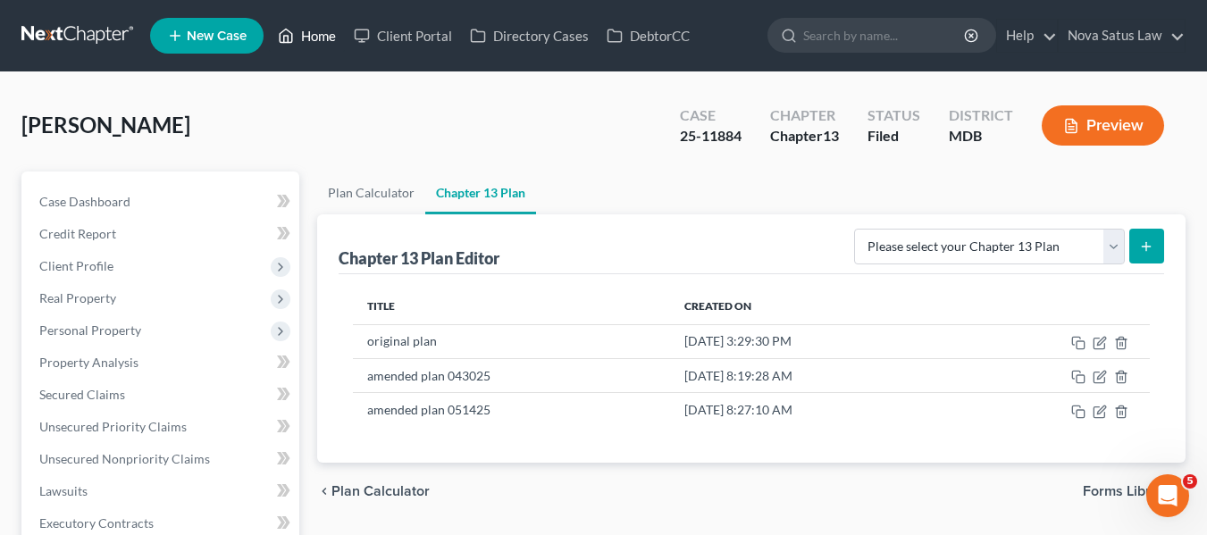
click at [308, 35] on link "Home" at bounding box center [307, 36] width 76 height 32
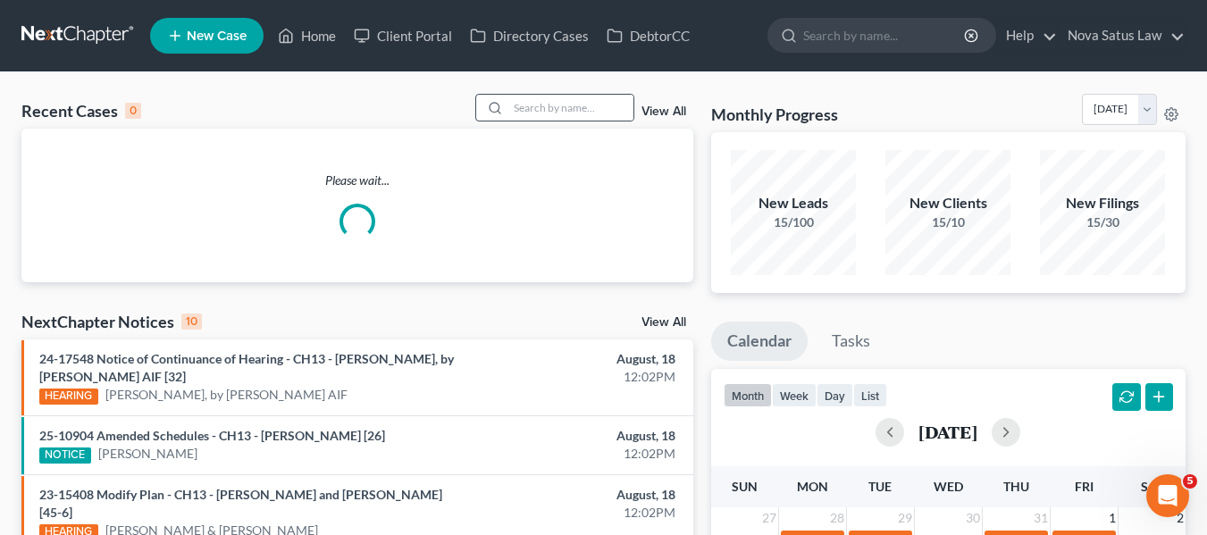
click at [508, 105] on div at bounding box center [492, 108] width 32 height 26
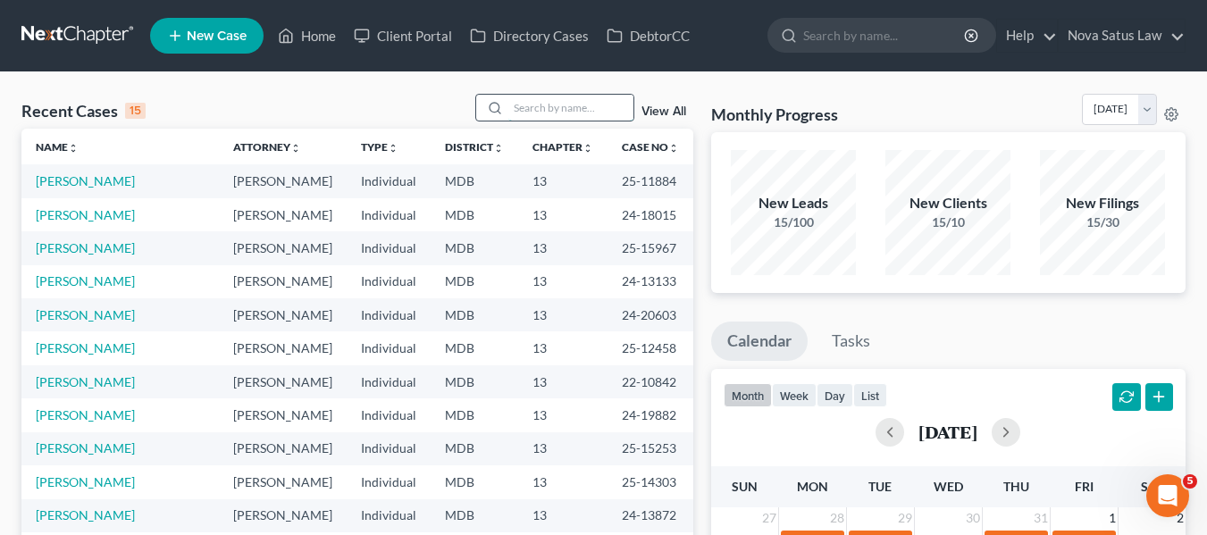
click at [518, 113] on input "search" at bounding box center [570, 108] width 125 height 26
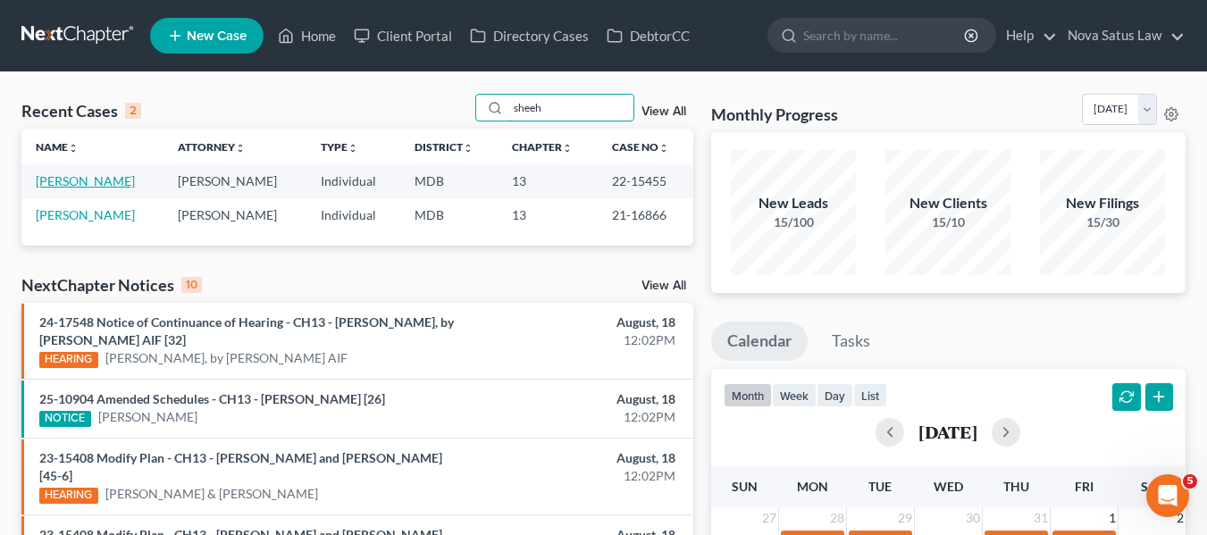
type input "sheeh"
click at [83, 174] on link "[PERSON_NAME]" at bounding box center [85, 180] width 99 height 15
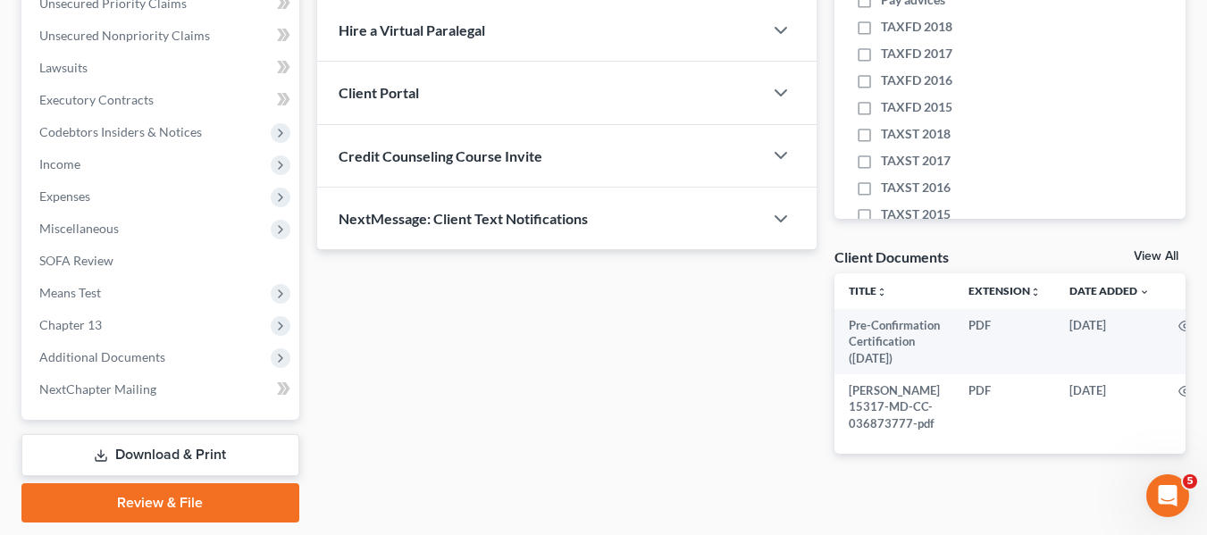
scroll to position [489, 0]
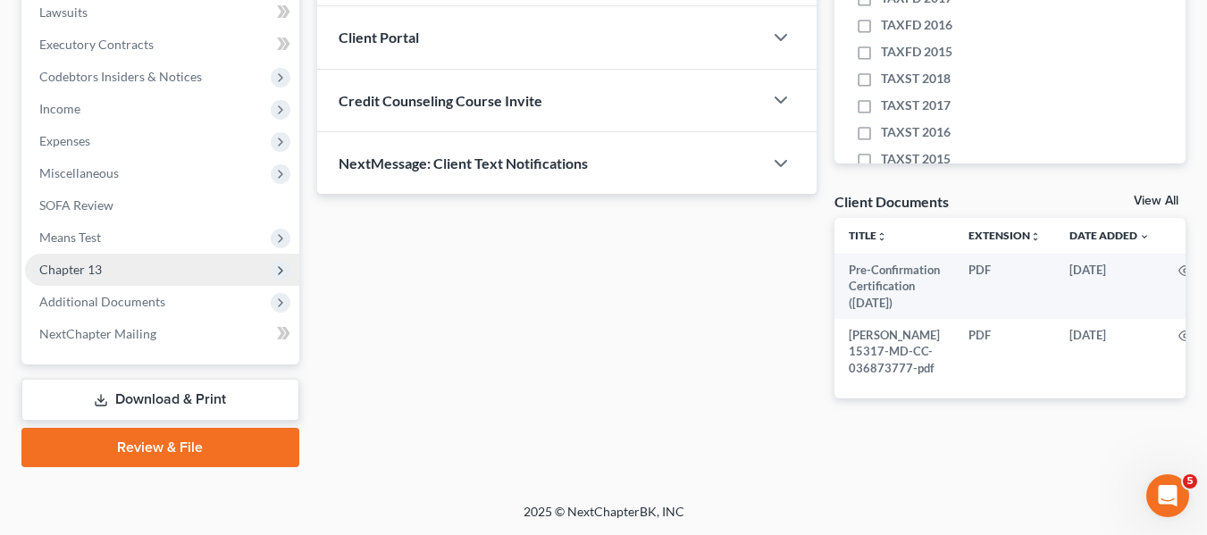
click at [79, 262] on span "Chapter 13" at bounding box center [70, 269] width 63 height 15
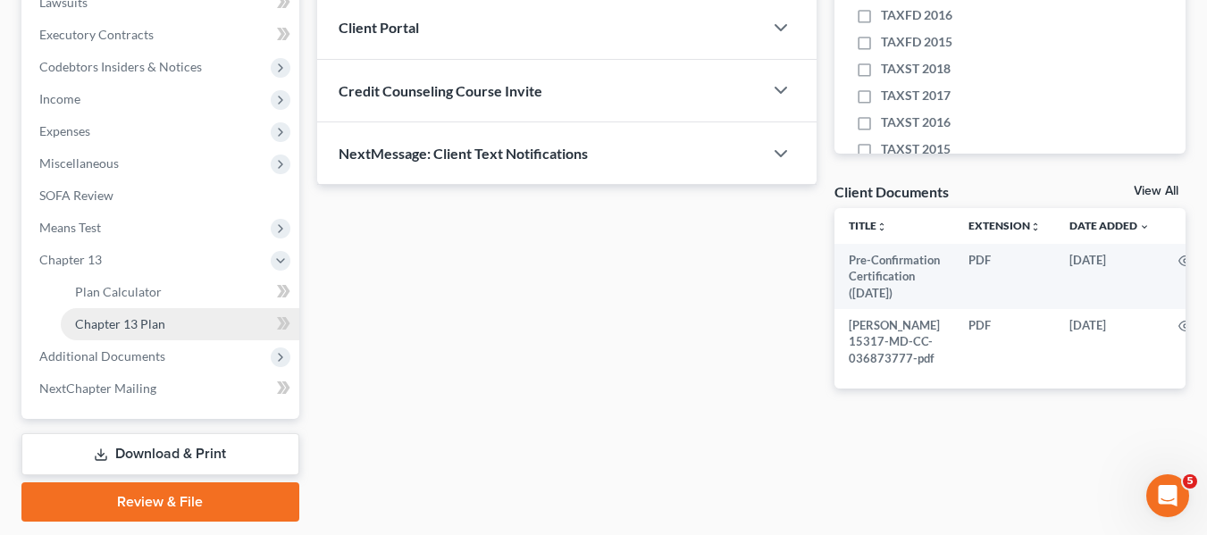
click at [99, 321] on span "Chapter 13 Plan" at bounding box center [120, 323] width 90 height 15
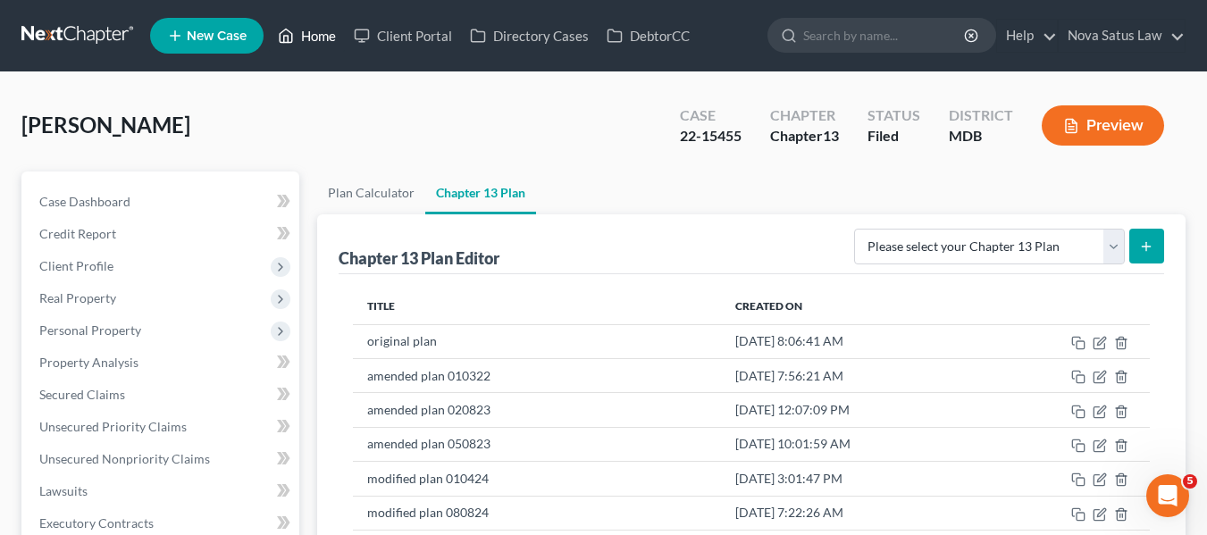
click at [313, 33] on link "Home" at bounding box center [307, 36] width 76 height 32
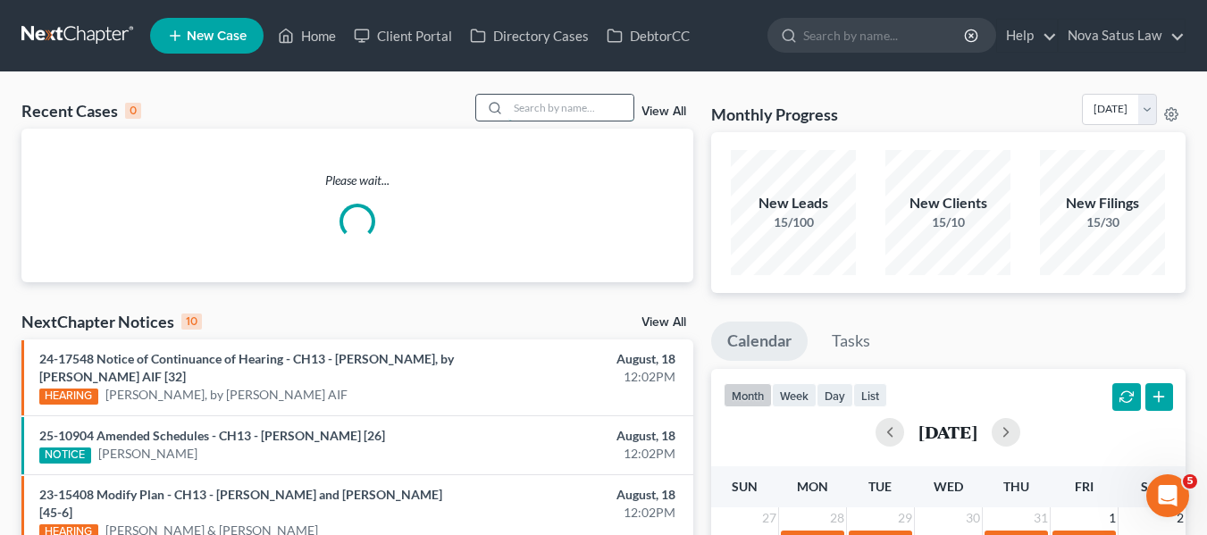
click at [533, 102] on input "search" at bounding box center [570, 108] width 125 height 26
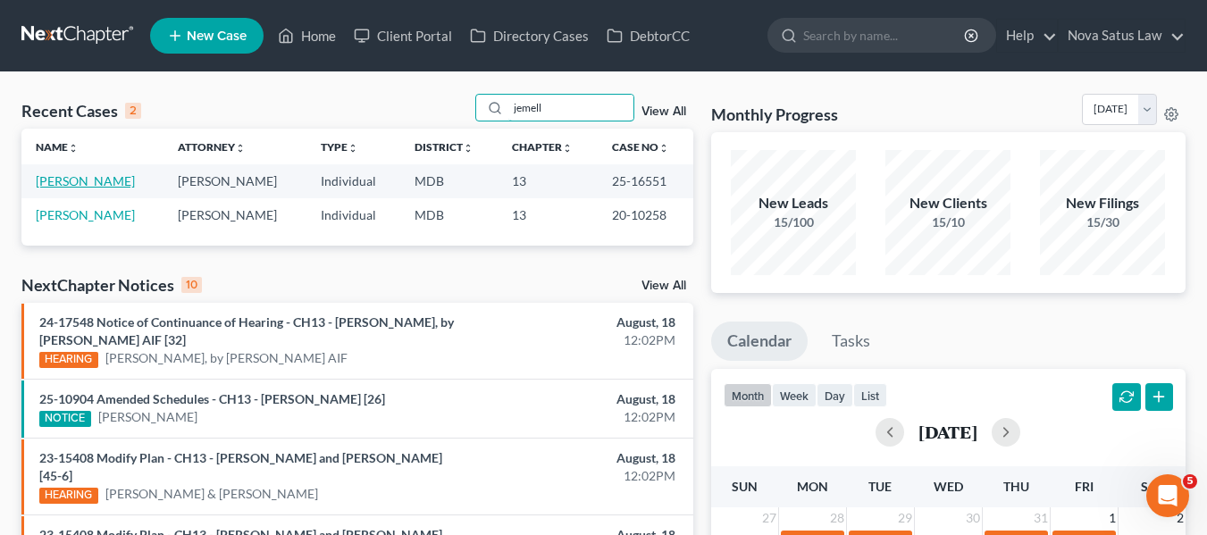
type input "jemell"
click at [76, 180] on link "[PERSON_NAME]" at bounding box center [85, 180] width 99 height 15
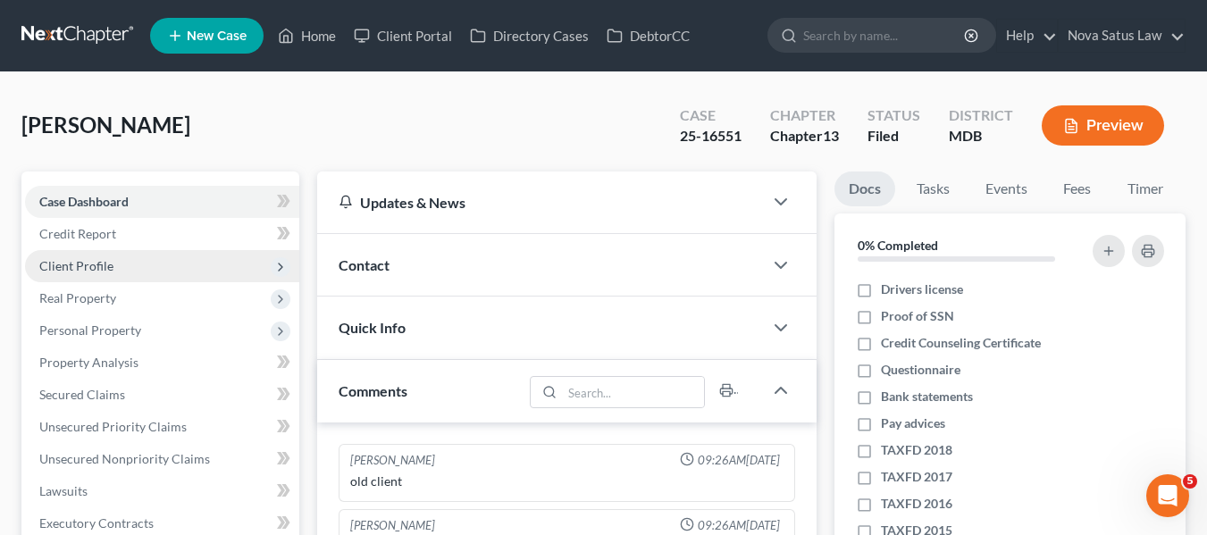
click at [102, 261] on span "Client Profile" at bounding box center [76, 265] width 74 height 15
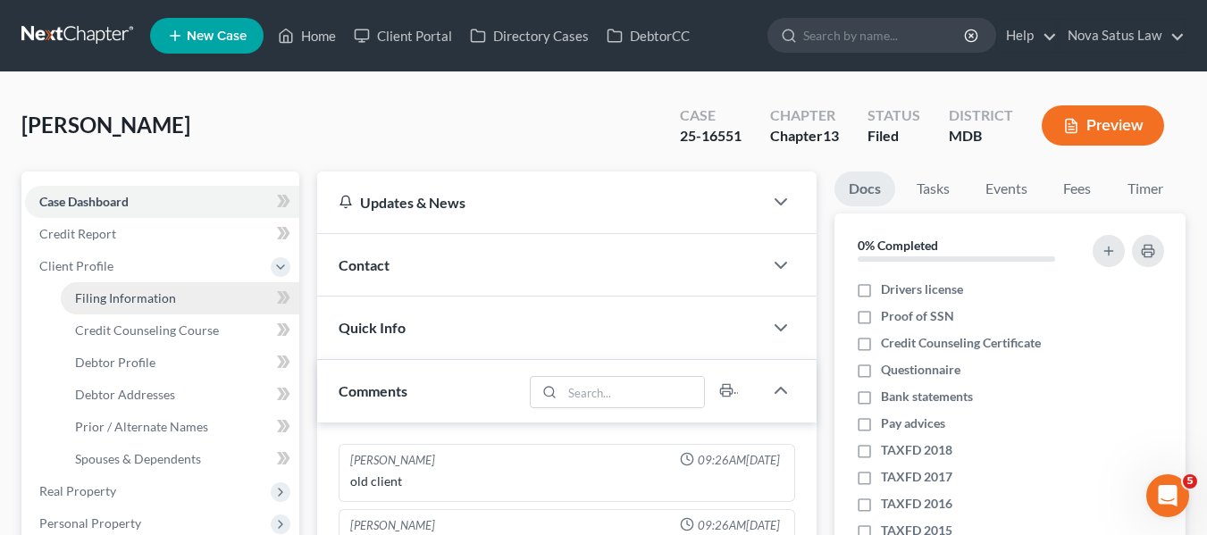
click at [124, 294] on span "Filing Information" at bounding box center [125, 297] width 101 height 15
select select "1"
select select "0"
select select "3"
select select "21"
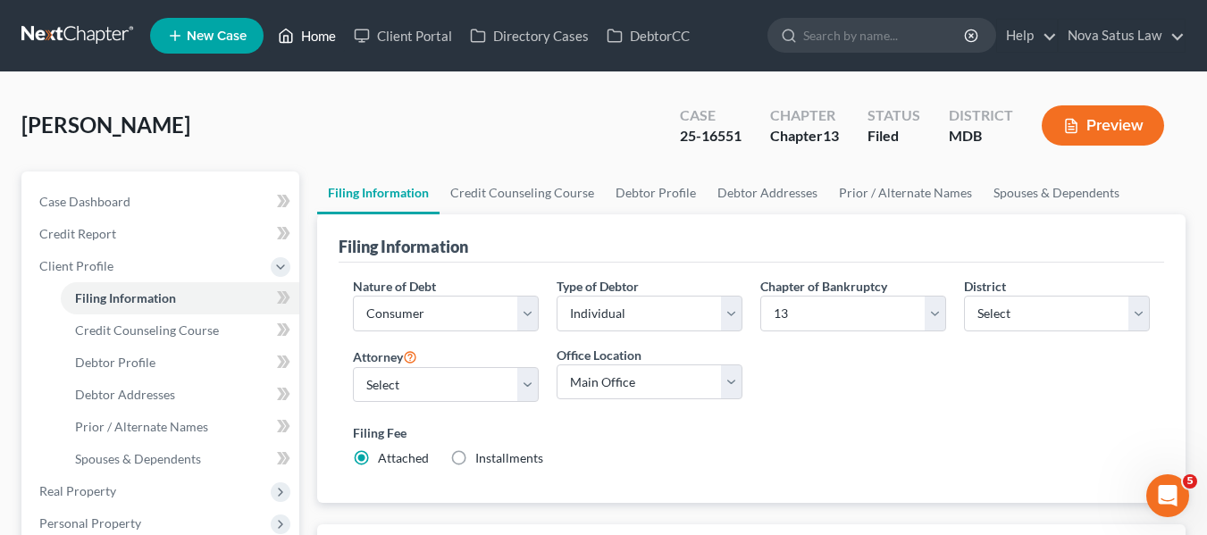
click at [317, 36] on link "Home" at bounding box center [307, 36] width 76 height 32
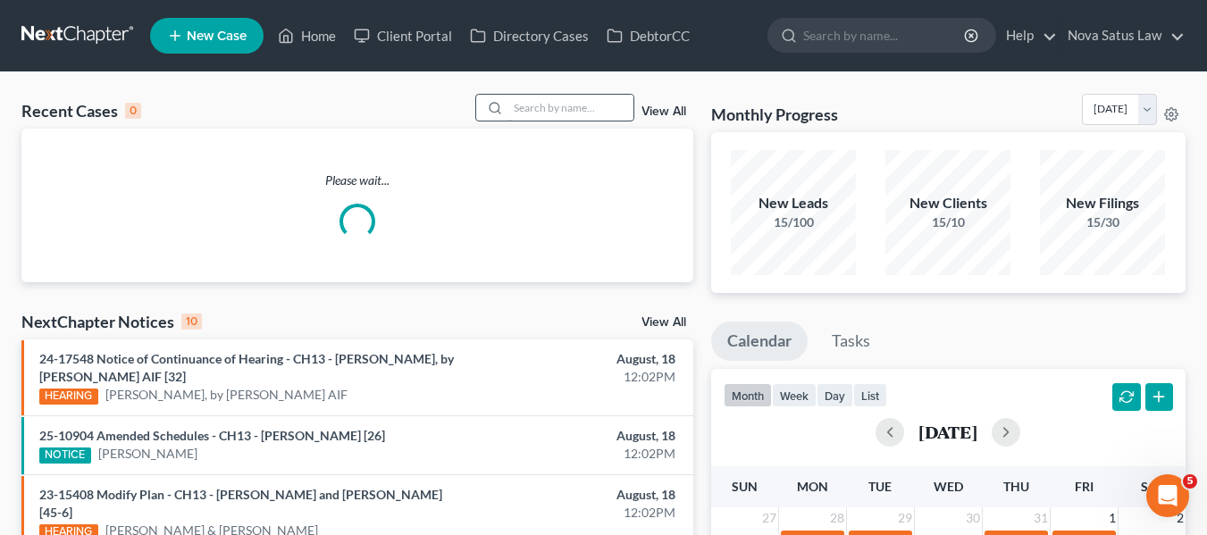
click at [573, 113] on input "search" at bounding box center [570, 108] width 125 height 26
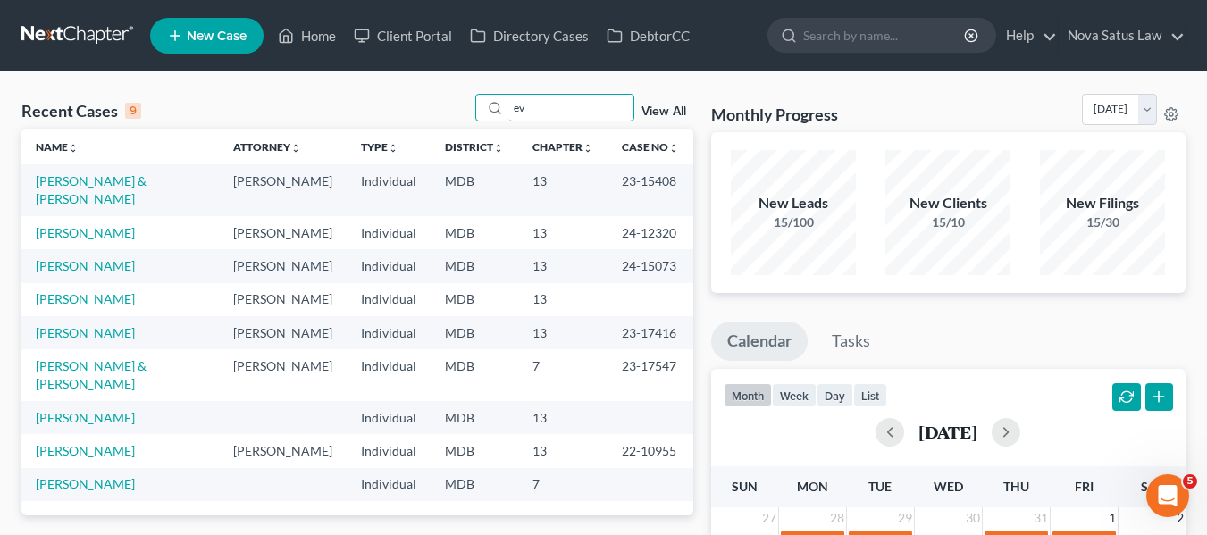
type input "e"
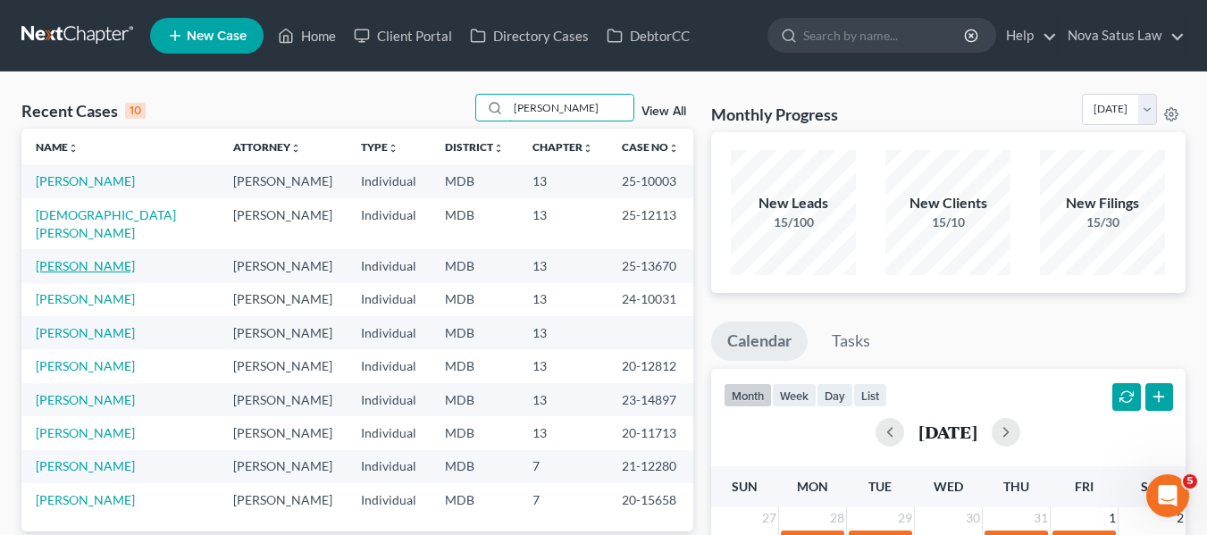
type input "[PERSON_NAME]"
click at [48, 258] on link "[PERSON_NAME]" at bounding box center [85, 265] width 99 height 15
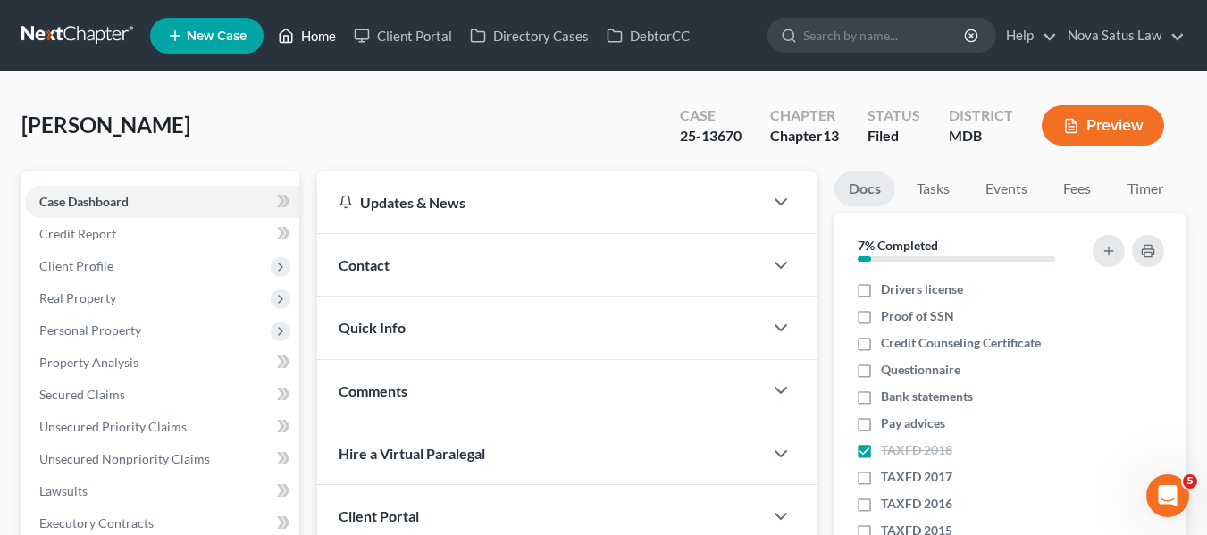
click at [318, 32] on link "Home" at bounding box center [307, 36] width 76 height 32
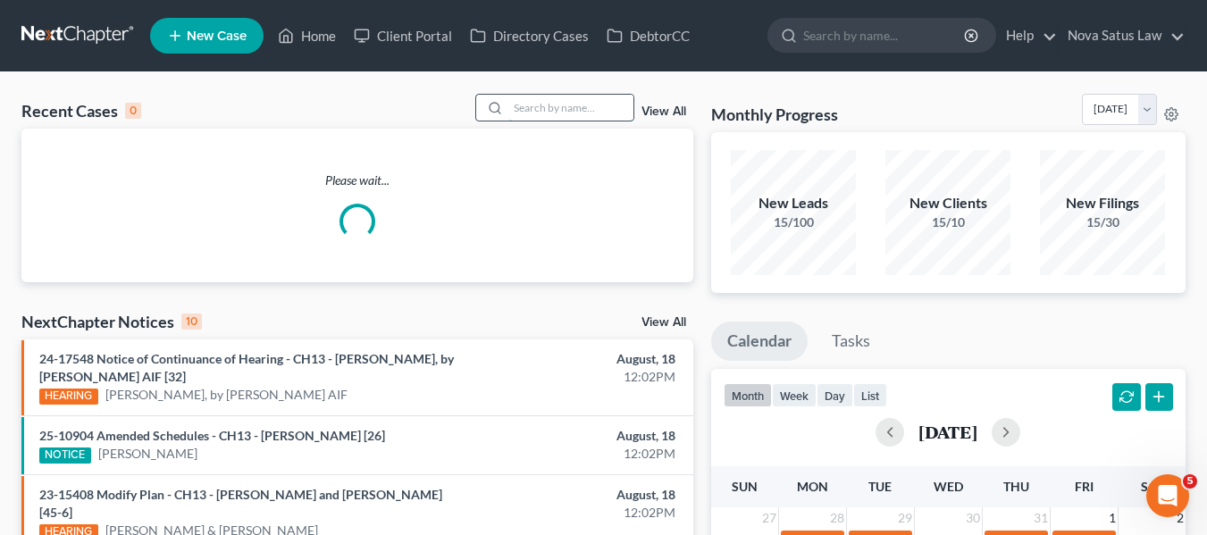
click at [558, 96] on input "search" at bounding box center [570, 108] width 125 height 26
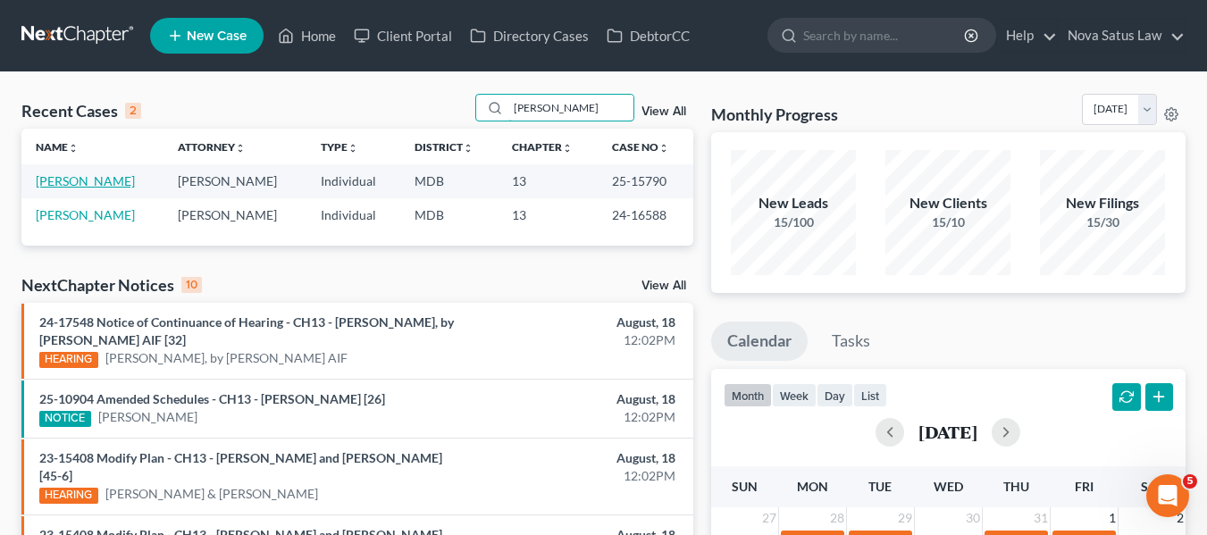
type input "[PERSON_NAME]"
click at [52, 180] on link "[PERSON_NAME]" at bounding box center [85, 180] width 99 height 15
